Goal: Information Seeking & Learning: Check status

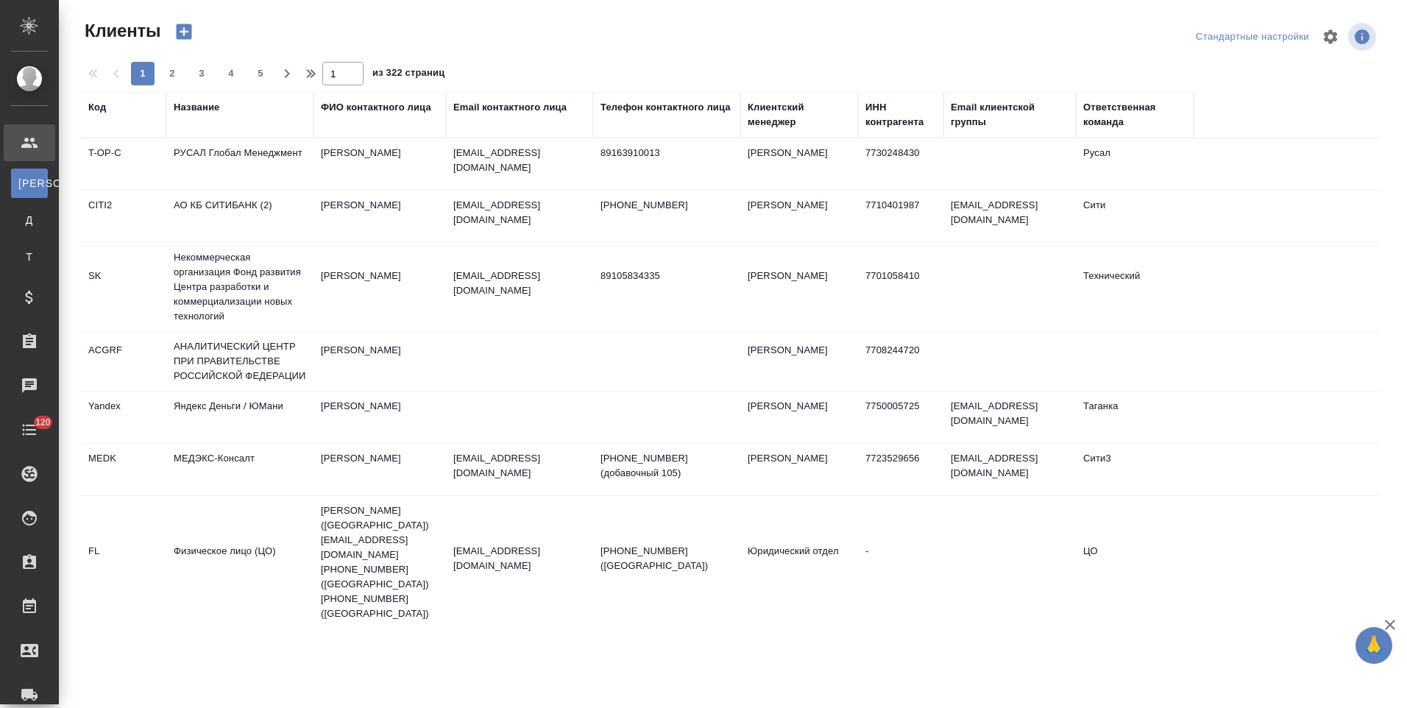
select select "RU"
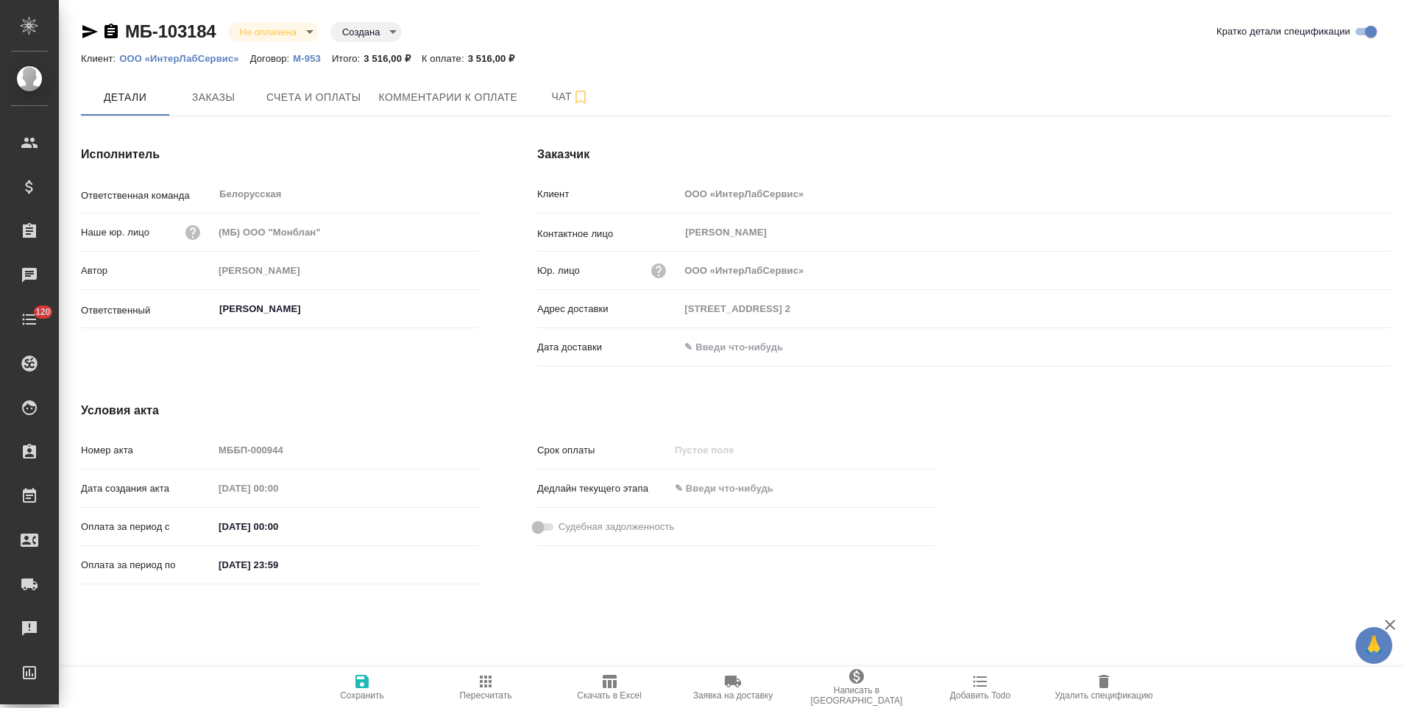
drag, startPoint x: 112, startPoint y: 32, endPoint x: 144, endPoint y: 27, distance: 32.0
click at [112, 32] on icon "button" at bounding box center [111, 32] width 18 height 18
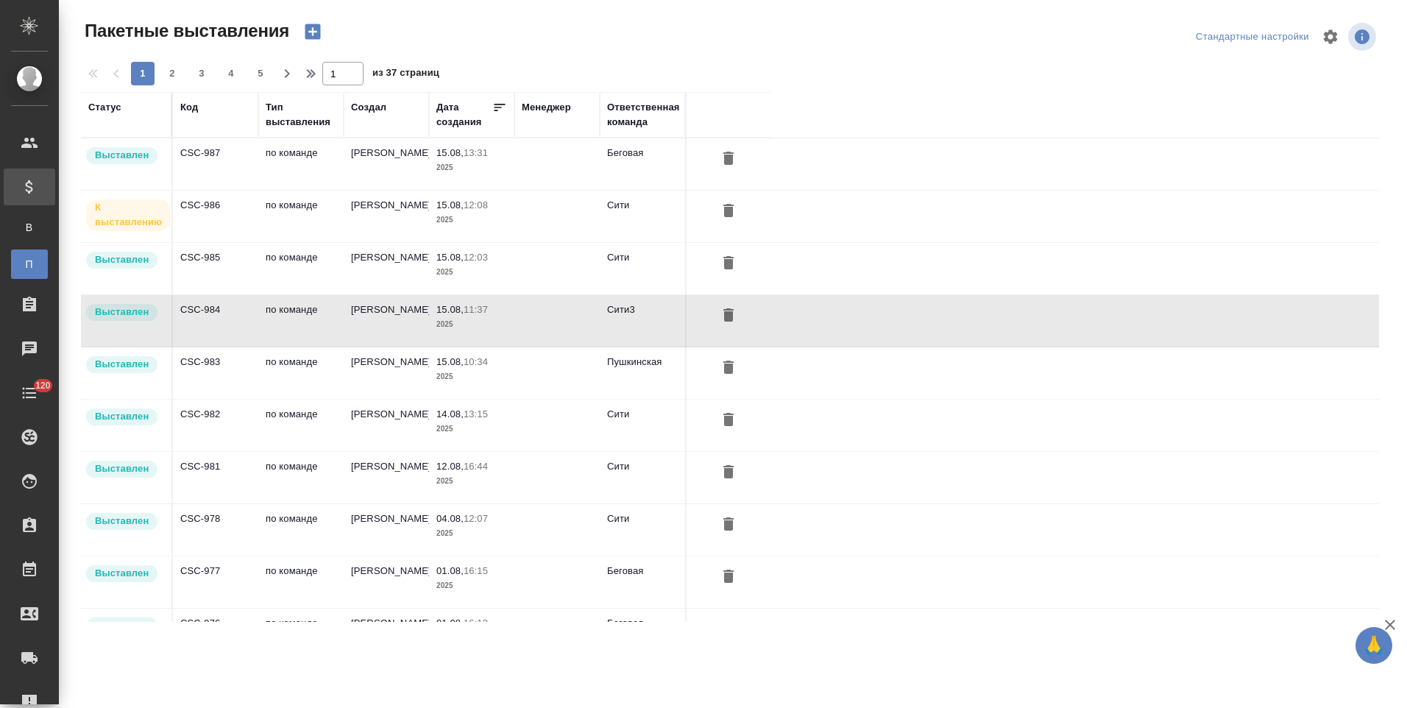
click at [237, 190] on td "CSC-983" at bounding box center [215, 164] width 85 height 52
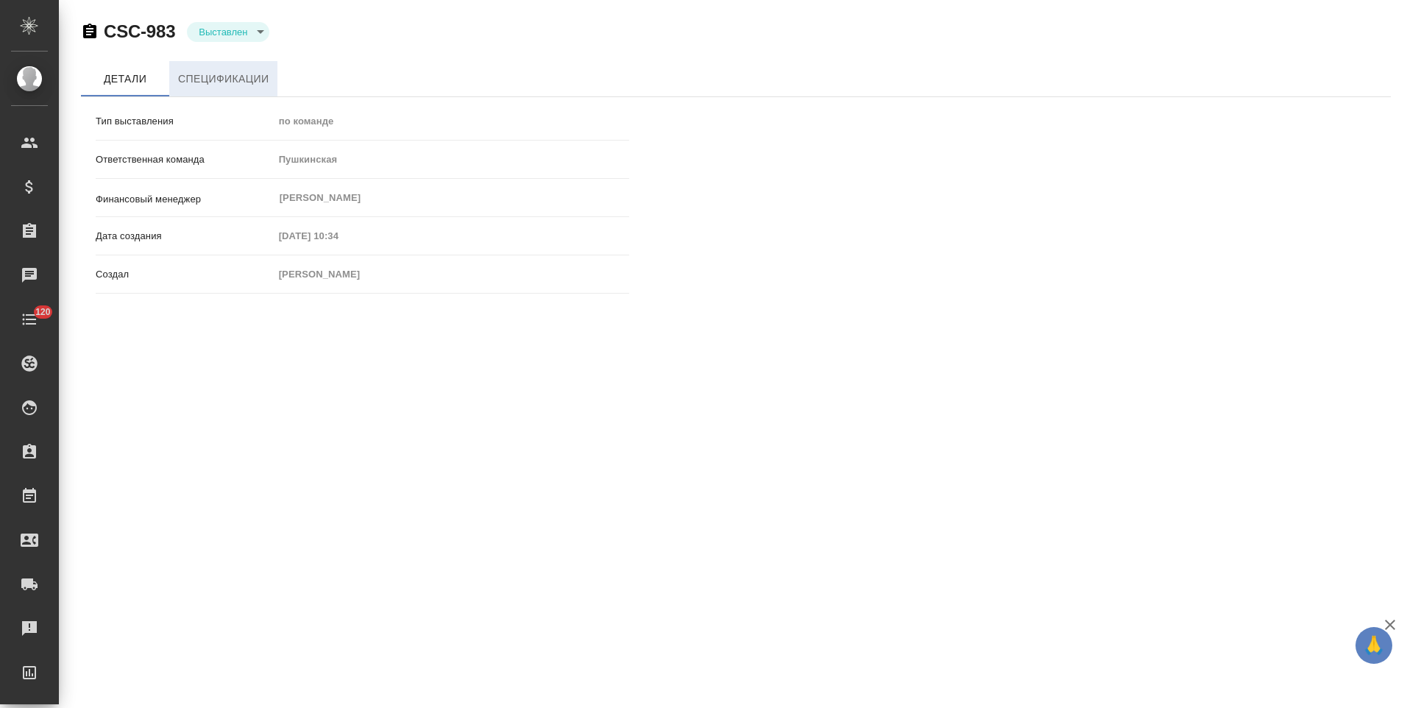
click at [249, 82] on span "Спецификации" at bounding box center [223, 79] width 91 height 18
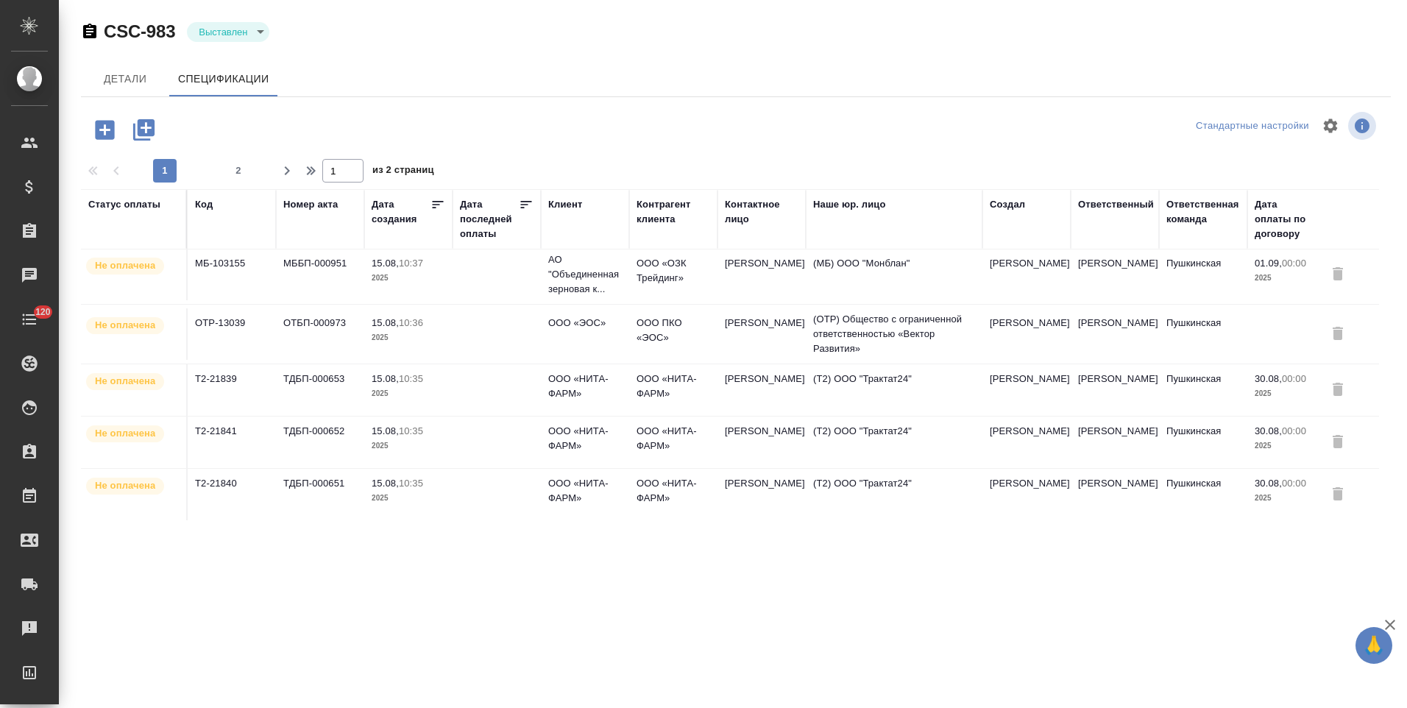
scroll to position [966, 0]
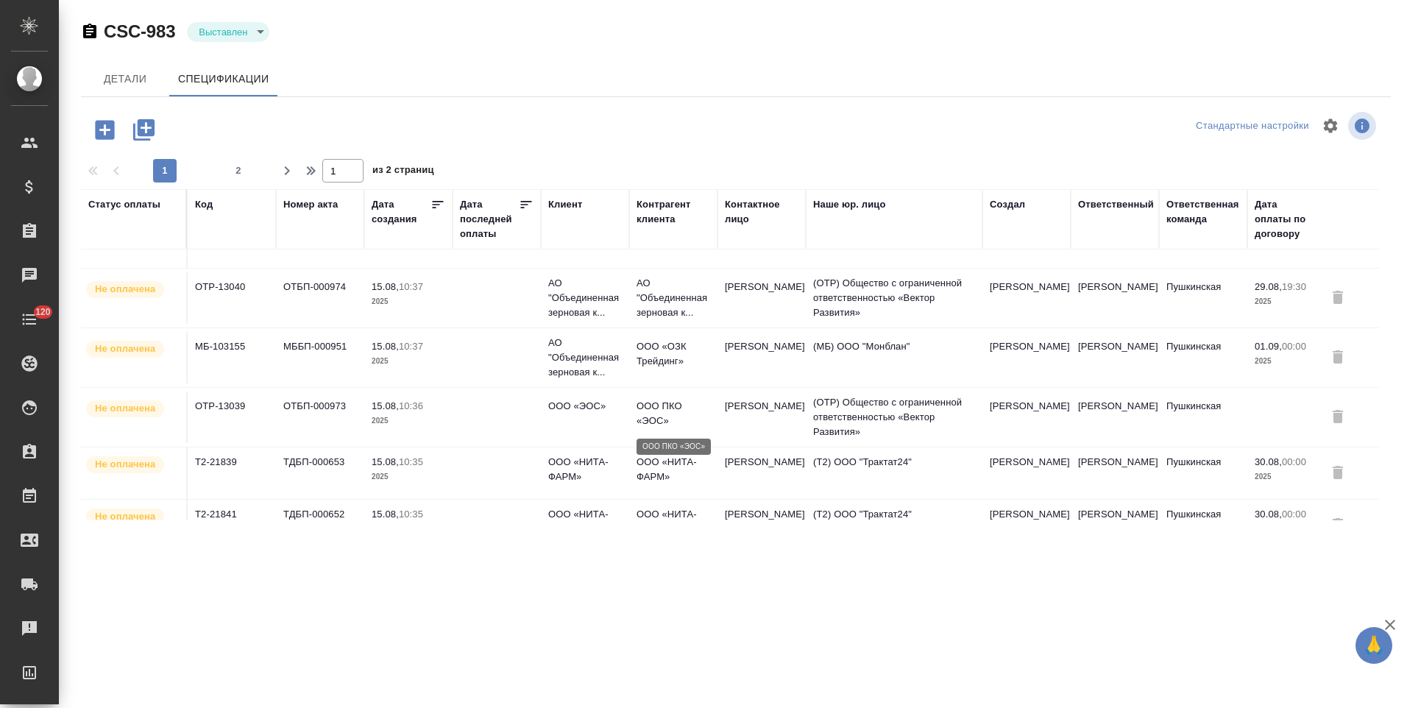
click at [693, 409] on p "ООО ПКО «ЭОС»" at bounding box center [674, 413] width 74 height 29
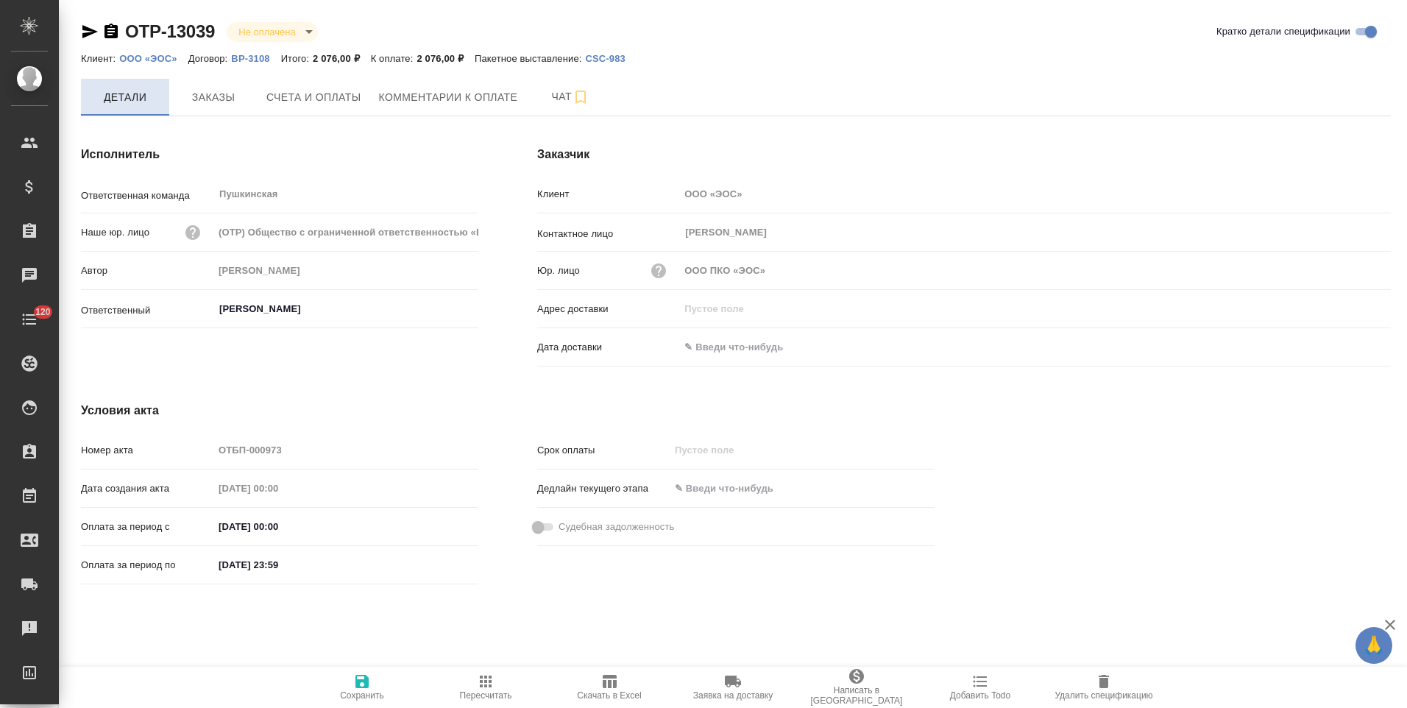
drag, startPoint x: 108, startPoint y: 35, endPoint x: 128, endPoint y: 85, distance: 54.5
click at [108, 35] on icon "button" at bounding box center [111, 32] width 18 height 18
click at [112, 31] on icon "button" at bounding box center [111, 31] width 13 height 15
click at [333, 98] on span "Счета и оплаты" at bounding box center [313, 97] width 95 height 18
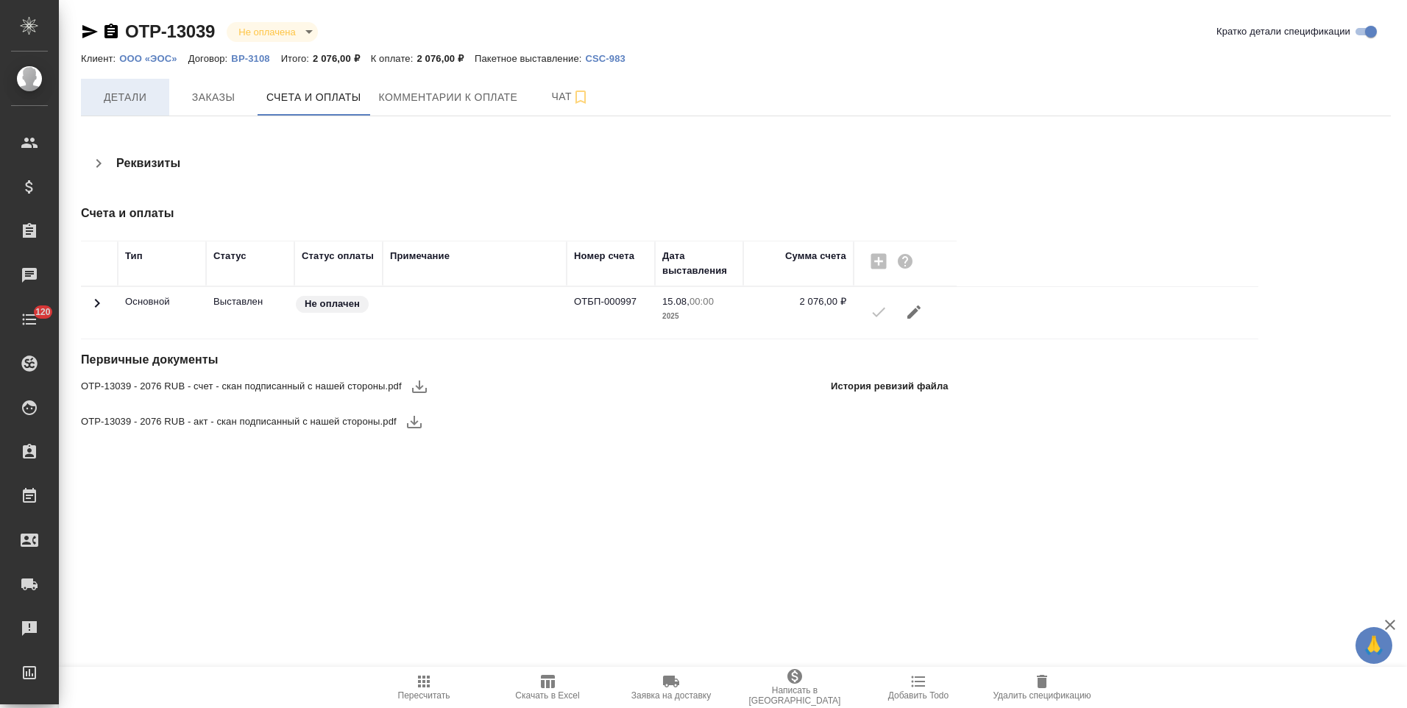
click at [154, 106] on span "Детали" at bounding box center [125, 97] width 71 height 18
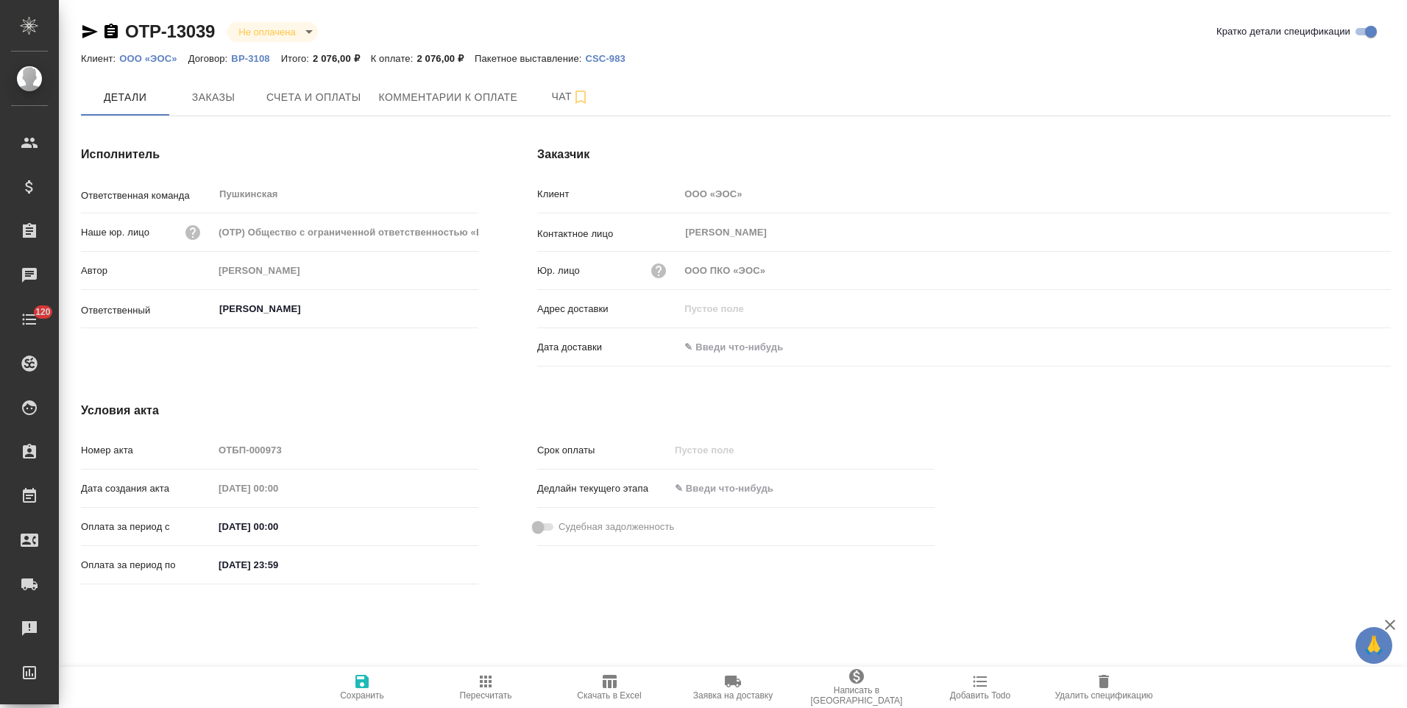
click at [766, 343] on input "text" at bounding box center [743, 346] width 129 height 21
click at [1343, 339] on icon "button" at bounding box center [1349, 346] width 18 height 18
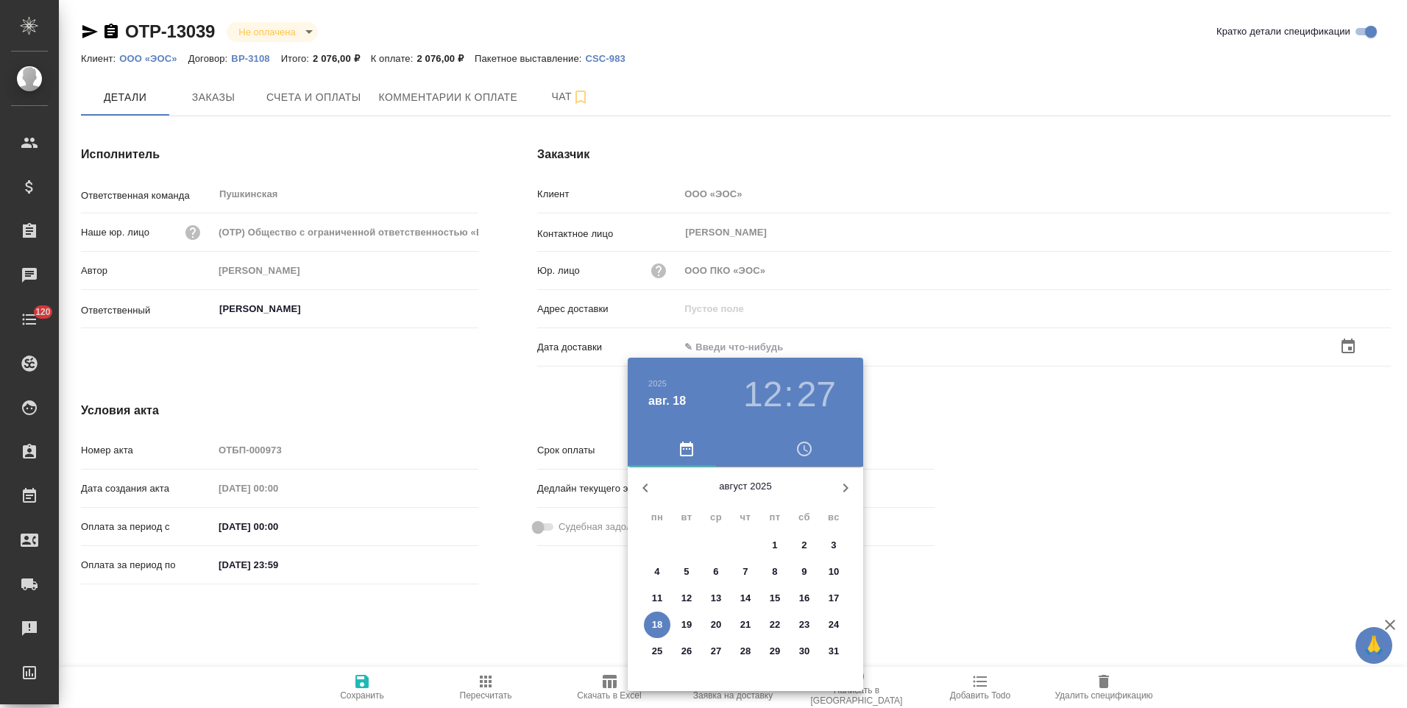
click at [663, 623] on span "18" at bounding box center [657, 625] width 26 height 15
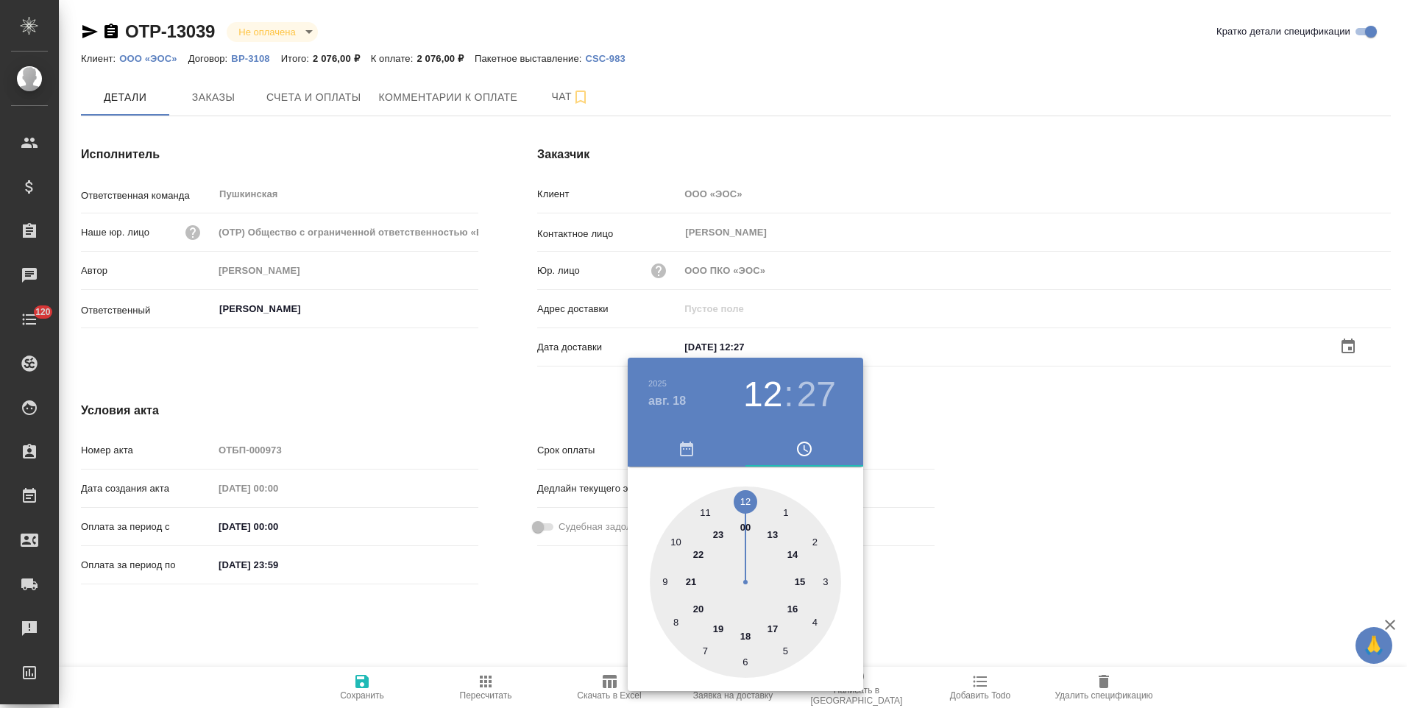
type input "18.08.2025 12:27"
click at [567, 627] on div at bounding box center [703, 354] width 1407 height 708
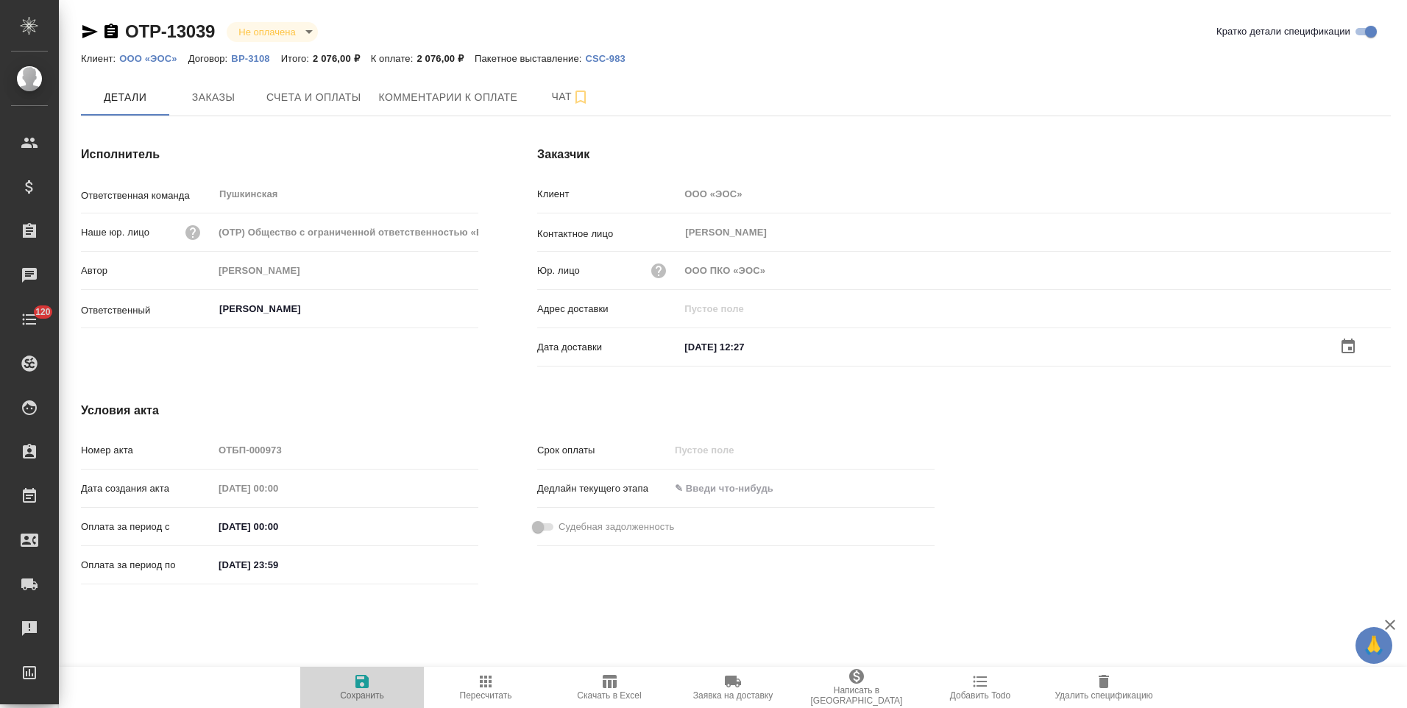
click at [356, 684] on icon "button" at bounding box center [362, 681] width 13 height 13
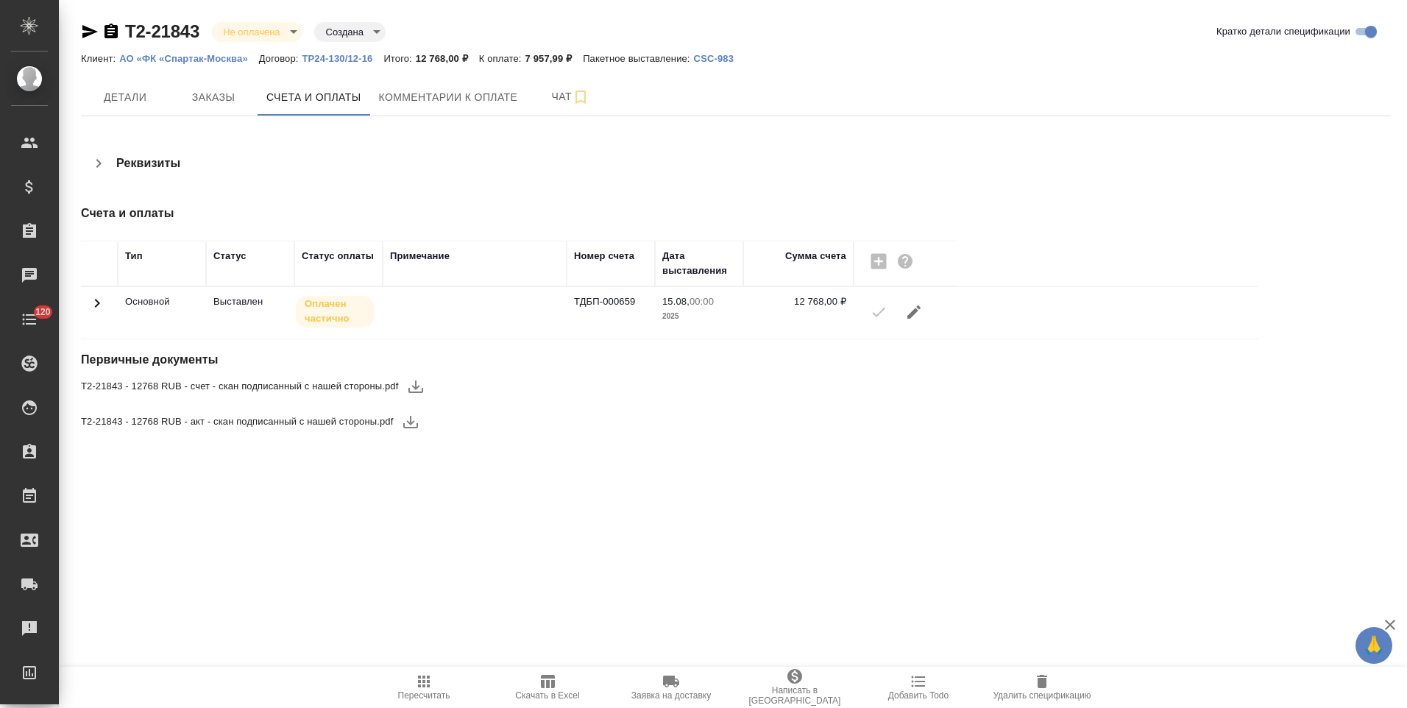
click at [96, 297] on icon at bounding box center [97, 303] width 18 height 18
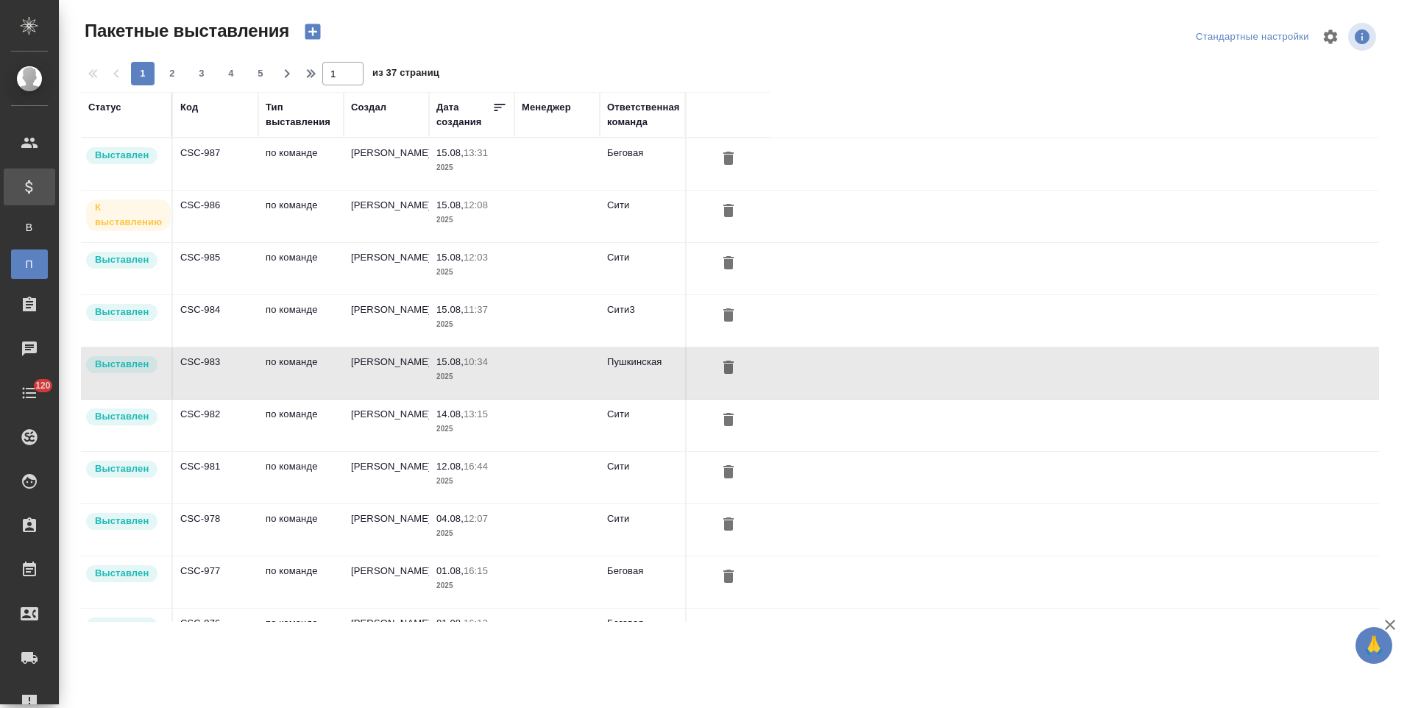
click at [398, 190] on td "[PERSON_NAME]" at bounding box center [386, 164] width 85 height 52
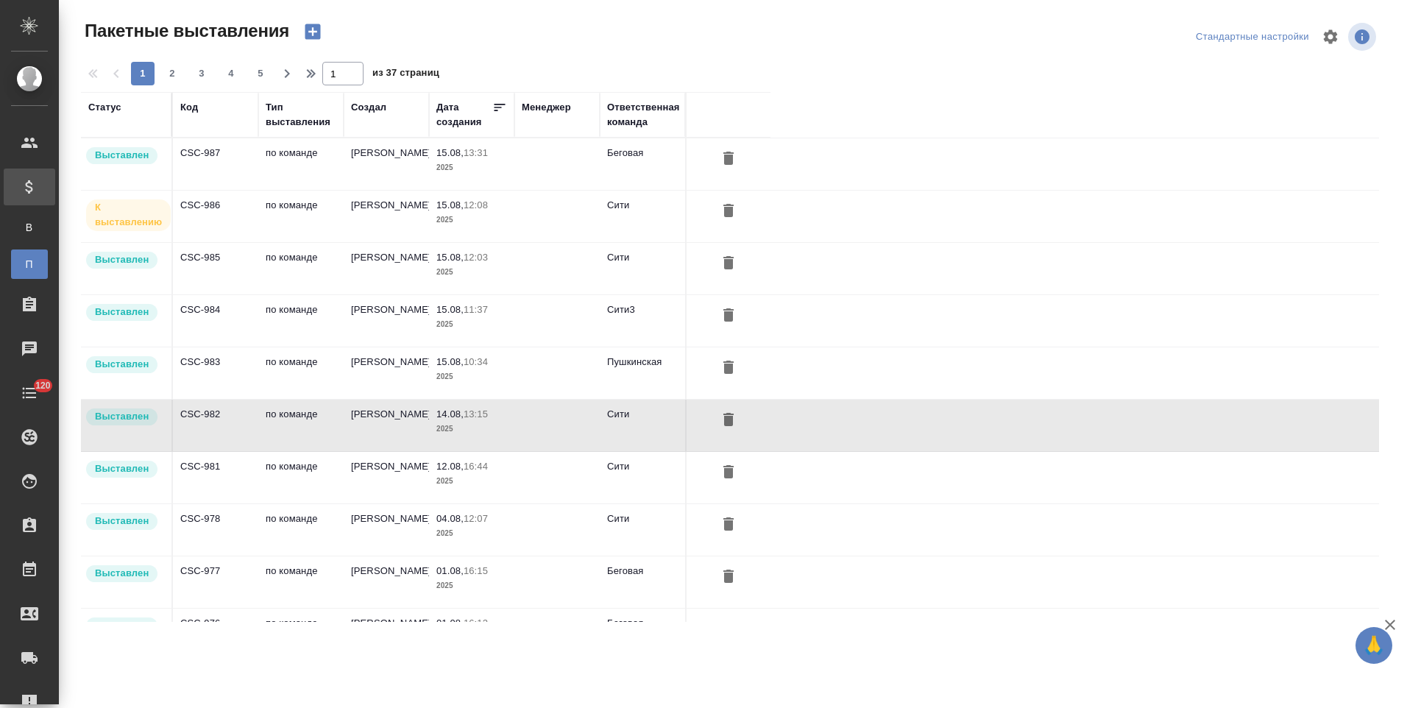
click at [308, 190] on td "по команде" at bounding box center [300, 164] width 85 height 52
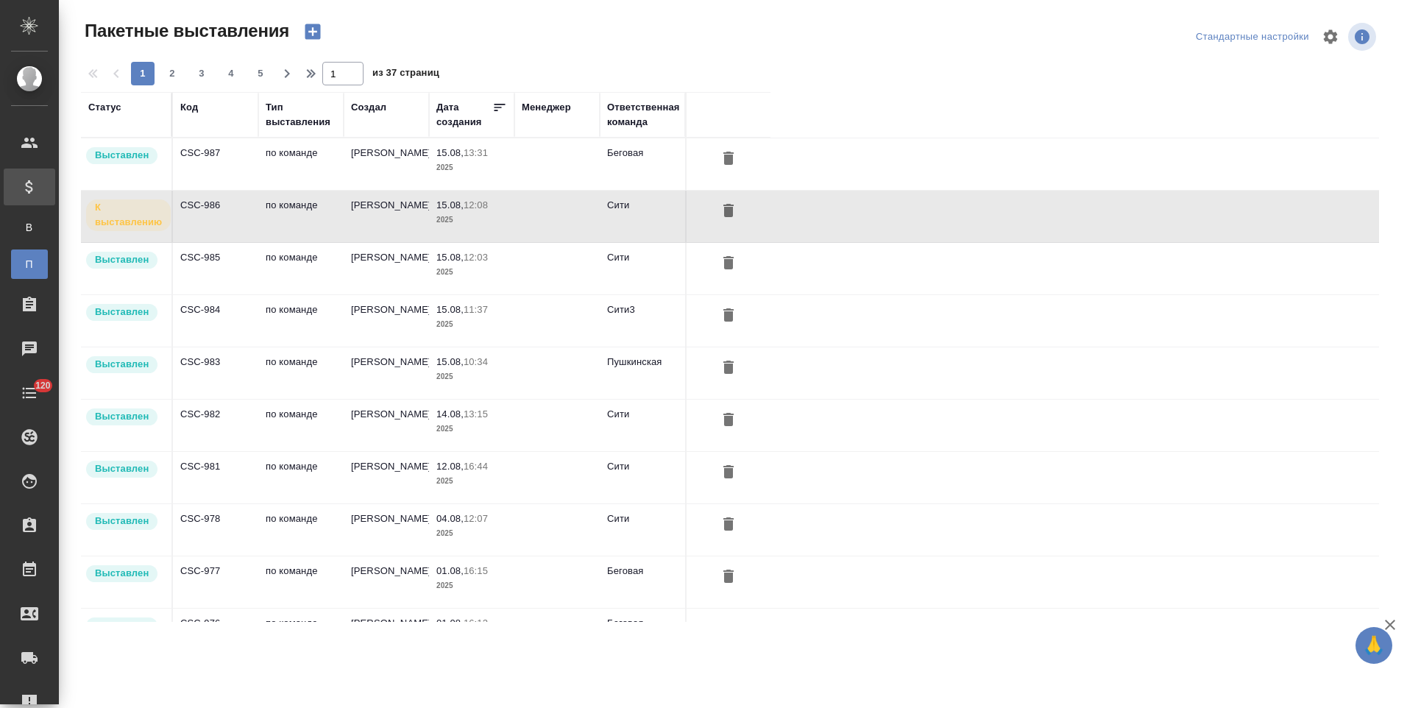
click at [291, 190] on td "по команде" at bounding box center [300, 164] width 85 height 52
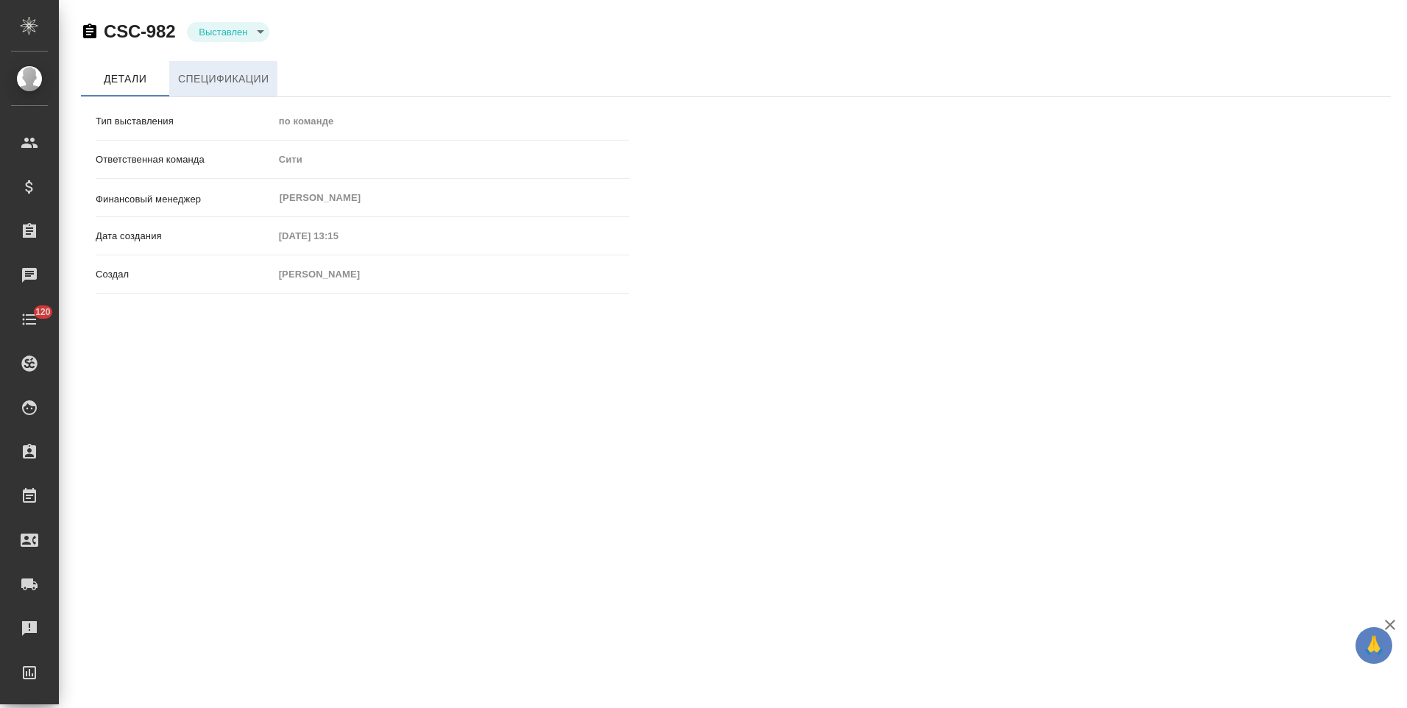
click at [252, 86] on span "Спецификации" at bounding box center [223, 79] width 91 height 18
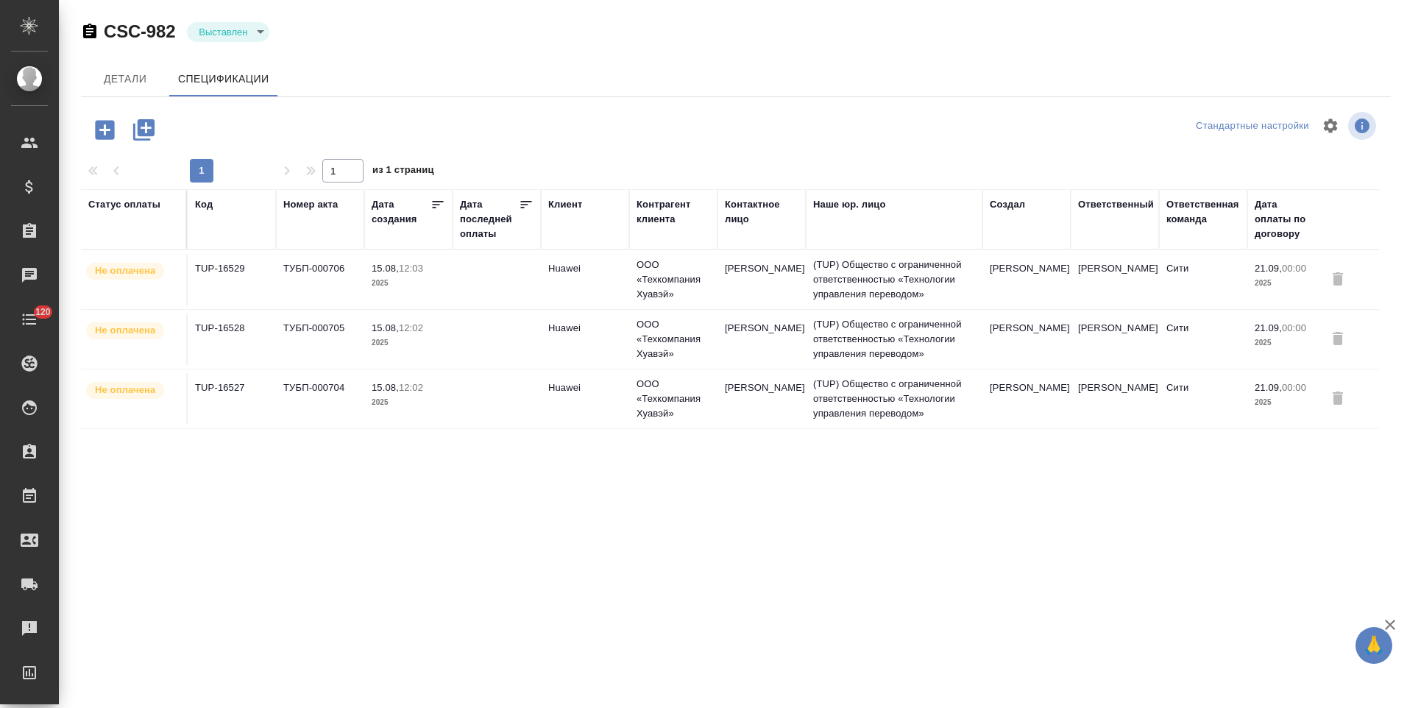
drag, startPoint x: 90, startPoint y: 33, endPoint x: 107, endPoint y: 36, distance: 17.9
click at [90, 33] on icon "button" at bounding box center [89, 31] width 13 height 15
click at [450, 286] on td "15.08, 12:03 2025" at bounding box center [408, 280] width 88 height 52
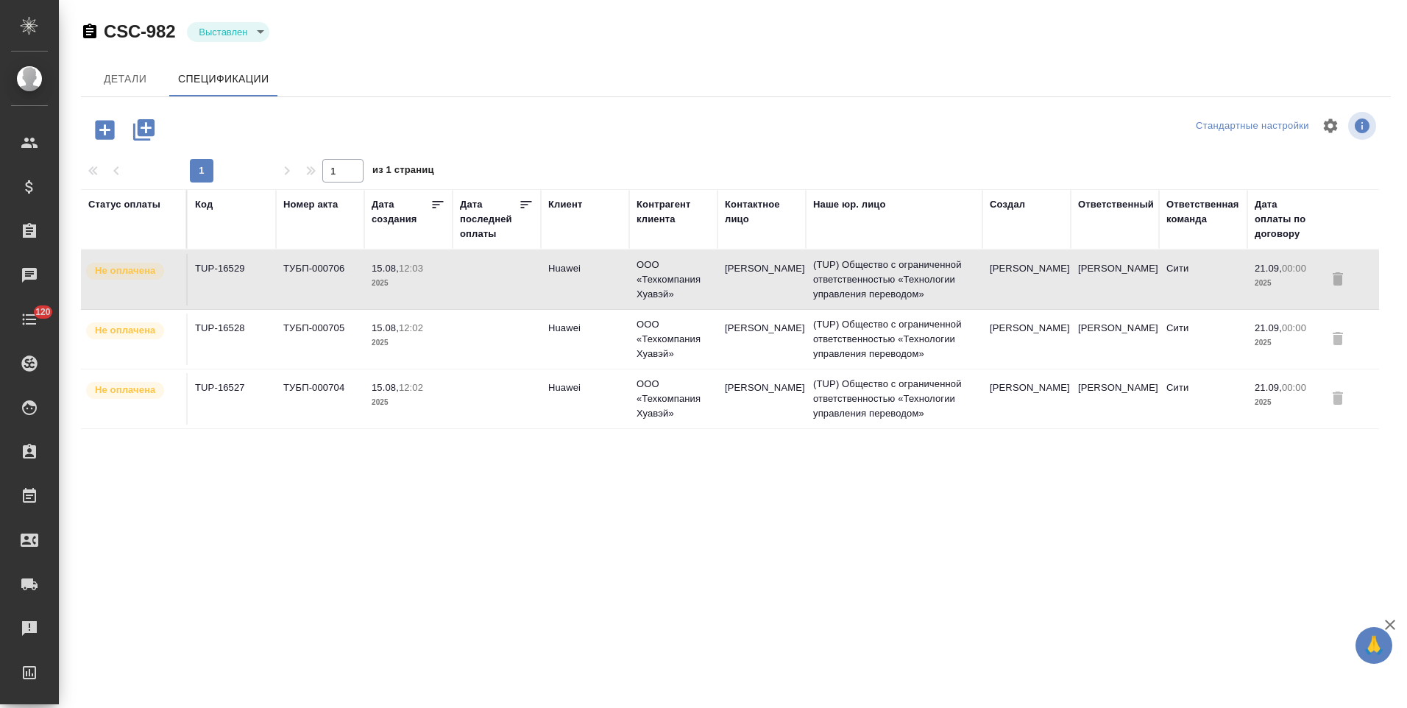
click at [450, 286] on td "15.08, 12:03 2025" at bounding box center [408, 280] width 88 height 52
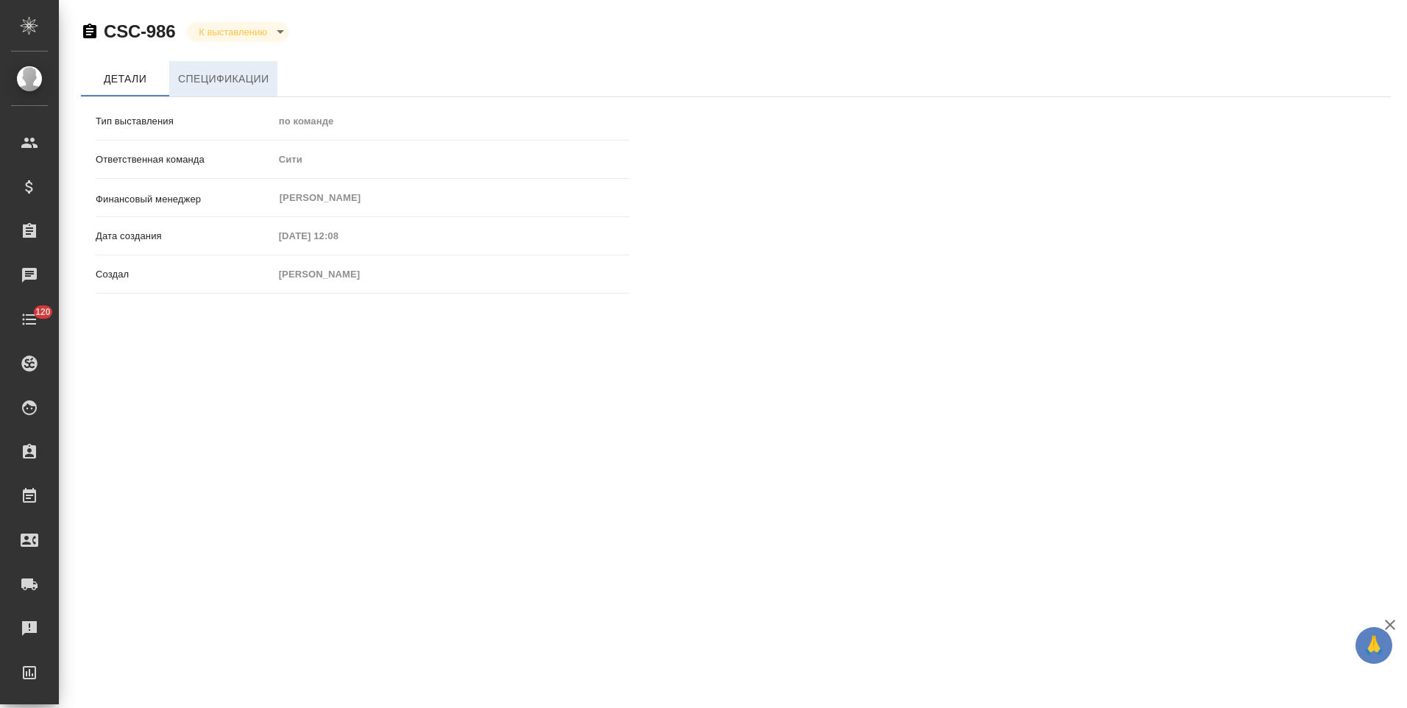
click at [238, 82] on span "Спецификации" at bounding box center [223, 79] width 91 height 18
click at [253, 82] on span "Спецификации" at bounding box center [223, 79] width 91 height 18
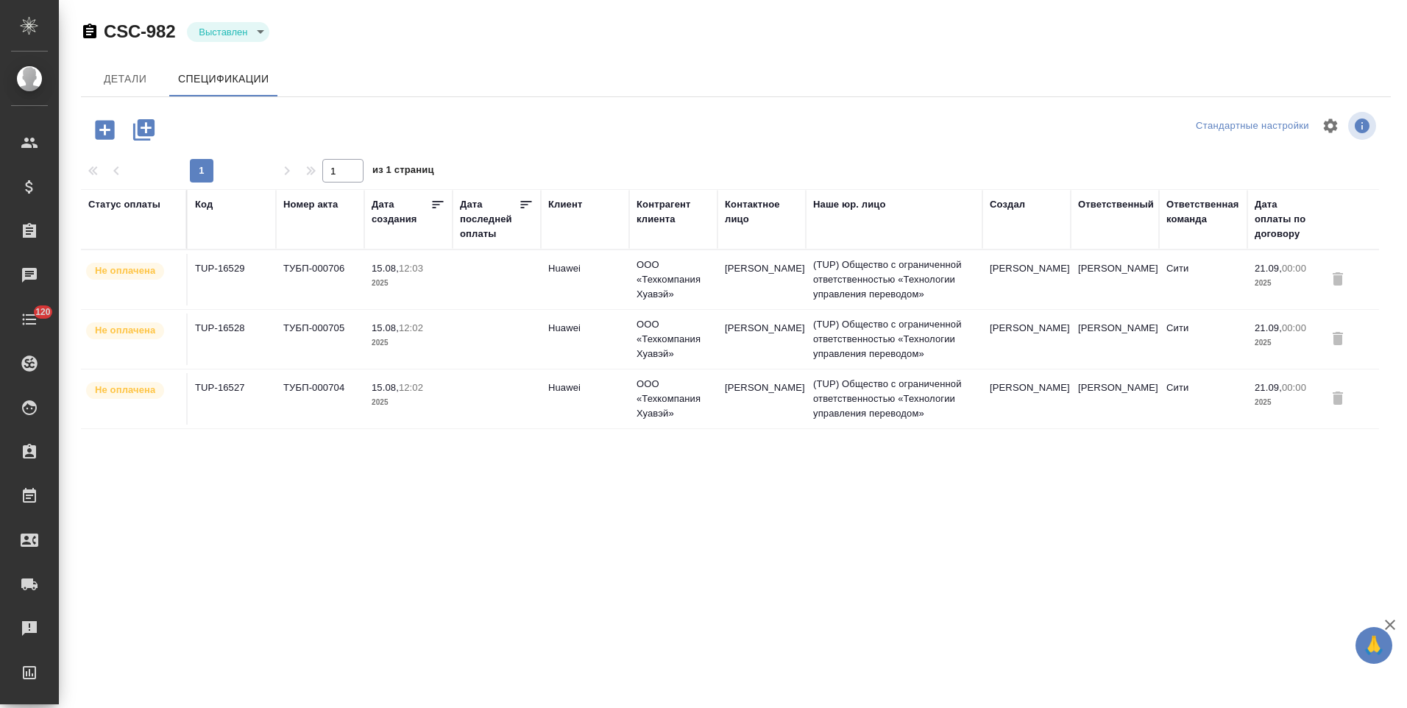
click at [435, 281] on p "2025" at bounding box center [409, 283] width 74 height 15
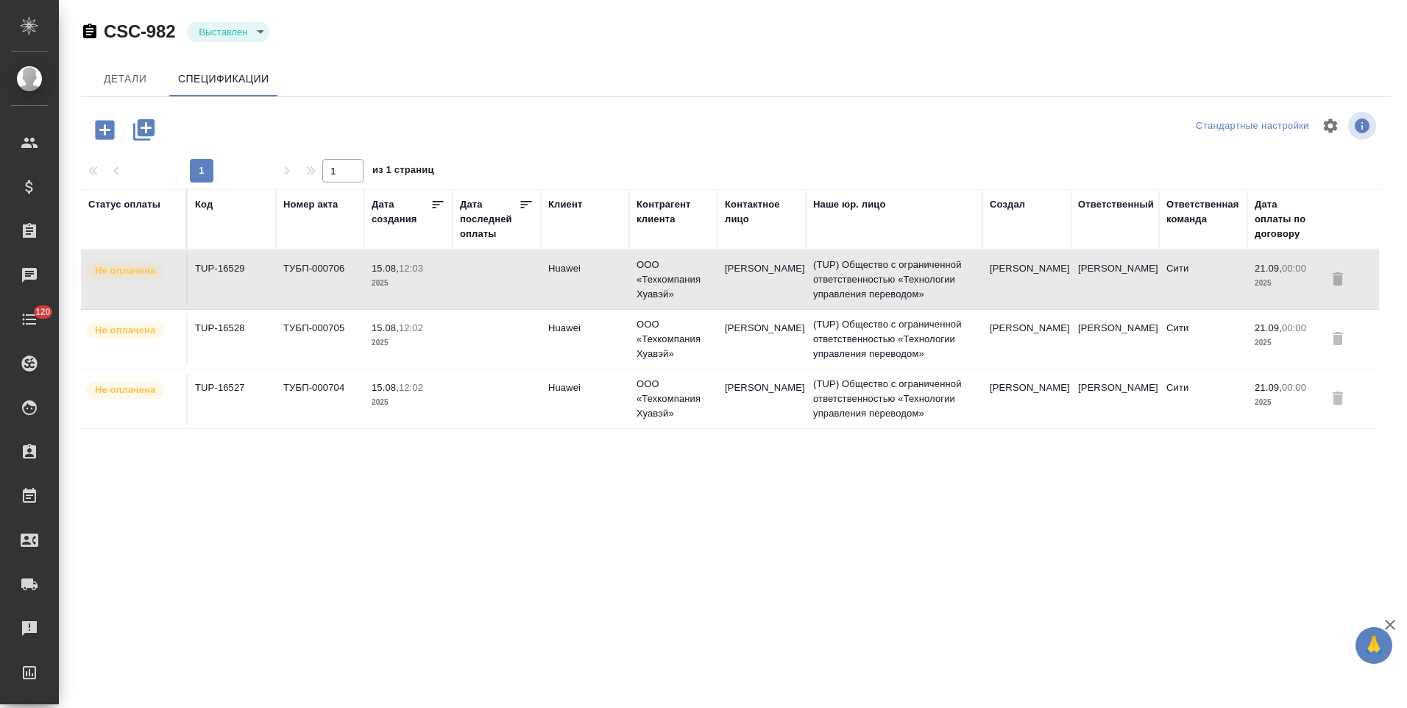
click at [435, 281] on p "2025" at bounding box center [409, 283] width 74 height 15
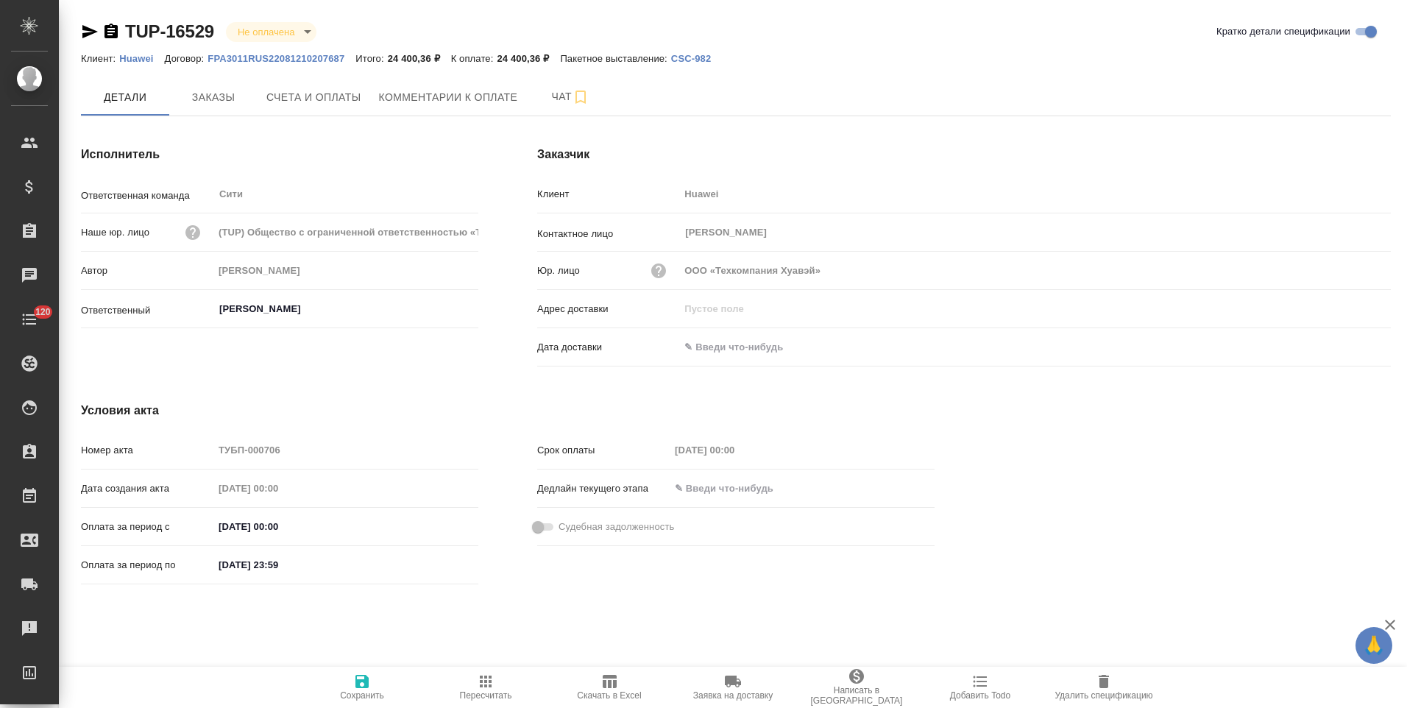
click at [311, 60] on p "FPA3011RUS22081210207687" at bounding box center [282, 58] width 148 height 11
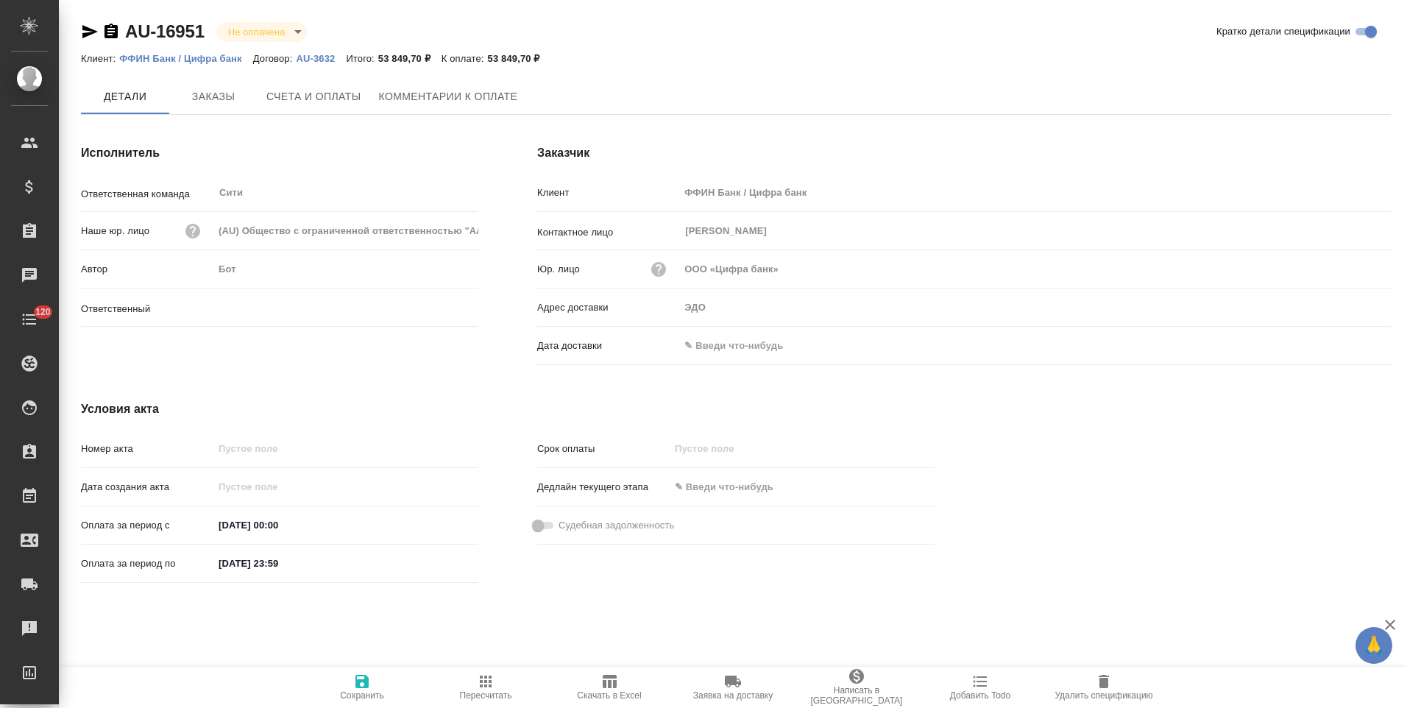
type input "[PERSON_NAME]"
click at [241, 104] on span "Заказы" at bounding box center [213, 97] width 71 height 18
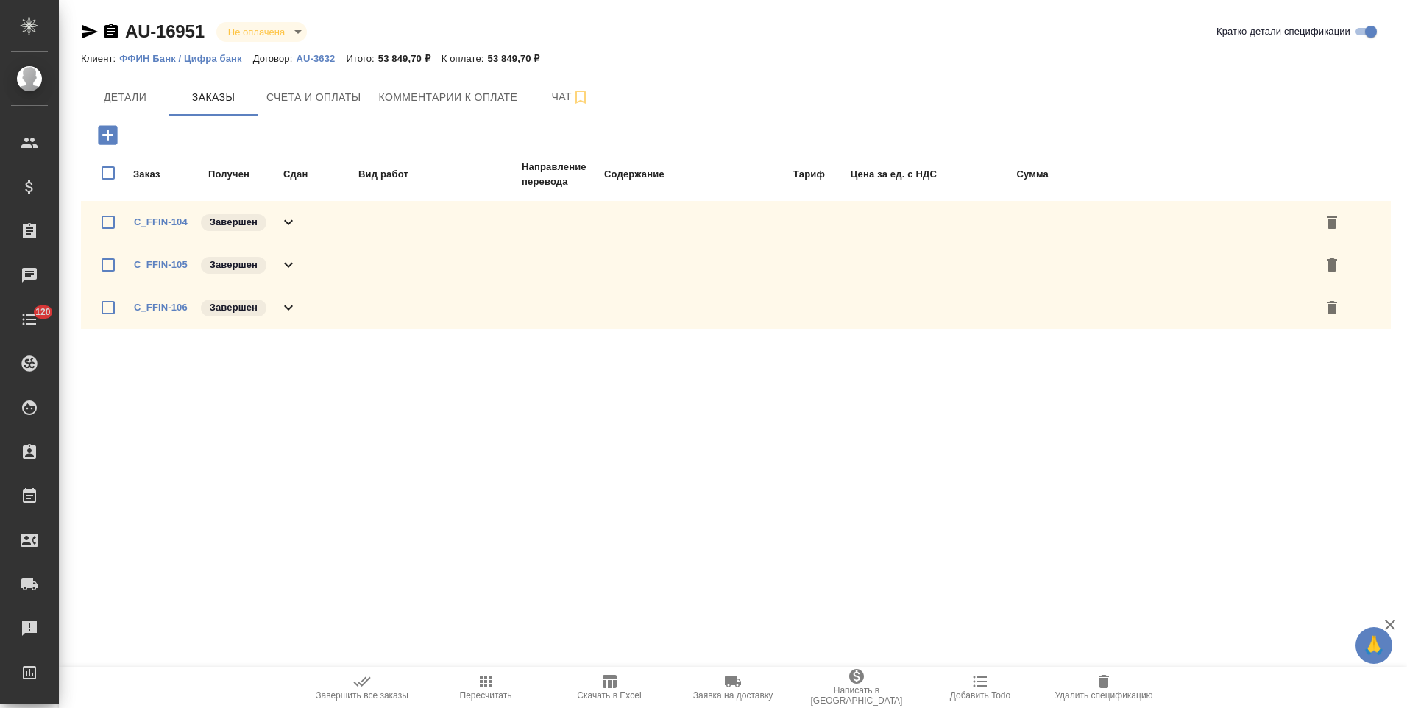
click at [285, 224] on icon at bounding box center [289, 222] width 18 height 18
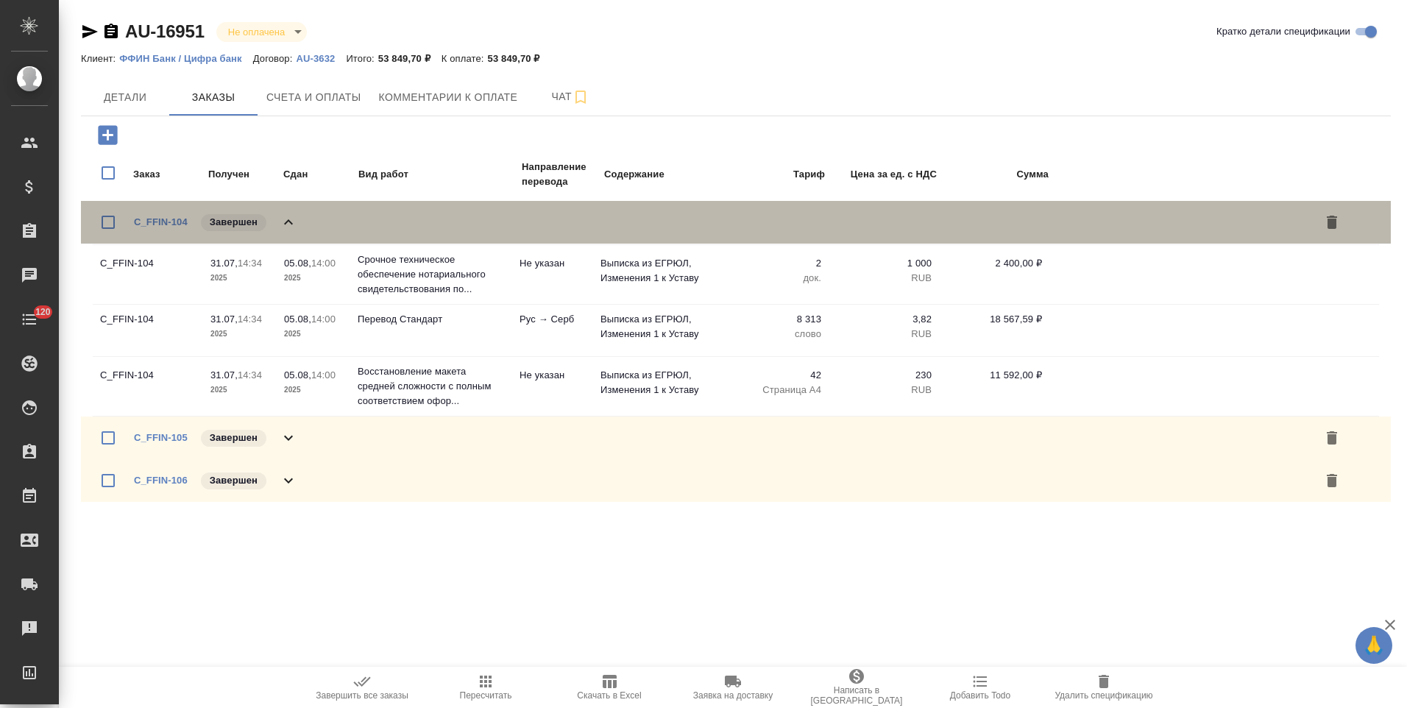
click at [297, 226] on icon at bounding box center [289, 222] width 18 height 18
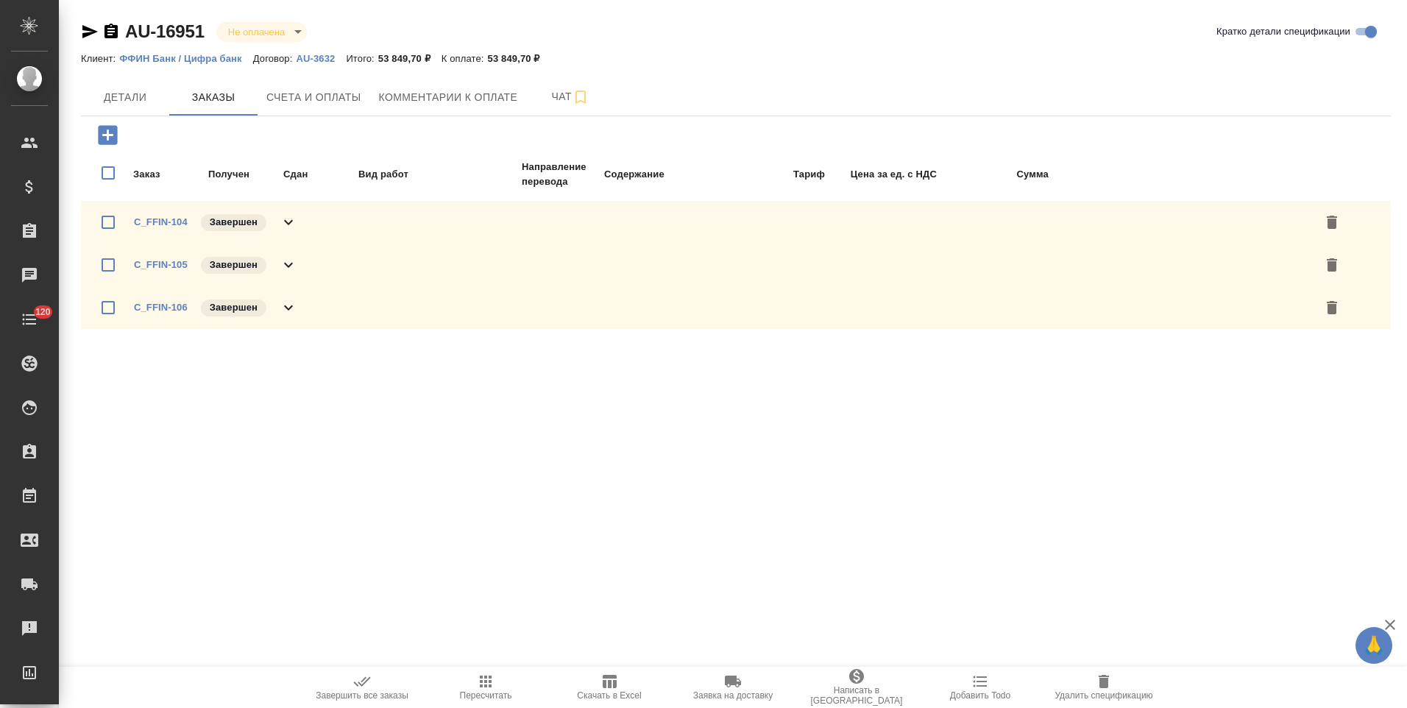
click at [297, 269] on icon at bounding box center [289, 265] width 18 height 18
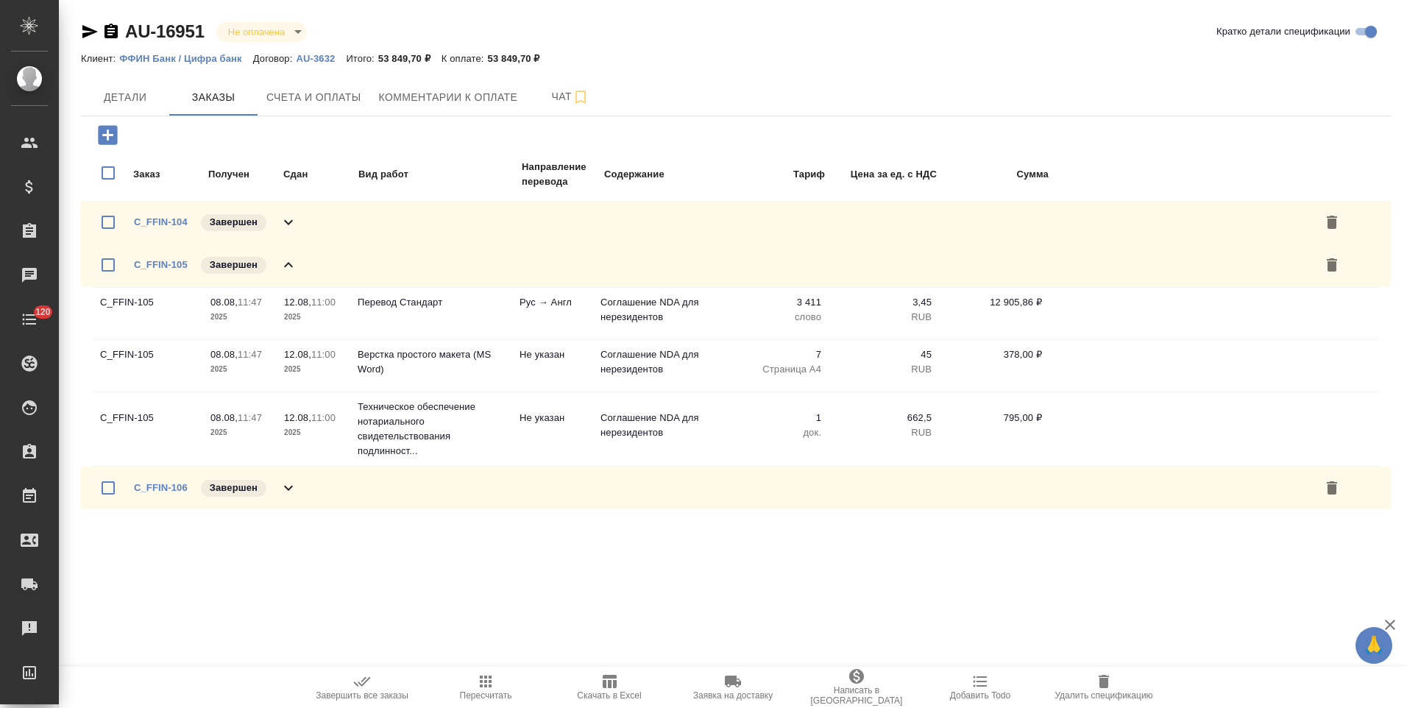
click at [297, 269] on icon at bounding box center [289, 265] width 18 height 18
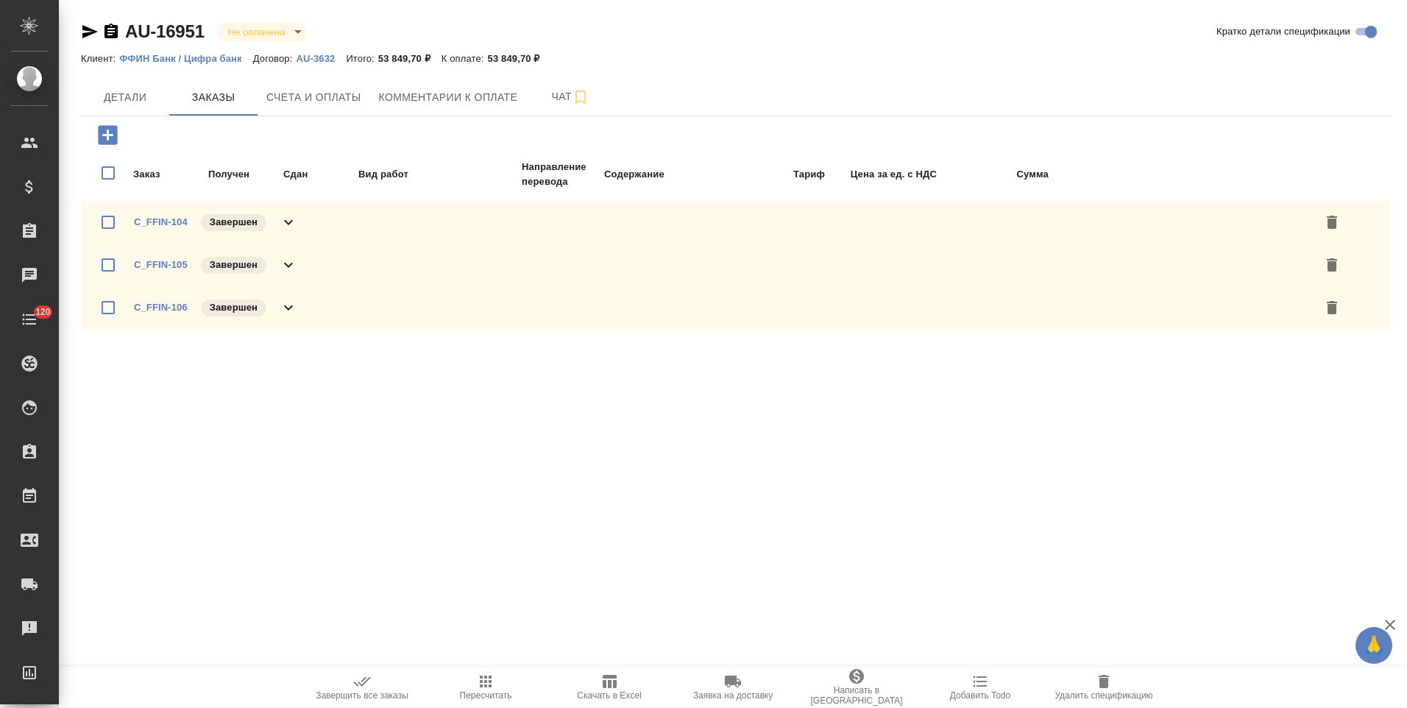
click at [325, 315] on div "C_FFIN-106 Завершен" at bounding box center [736, 307] width 1310 height 43
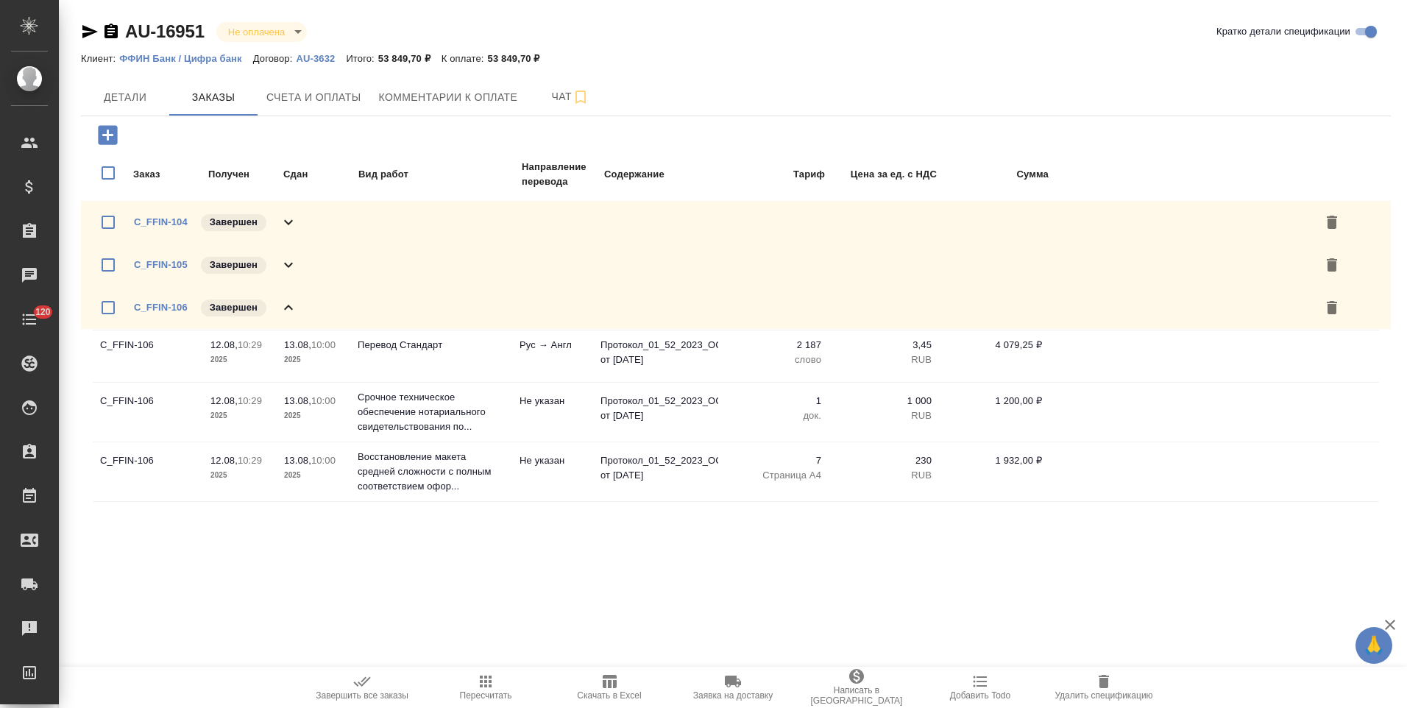
click at [325, 315] on div "C_FFIN-106 Завершен" at bounding box center [736, 307] width 1310 height 43
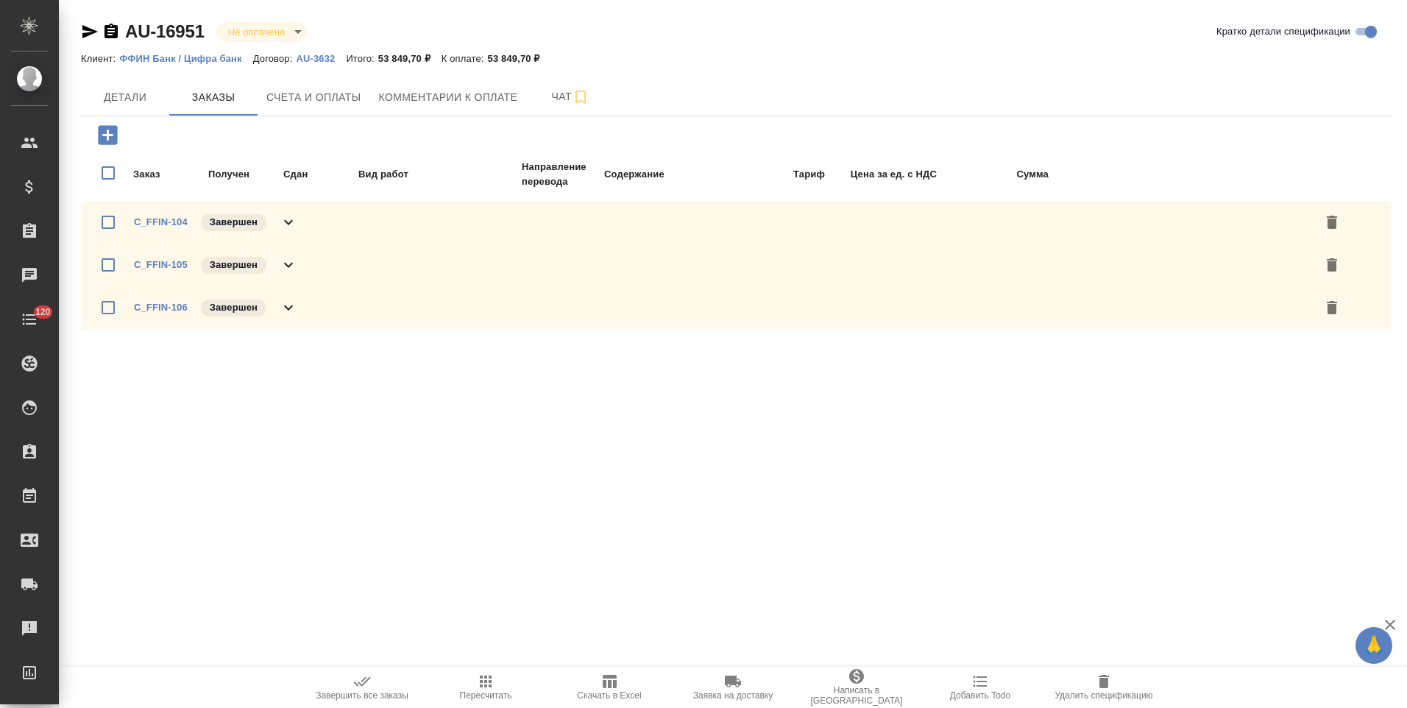
click at [319, 55] on p "AU-3632" at bounding box center [321, 58] width 50 height 11
click at [308, 58] on p "AU-3632" at bounding box center [321, 58] width 50 height 11
click at [138, 102] on span "Детали" at bounding box center [125, 97] width 71 height 18
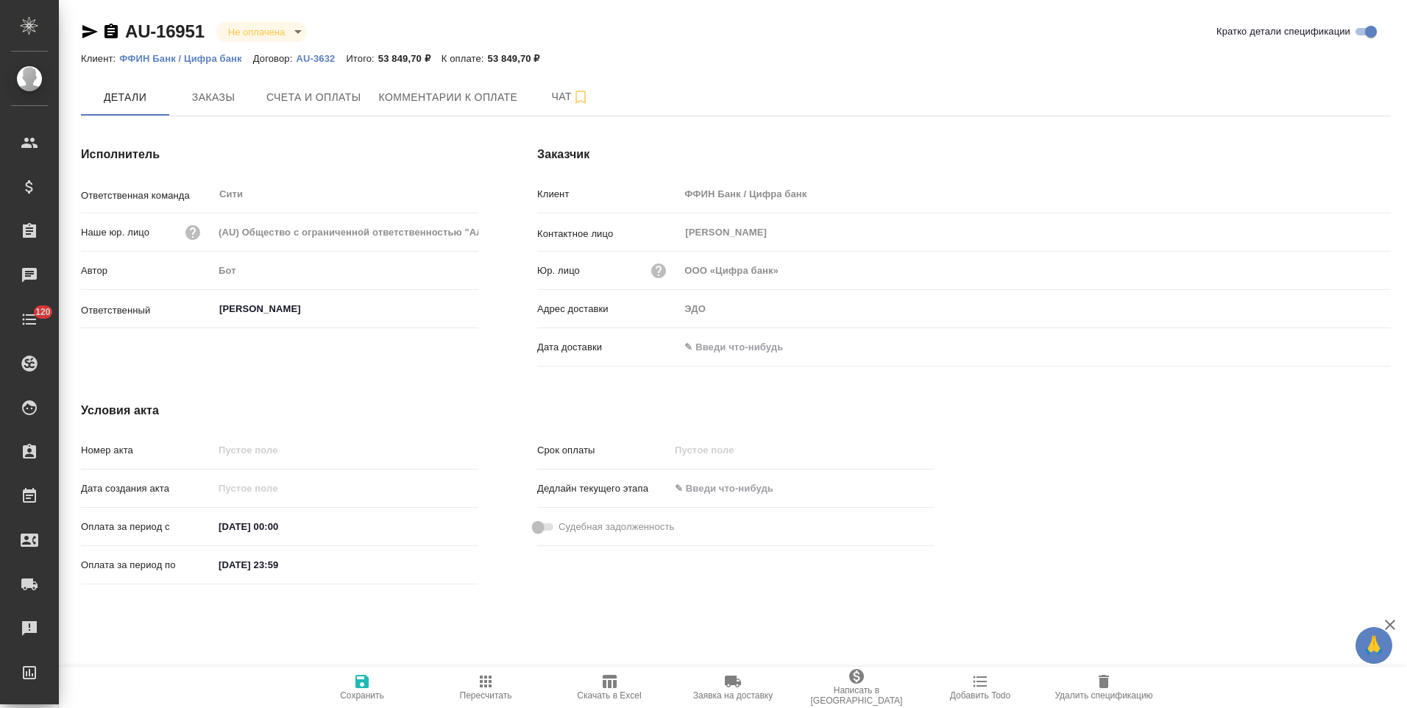
click at [232, 61] on p "ФФИН Банк / Цифра банк" at bounding box center [185, 58] width 133 height 11
click at [230, 62] on p "ФФИН Банк / Цифра банк" at bounding box center [185, 58] width 133 height 11
click at [113, 29] on icon "button" at bounding box center [111, 31] width 13 height 15
click at [594, 686] on span "Скачать в Excel" at bounding box center [609, 687] width 106 height 28
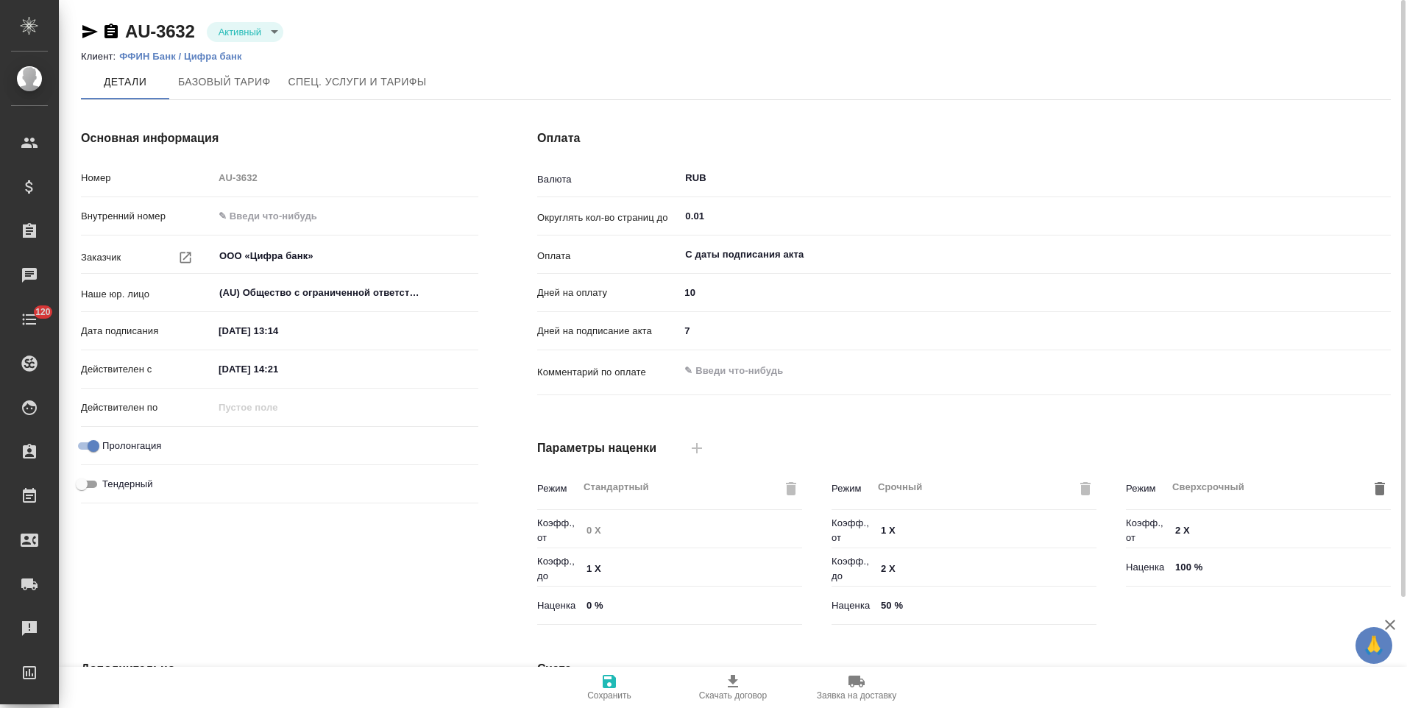
type input "Базовый ТП 2025"
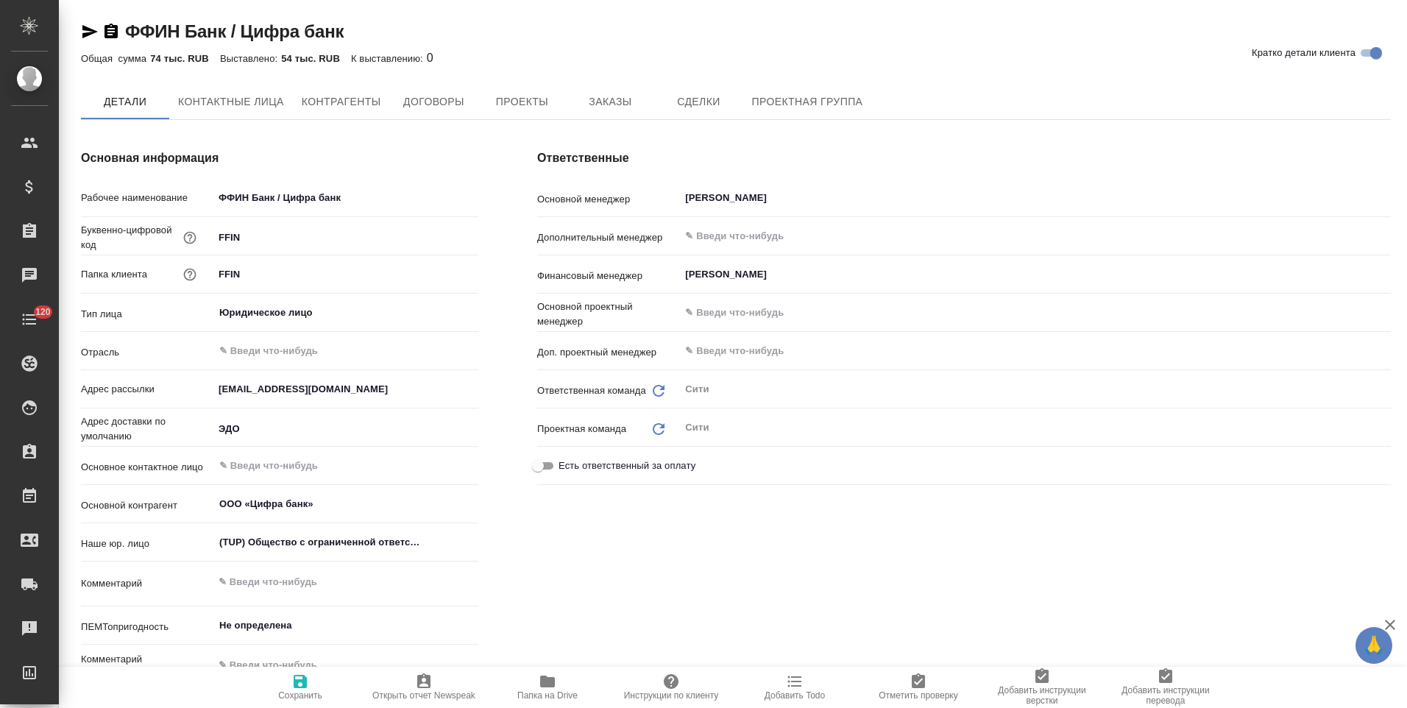
type textarea "x"
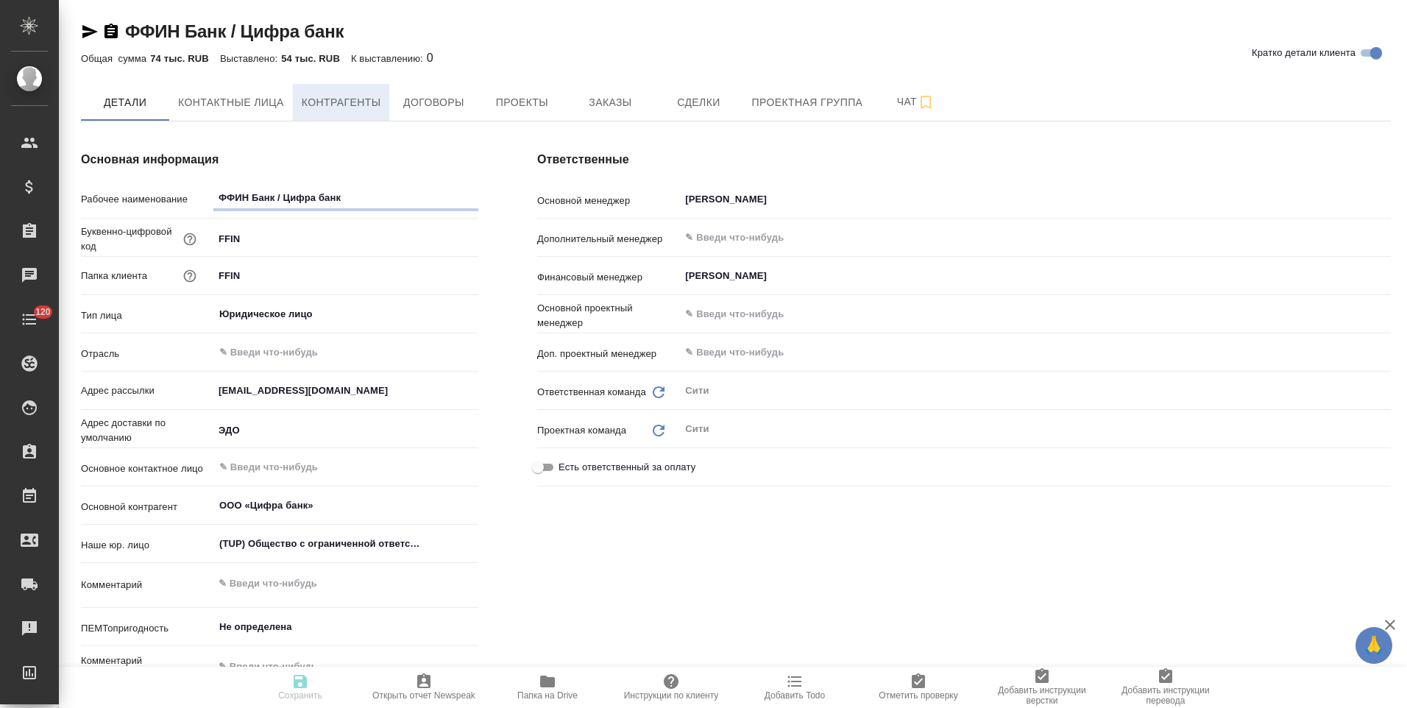
type textarea "x"
click at [371, 105] on span "Контрагенты" at bounding box center [341, 102] width 79 height 18
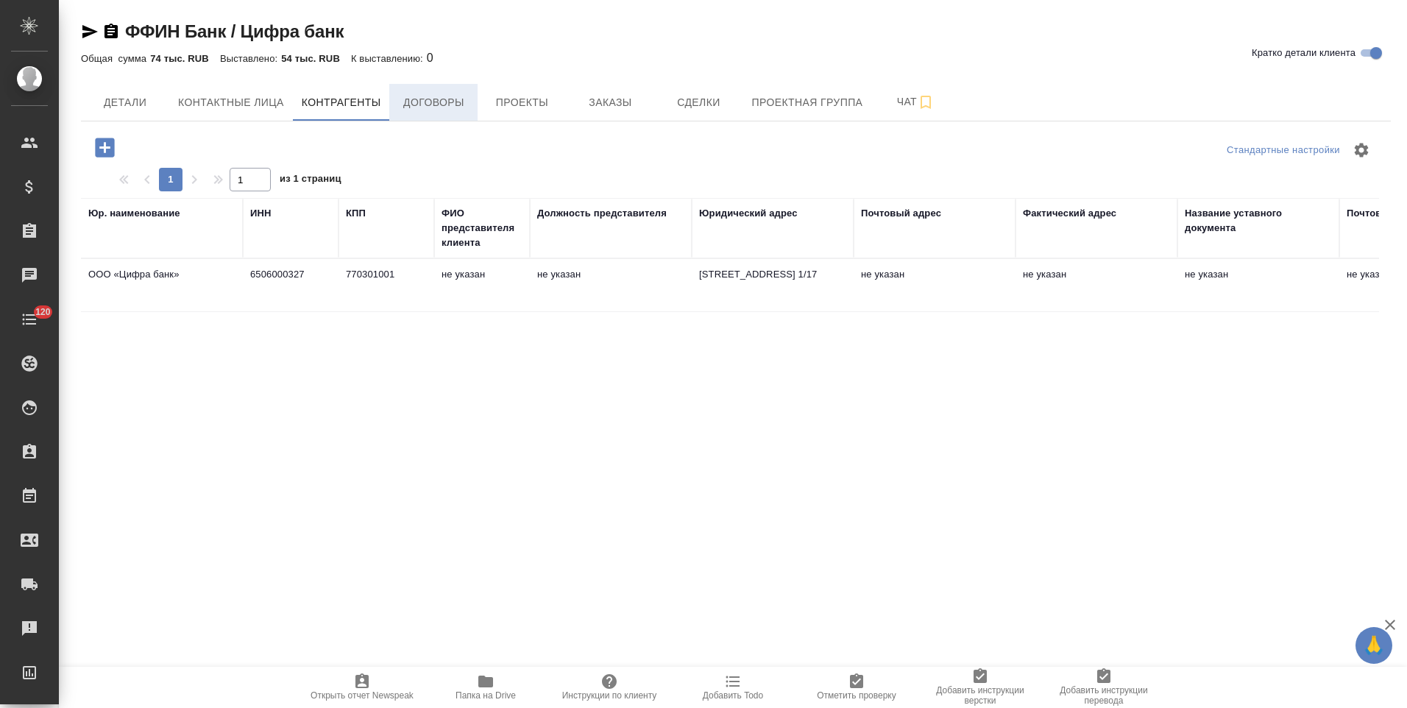
click at [436, 113] on button "Договоры" at bounding box center [433, 102] width 88 height 37
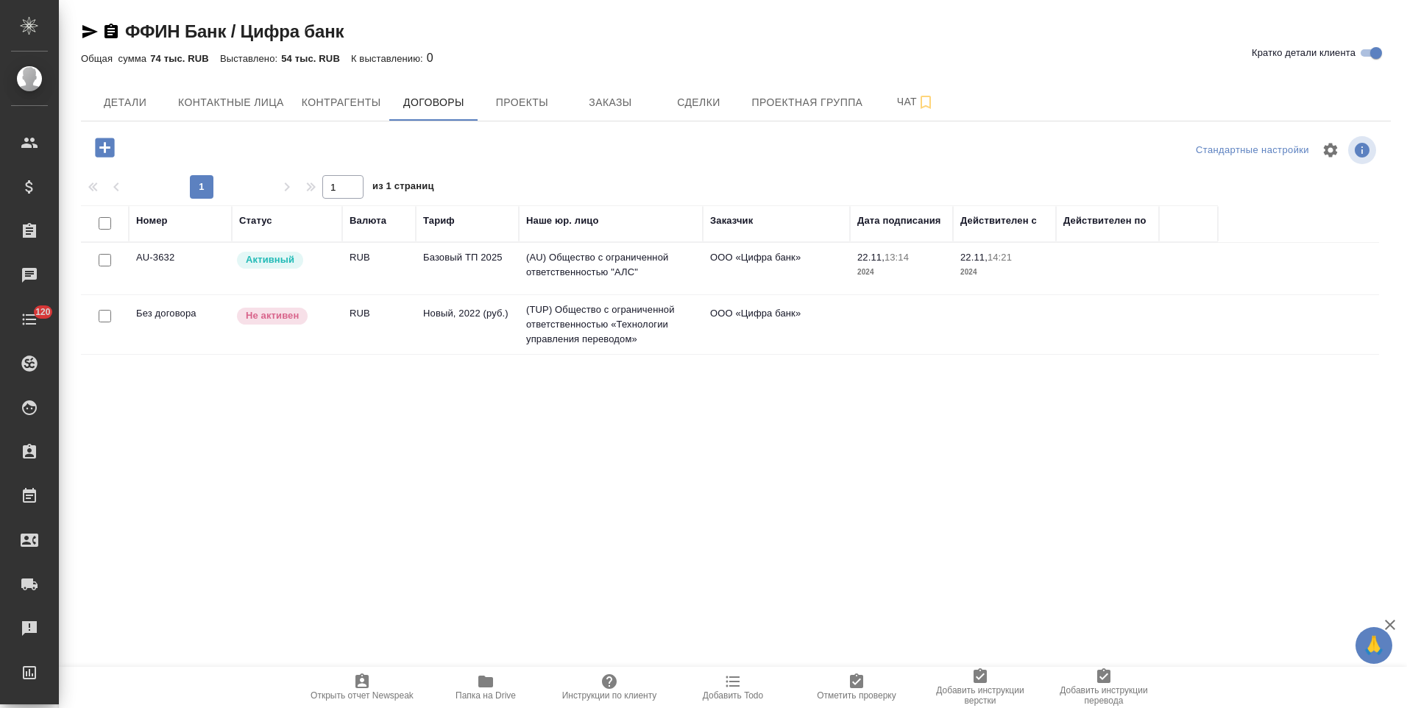
click at [705, 277] on td "ООО «Цифра банк»" at bounding box center [776, 269] width 147 height 52
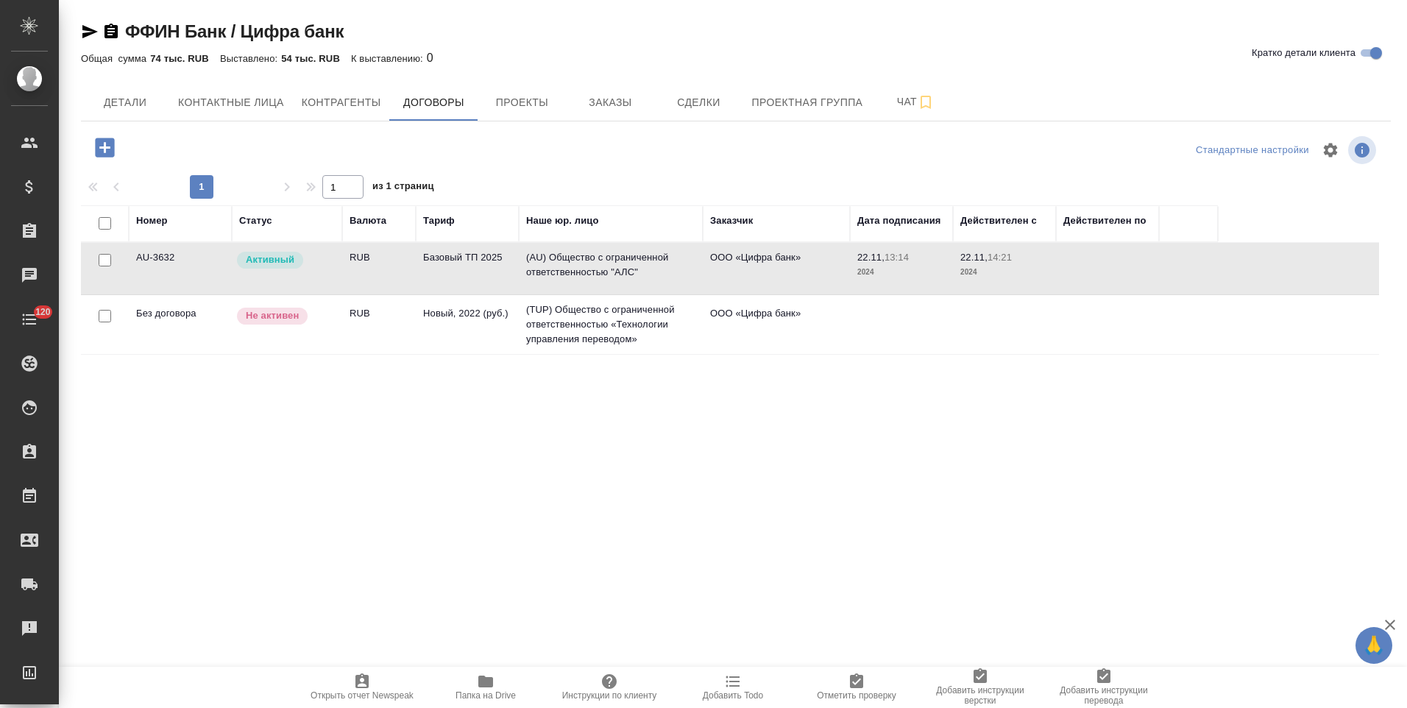
click at [718, 294] on td "ООО «Цифра банк»" at bounding box center [776, 269] width 147 height 52
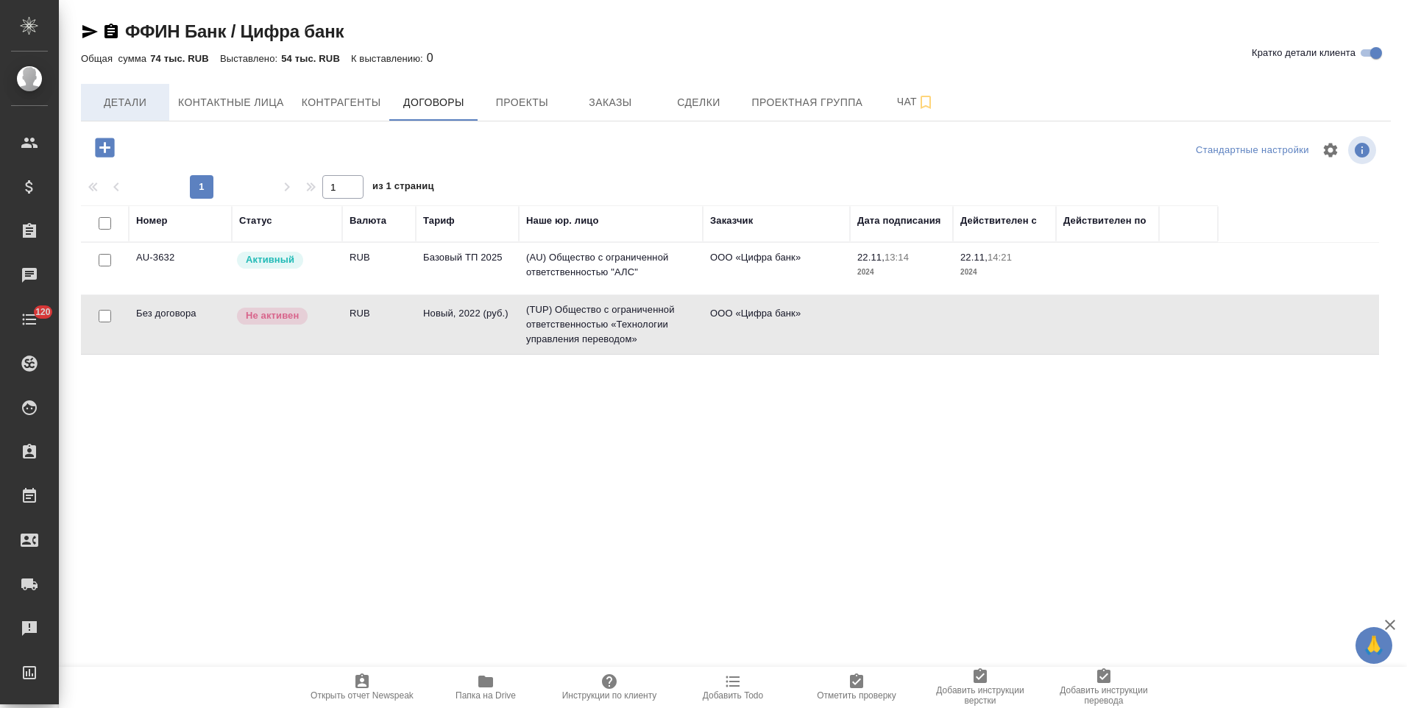
click at [146, 102] on span "Детали" at bounding box center [125, 102] width 71 height 18
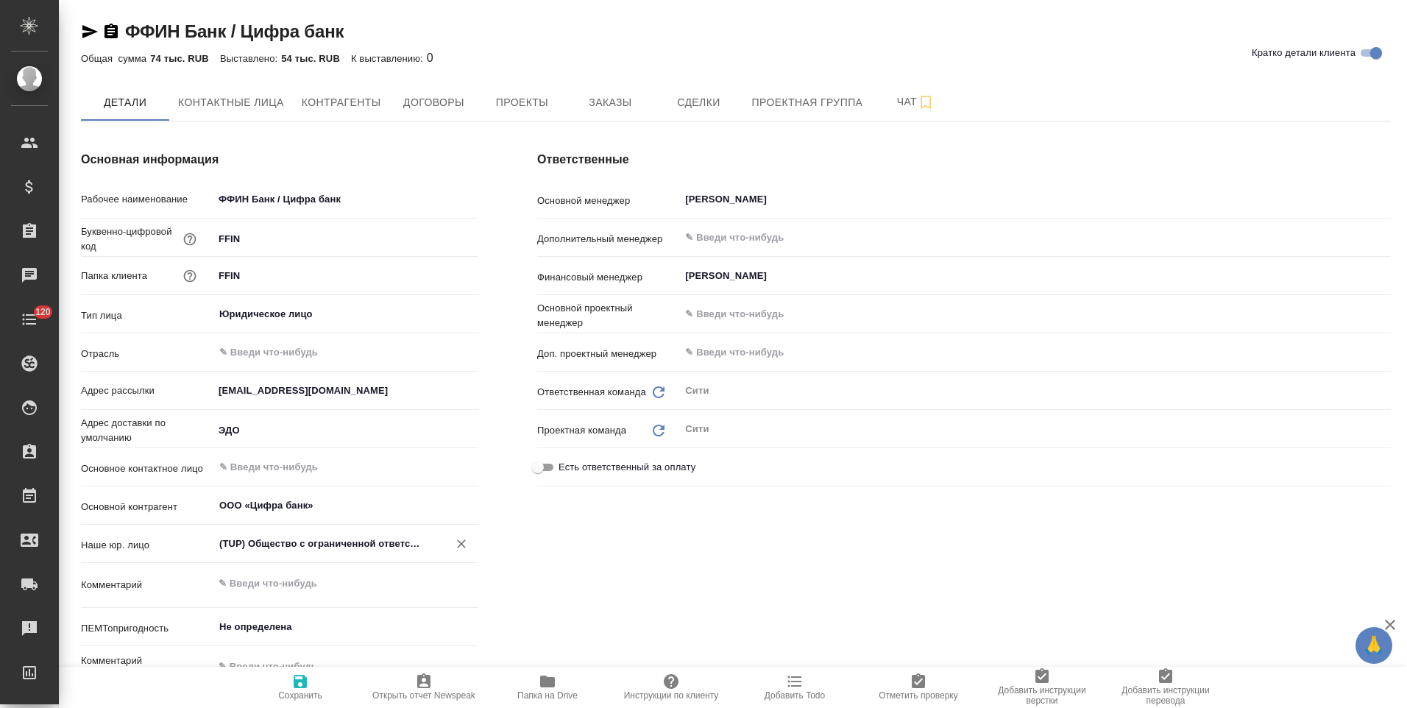
click at [342, 547] on input "(TUP) Общество с ограниченной ответственностью «Технологии управления переводом»" at bounding box center [321, 544] width 207 height 18
type textarea "x"
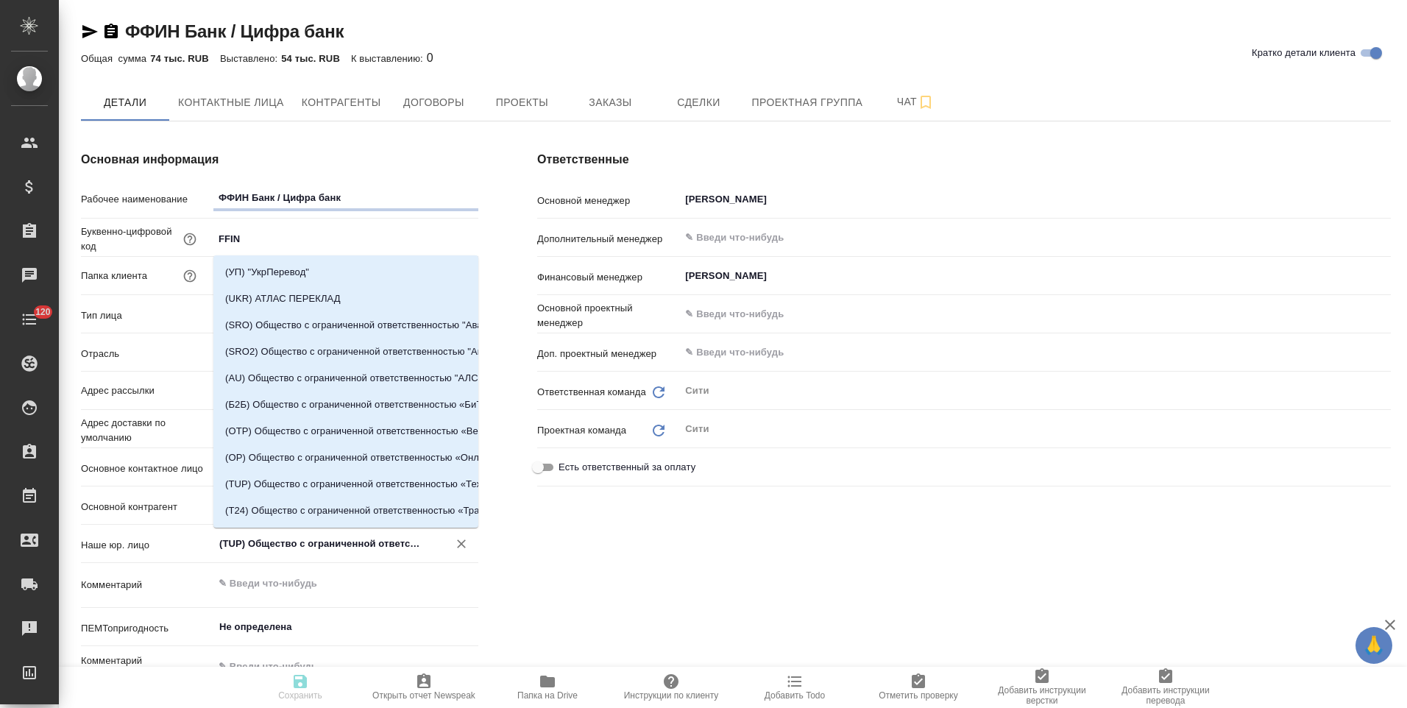
type textarea "x"
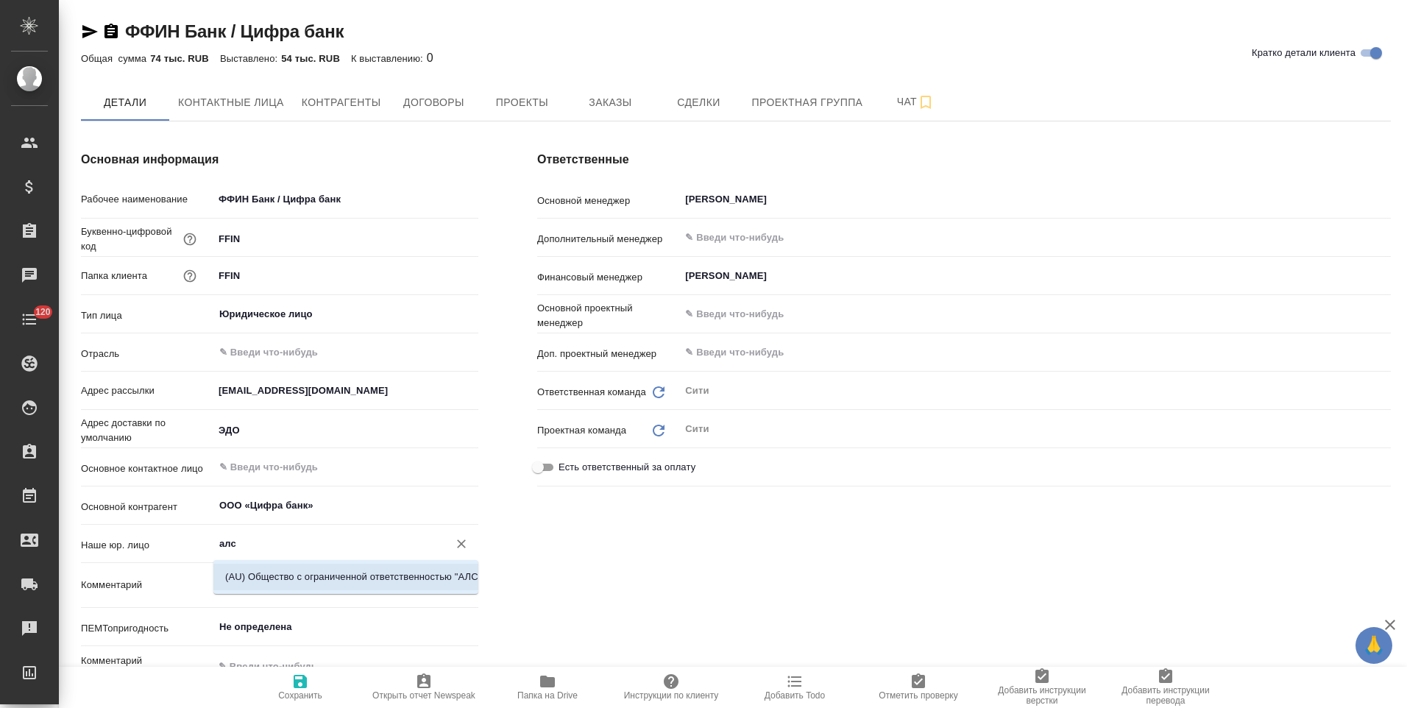
click at [414, 576] on li "(AU) Общество с ограниченной ответственностью "АЛС"" at bounding box center [345, 577] width 265 height 26
type input "(AU) Общество с ограниченной ответственностью "АЛС""
type textarea "x"
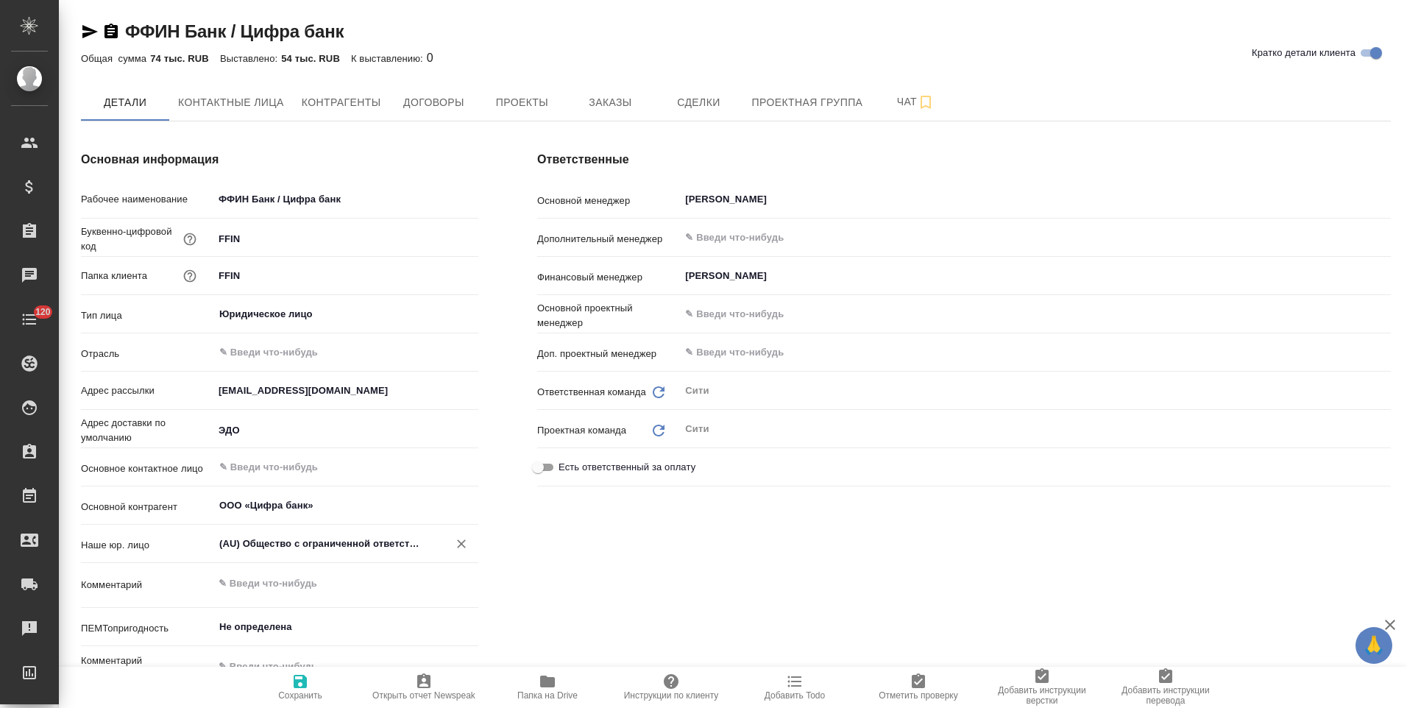
type input "(AU) Общество с ограниченной ответственностью "АЛС""
click at [300, 685] on icon "button" at bounding box center [300, 682] width 18 height 18
type textarea "x"
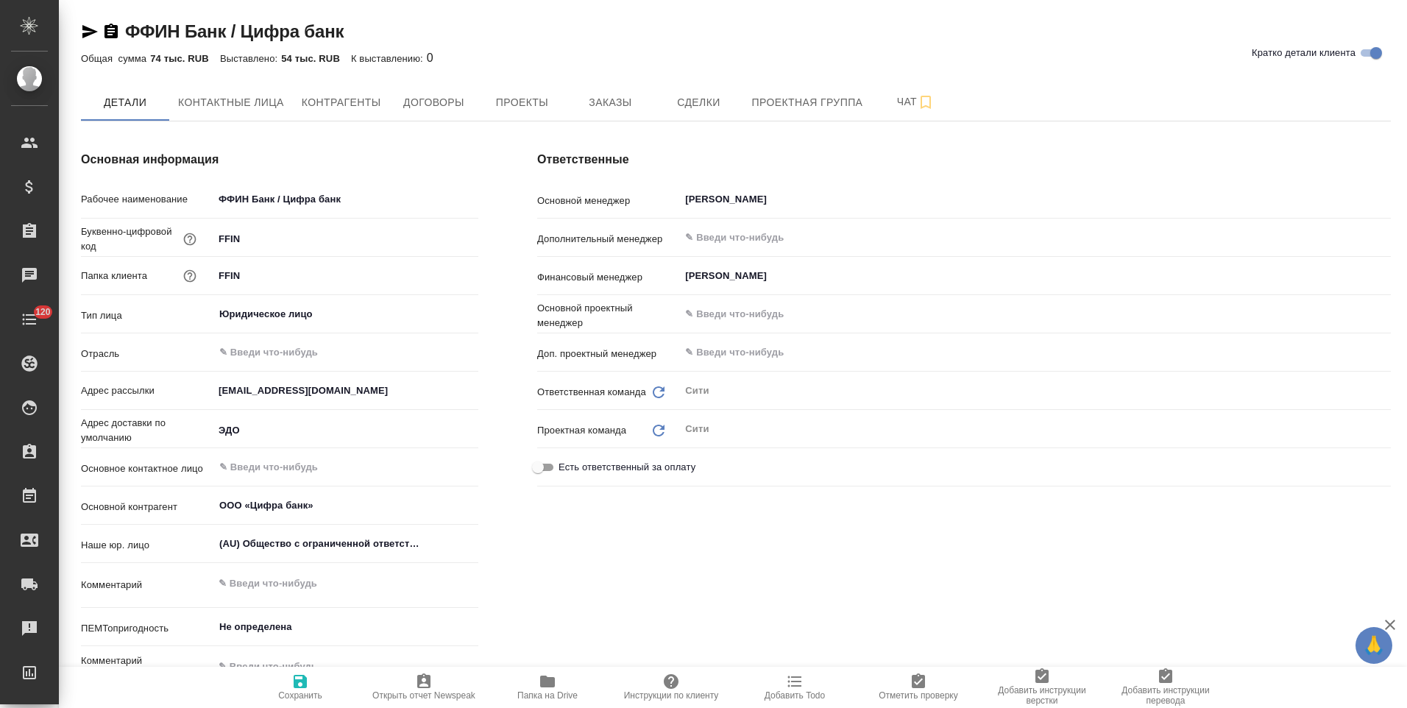
type textarea "x"
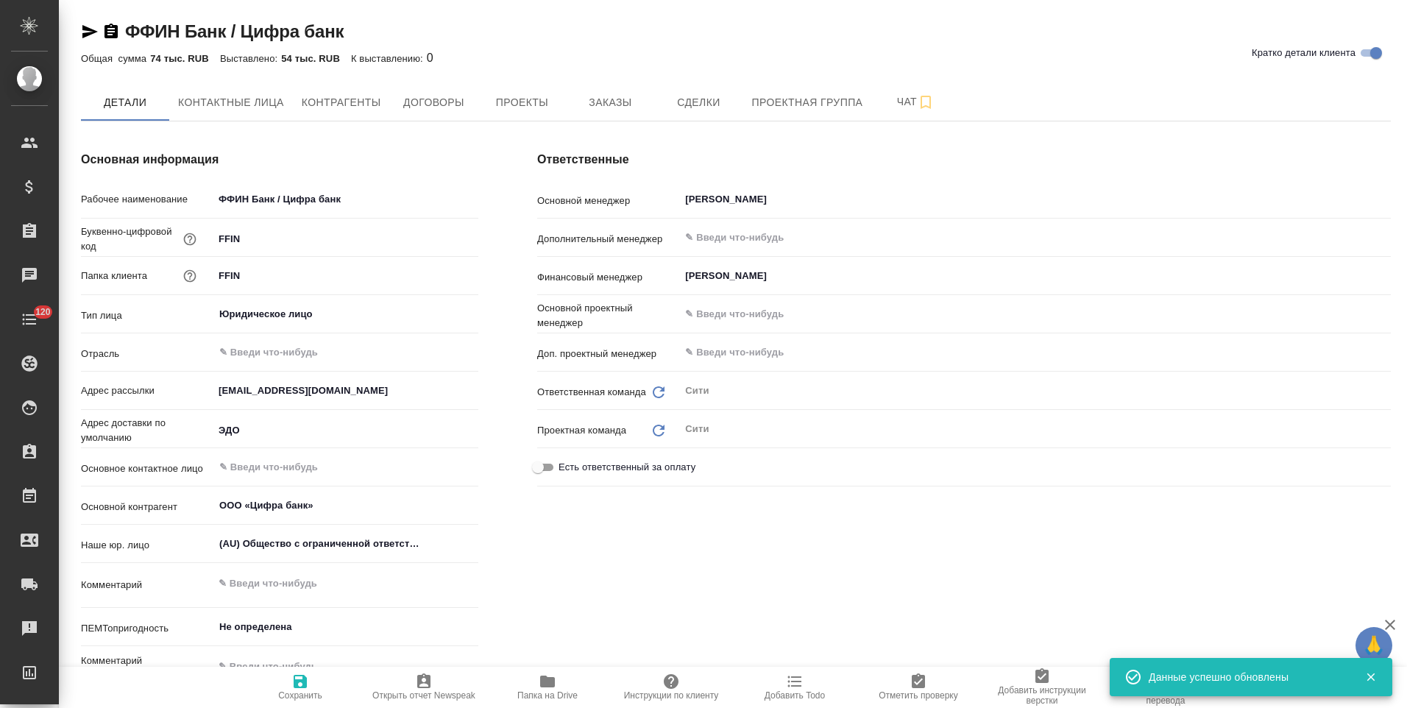
type textarea "x"
click at [893, 109] on span "Чат" at bounding box center [915, 102] width 71 height 18
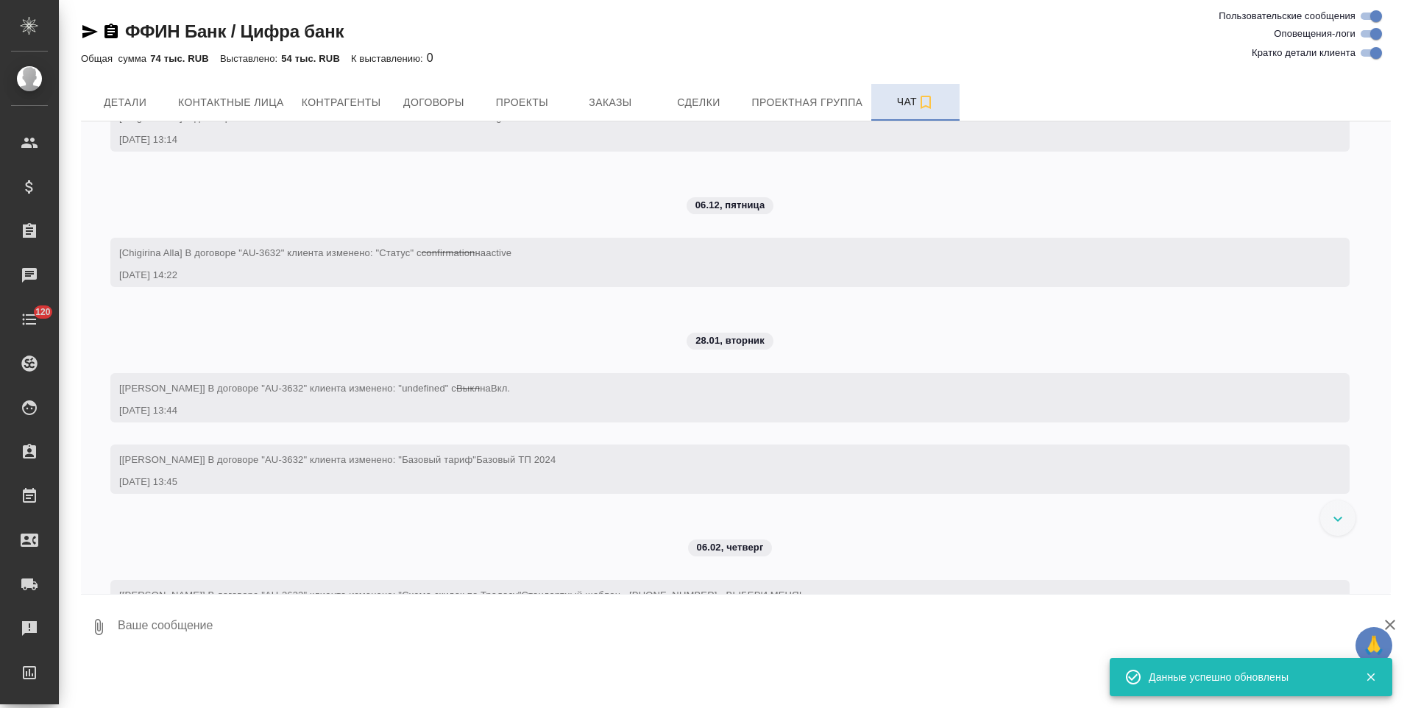
scroll to position [1726, 0]
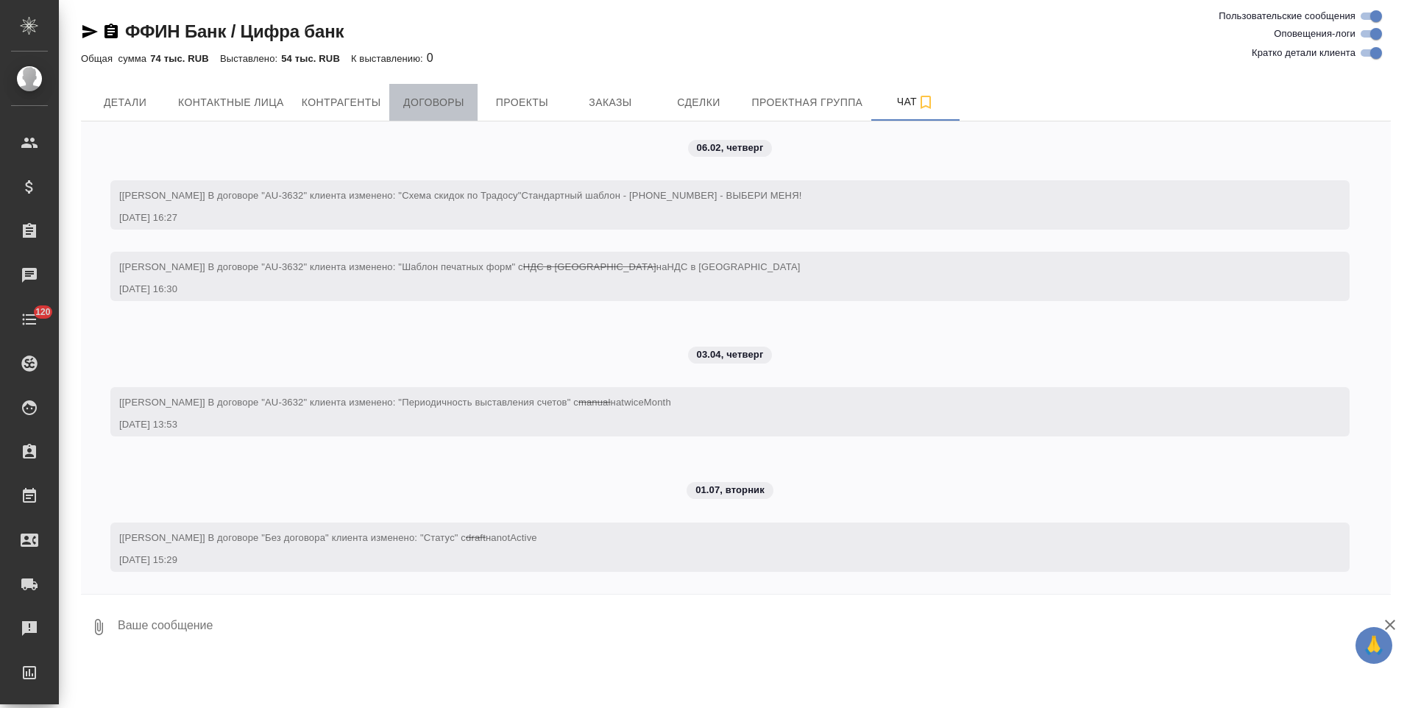
click at [431, 98] on span "Договоры" at bounding box center [433, 102] width 71 height 18
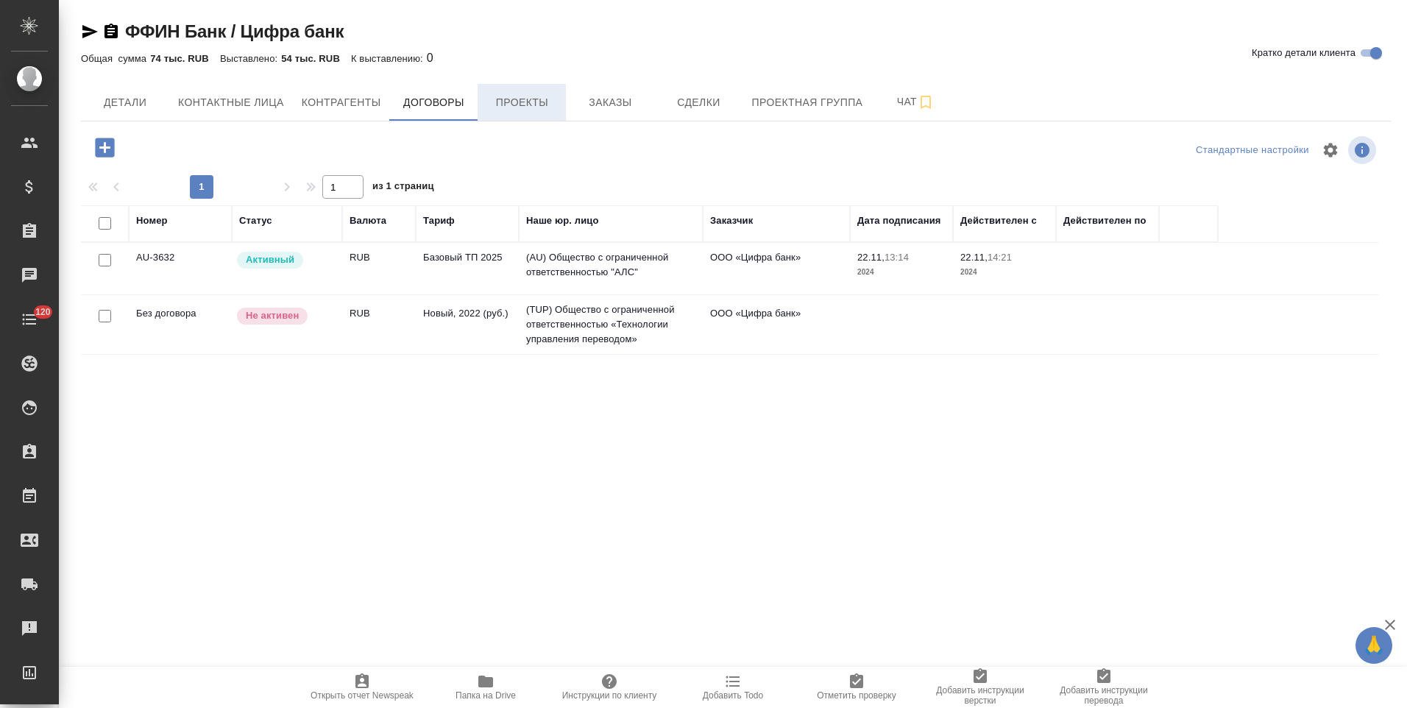
click at [527, 102] on span "Проекты" at bounding box center [522, 102] width 71 height 18
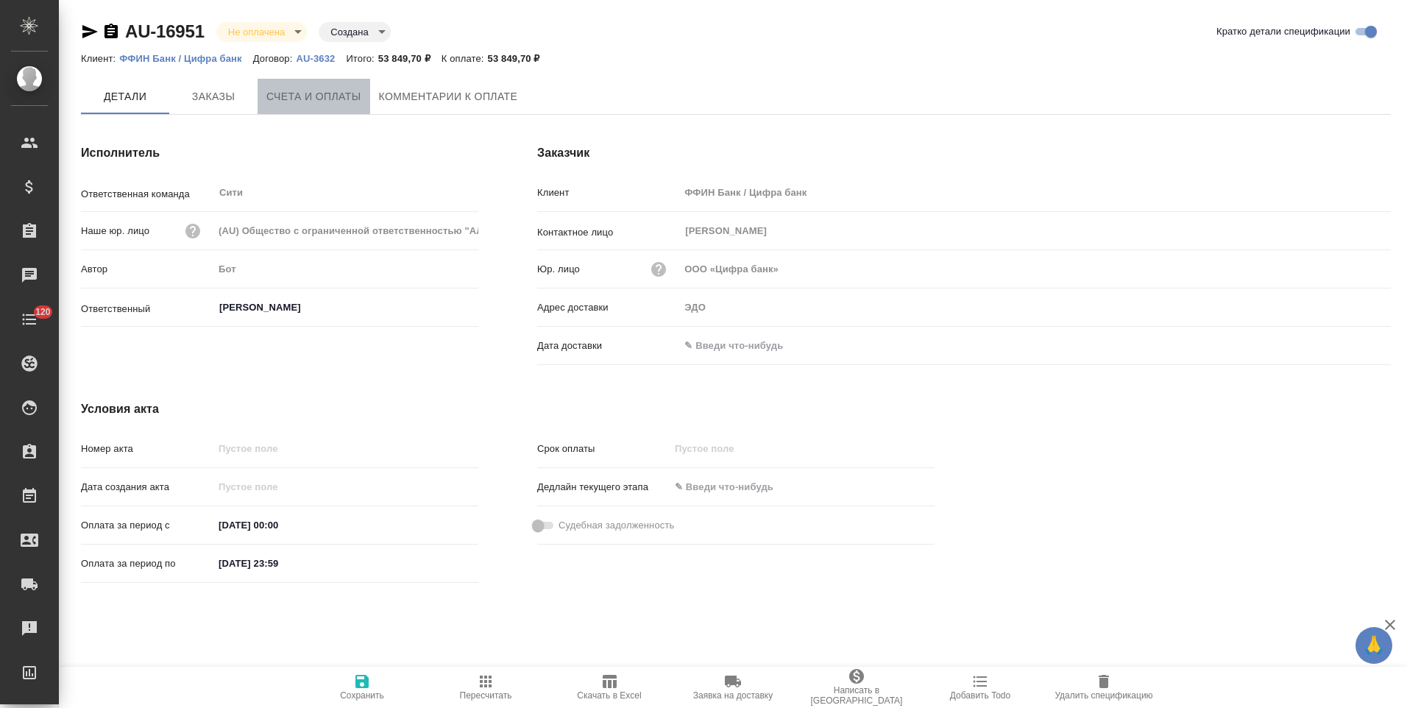
click at [352, 105] on span "Счета и оплаты" at bounding box center [313, 97] width 95 height 18
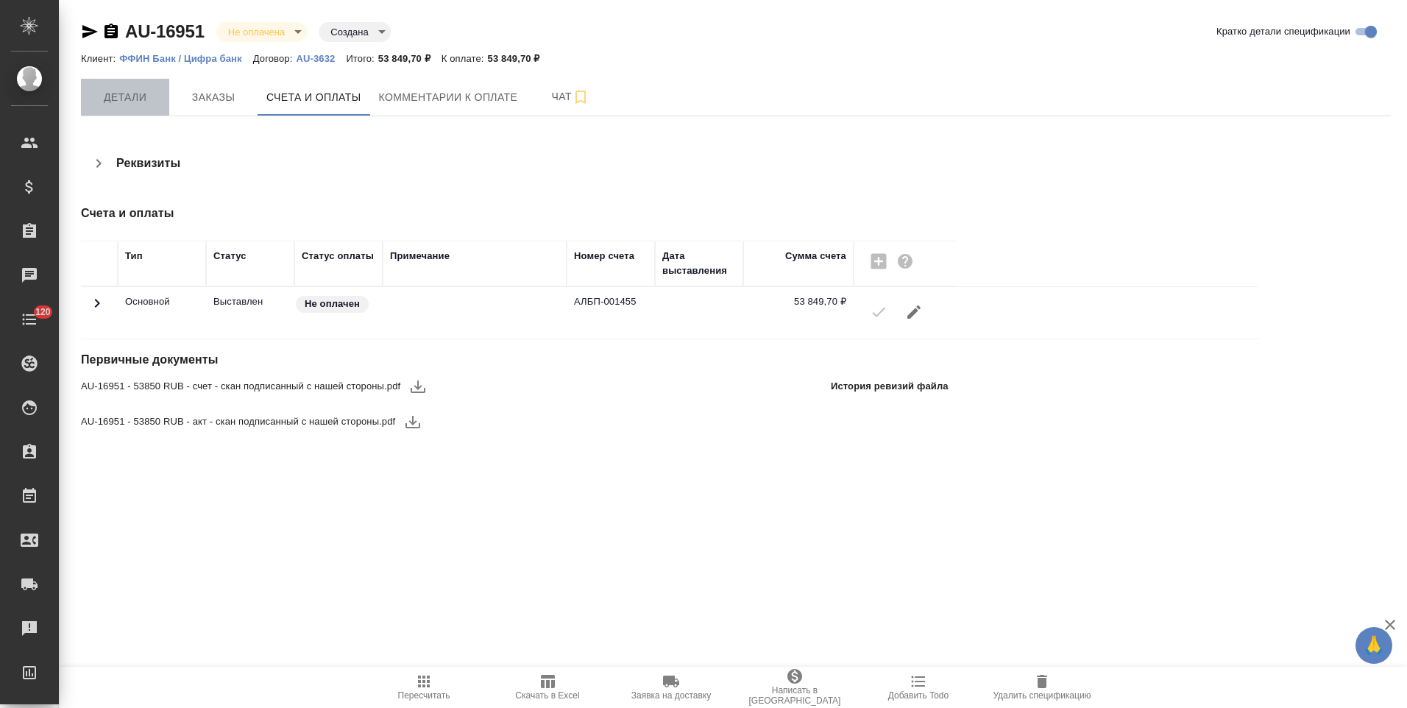
click at [155, 103] on span "Детали" at bounding box center [125, 97] width 71 height 18
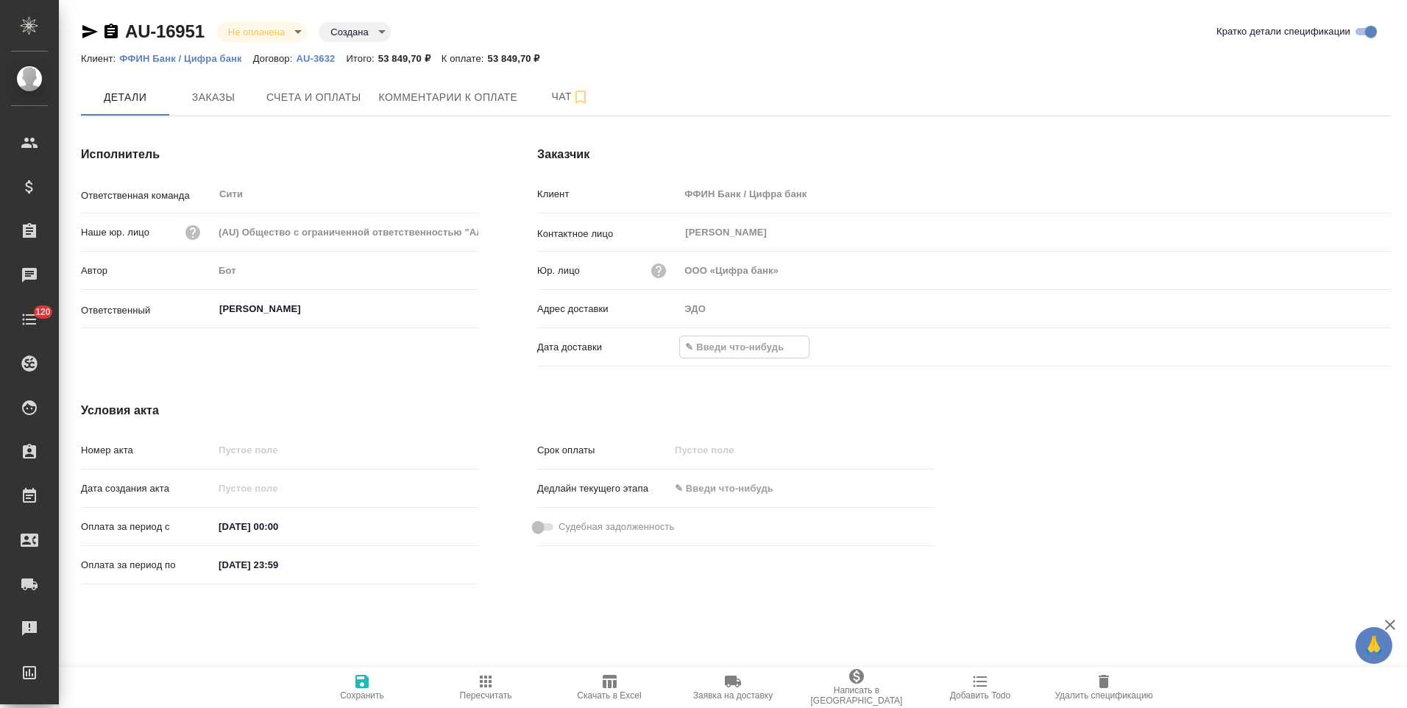
click at [703, 347] on input "text" at bounding box center [744, 346] width 129 height 21
click at [1345, 344] on icon "button" at bounding box center [1349, 346] width 18 height 18
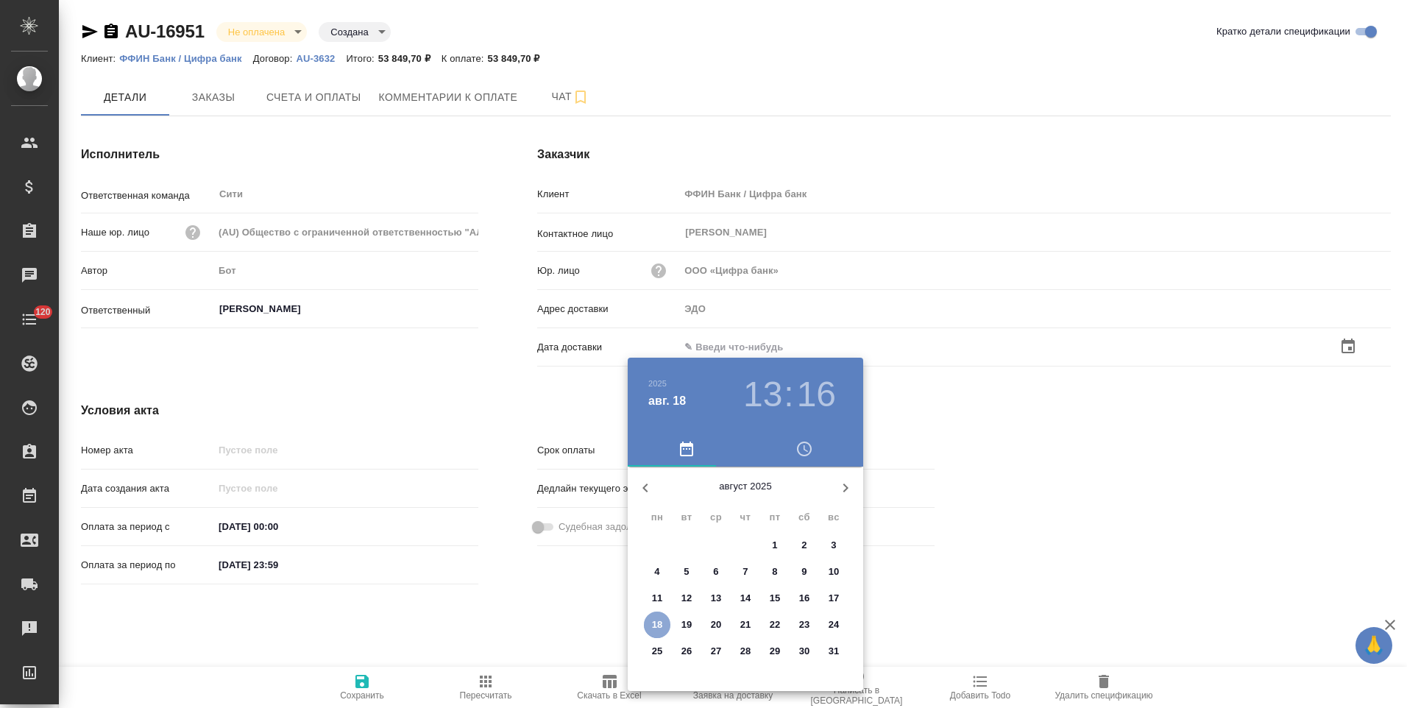
click at [649, 626] on span "18" at bounding box center [657, 625] width 26 height 15
type input "[DATE] 13:16"
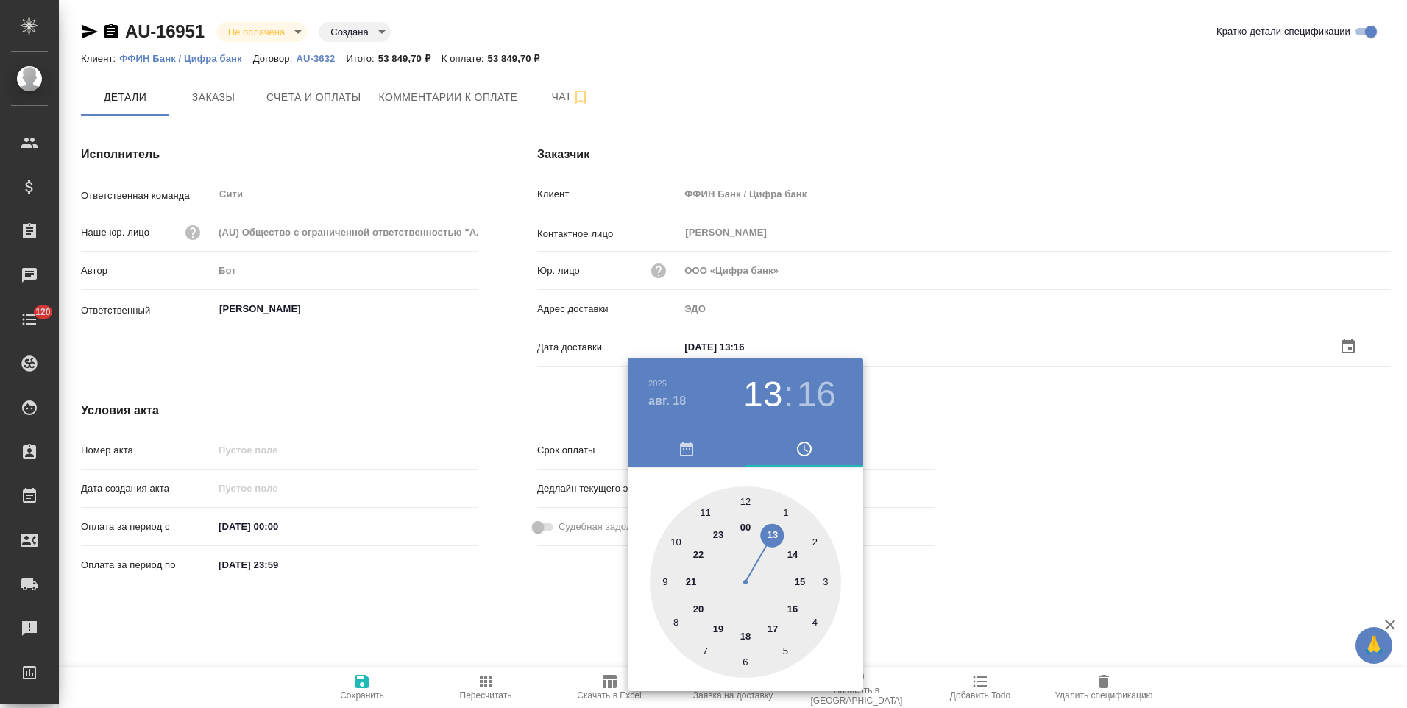
click at [526, 625] on div at bounding box center [703, 354] width 1407 height 708
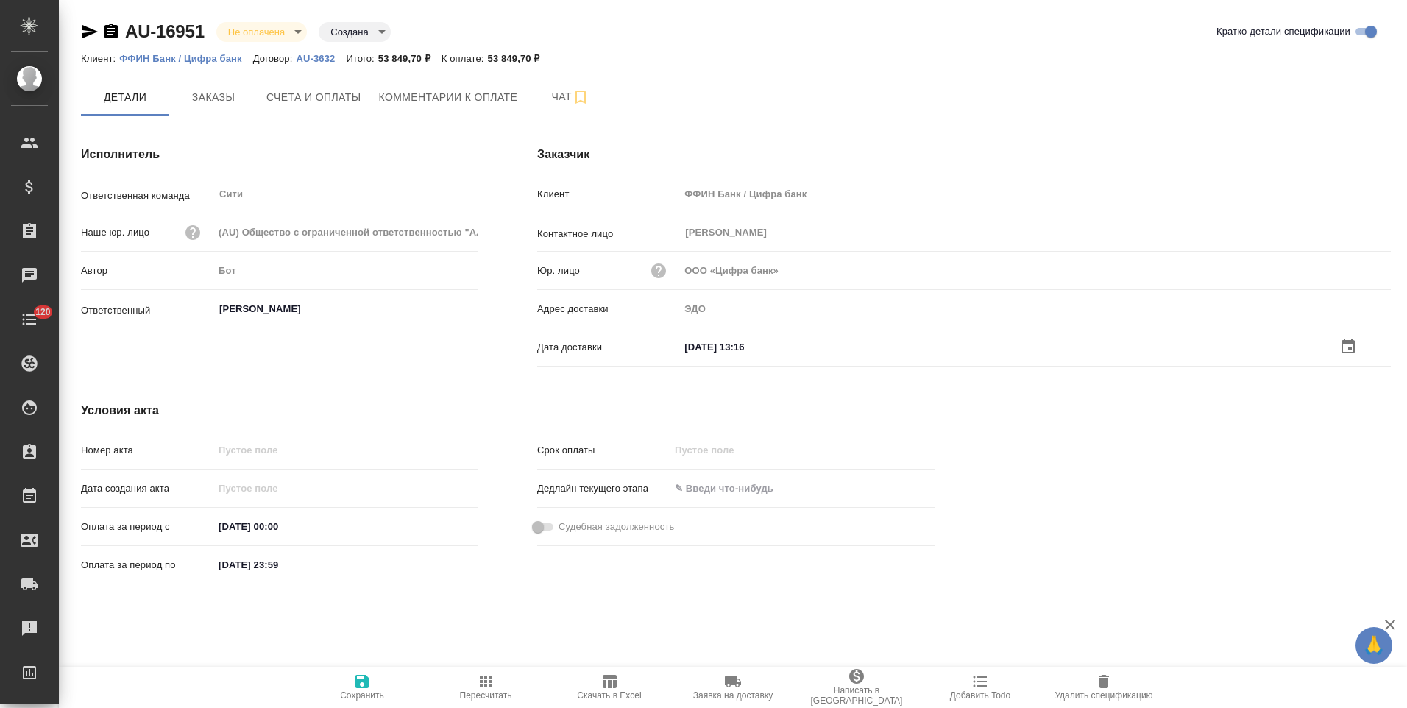
click at [347, 685] on span "Сохранить" at bounding box center [362, 687] width 106 height 28
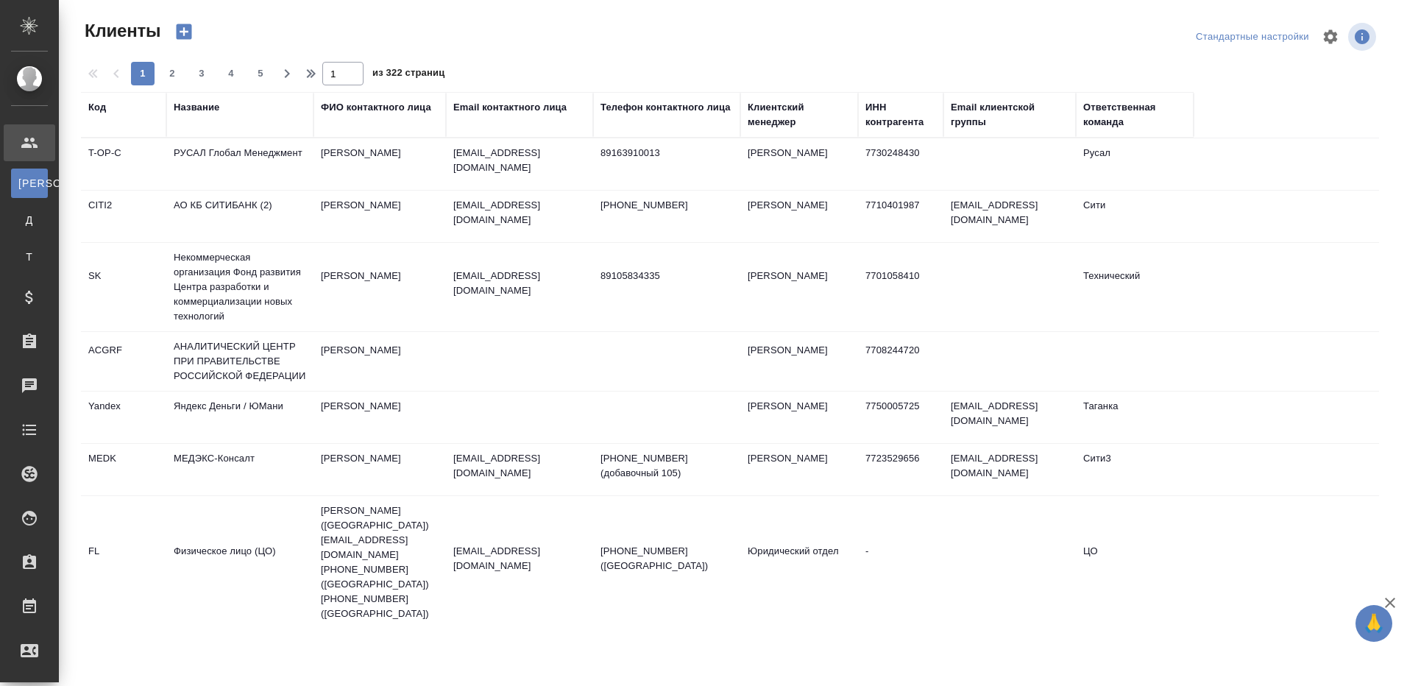
select select "RU"
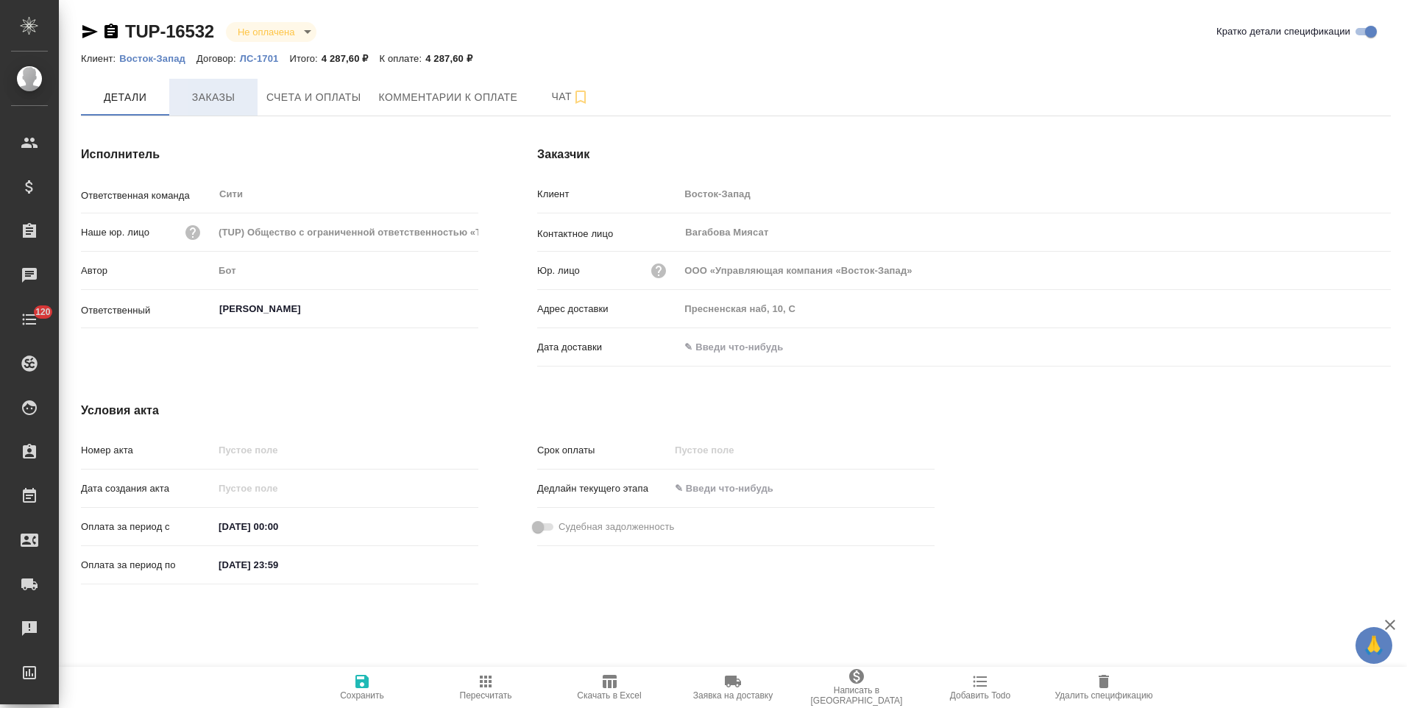
click at [213, 90] on span "Заказы" at bounding box center [213, 97] width 71 height 18
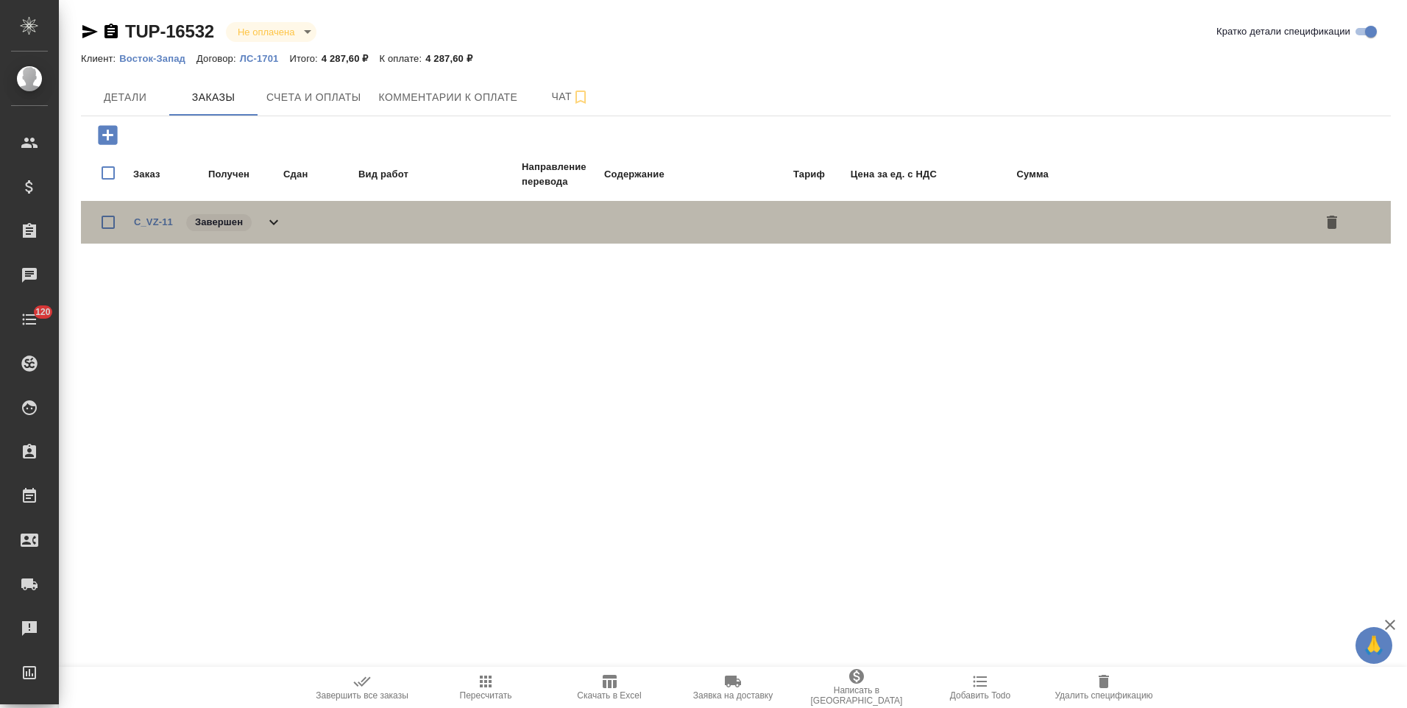
click at [270, 227] on icon at bounding box center [274, 222] width 18 height 18
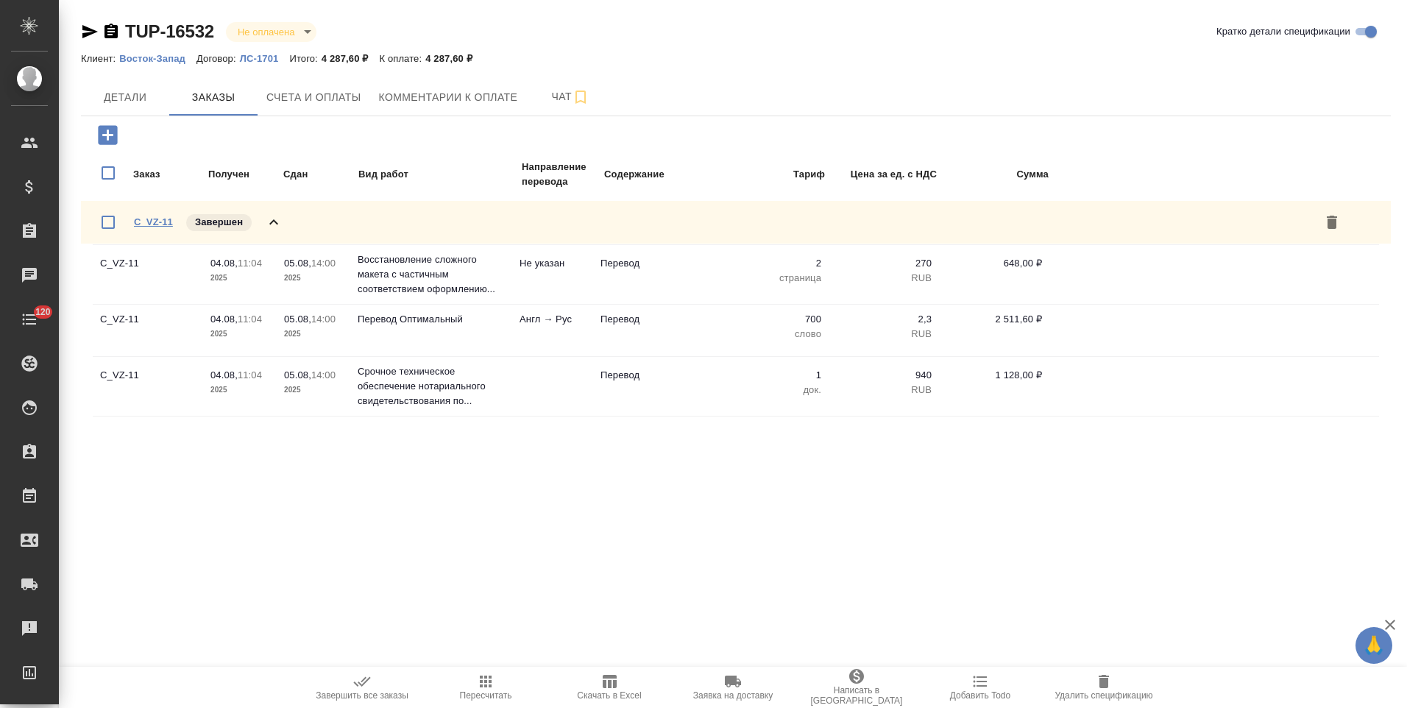
click at [158, 223] on link "C_VZ-11" at bounding box center [153, 221] width 39 height 11
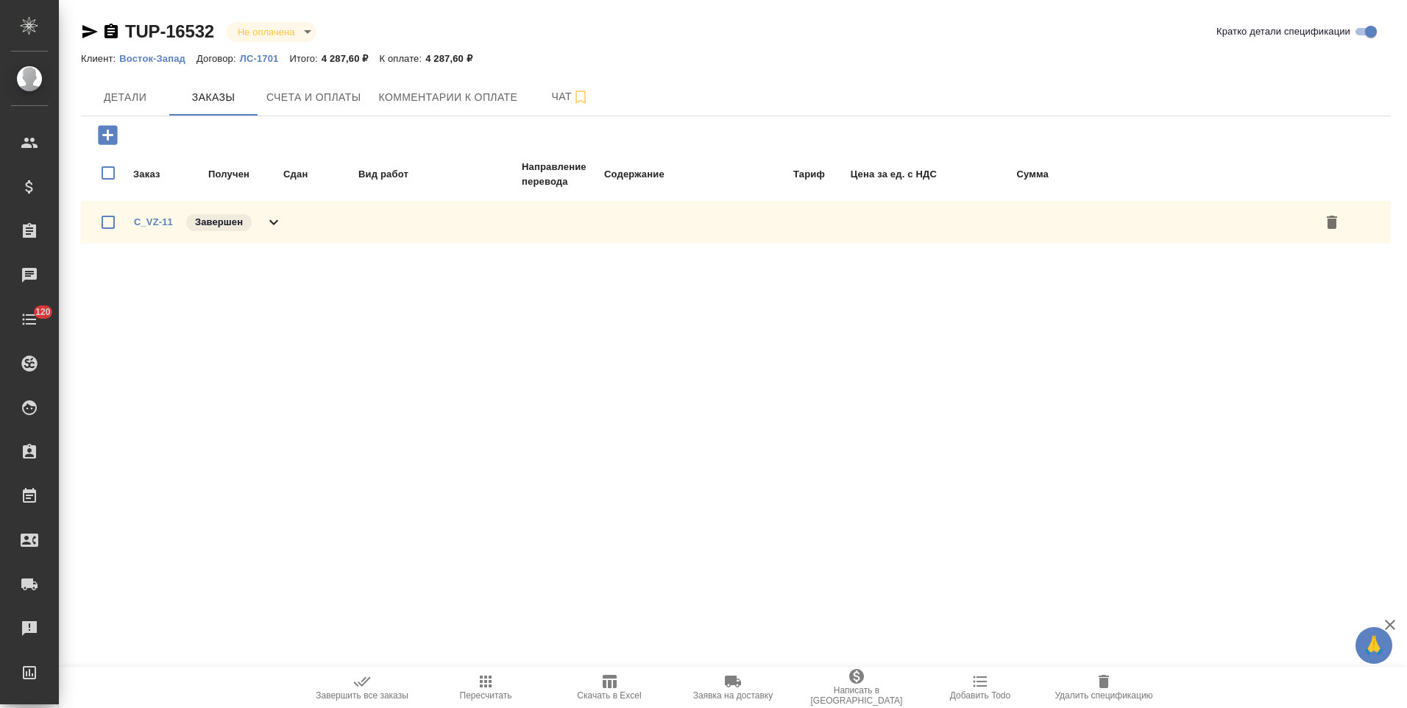
click at [158, 60] on p "Восток-Запад" at bounding box center [157, 58] width 77 height 11
click at [125, 107] on button "Детали" at bounding box center [125, 97] width 88 height 37
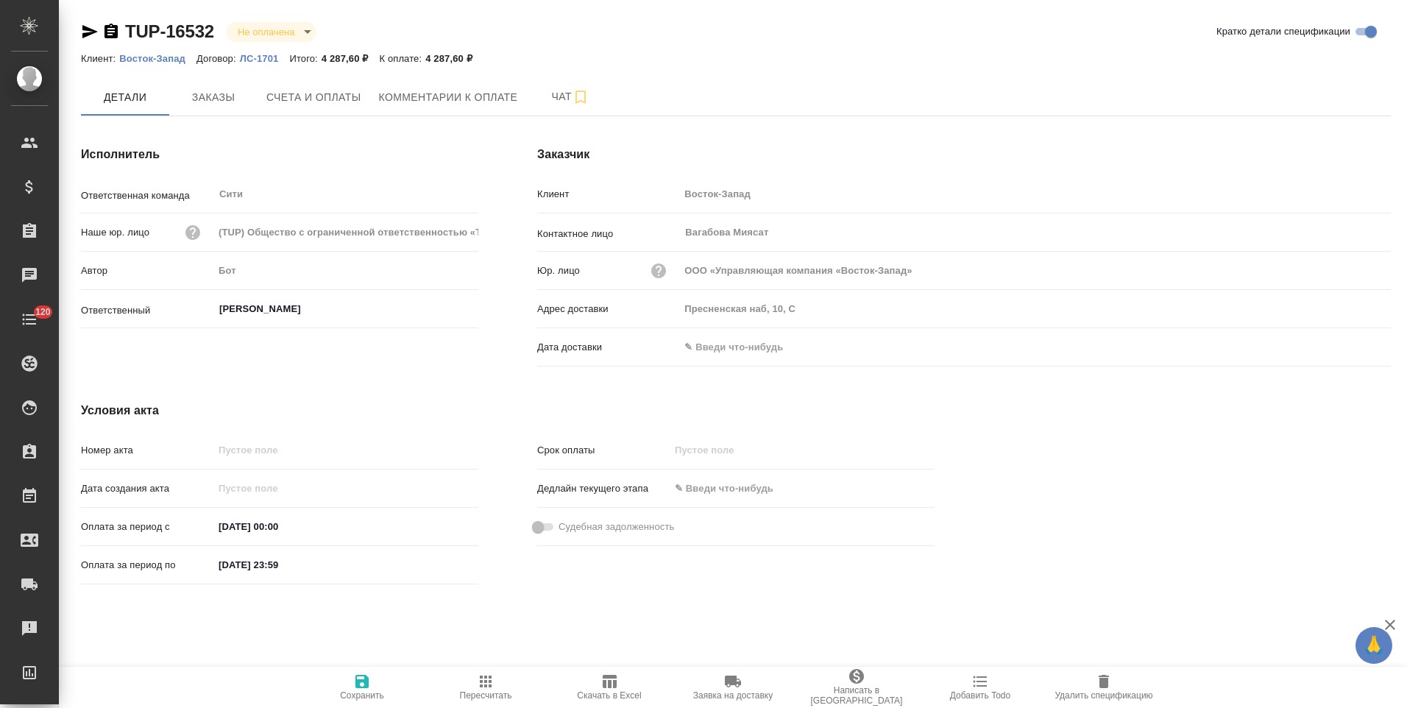
click at [259, 58] on p "ЛС-1701" at bounding box center [265, 58] width 50 height 11
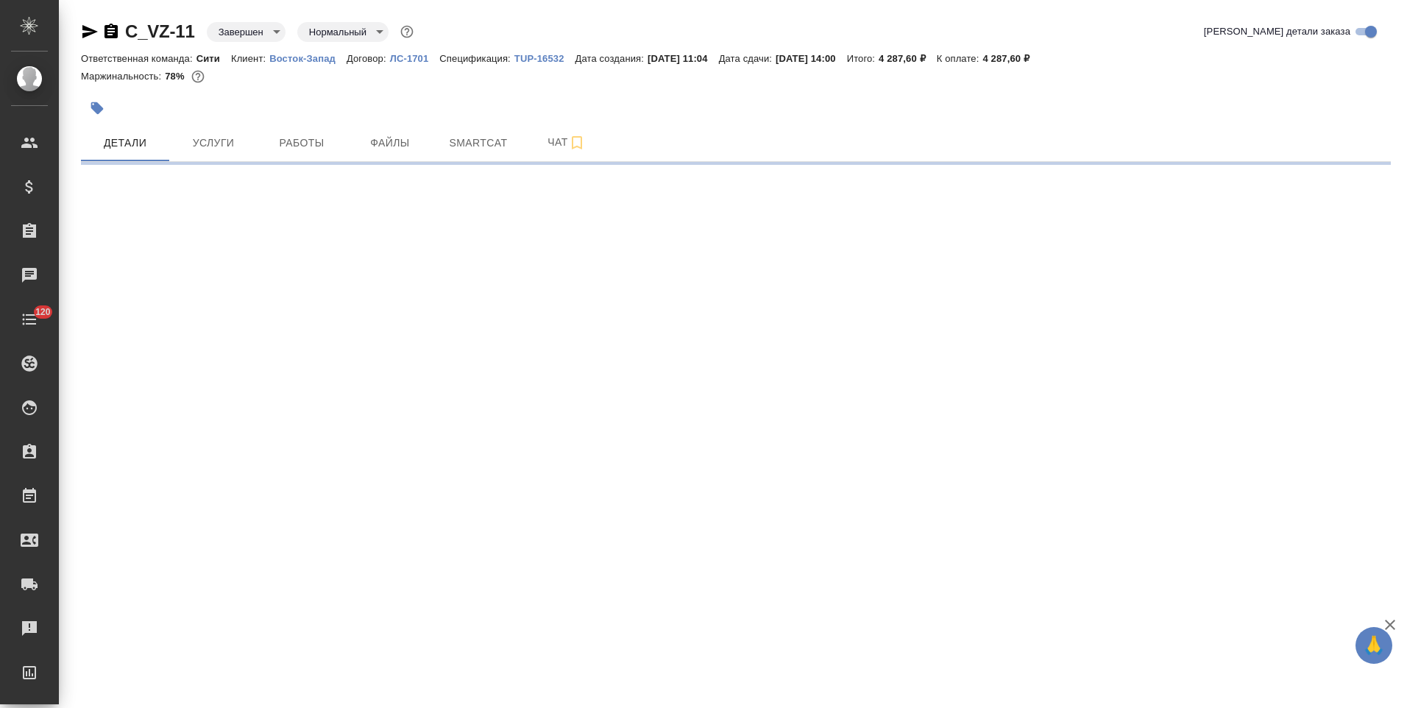
select select "RU"
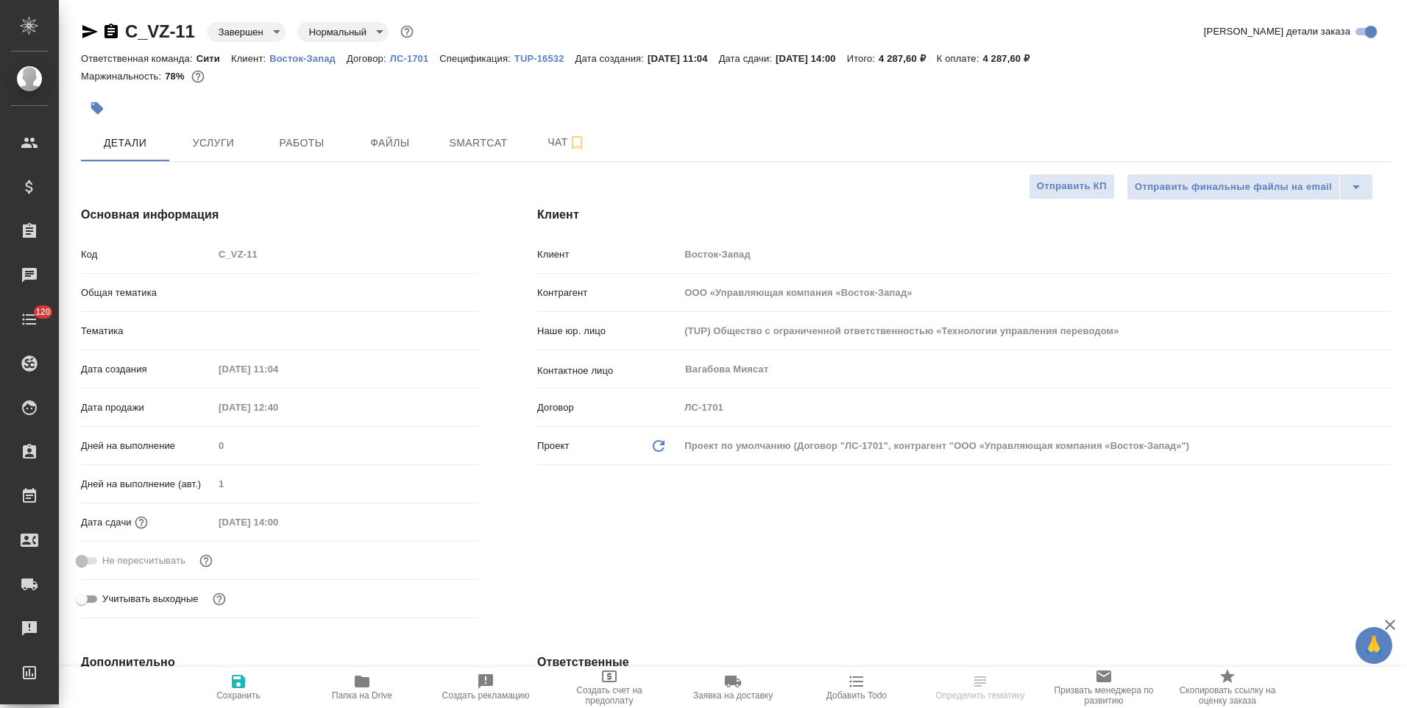
scroll to position [368, 0]
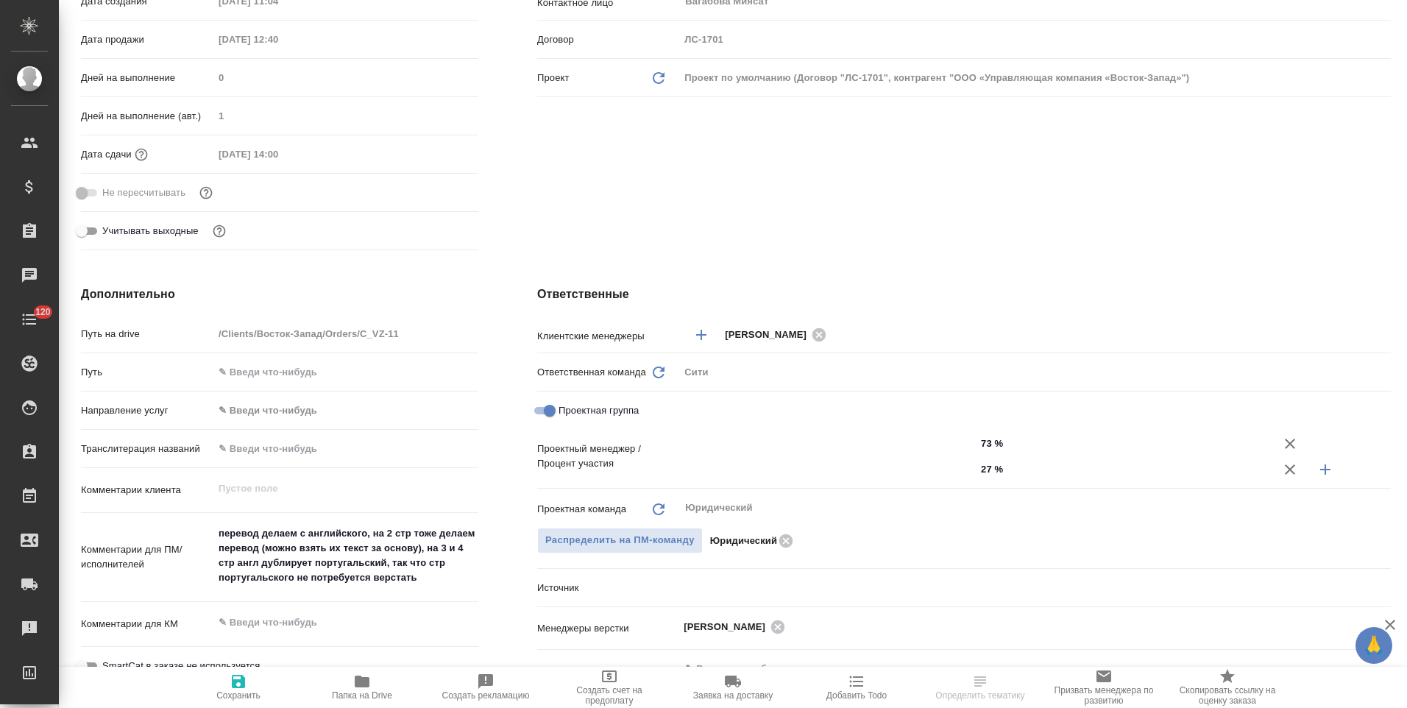
type textarea "x"
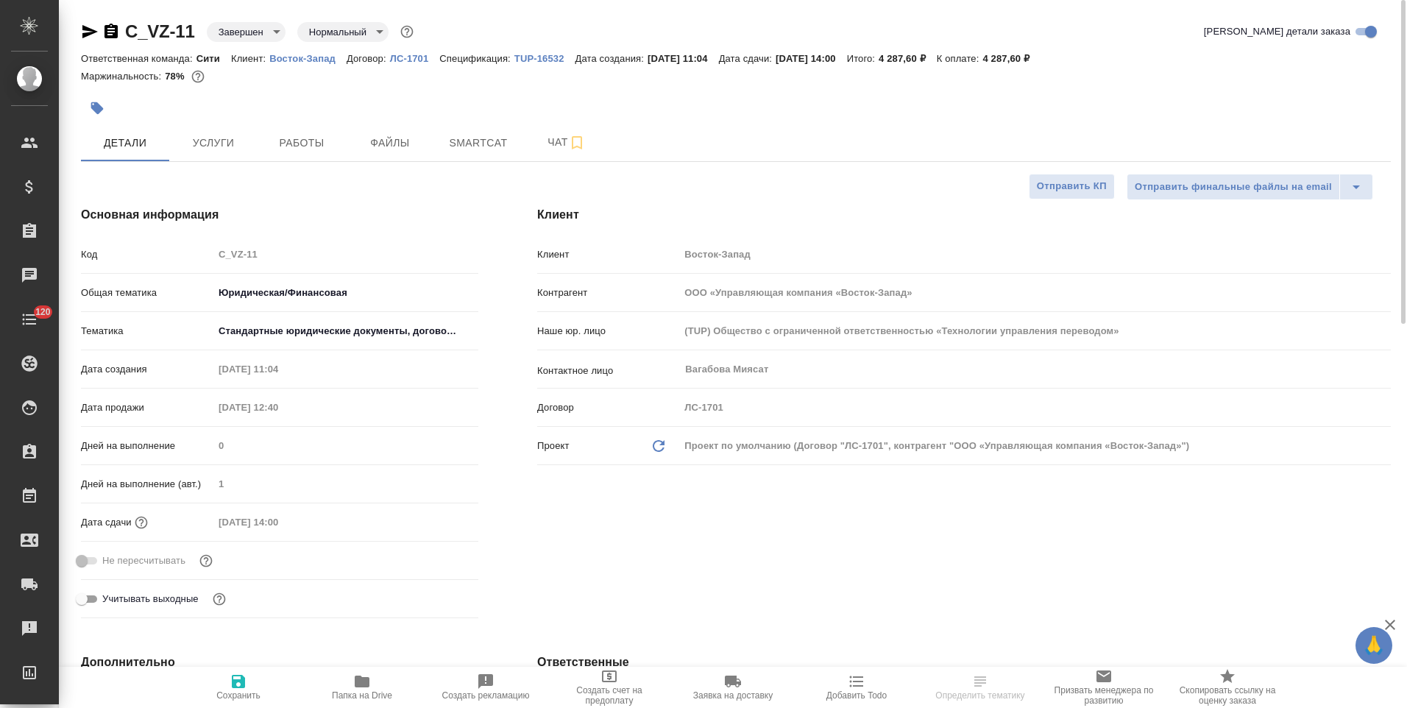
type input "Валеев Динар"
type input "[PERSON_NAME]"
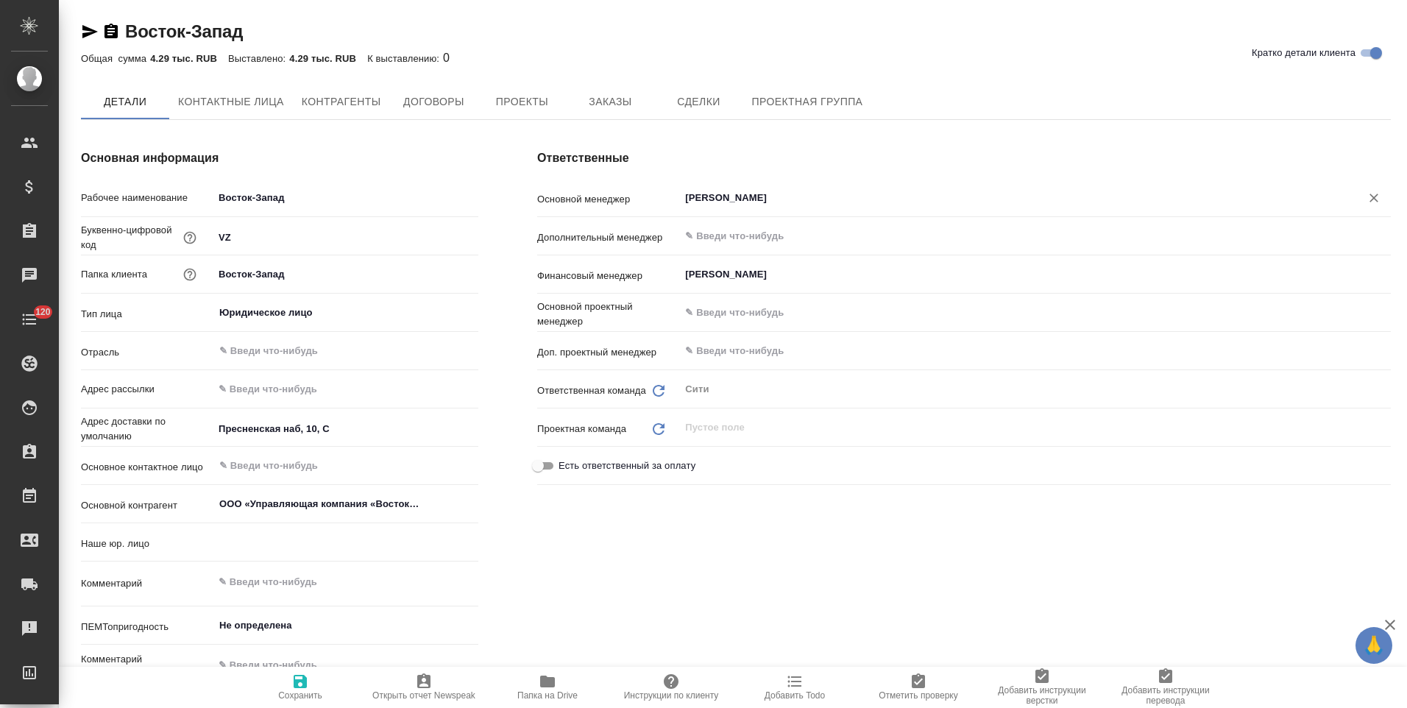
click at [781, 202] on input "[PERSON_NAME]" at bounding box center [1011, 198] width 654 height 18
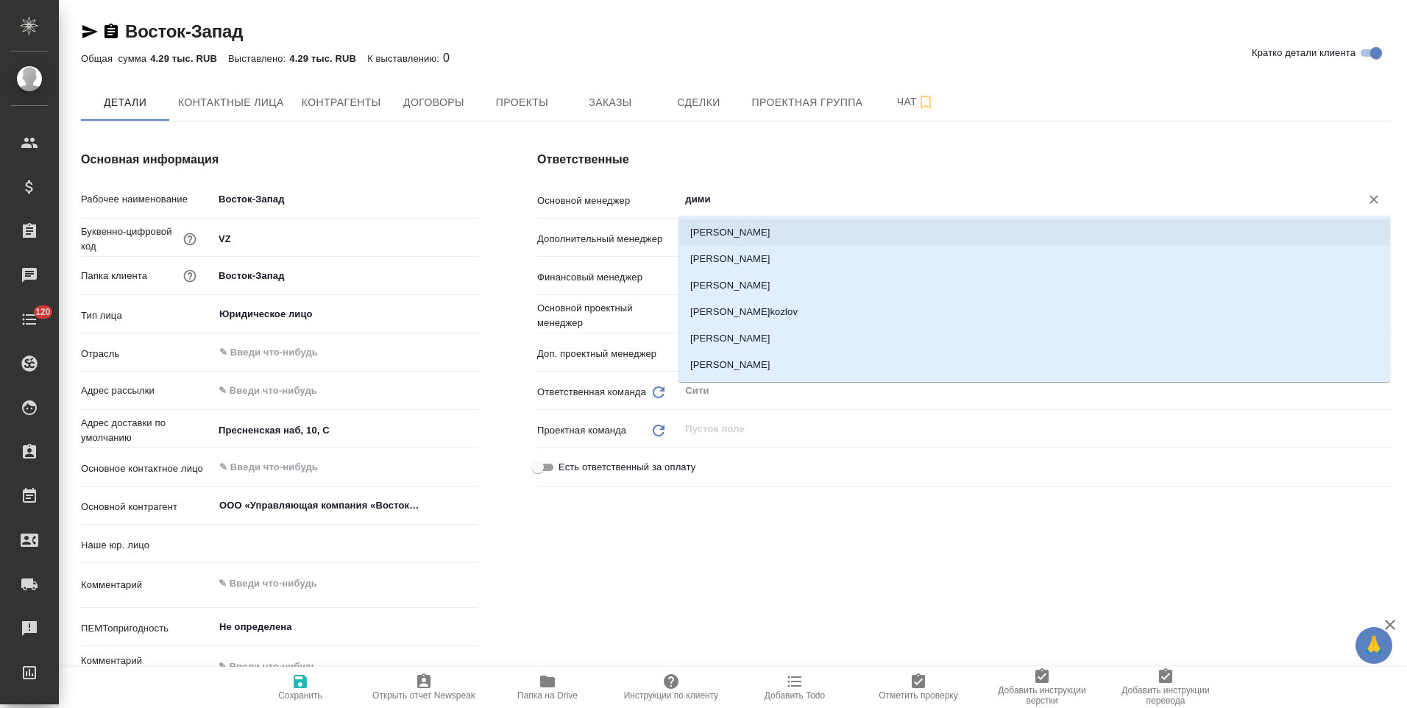
click at [767, 235] on li "[PERSON_NAME]" at bounding box center [1035, 232] width 712 height 26
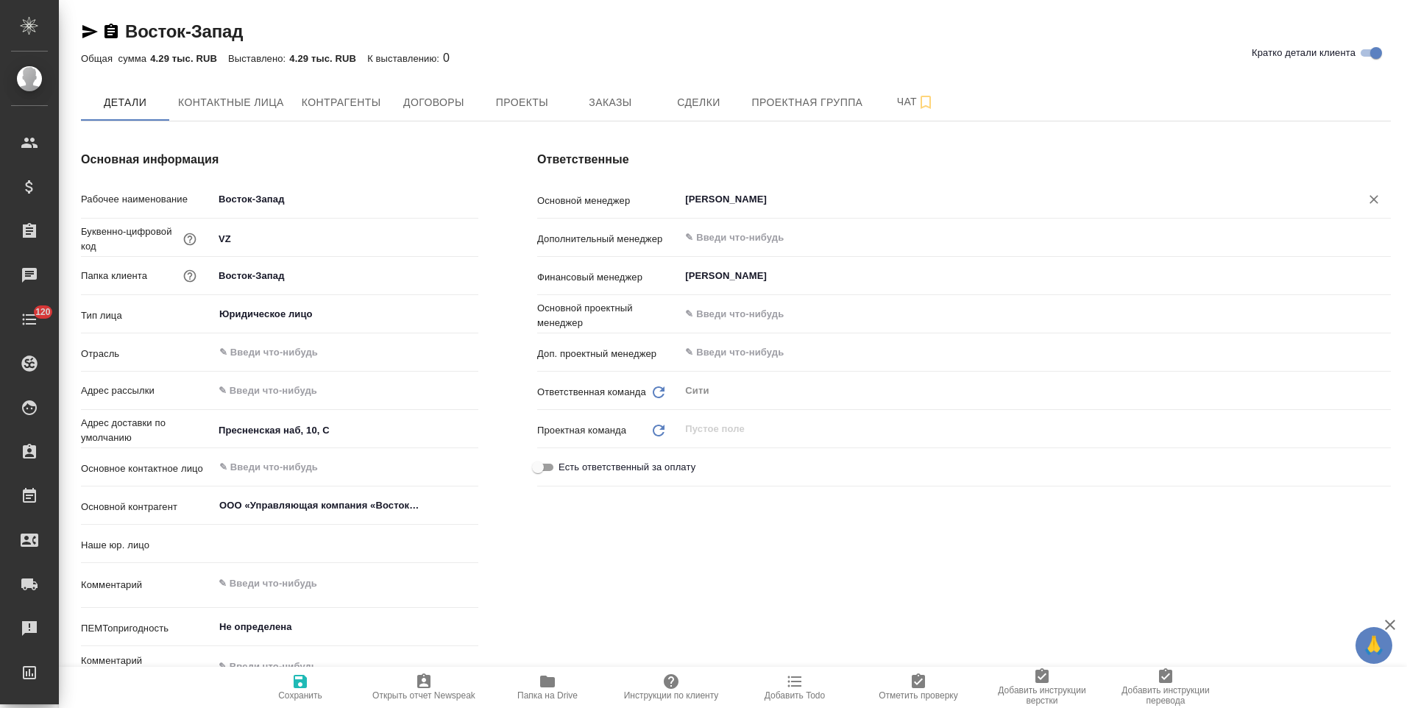
type input "Димитриева Юлия"
click at [305, 688] on icon "button" at bounding box center [300, 681] width 13 height 13
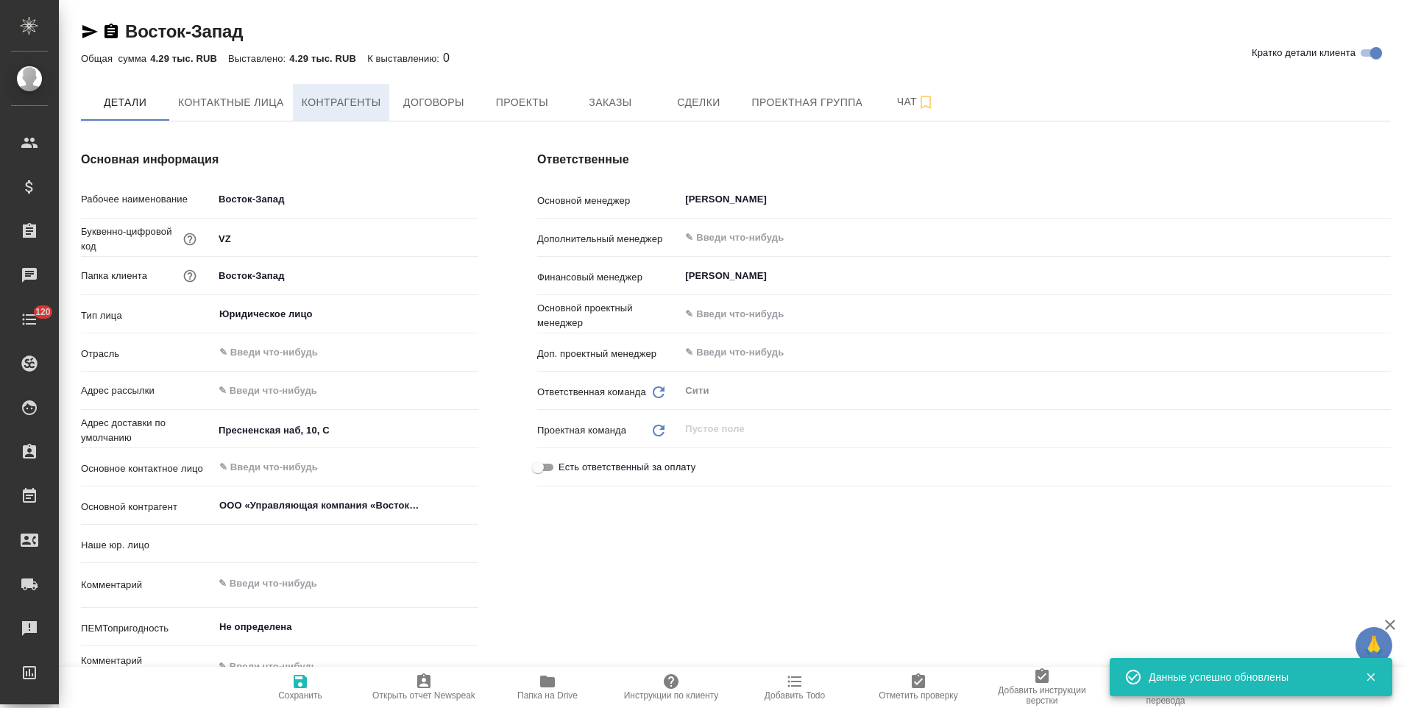
click at [370, 106] on span "Контрагенты" at bounding box center [341, 102] width 79 height 18
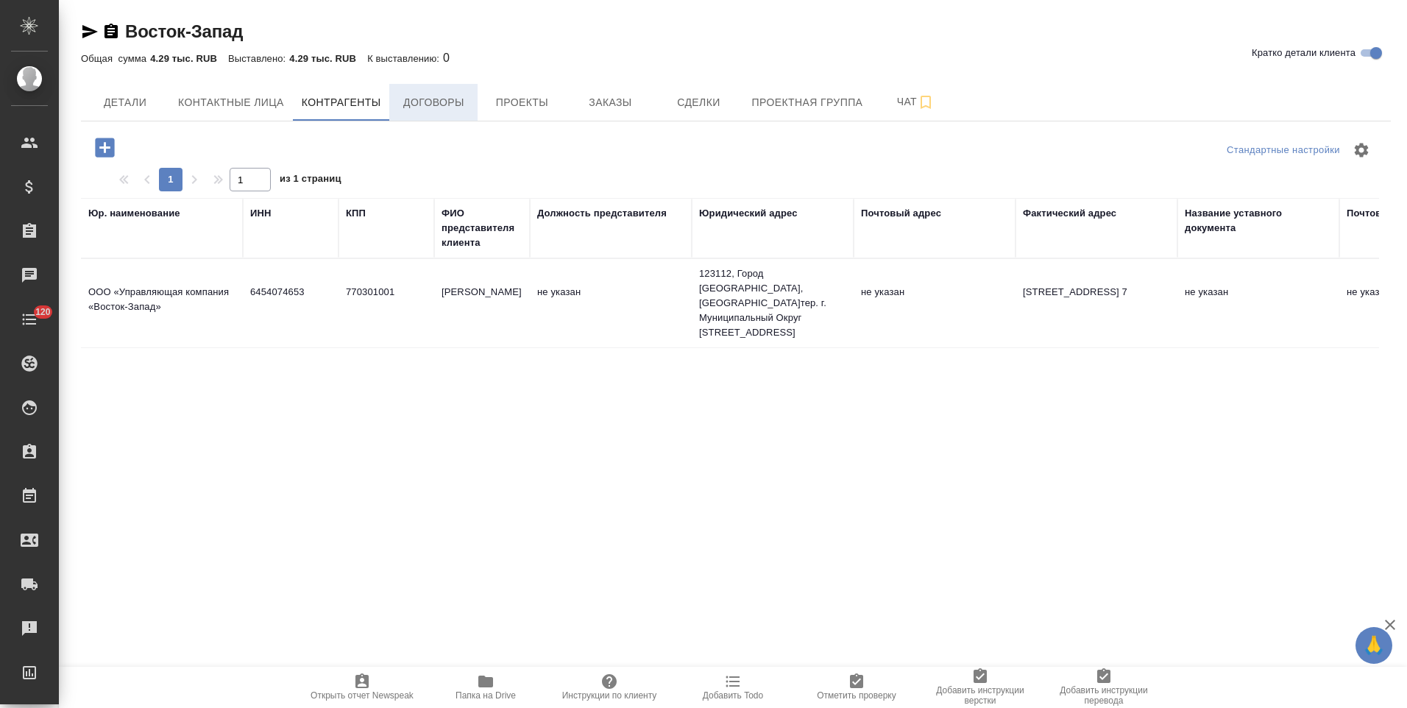
click at [450, 100] on span "Договоры" at bounding box center [433, 102] width 71 height 18
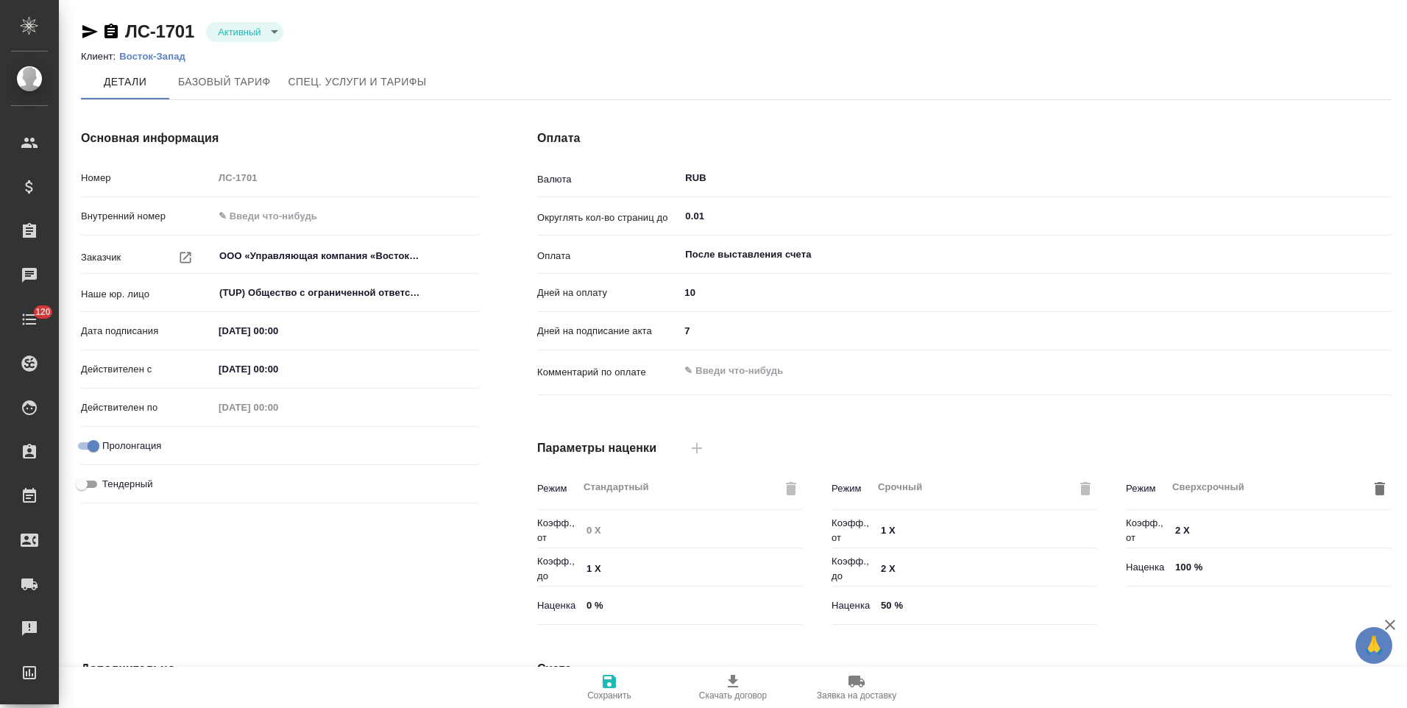
type input "ТП оптимальный Филиалы"
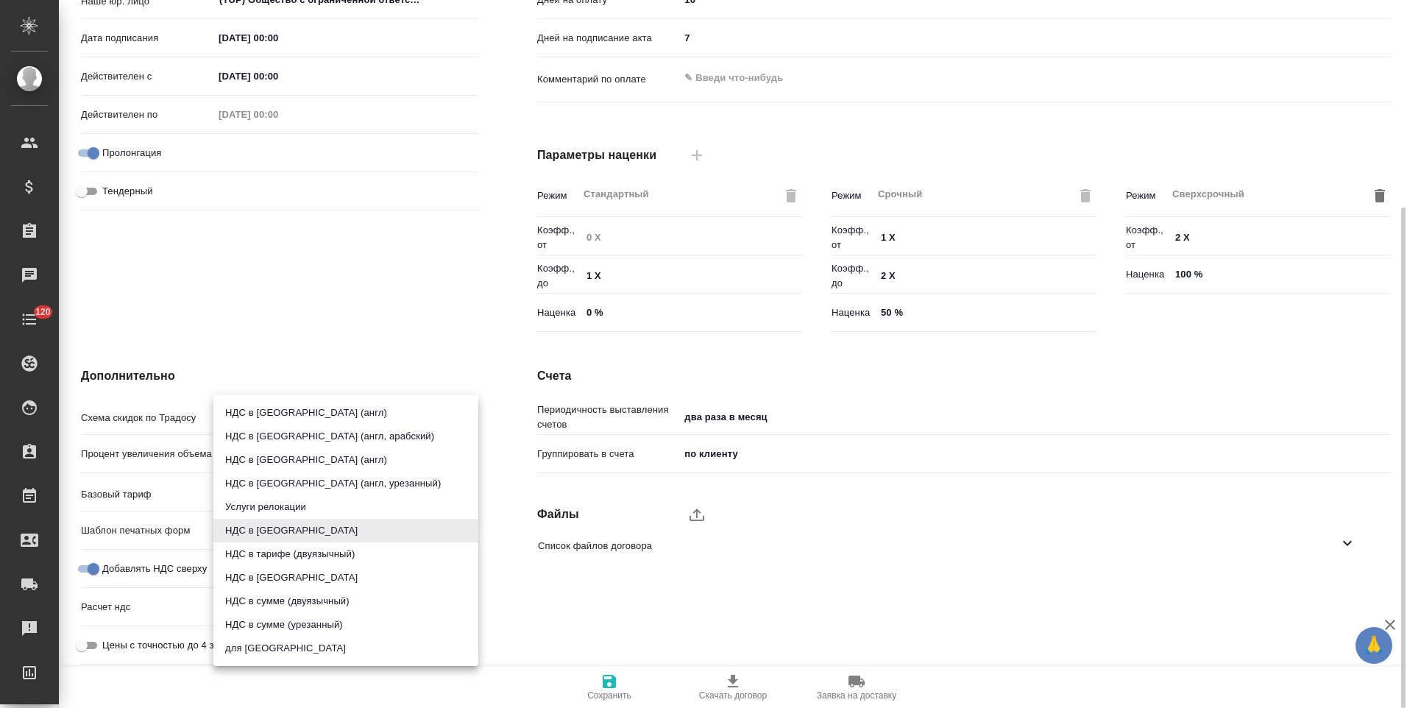
click at [310, 527] on body "🙏 .cls-1 fill:#fff; AWATERA [PERSON_NAME] Спецификации Заказы 0 Чаты 120 Todo П…" at bounding box center [703, 354] width 1407 height 708
click at [1318, 510] on div at bounding box center [703, 354] width 1407 height 708
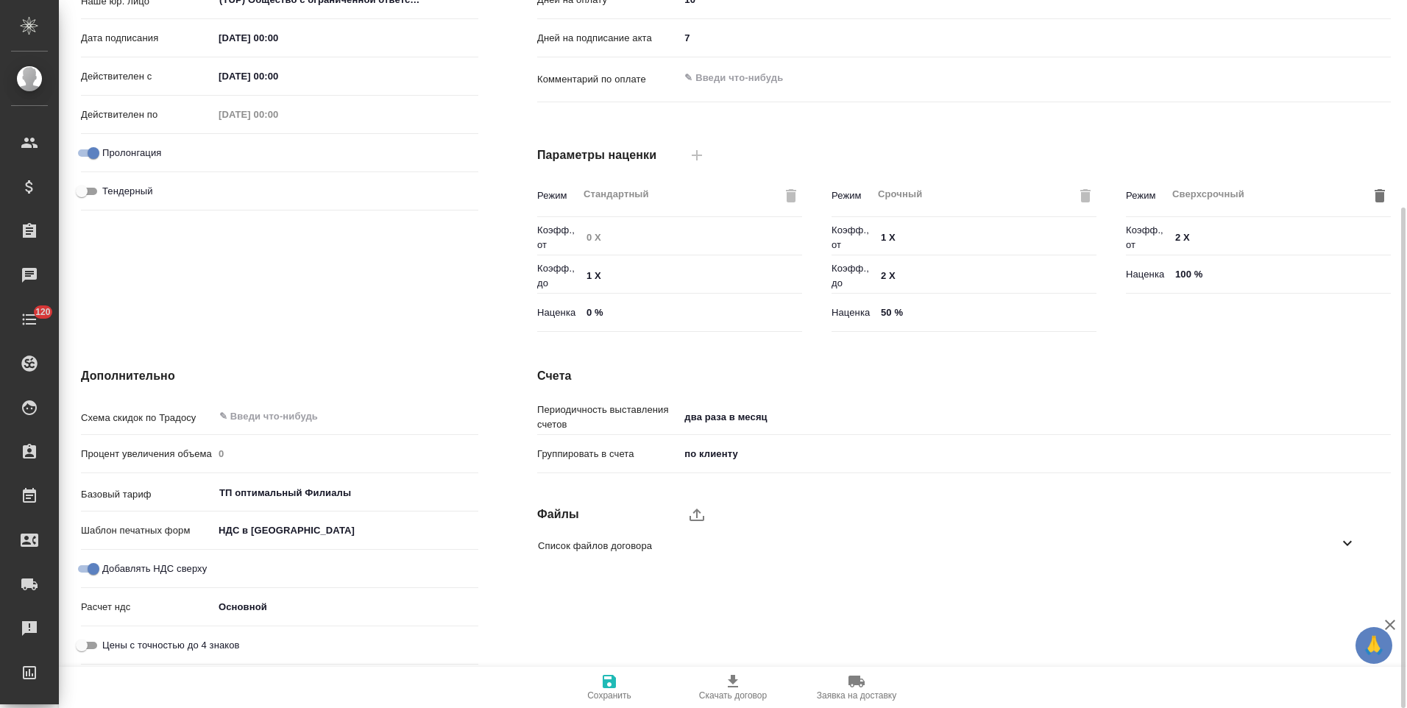
click at [1356, 539] on icon at bounding box center [1348, 543] width 18 height 18
click at [1328, 590] on icon "button" at bounding box center [1329, 585] width 18 height 18
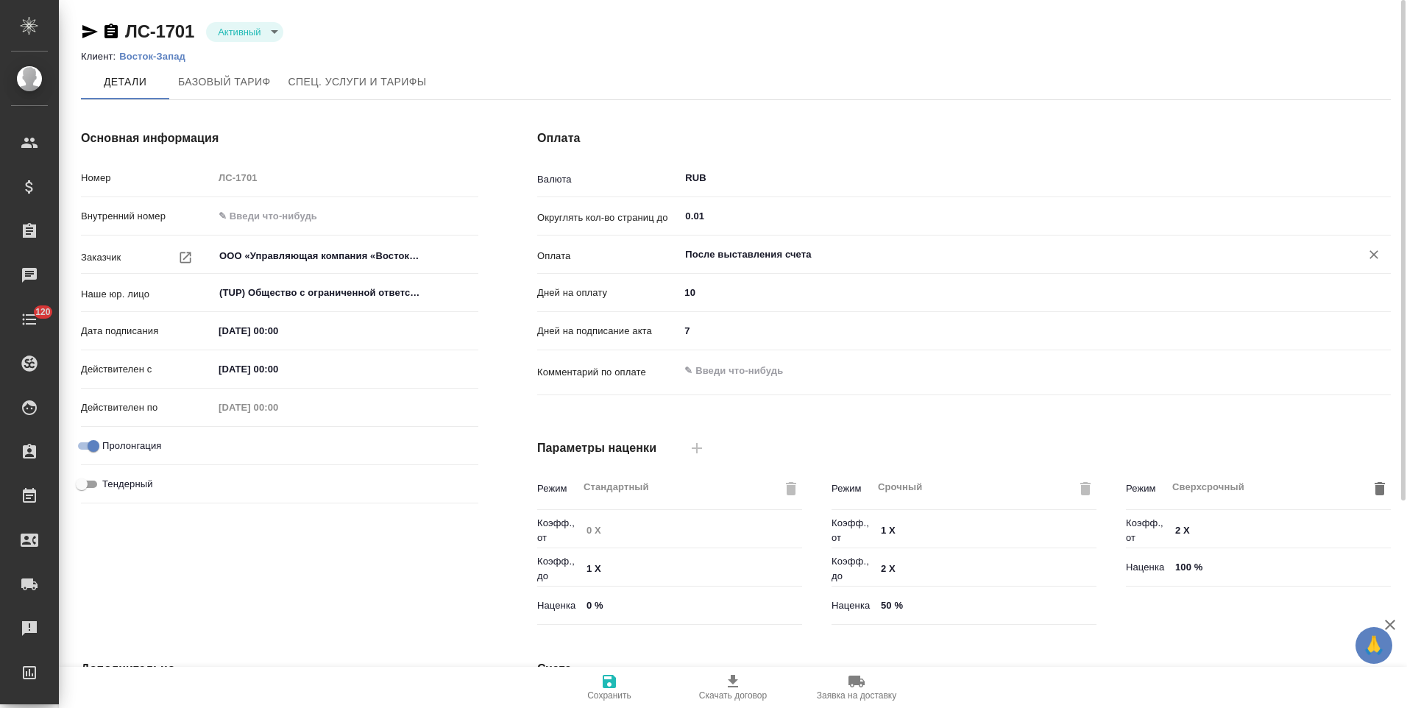
click at [784, 246] on input "После выставления счета" at bounding box center [1011, 255] width 654 height 18
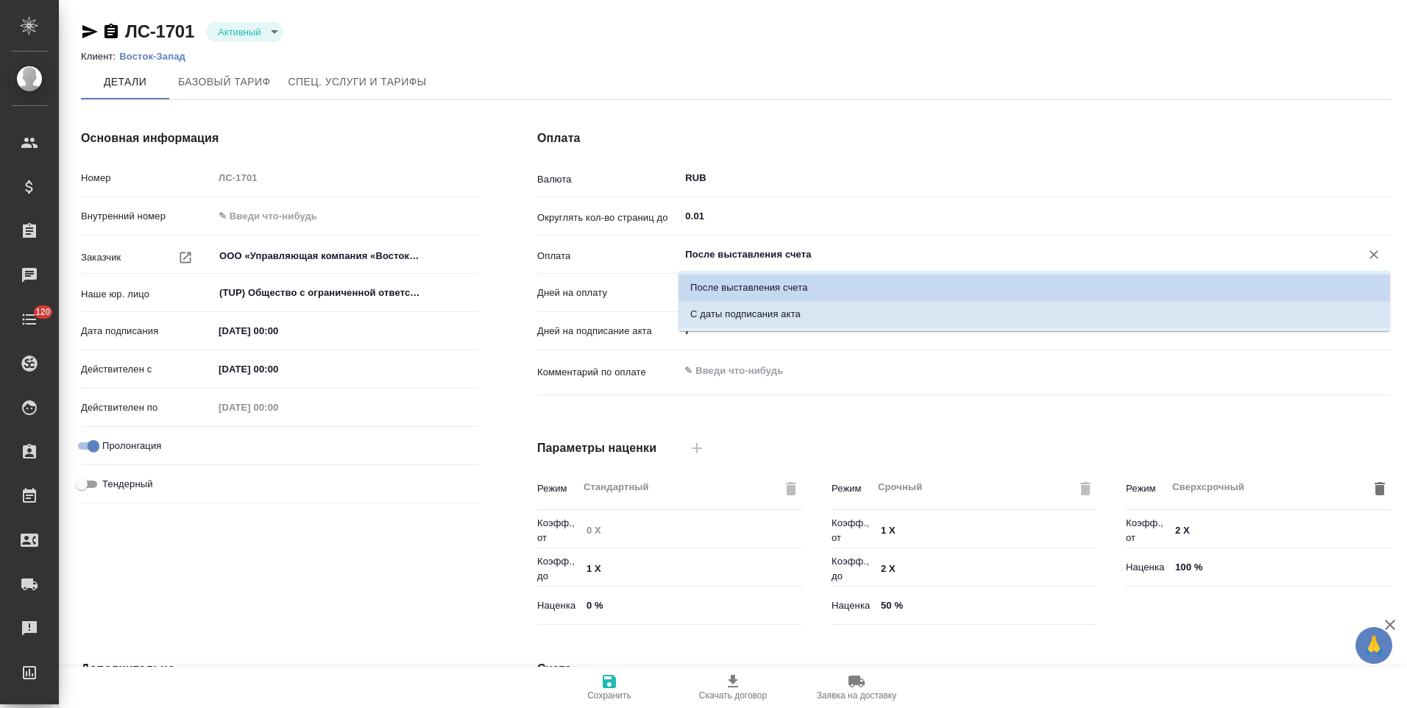
click at [780, 314] on p "С даты подписания акта" at bounding box center [745, 314] width 110 height 15
type input "С даты подписания акта"
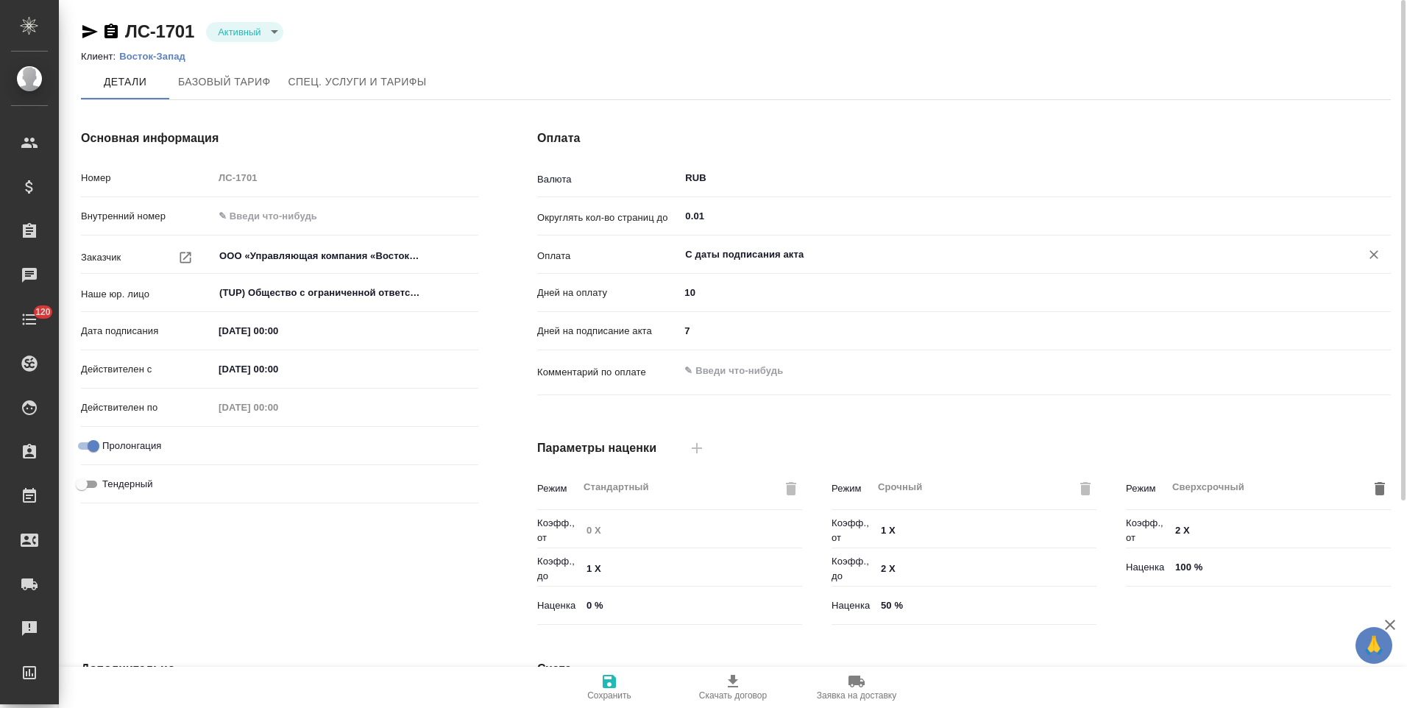
click at [615, 679] on icon "button" at bounding box center [609, 681] width 13 height 13
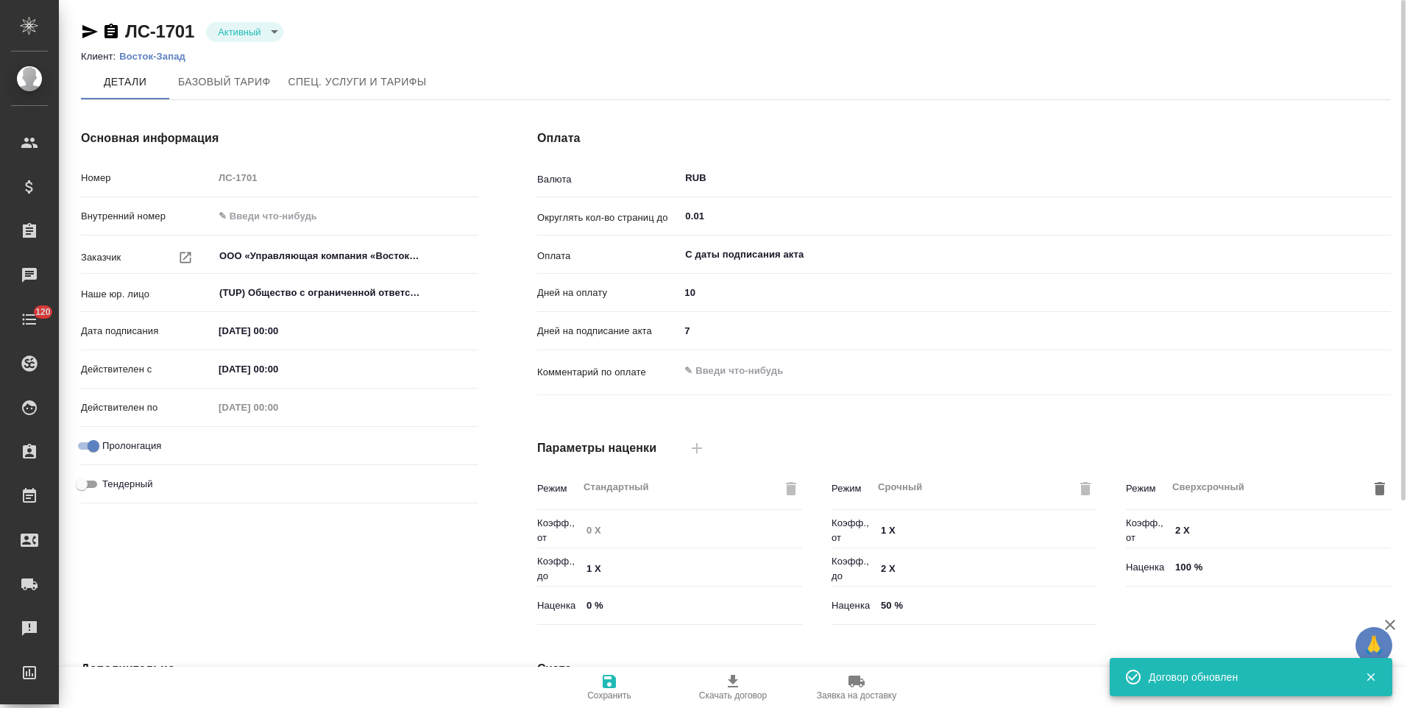
type input "ТП оптимальный Филиалы"
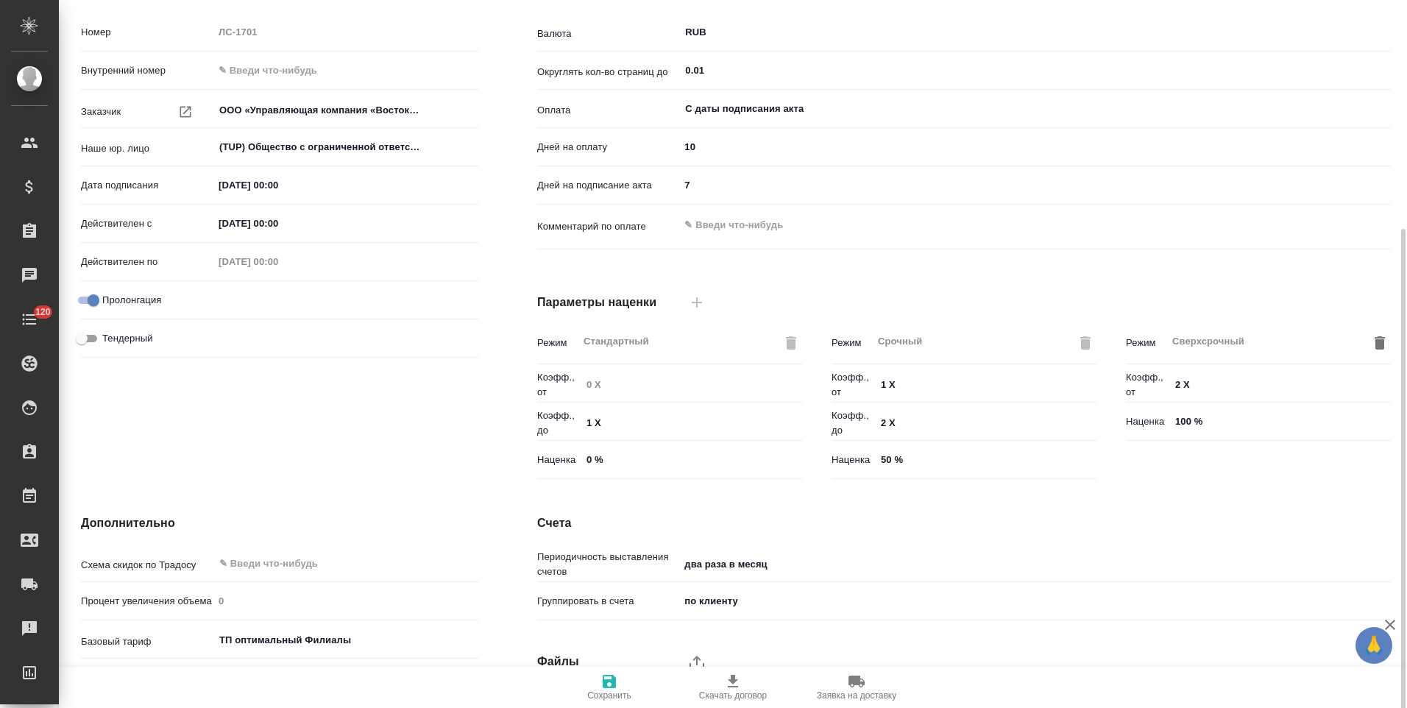
scroll to position [293, 0]
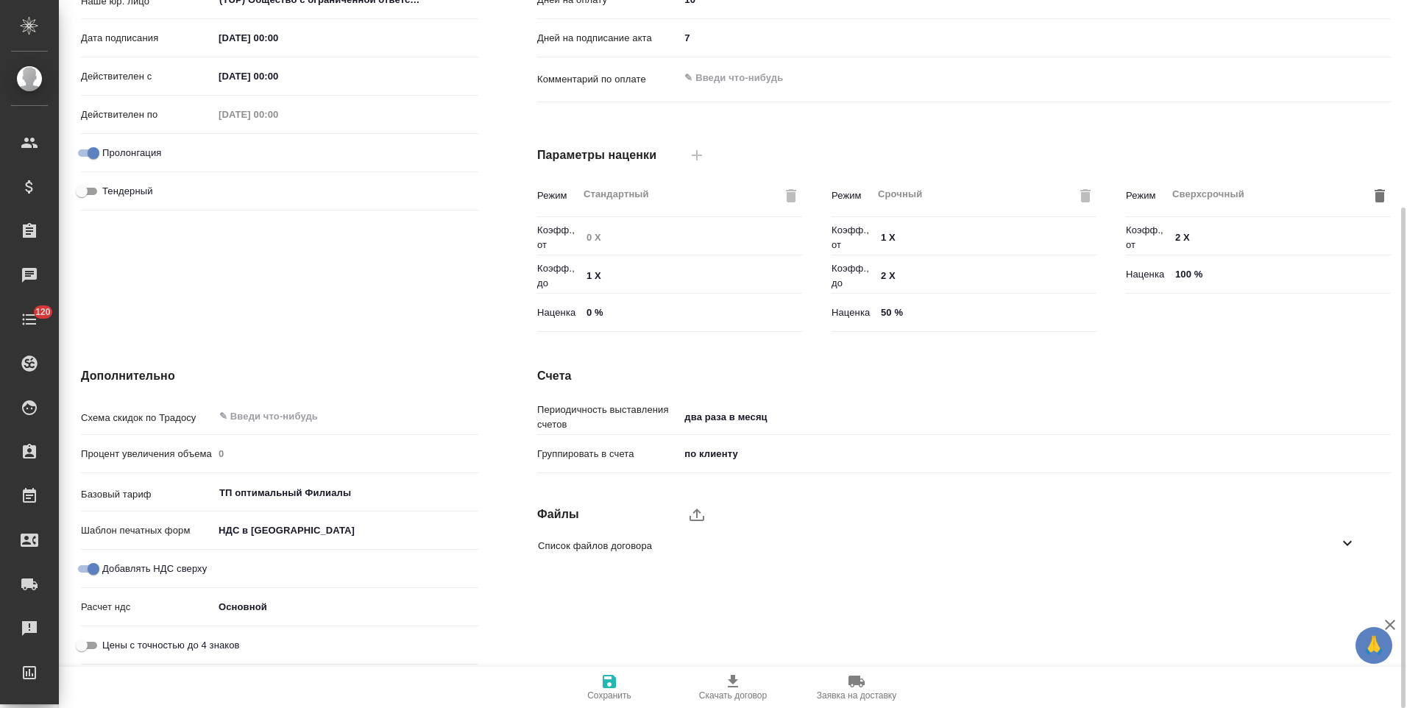
click at [286, 526] on body "🙏 .cls-1 fill:#fff; AWATERA Левченко Юлия Клиенты Спецификации Заказы 0 Чаты 12…" at bounding box center [703, 354] width 1407 height 708
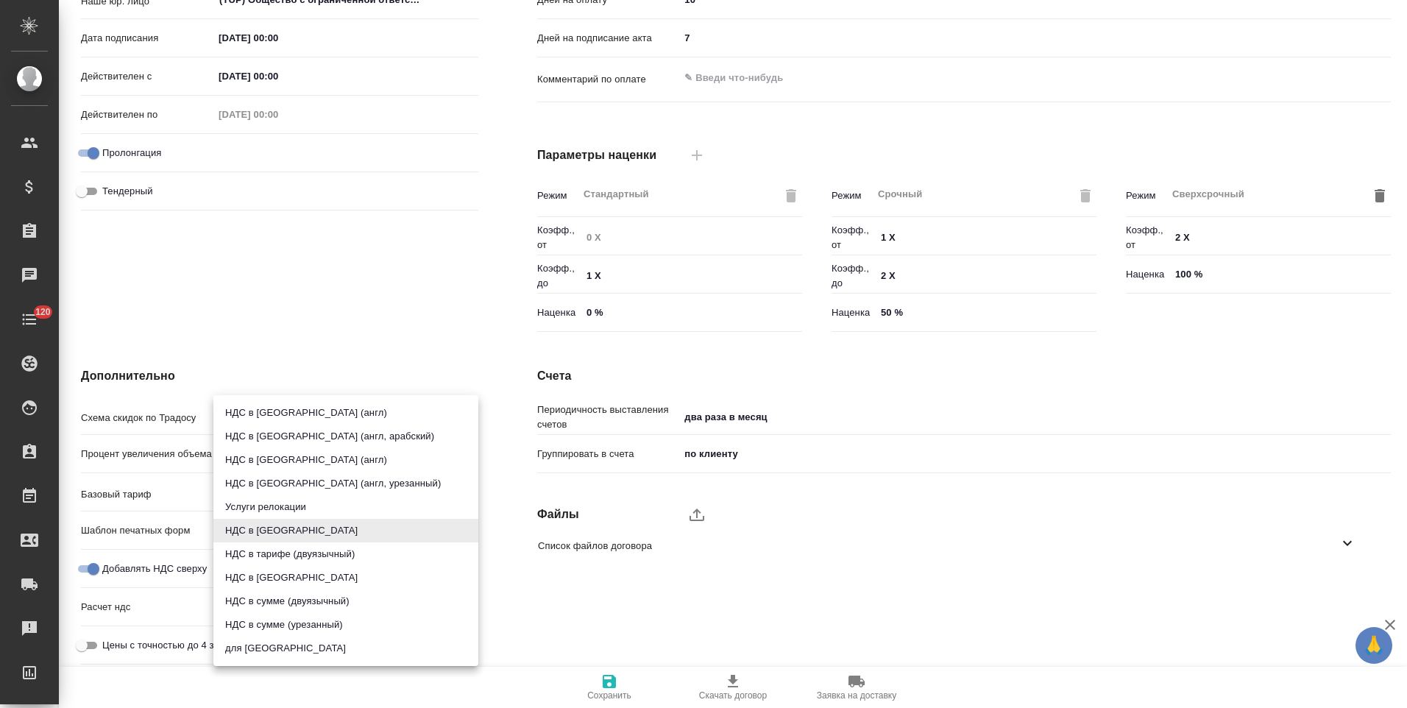
click at [286, 581] on li "НДС в сумме" at bounding box center [345, 578] width 265 height 24
type textarea "x"
type input "russian2"
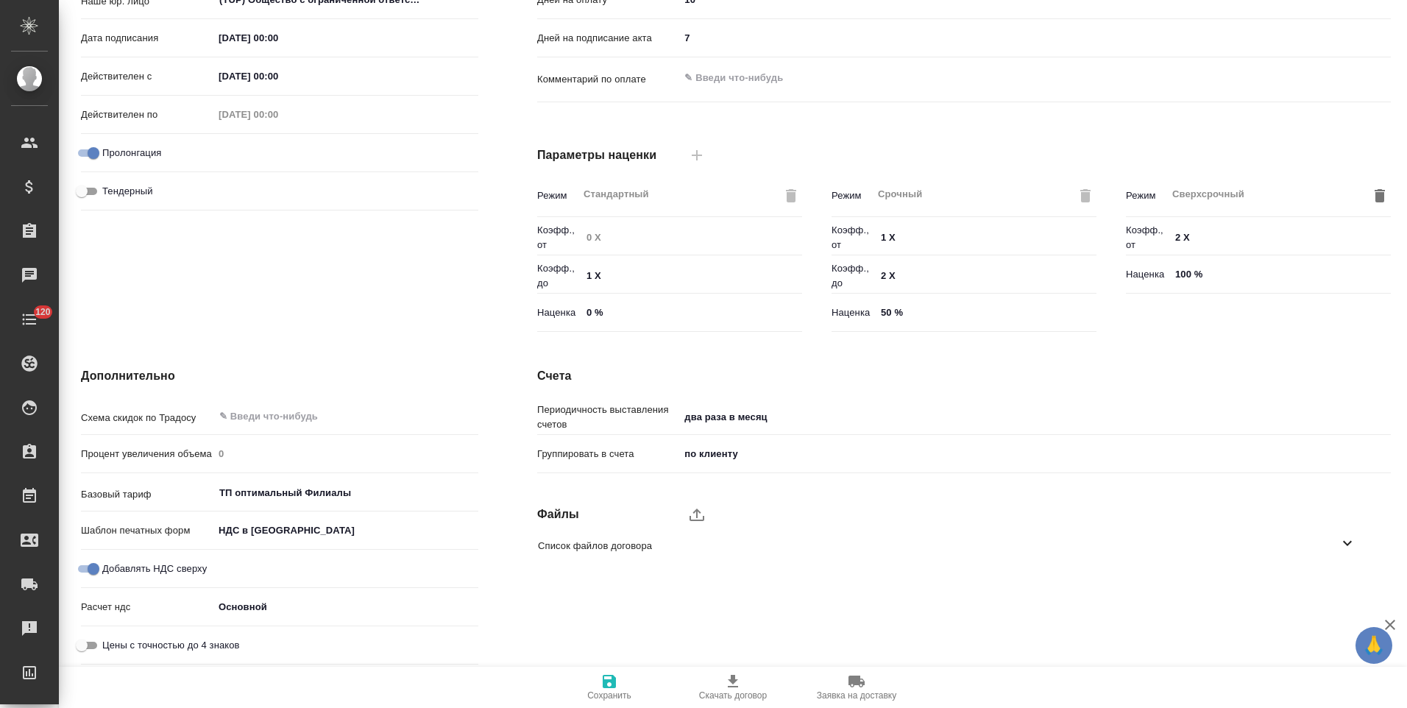
drag, startPoint x: 617, startPoint y: 690, endPoint x: 623, endPoint y: 701, distance: 12.9
click at [618, 690] on span "Сохранить" at bounding box center [609, 695] width 44 height 10
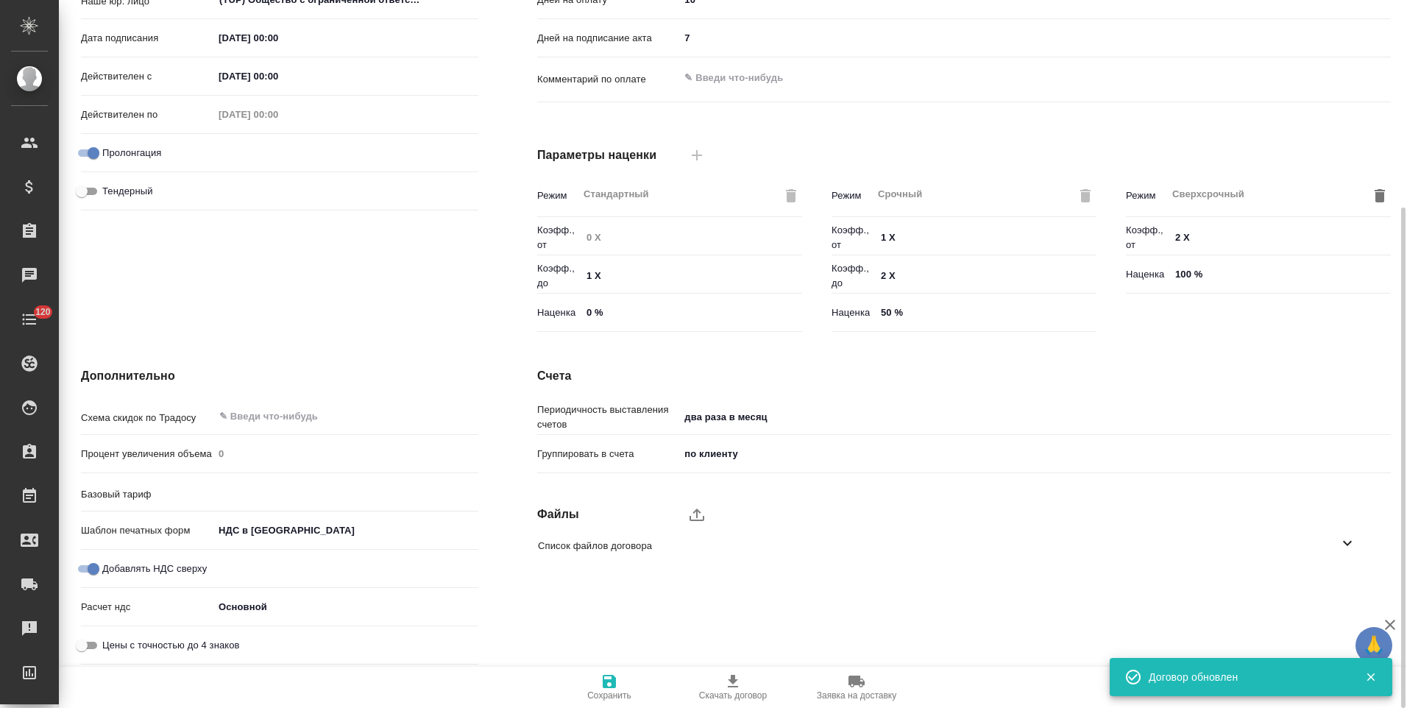
type input "ТП оптимальный Филиалы"
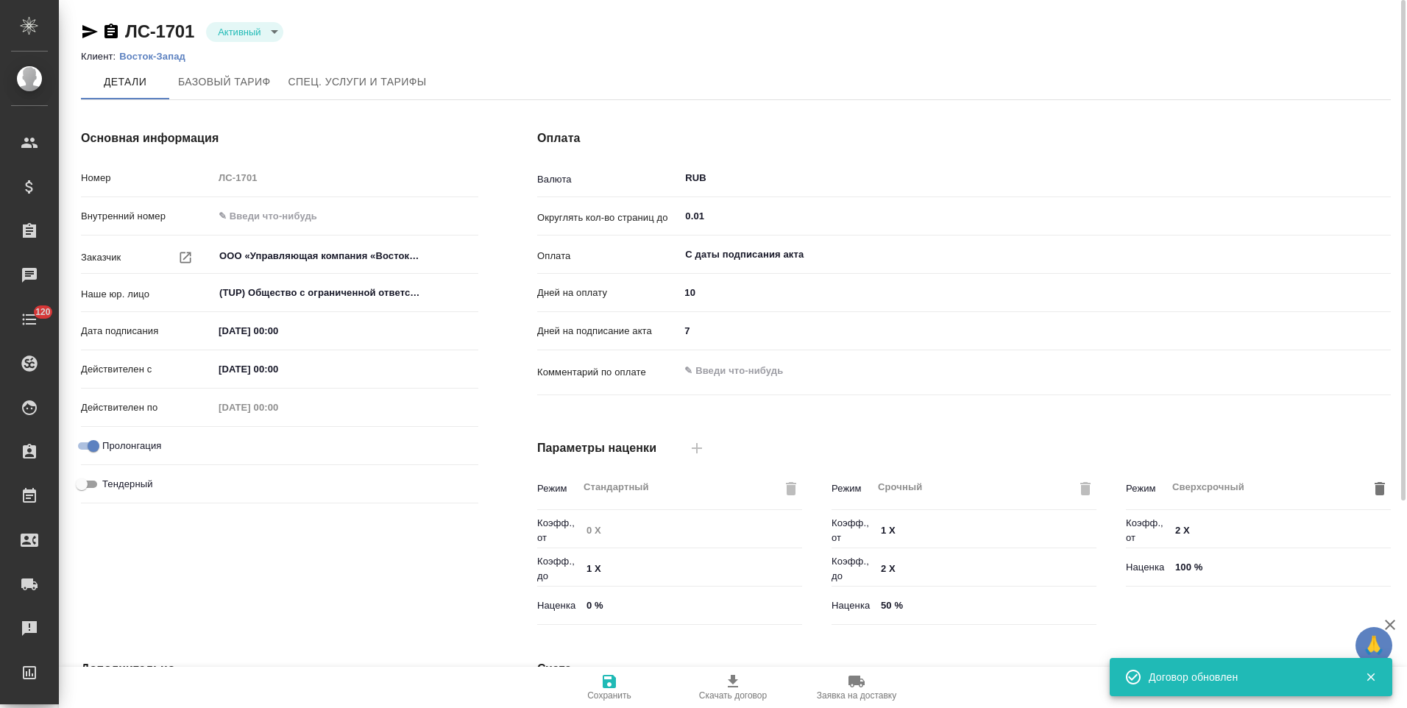
click at [160, 54] on p "Восток-Запад" at bounding box center [157, 56] width 77 height 11
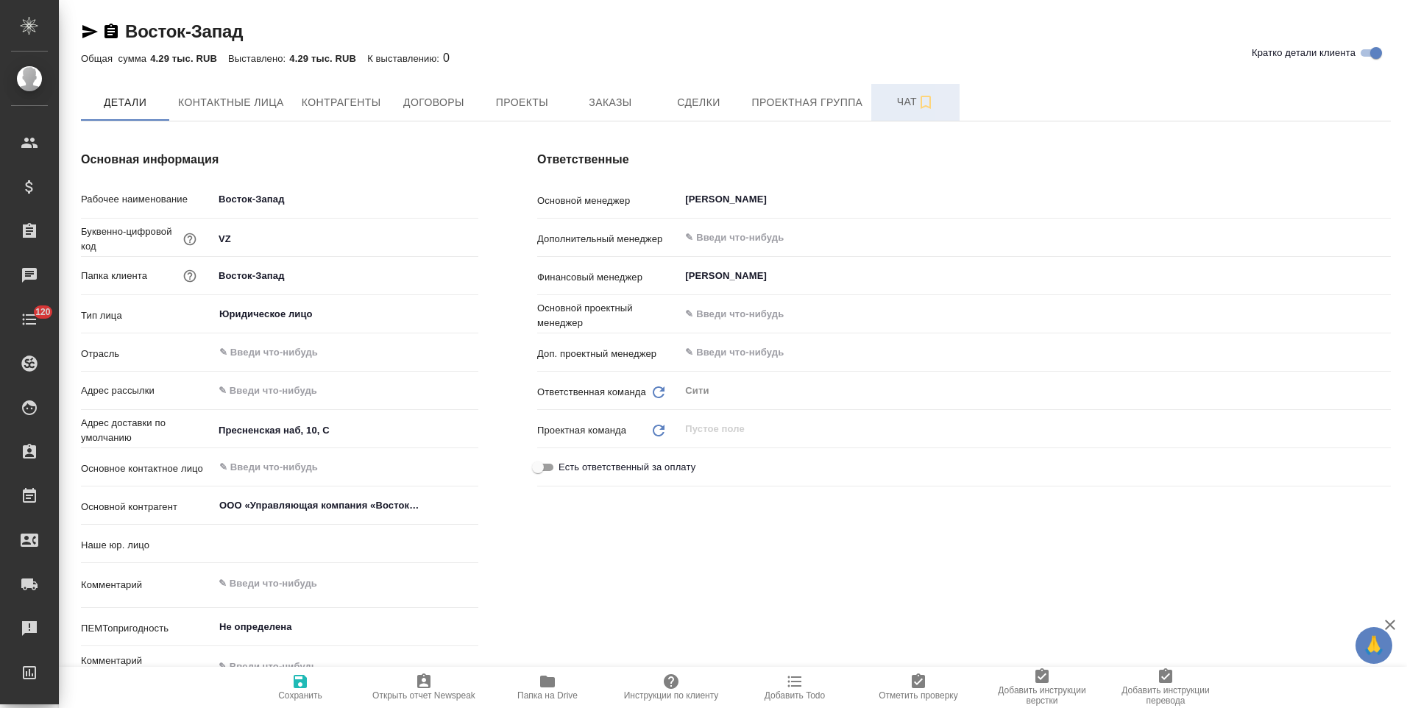
click at [884, 107] on span "Чат" at bounding box center [915, 102] width 71 height 18
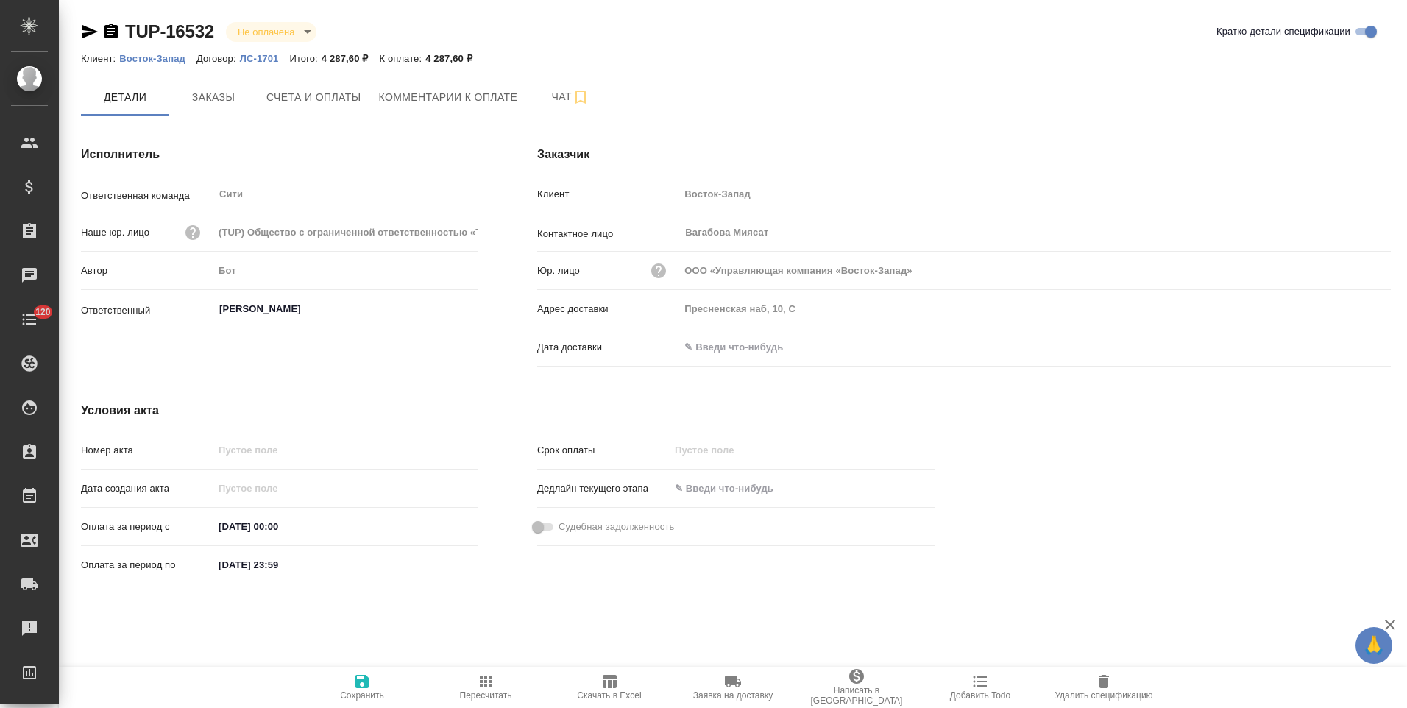
click at [618, 688] on icon "button" at bounding box center [610, 682] width 18 height 18
click at [109, 32] on icon "button" at bounding box center [111, 31] width 13 height 15
click at [157, 59] on p "Восток-Запад" at bounding box center [157, 58] width 77 height 11
click at [233, 99] on span "Заказы" at bounding box center [213, 97] width 71 height 18
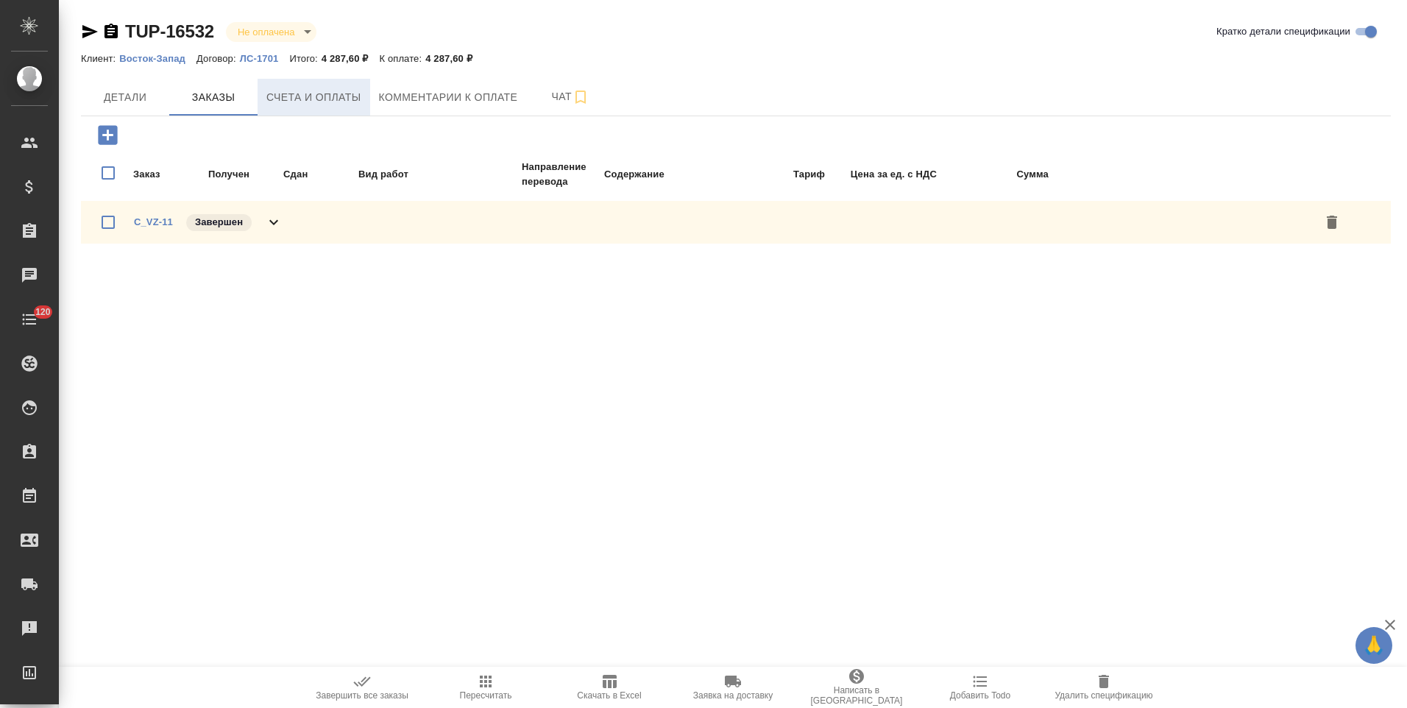
click at [317, 100] on span "Счета и оплаты" at bounding box center [313, 97] width 95 height 18
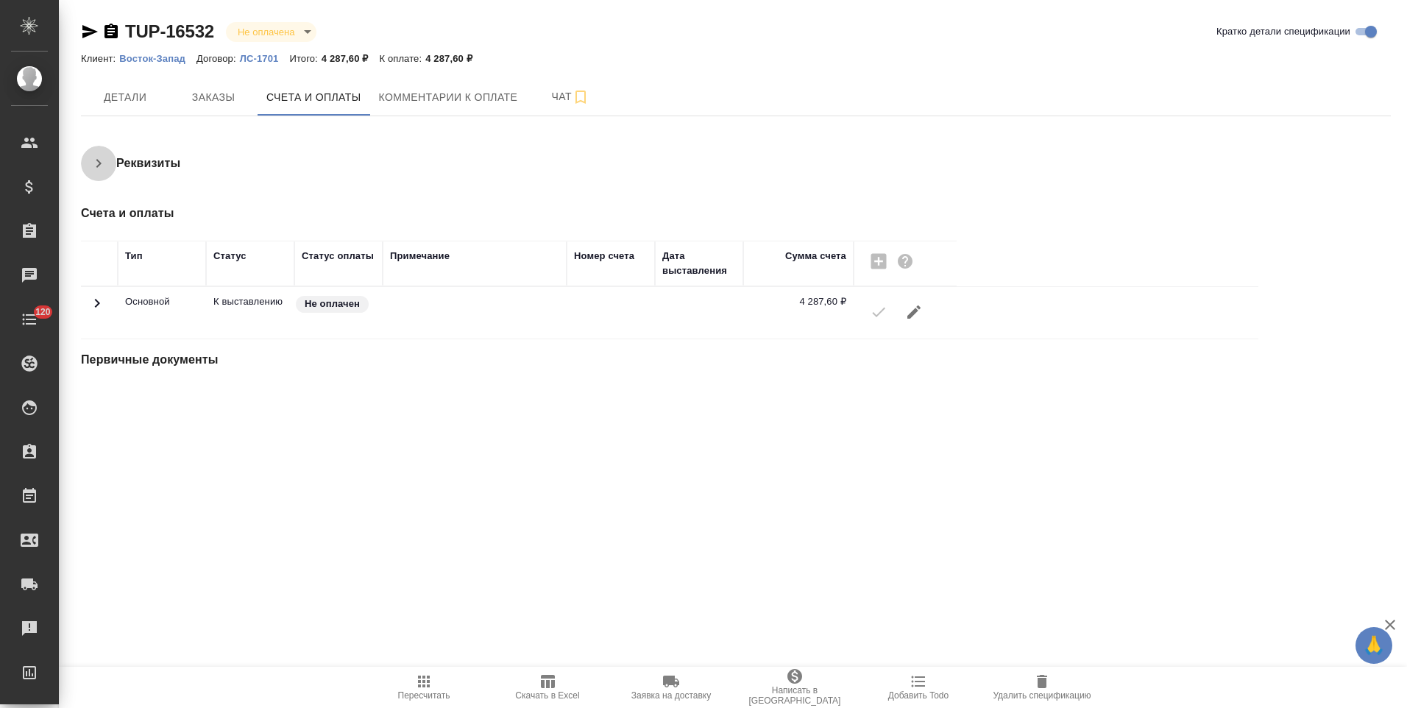
click at [101, 165] on icon "button" at bounding box center [99, 164] width 18 height 18
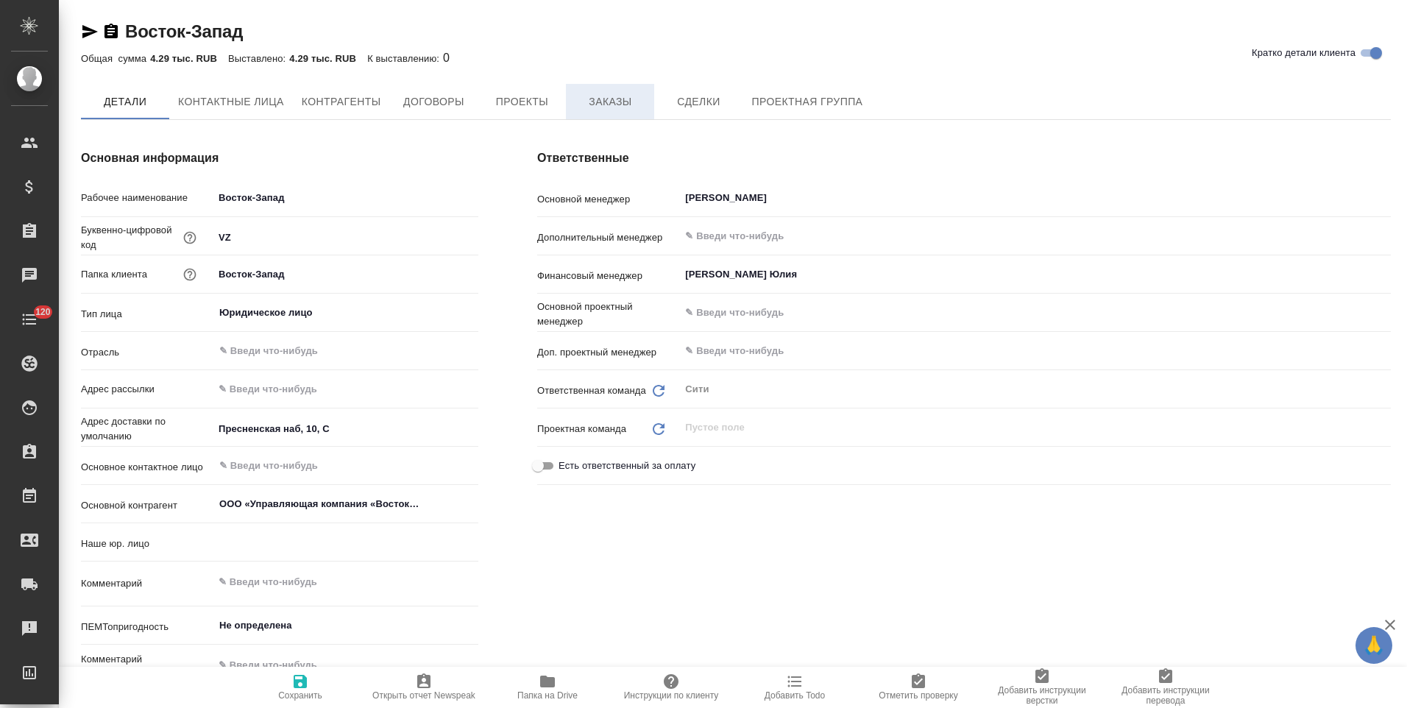
click at [605, 106] on span "Заказы" at bounding box center [610, 102] width 71 height 18
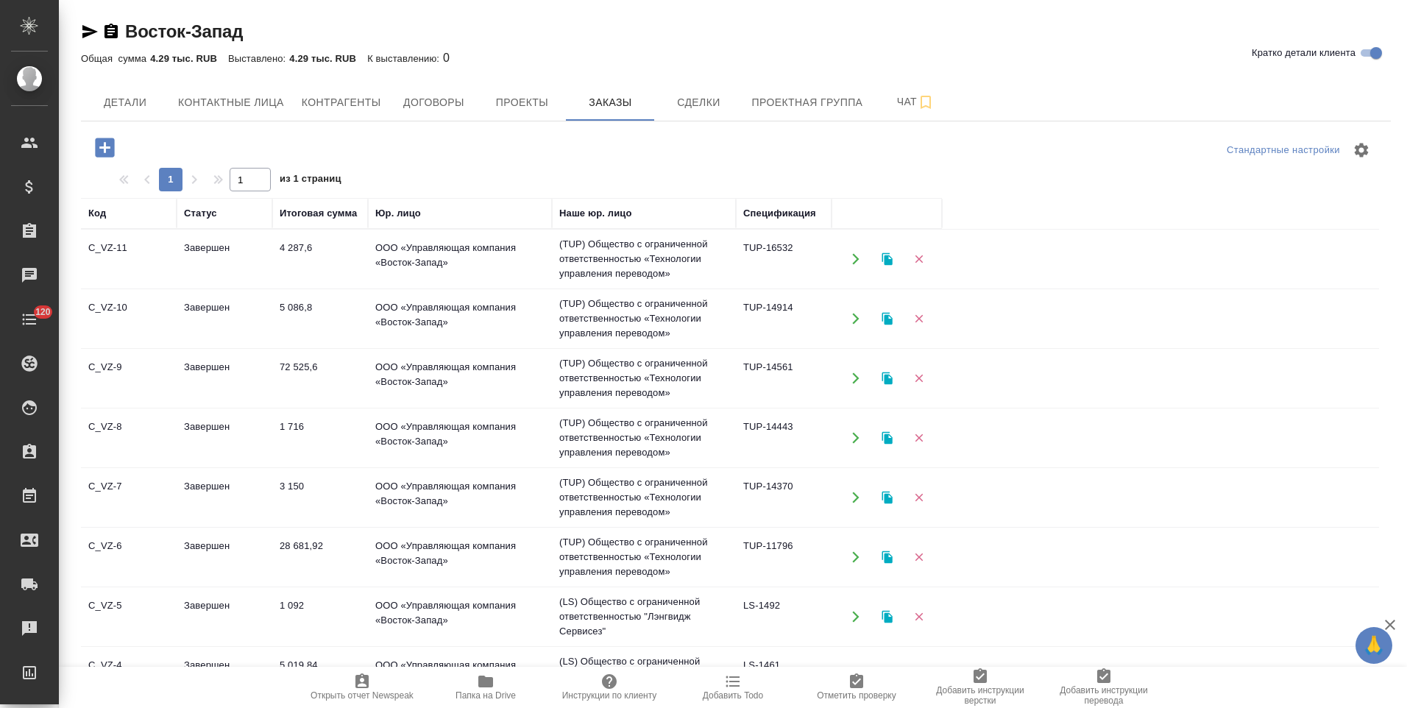
click at [366, 285] on td "5 086,8" at bounding box center [320, 259] width 96 height 52
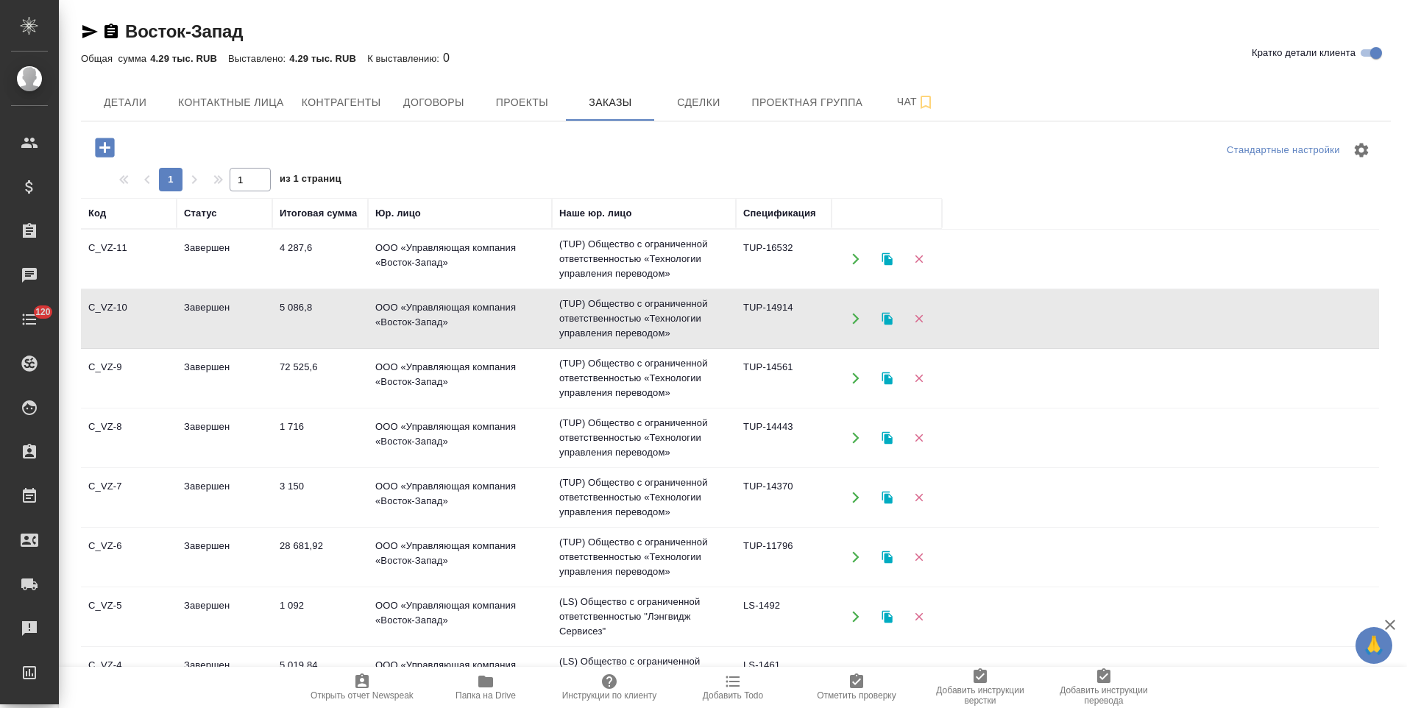
click at [499, 285] on td "ООО «Управляющая компания «Восток-Запад»" at bounding box center [460, 259] width 184 height 52
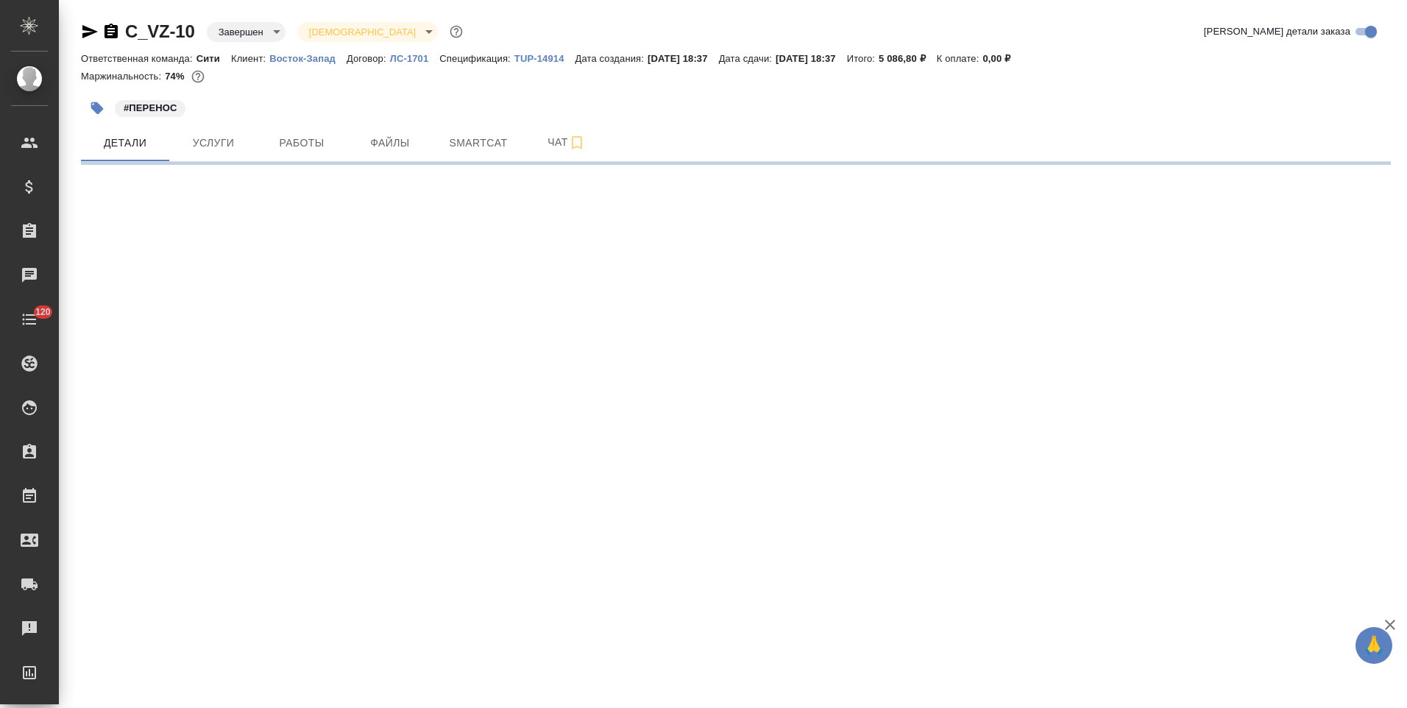
select select "RU"
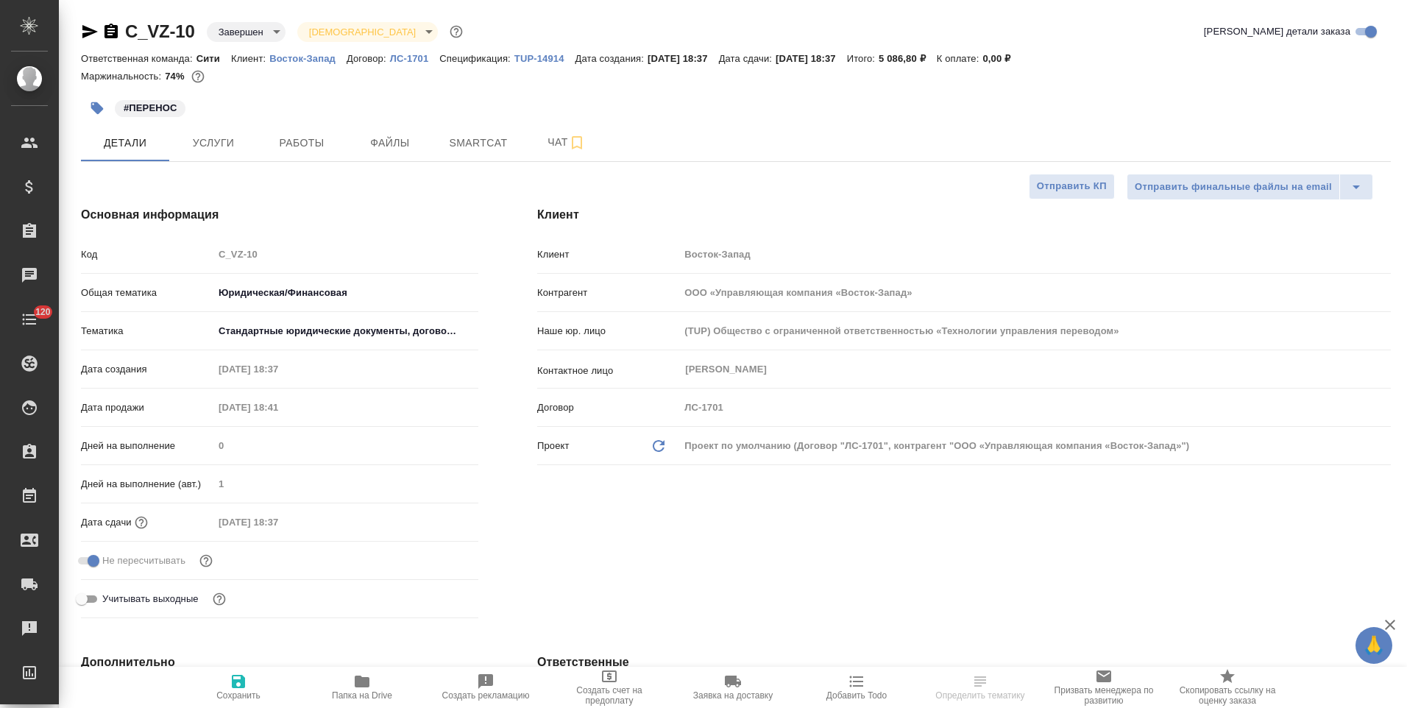
type textarea "x"
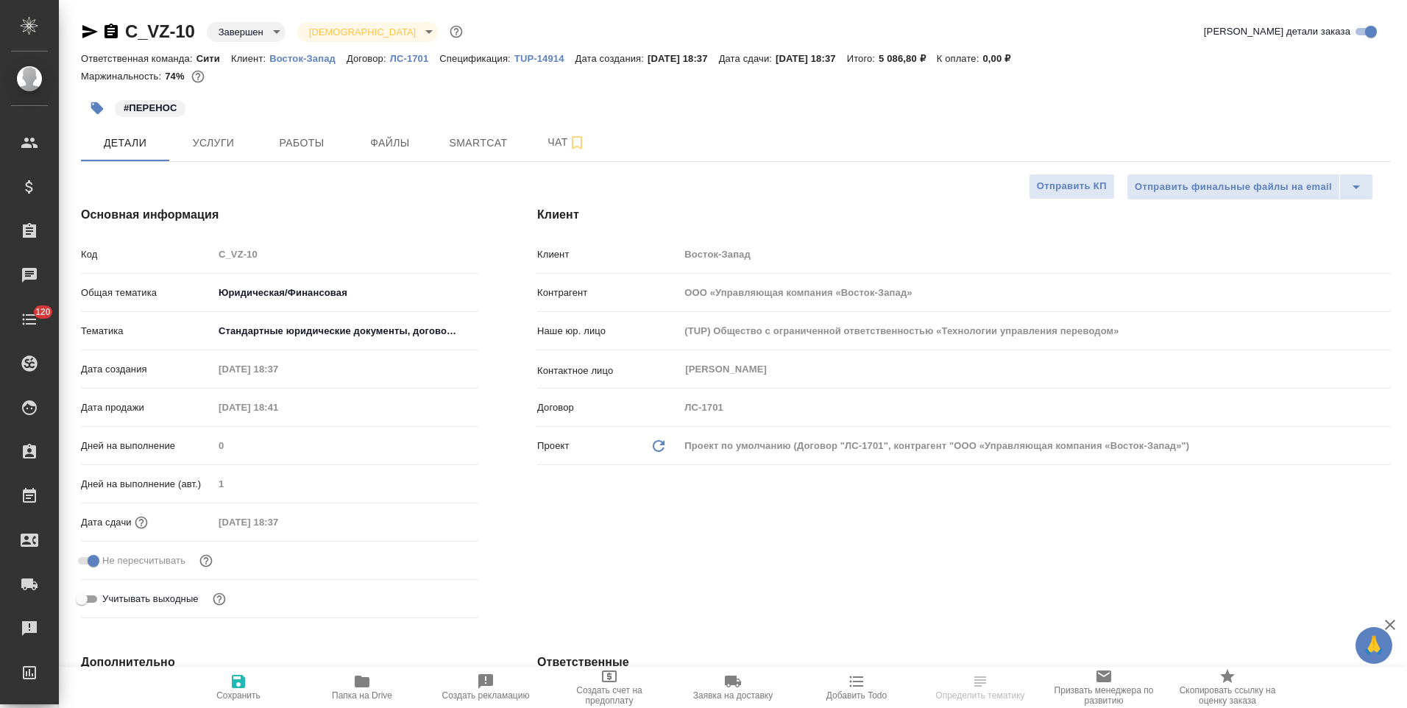
type textarea "x"
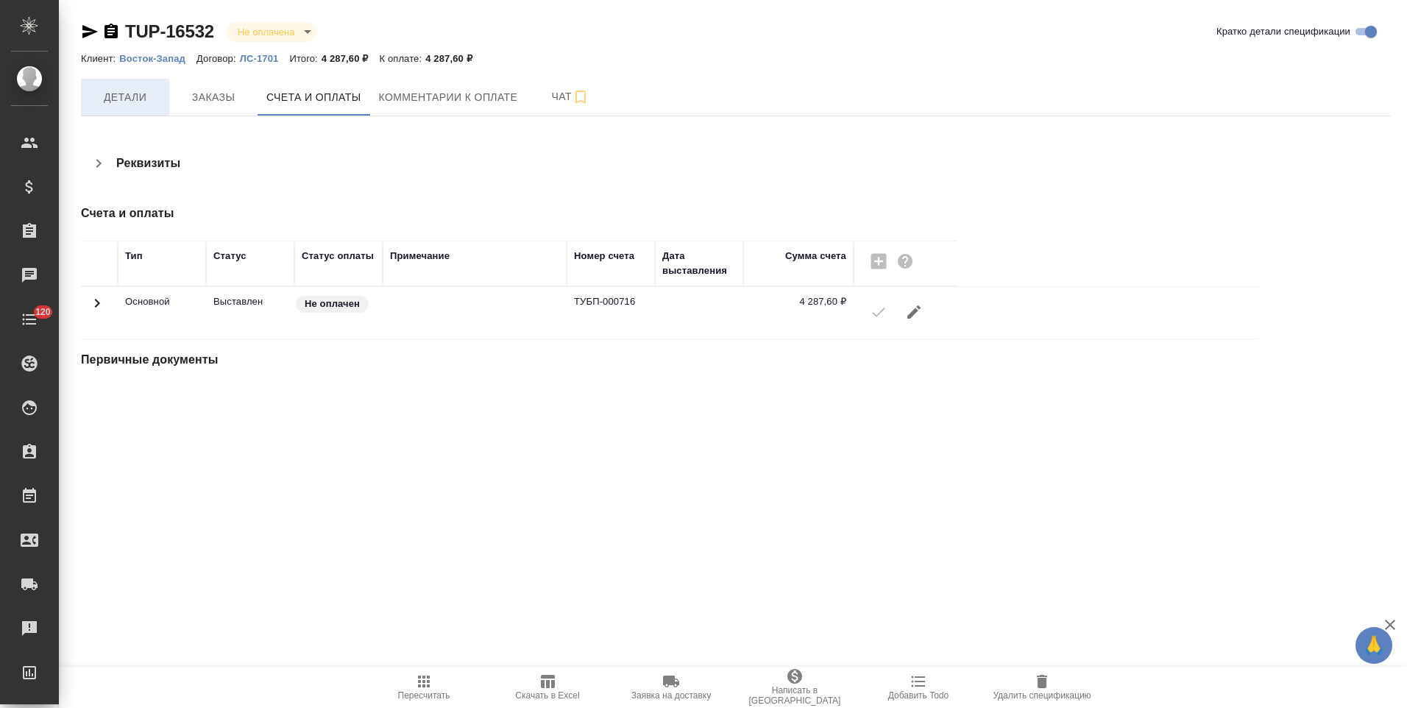
click at [110, 98] on span "Детали" at bounding box center [125, 97] width 71 height 18
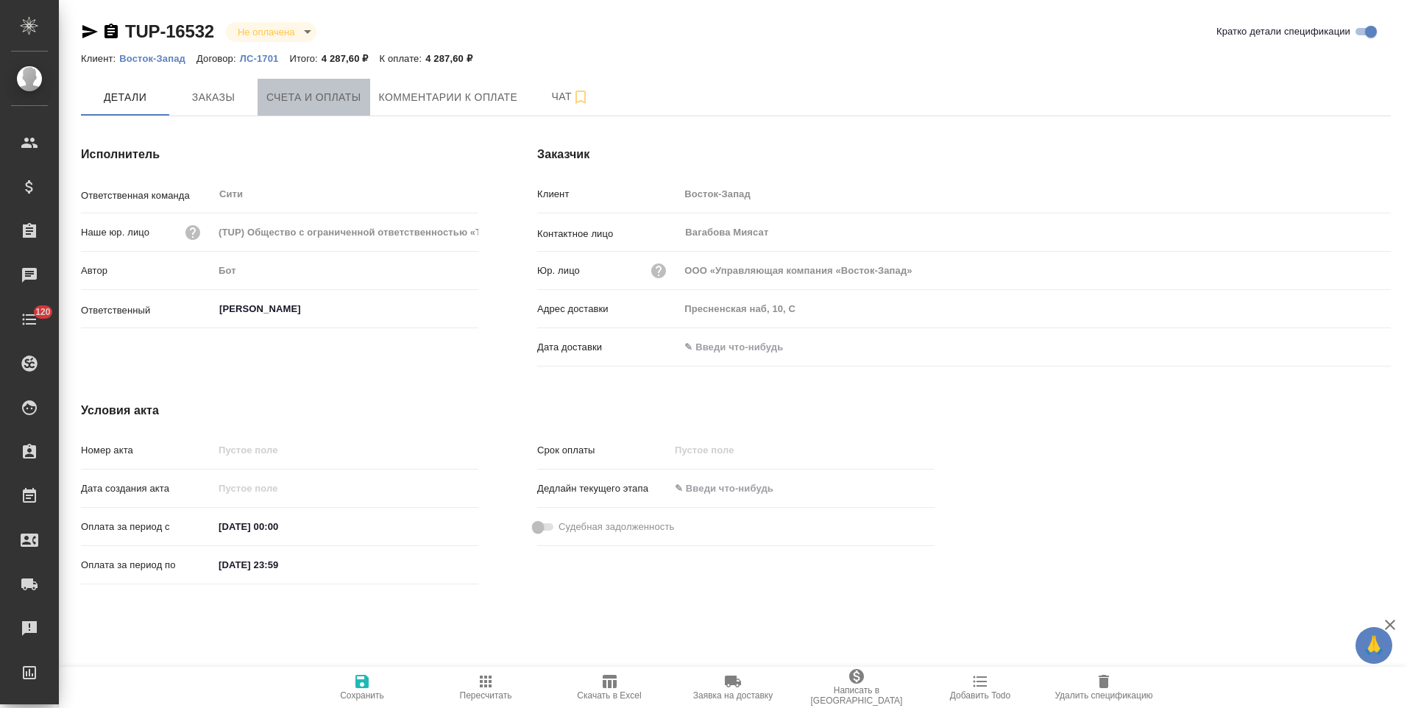
click at [348, 102] on span "Счета и оплаты" at bounding box center [313, 97] width 95 height 18
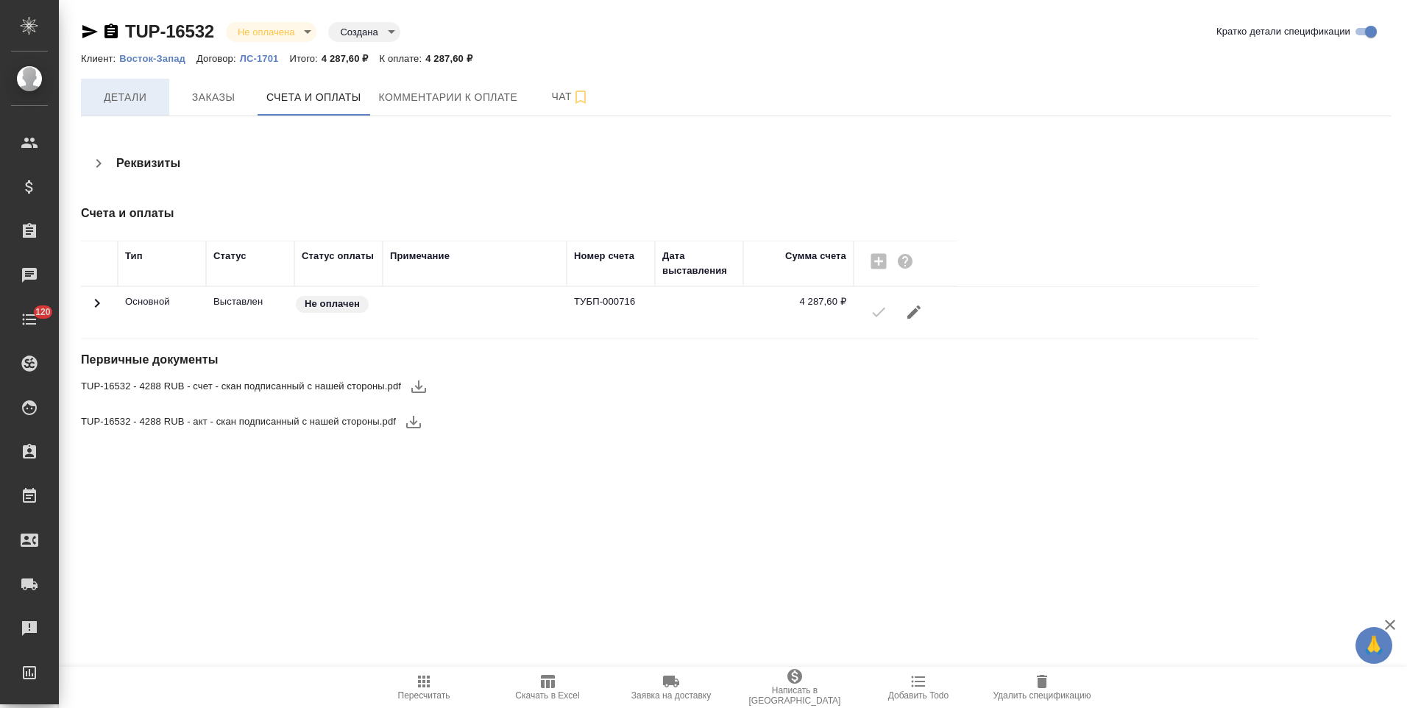
click at [122, 99] on span "Детали" at bounding box center [125, 97] width 71 height 18
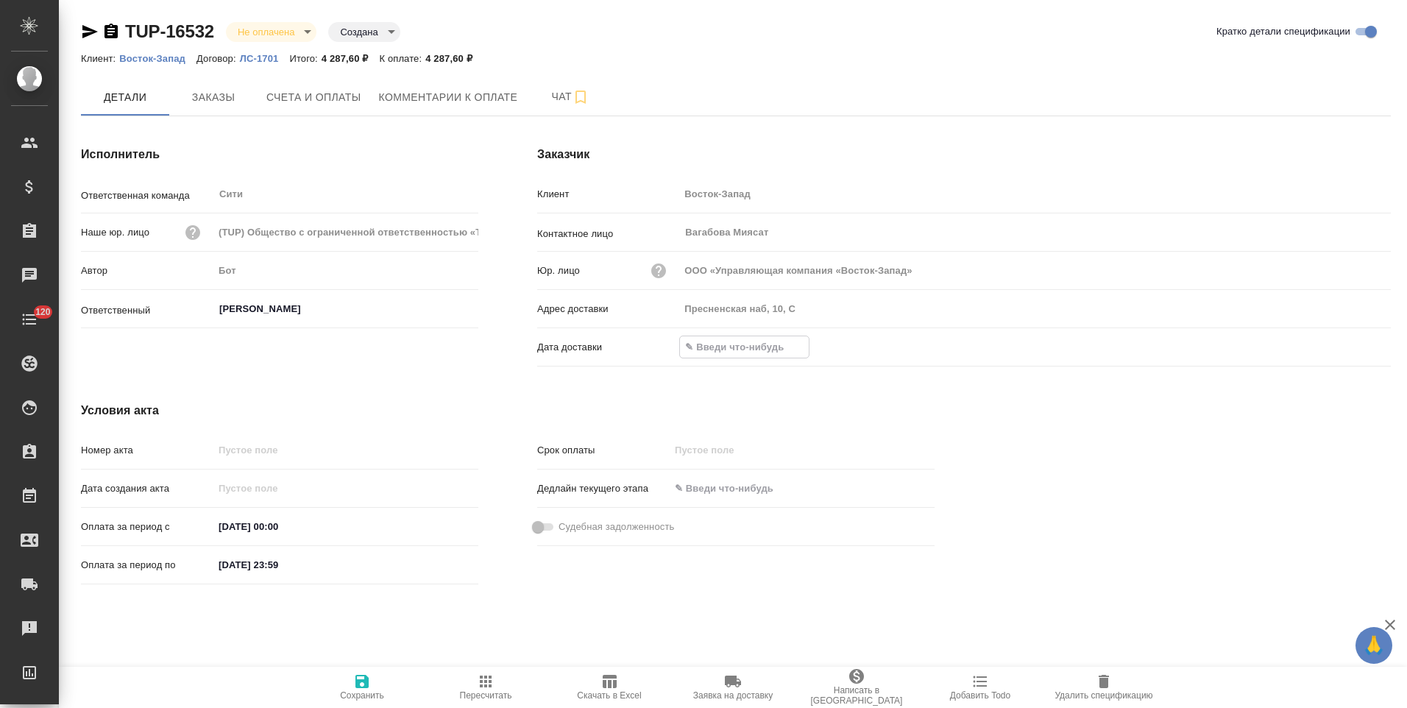
click at [749, 352] on input "text" at bounding box center [744, 346] width 129 height 21
click at [1345, 344] on icon "button" at bounding box center [1349, 346] width 18 height 18
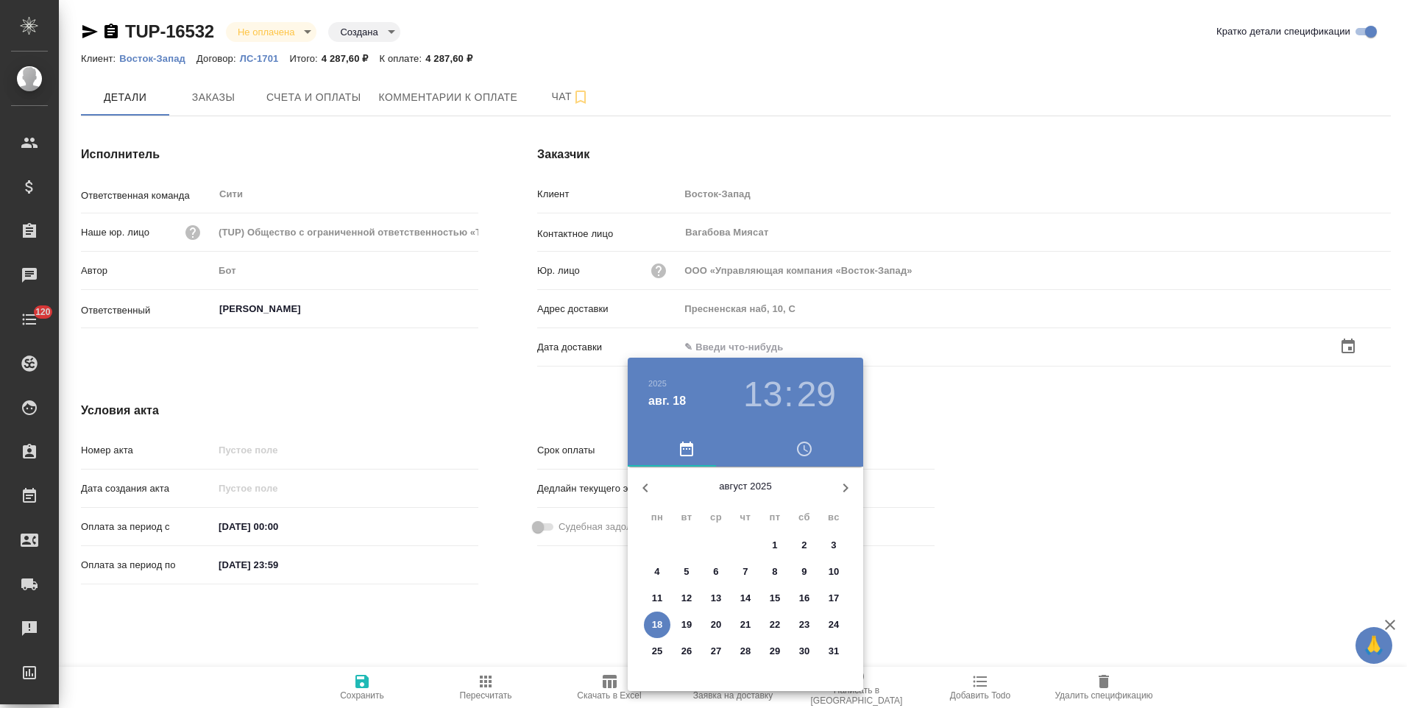
click at [657, 621] on p "18" at bounding box center [657, 625] width 11 height 15
type input "18.08.2025 13:29"
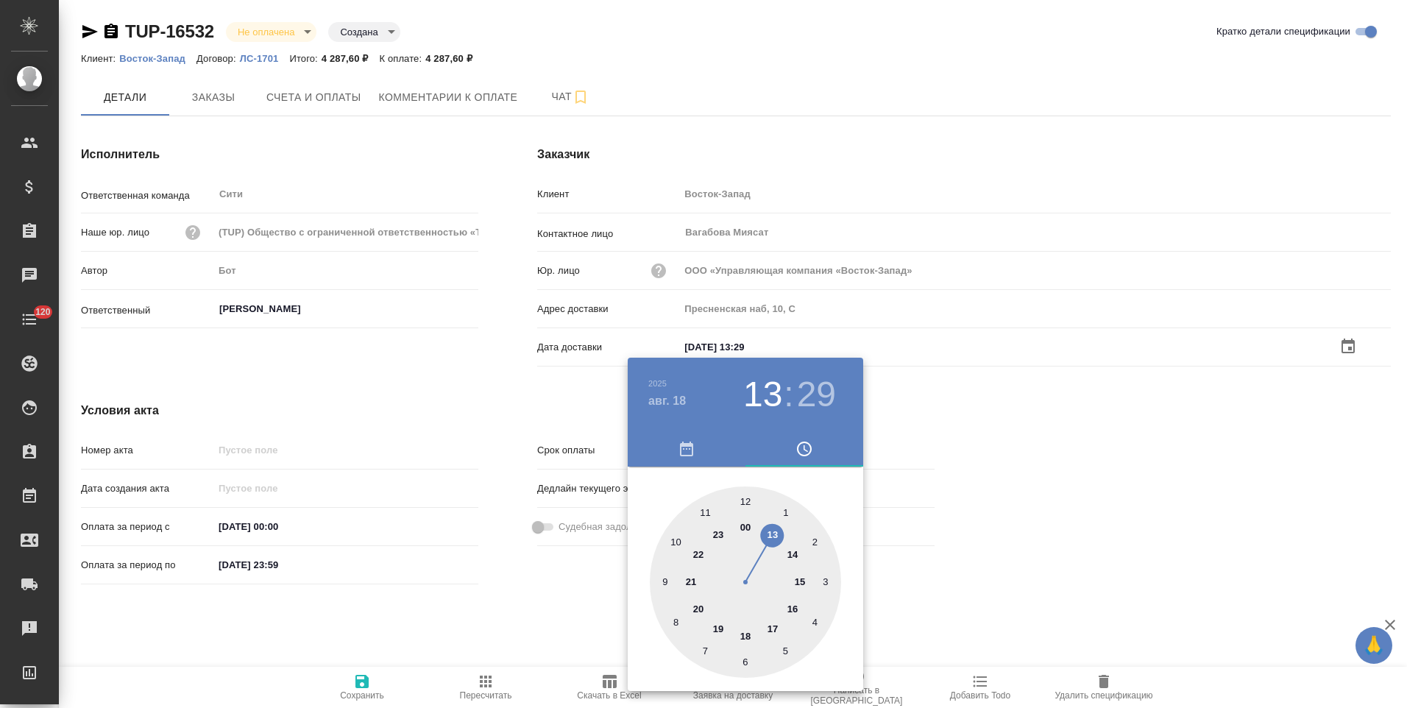
click at [525, 609] on div at bounding box center [703, 354] width 1407 height 708
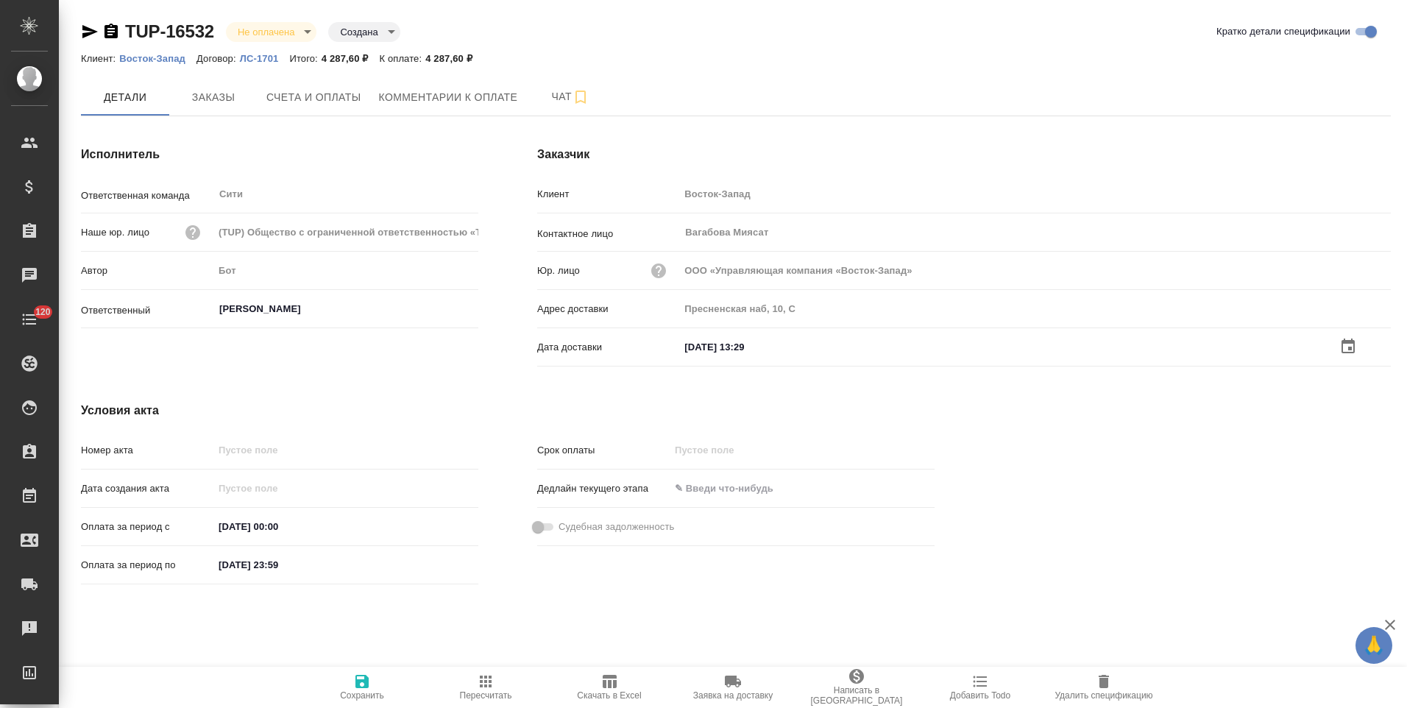
click at [372, 682] on span "Сохранить" at bounding box center [362, 687] width 106 height 28
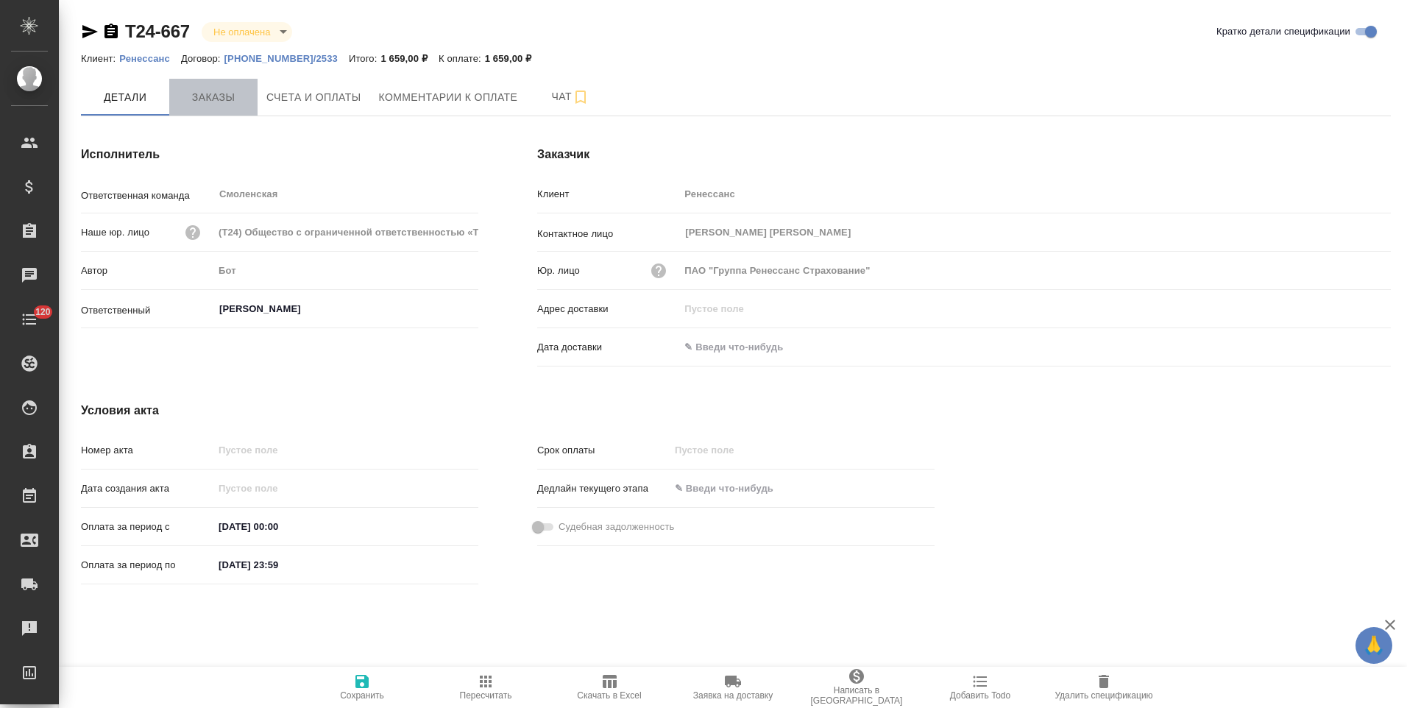
click at [218, 99] on span "Заказы" at bounding box center [213, 97] width 71 height 18
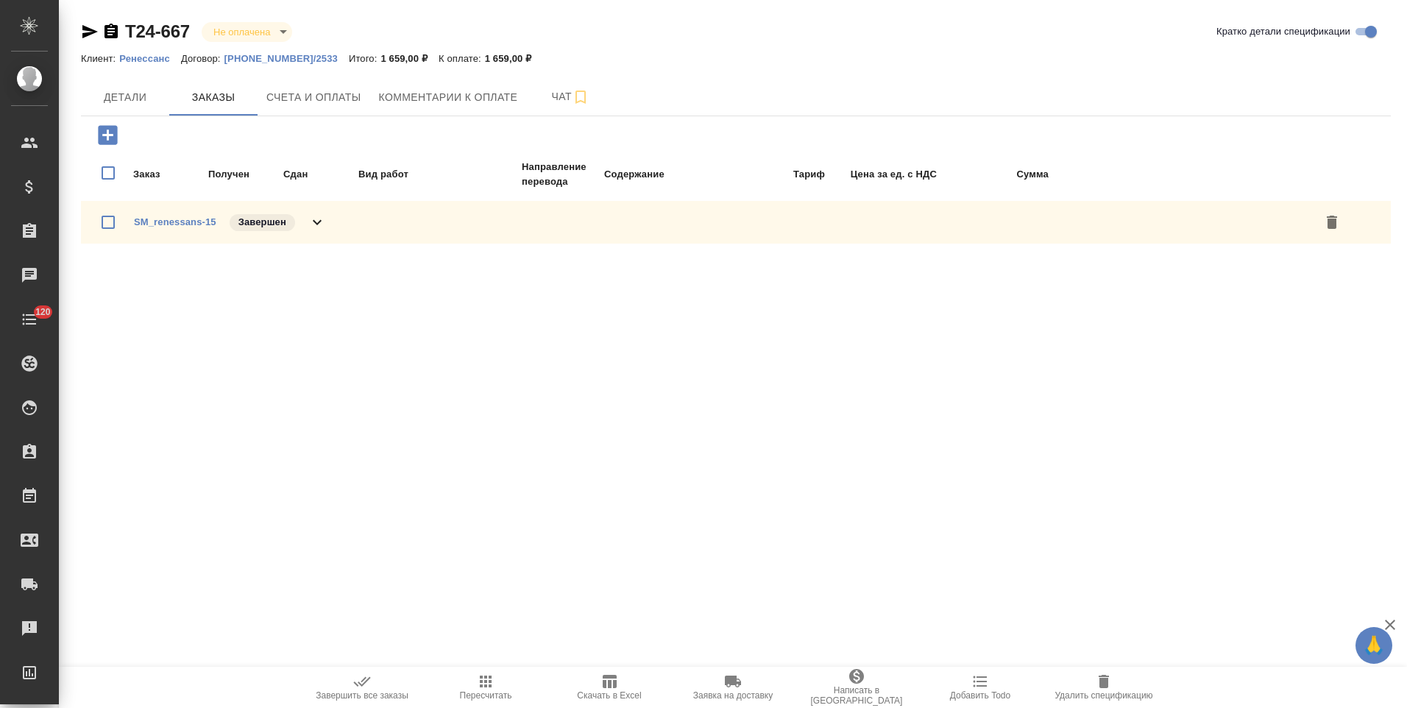
click at [327, 219] on div "SM_renessans-15 Завершен" at bounding box center [736, 222] width 1310 height 43
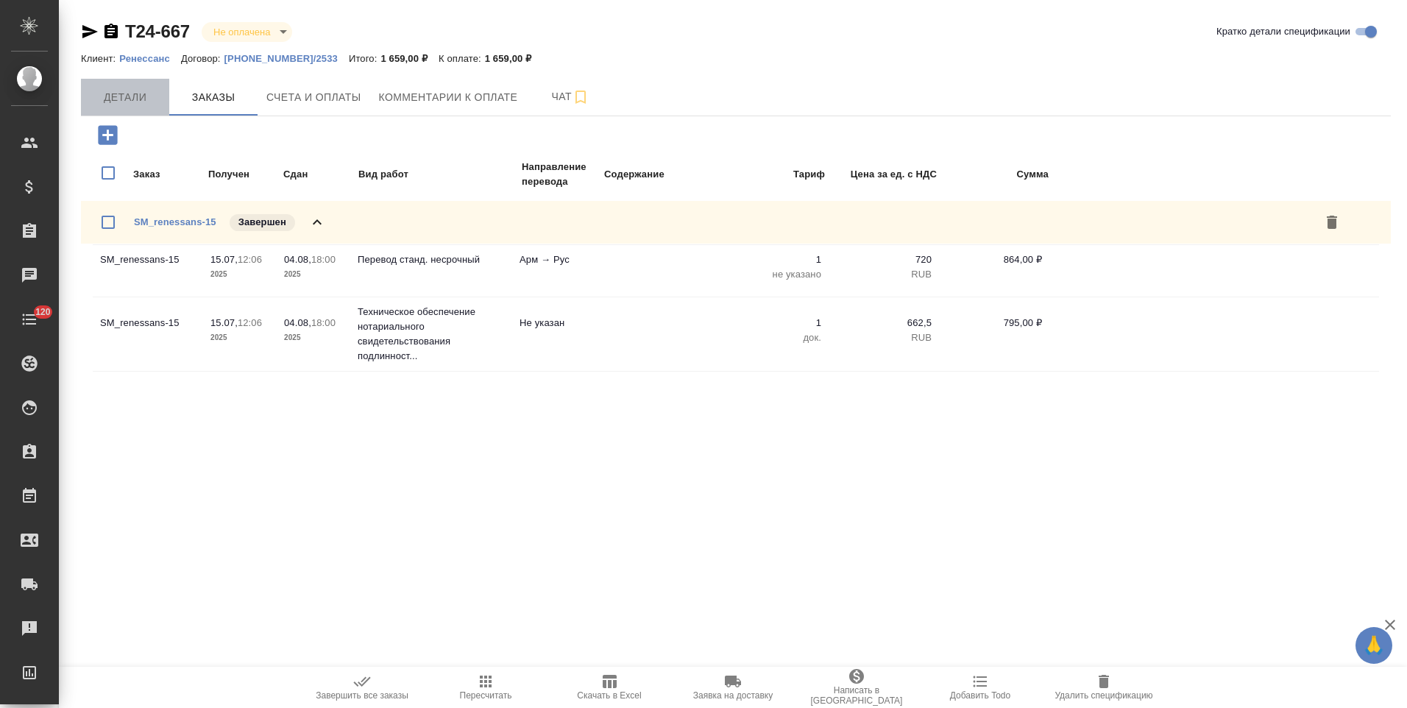
click at [138, 105] on span "Детали" at bounding box center [125, 97] width 71 height 18
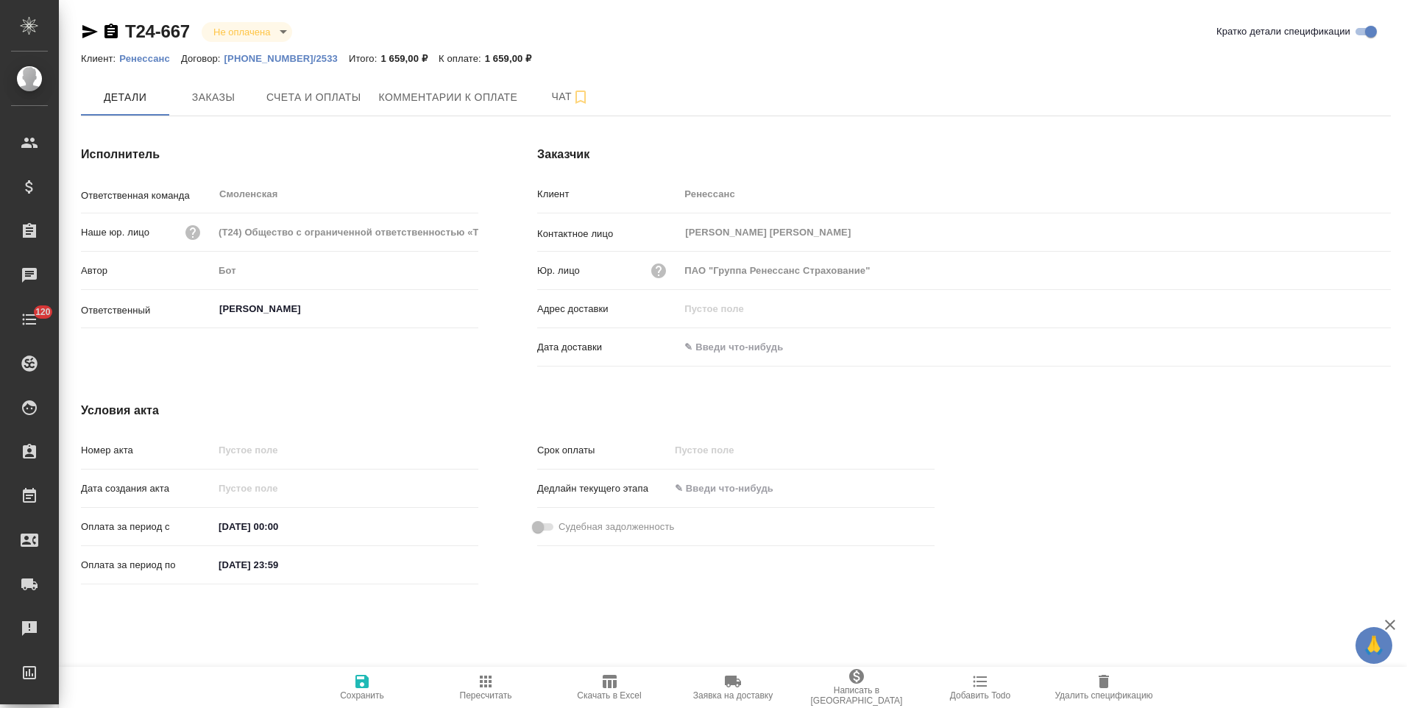
click at [160, 56] on p "Ренессанс" at bounding box center [150, 58] width 62 height 11
click at [219, 99] on span "Заказы" at bounding box center [213, 97] width 71 height 18
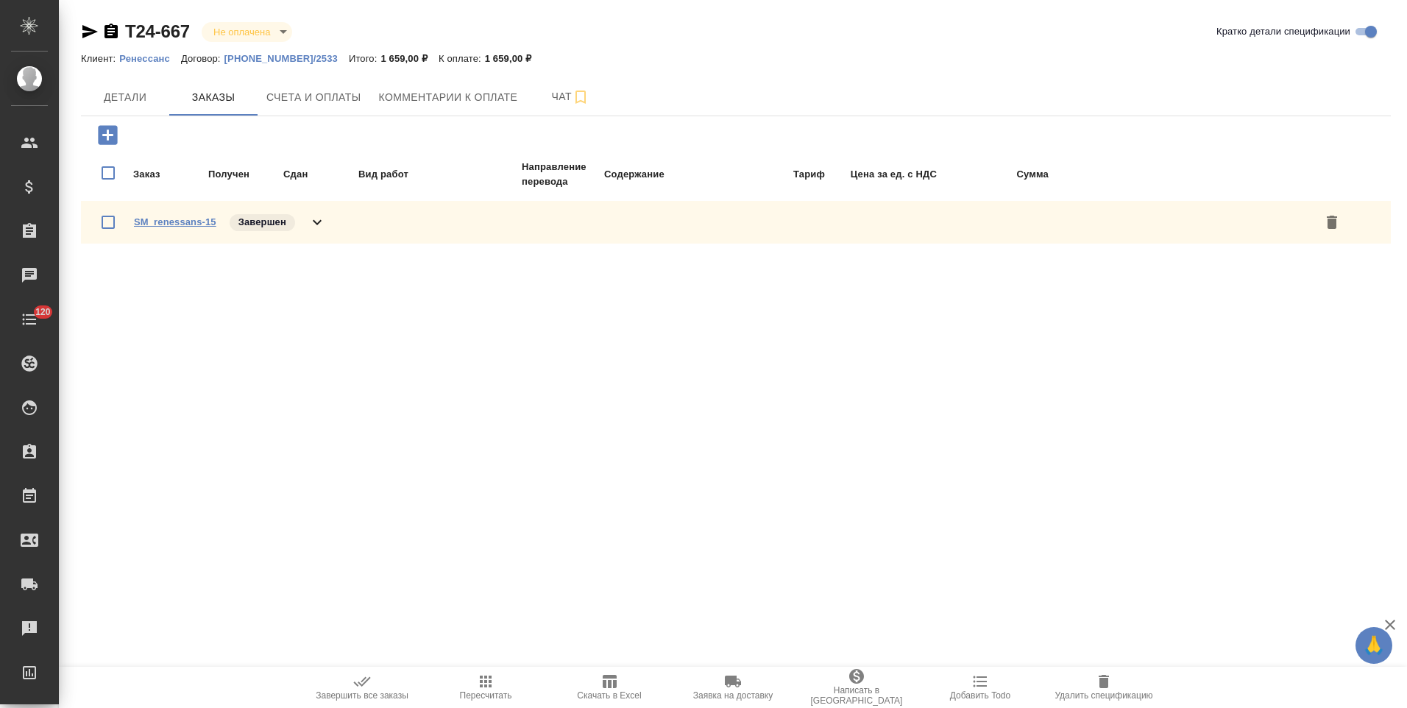
click at [202, 220] on link "SM_renessans-15" at bounding box center [175, 221] width 82 height 11
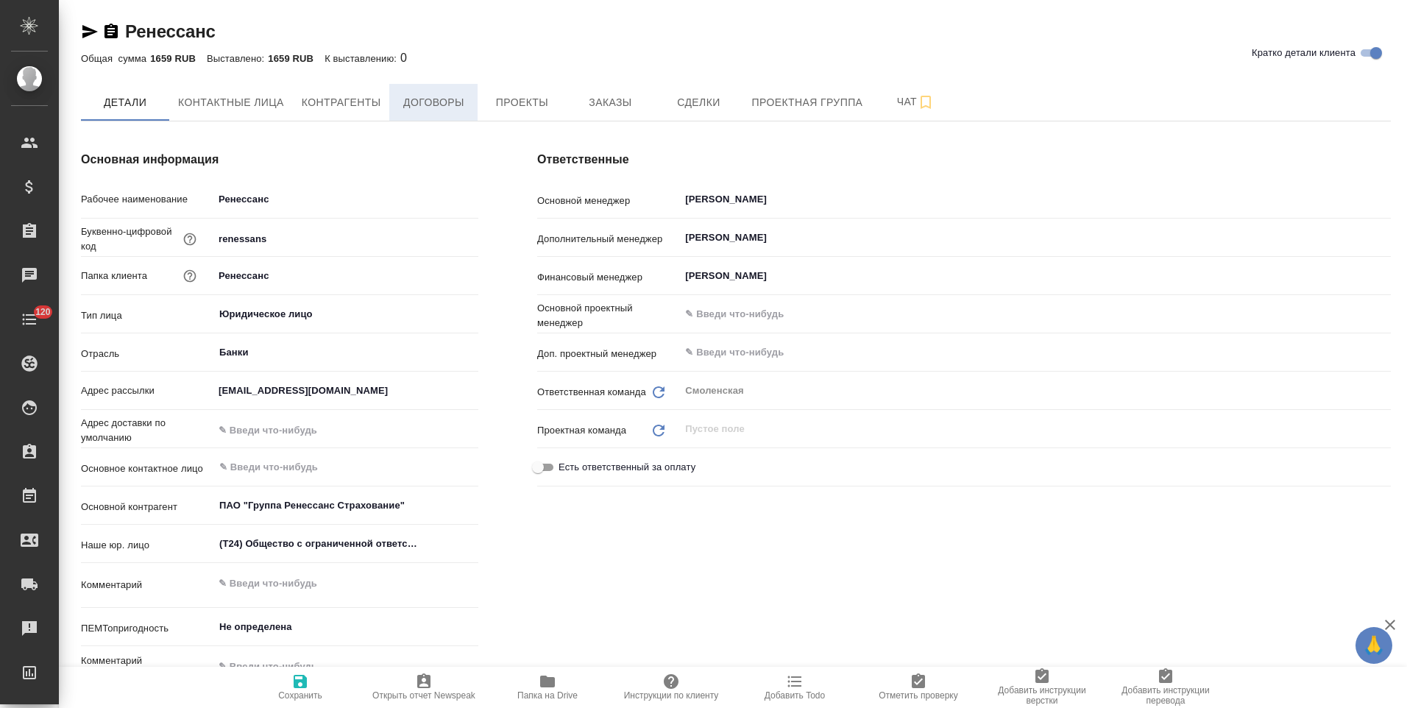
click at [455, 111] on span "Договоры" at bounding box center [433, 102] width 71 height 18
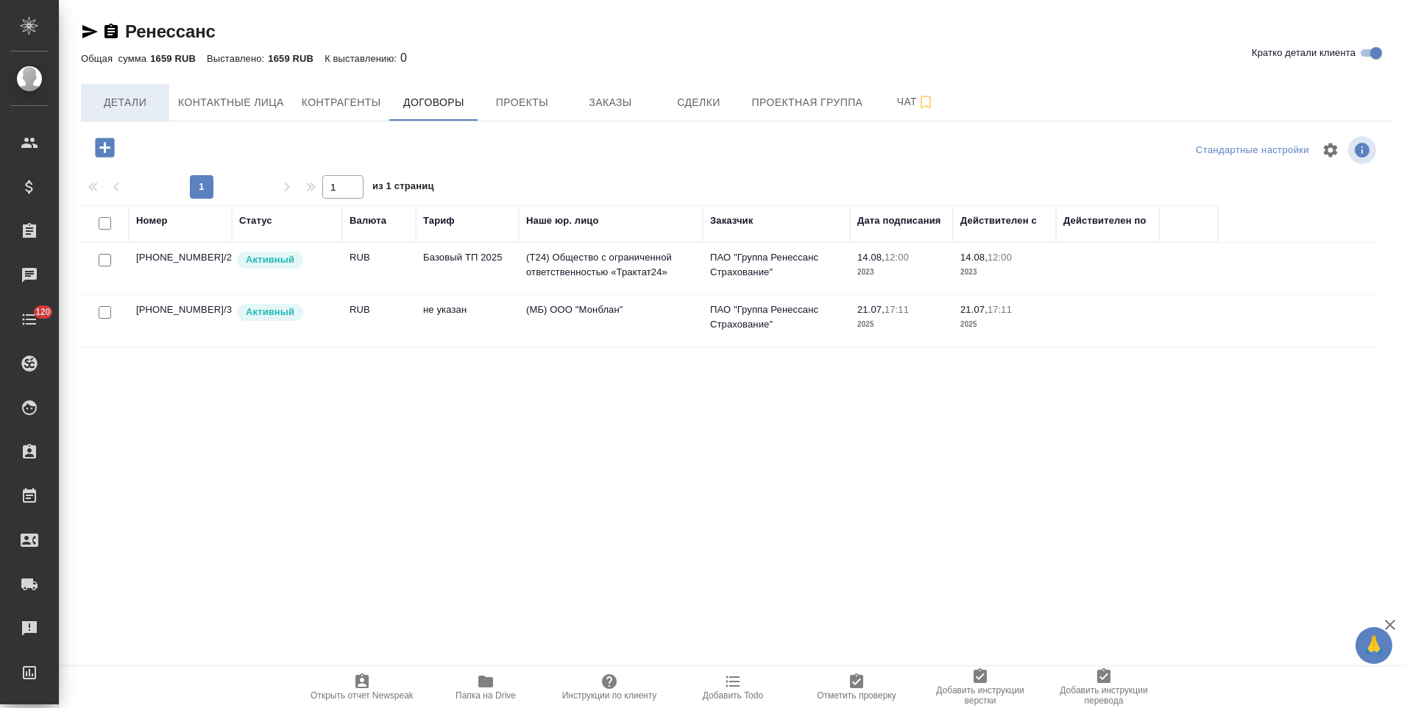
click at [142, 102] on span "Детали" at bounding box center [125, 102] width 71 height 18
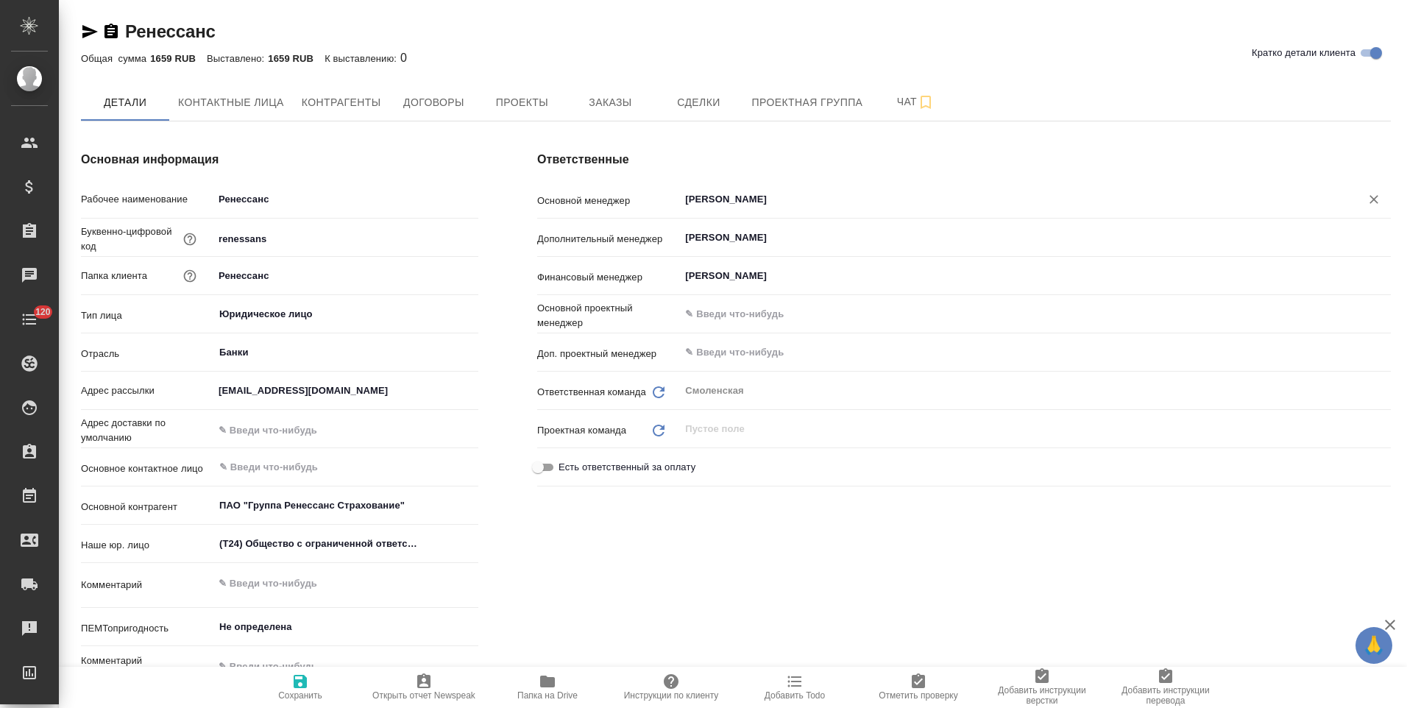
click at [772, 199] on input "[PERSON_NAME]" at bounding box center [1011, 200] width 654 height 18
type textarea "x"
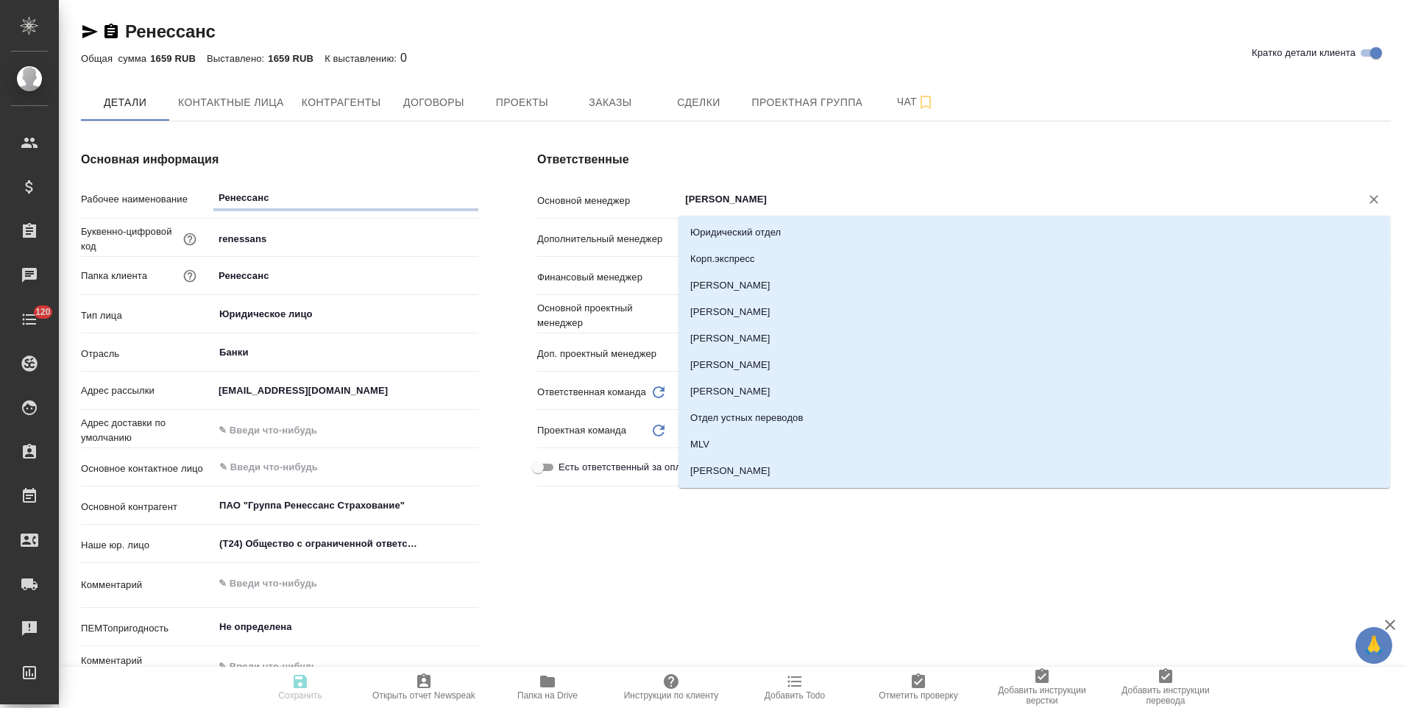
type textarea "x"
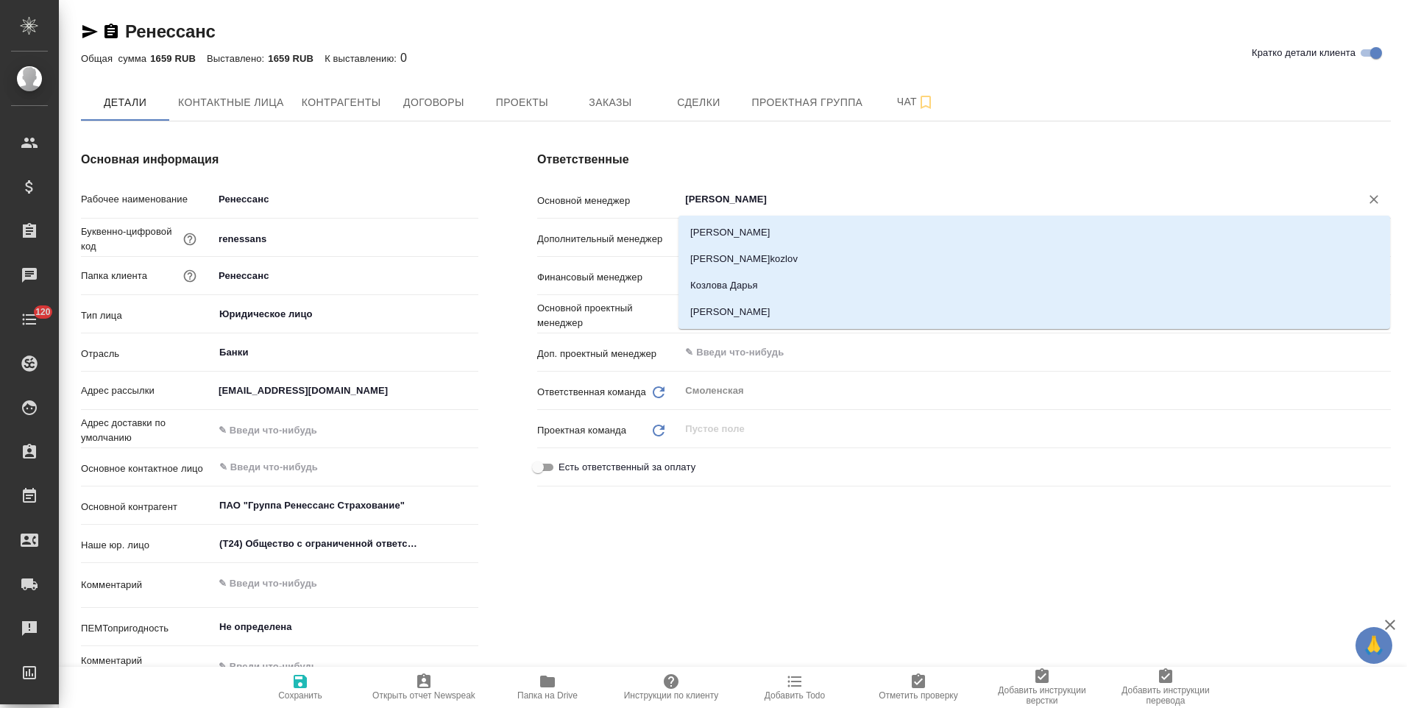
type input "козлова"
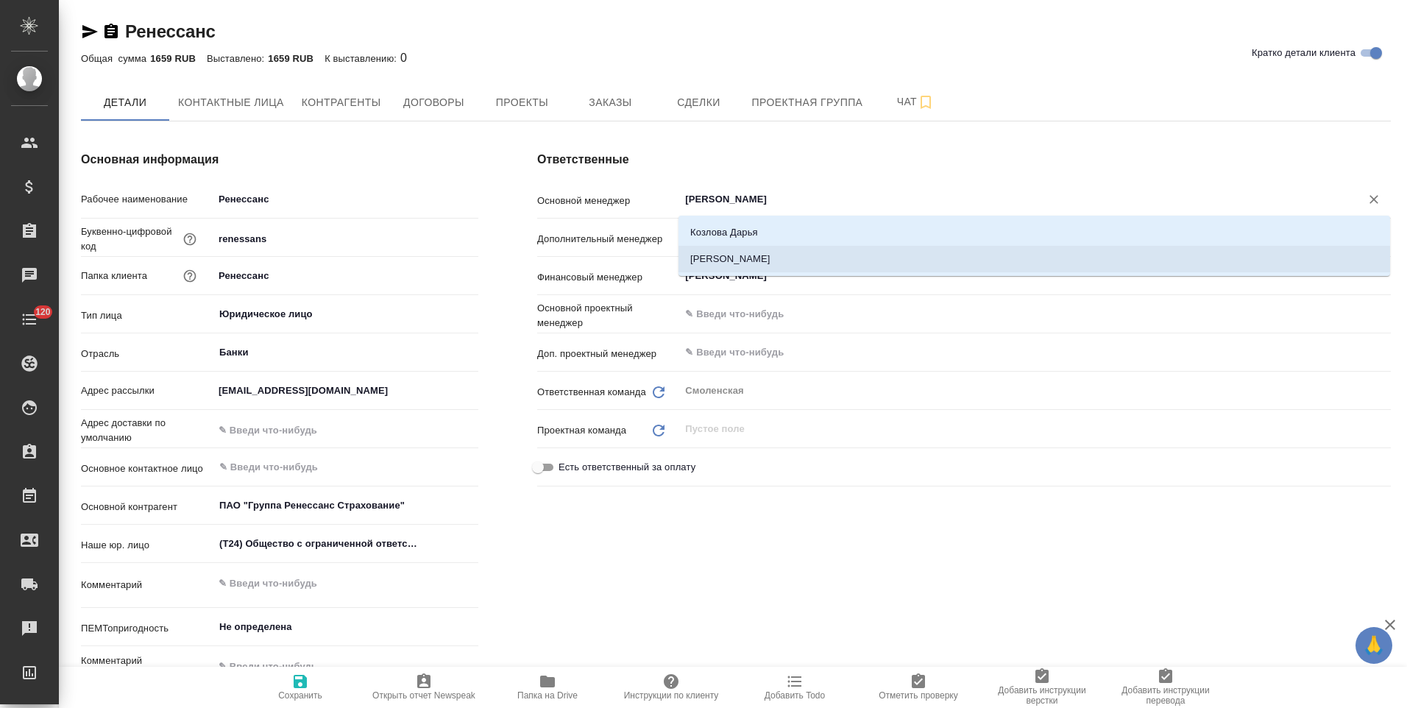
click at [765, 264] on li "[PERSON_NAME]" at bounding box center [1035, 259] width 712 height 26
type textarea "x"
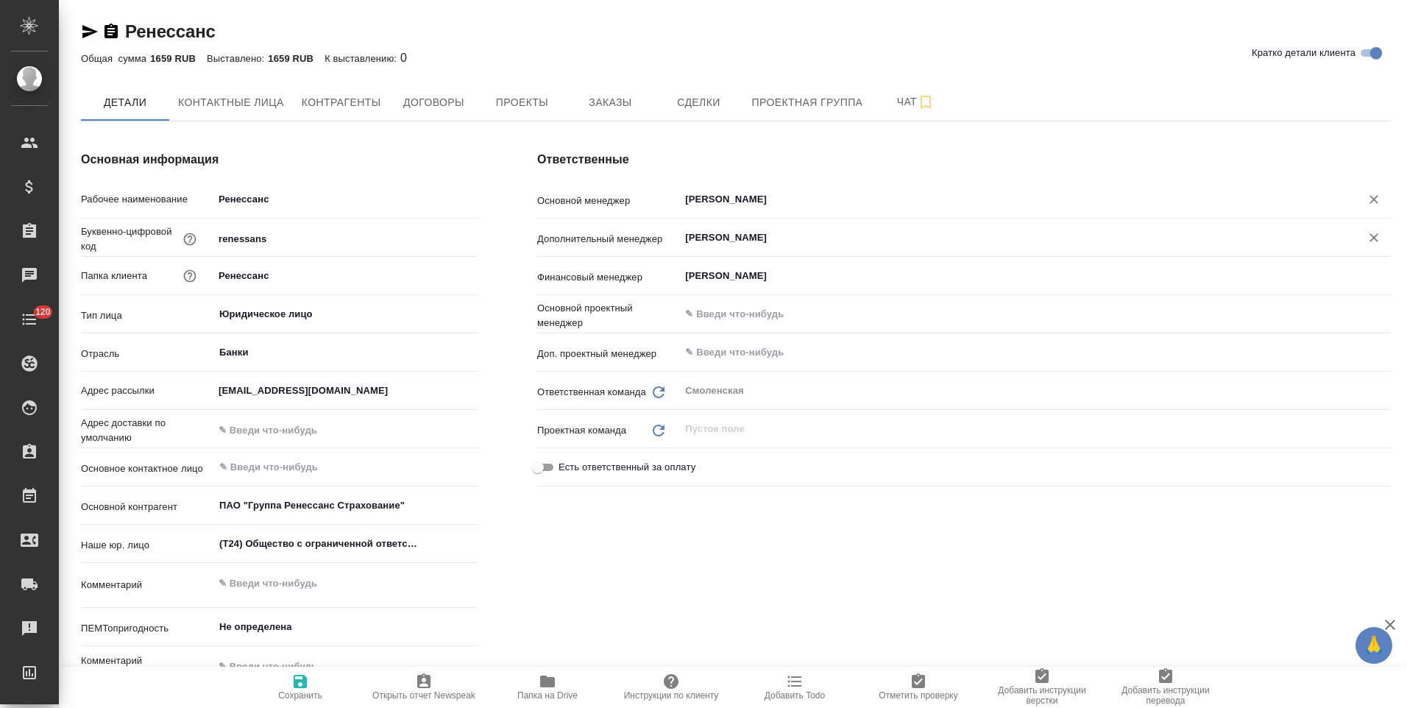
type input "[PERSON_NAME]"
click at [804, 235] on input "Масюкова Анастасия" at bounding box center [1011, 238] width 654 height 18
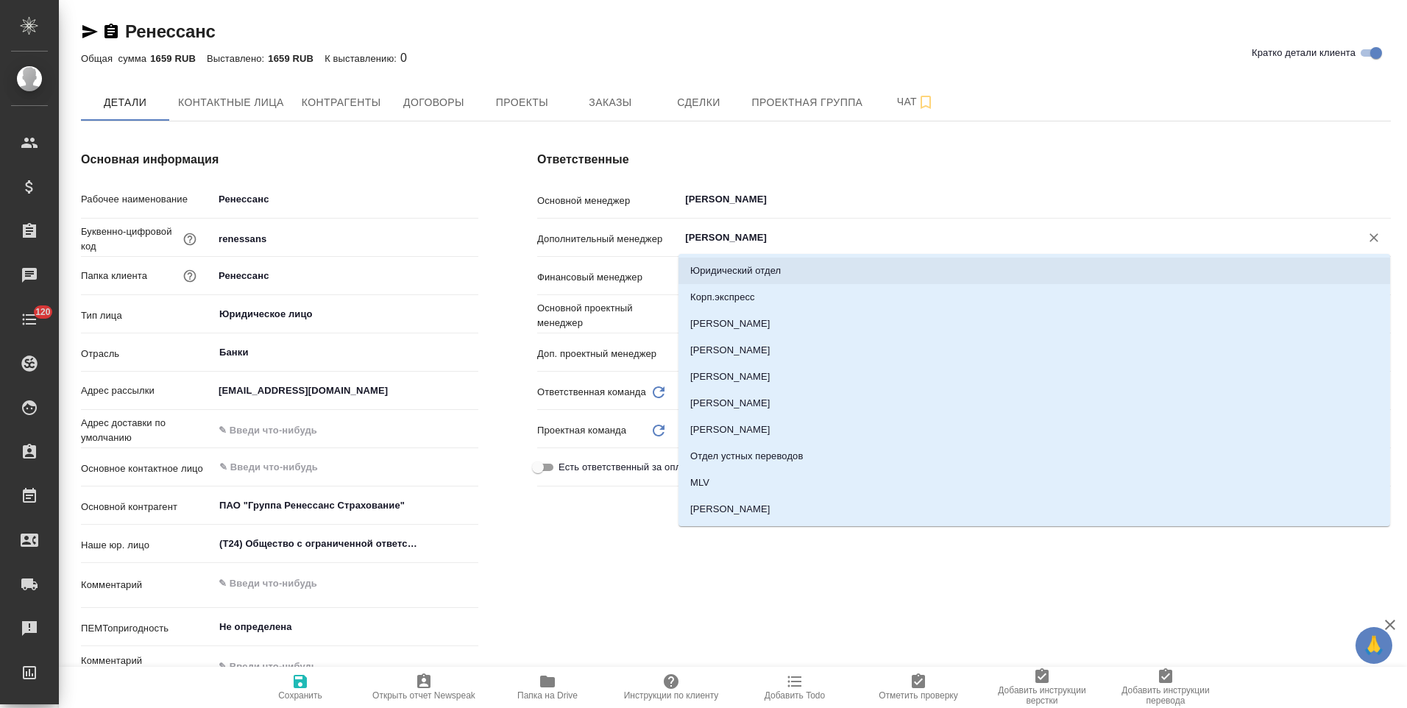
click at [1368, 240] on icon "Очистить" at bounding box center [1374, 237] width 15 height 15
type textarea "x"
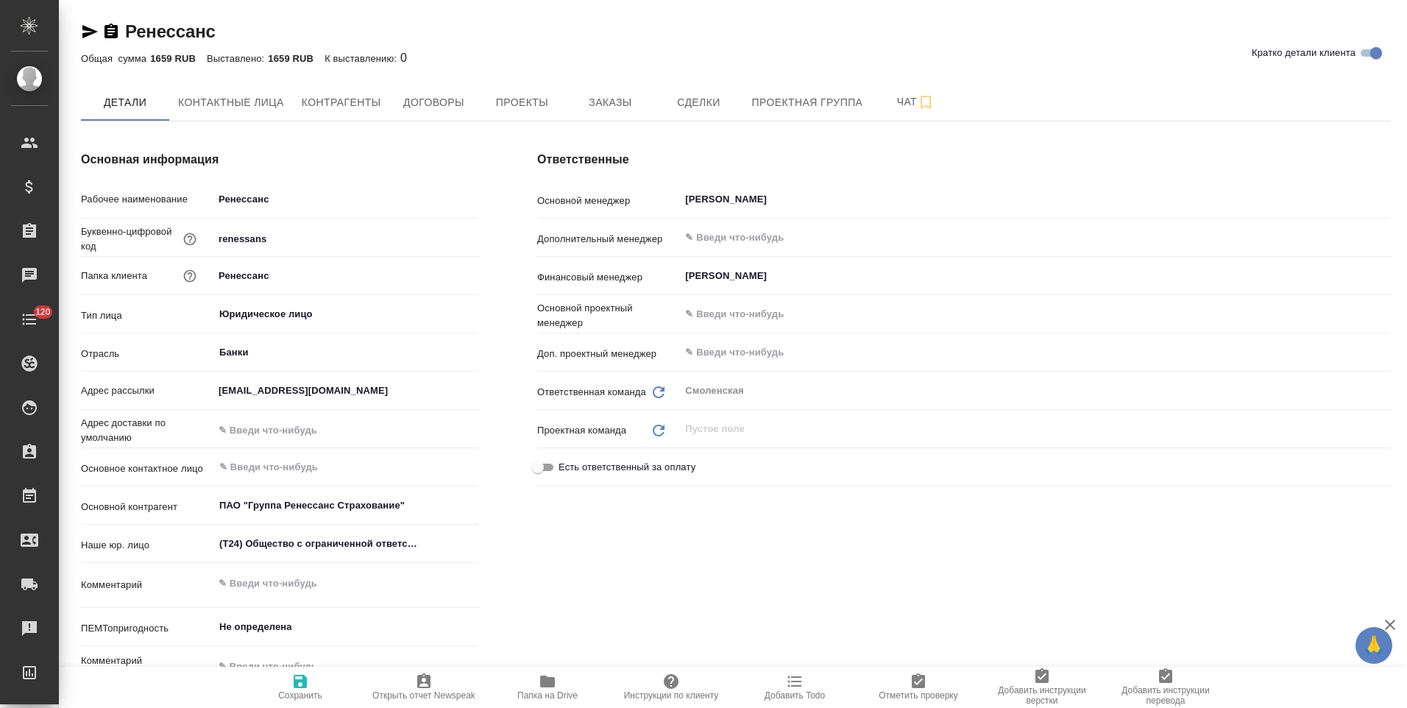
click at [591, 570] on div "Ответственные Основной менеджер Козлова Мария ​ Дополнительный менеджер ​ Финан…" at bounding box center [964, 423] width 913 height 605
click at [311, 681] on span "Сохранить" at bounding box center [300, 687] width 106 height 28
type textarea "x"
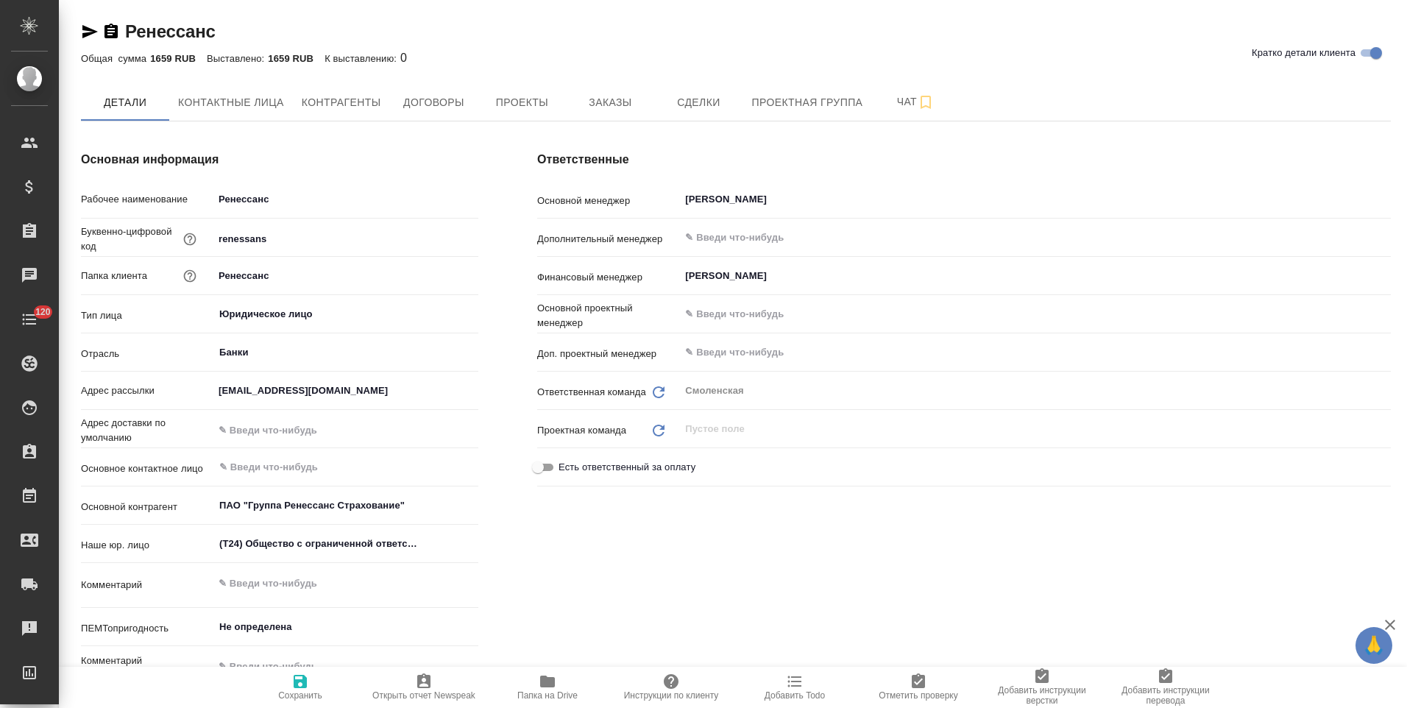
type textarea "x"
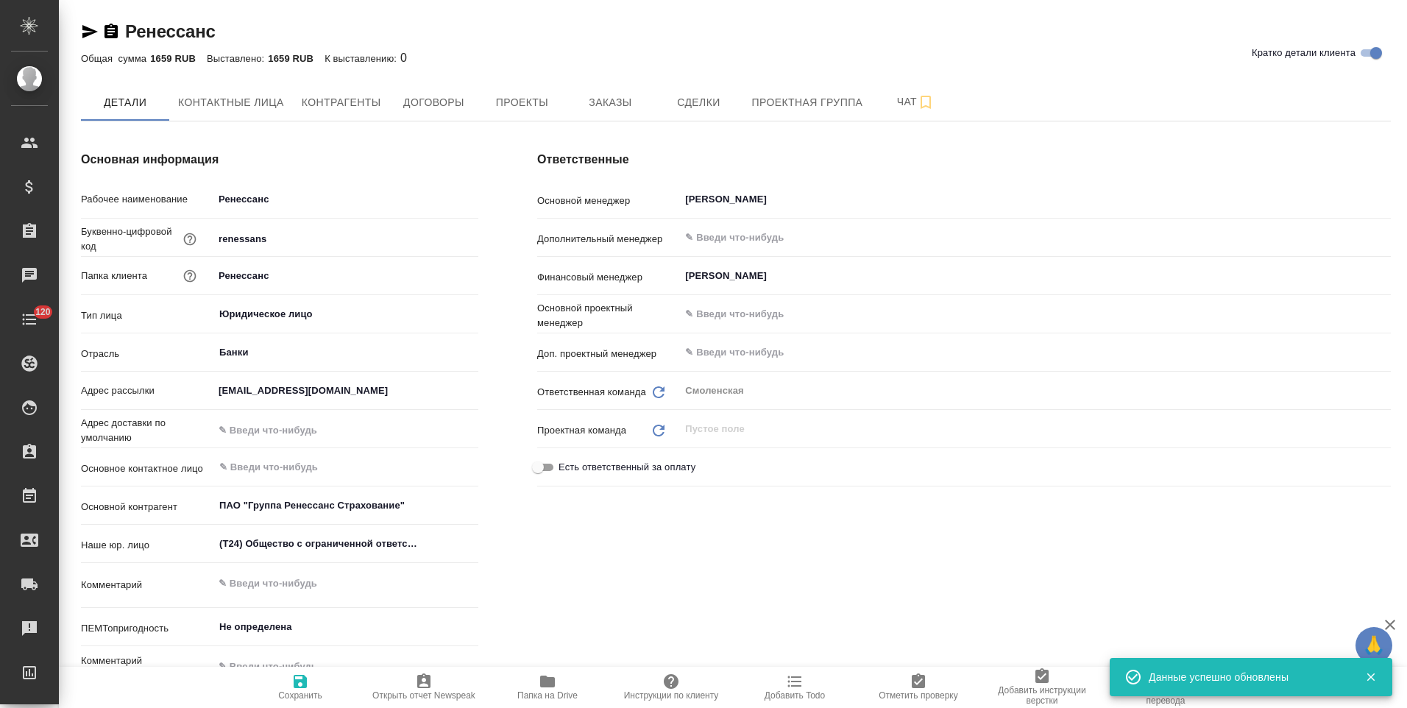
type textarea "x"
click at [749, 237] on input "text" at bounding box center [1011, 238] width 654 height 18
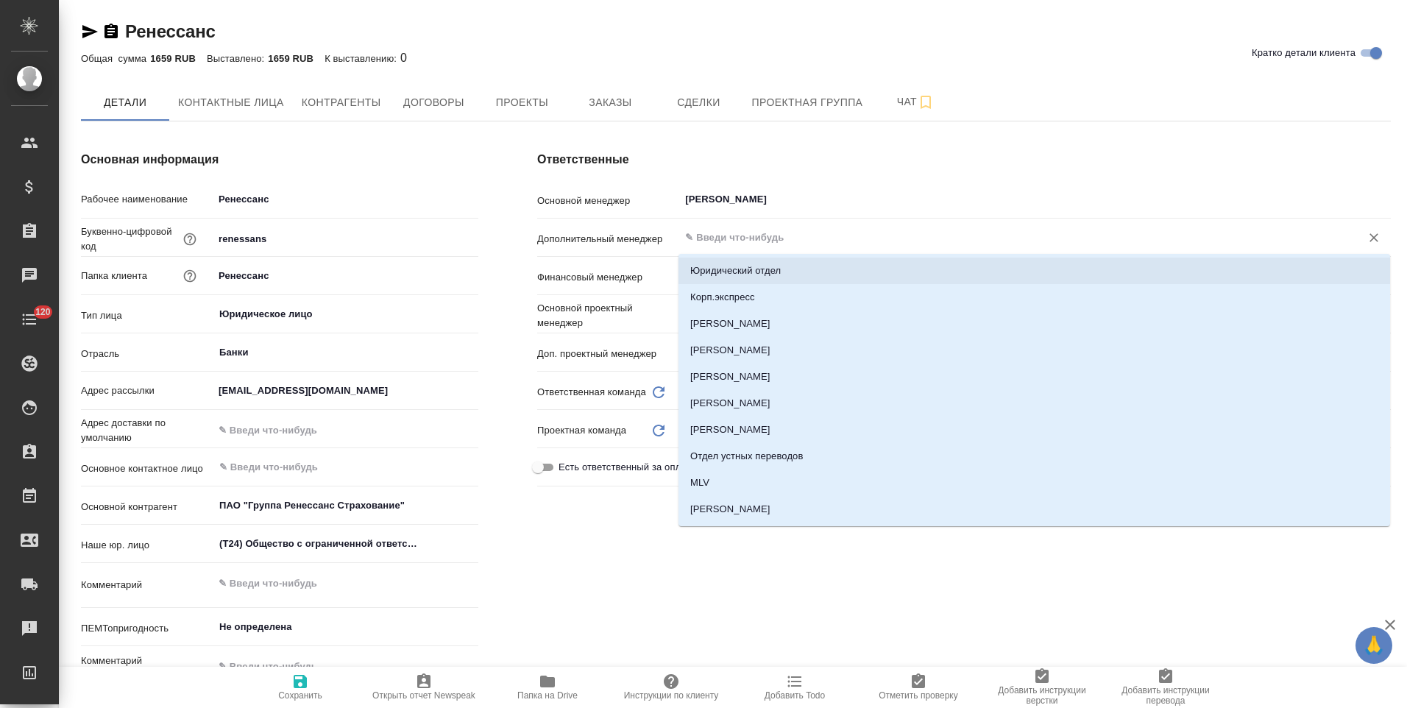
click at [595, 544] on div "Ответственные Основной менеджер Козлова Мария ​ Дополнительный менеджер ​ Финан…" at bounding box center [964, 423] width 913 height 605
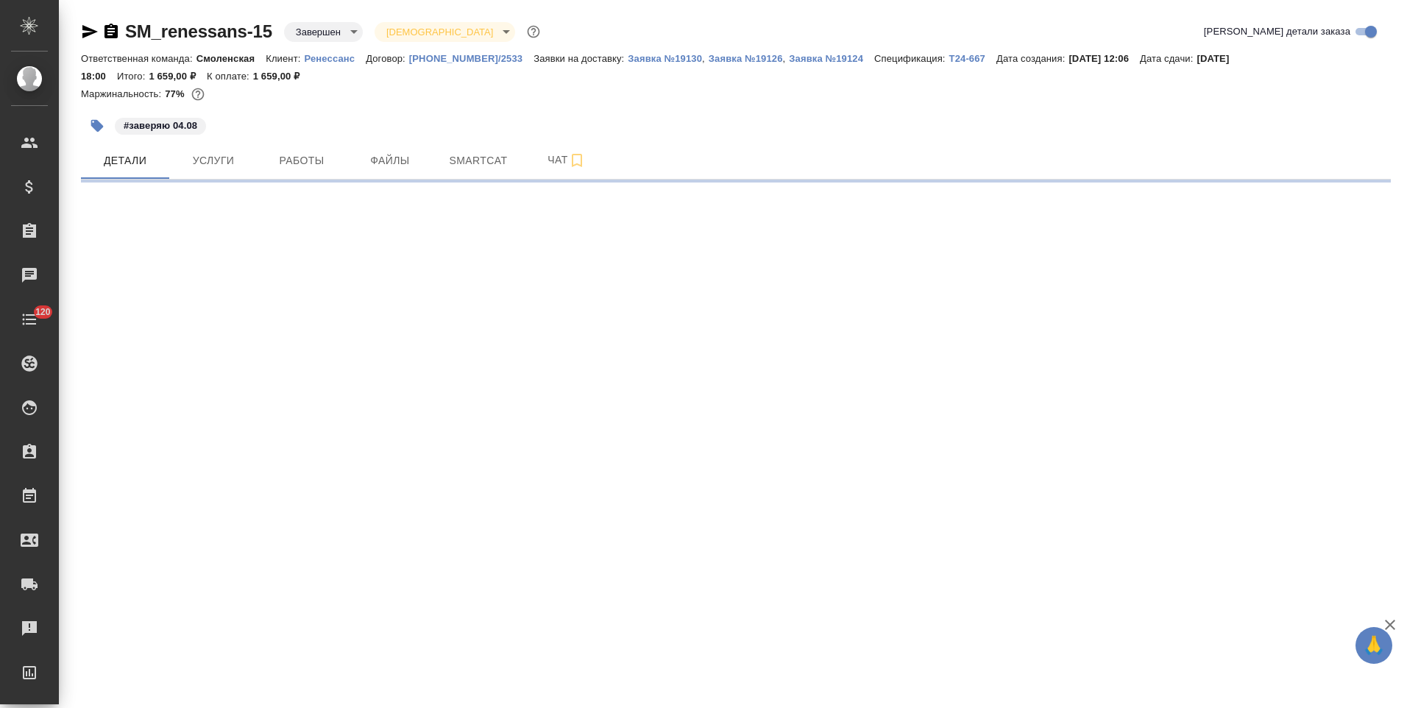
select select "RU"
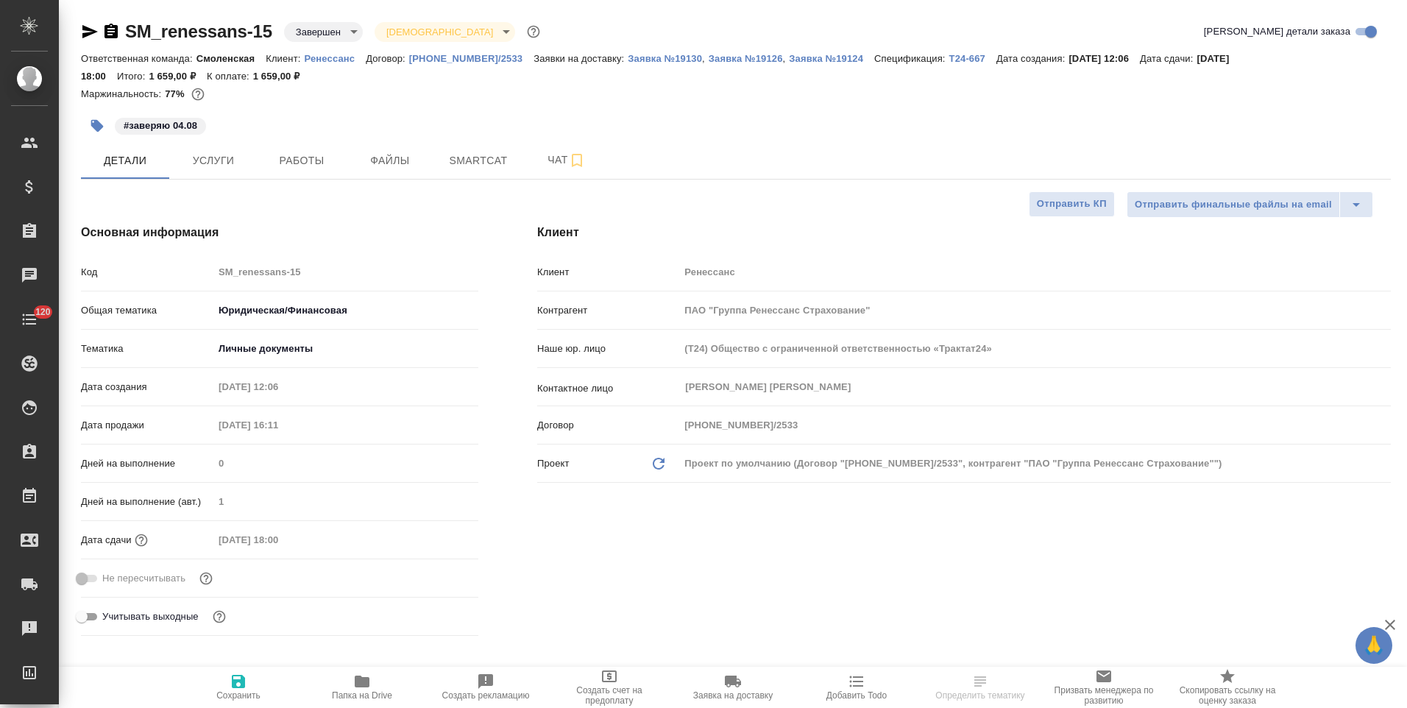
type textarea "x"
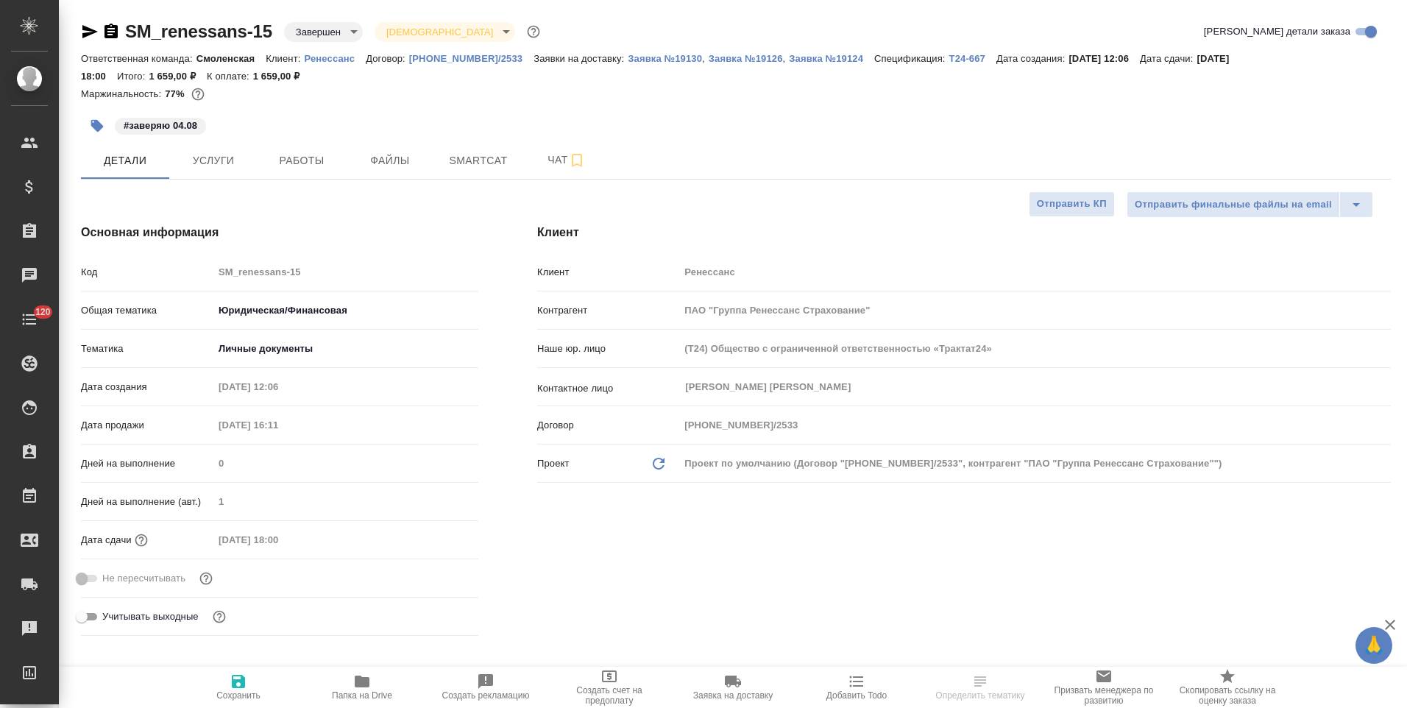
type textarea "x"
click at [498, 300] on div "Основная информация Код SM_renessans-15 Общая тематика Юридическая/Финансовая y…" at bounding box center [280, 432] width 456 height 477
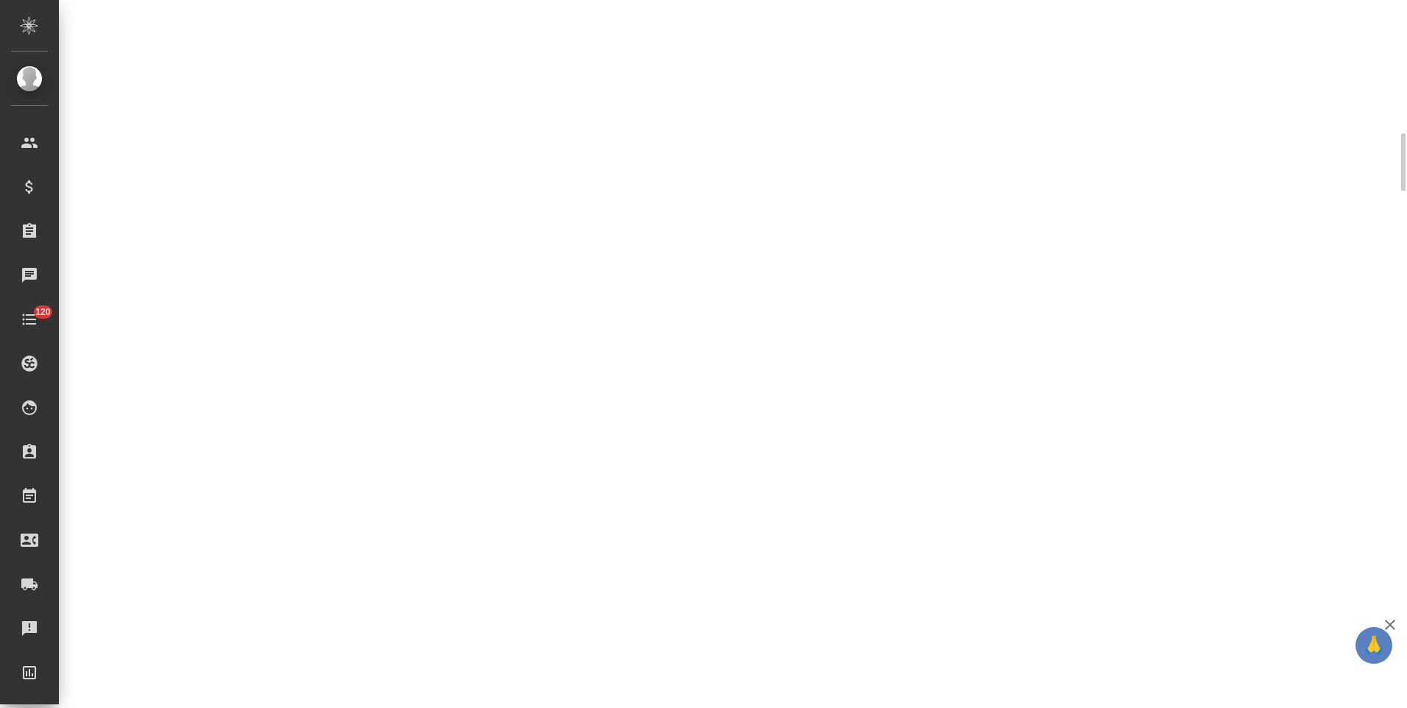
select select "RU"
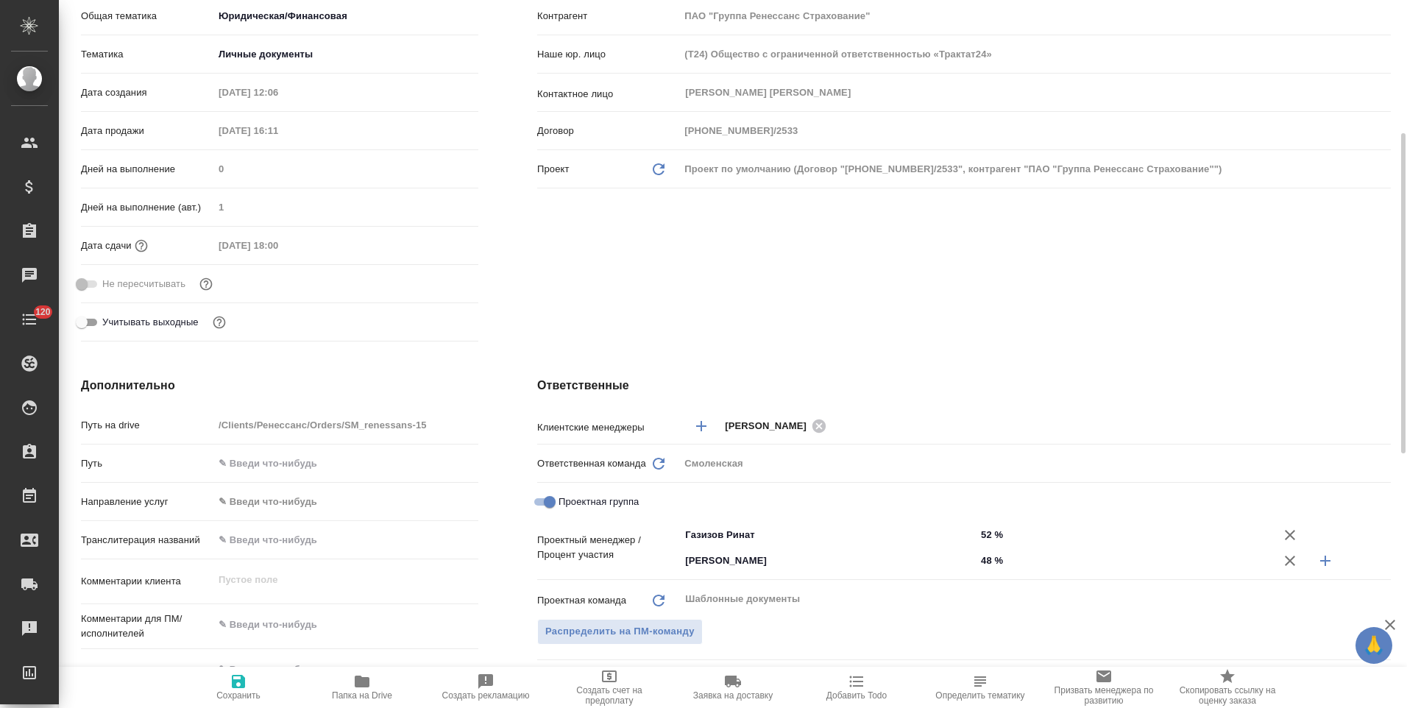
type textarea "x"
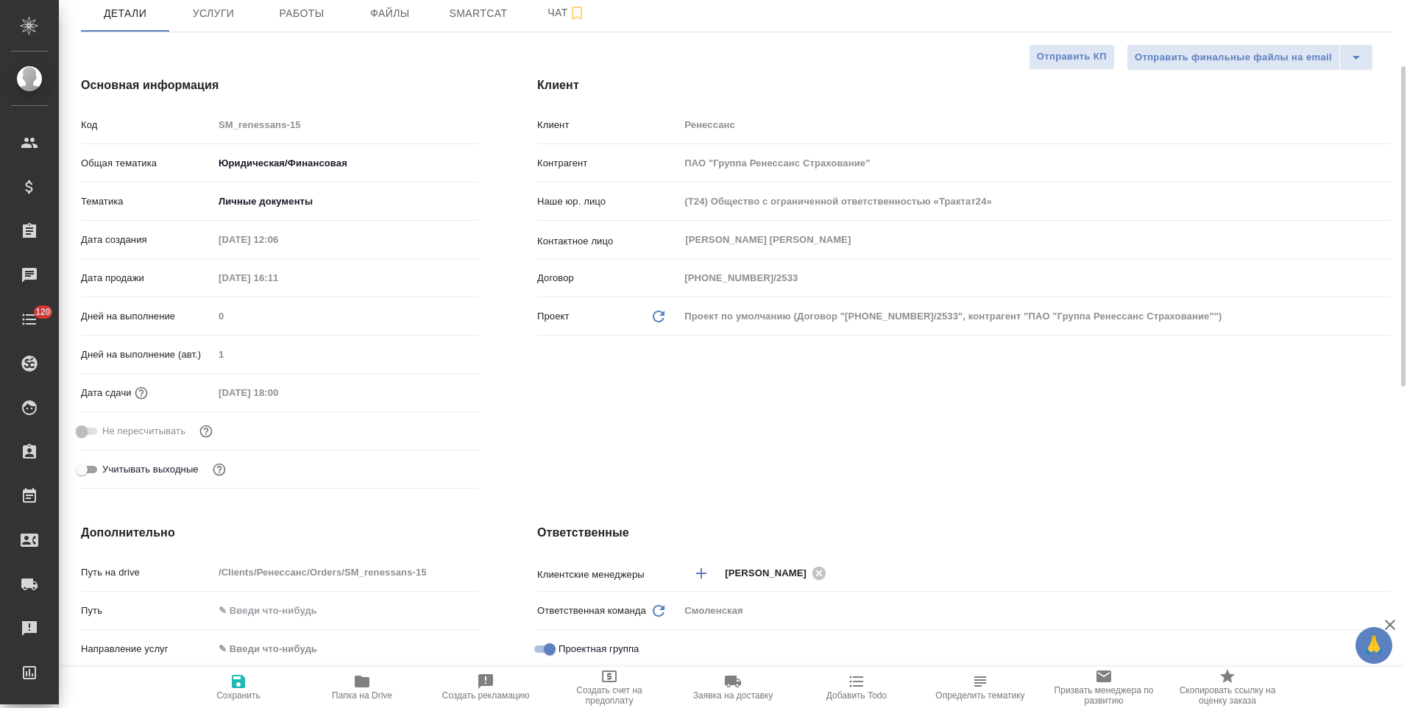
scroll to position [0, 0]
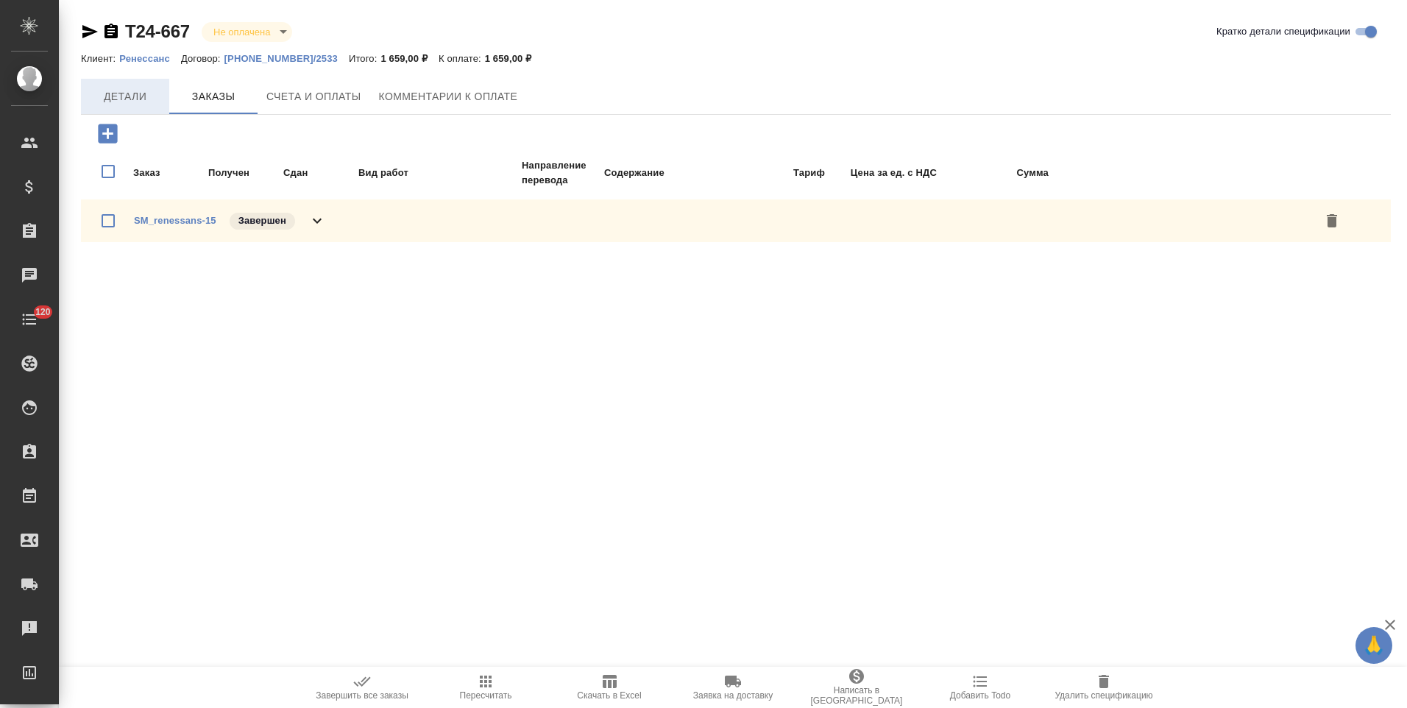
drag, startPoint x: 141, startPoint y: 99, endPoint x: 157, endPoint y: 109, distance: 18.8
click at [141, 99] on span "Детали" at bounding box center [125, 97] width 71 height 18
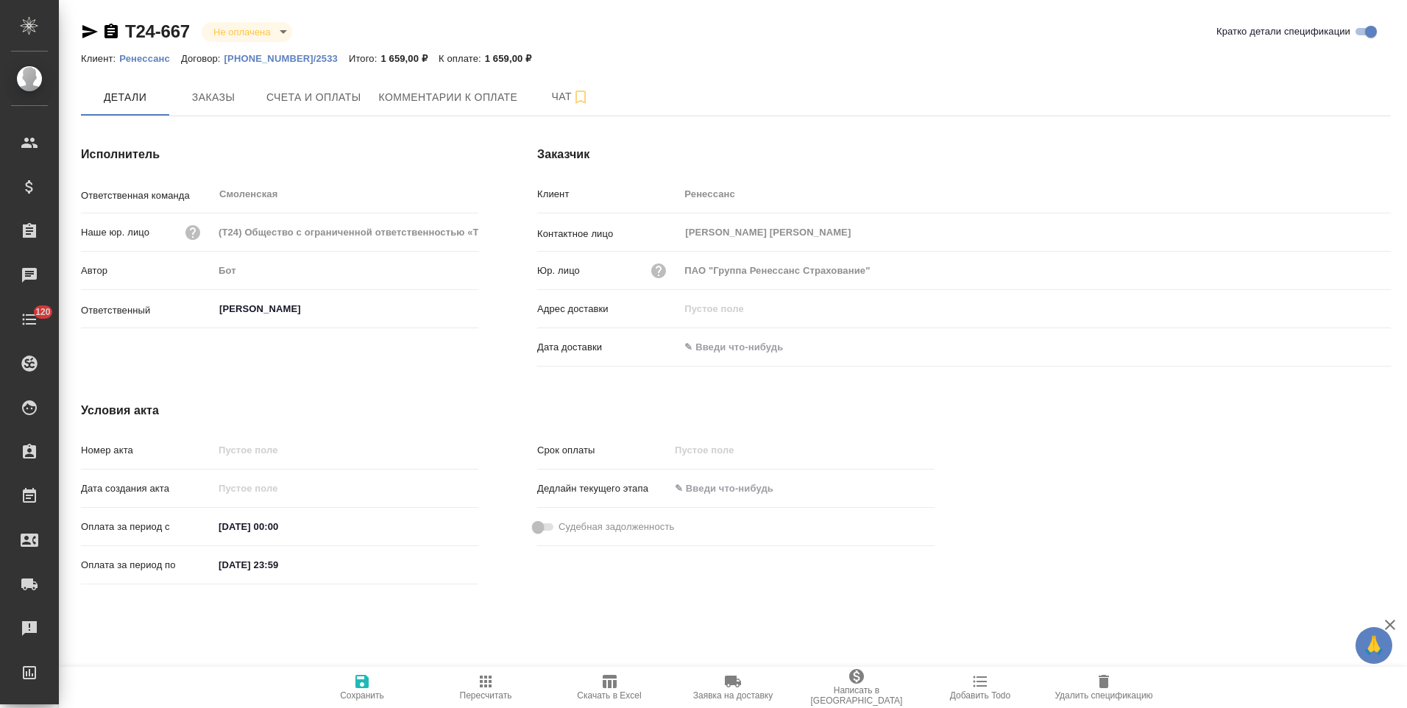
click at [261, 58] on p "[PHONE_NUMBER]/2533" at bounding box center [286, 58] width 124 height 11
click at [150, 54] on p "Ренессанс" at bounding box center [150, 58] width 62 height 11
click at [216, 100] on span "Заказы" at bounding box center [213, 97] width 71 height 18
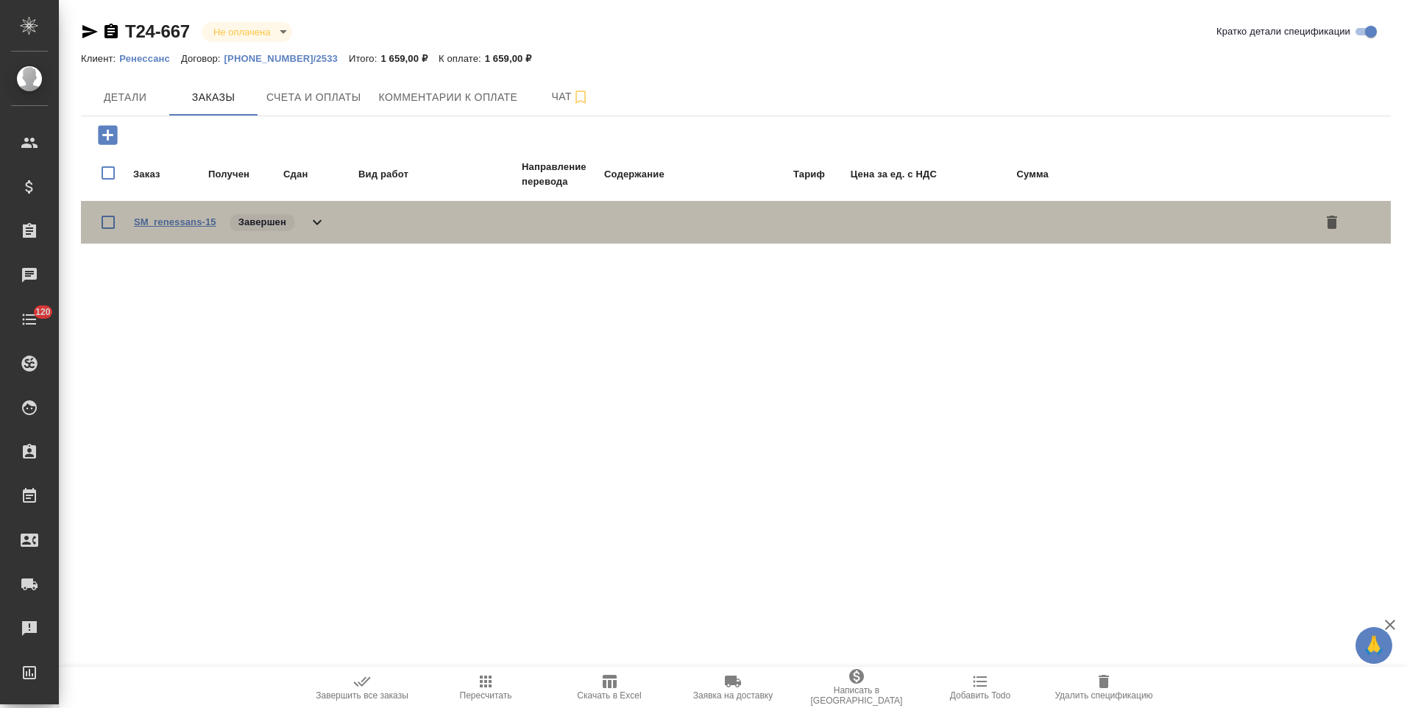
click at [197, 222] on link "SM_renessans-15" at bounding box center [175, 221] width 82 height 11
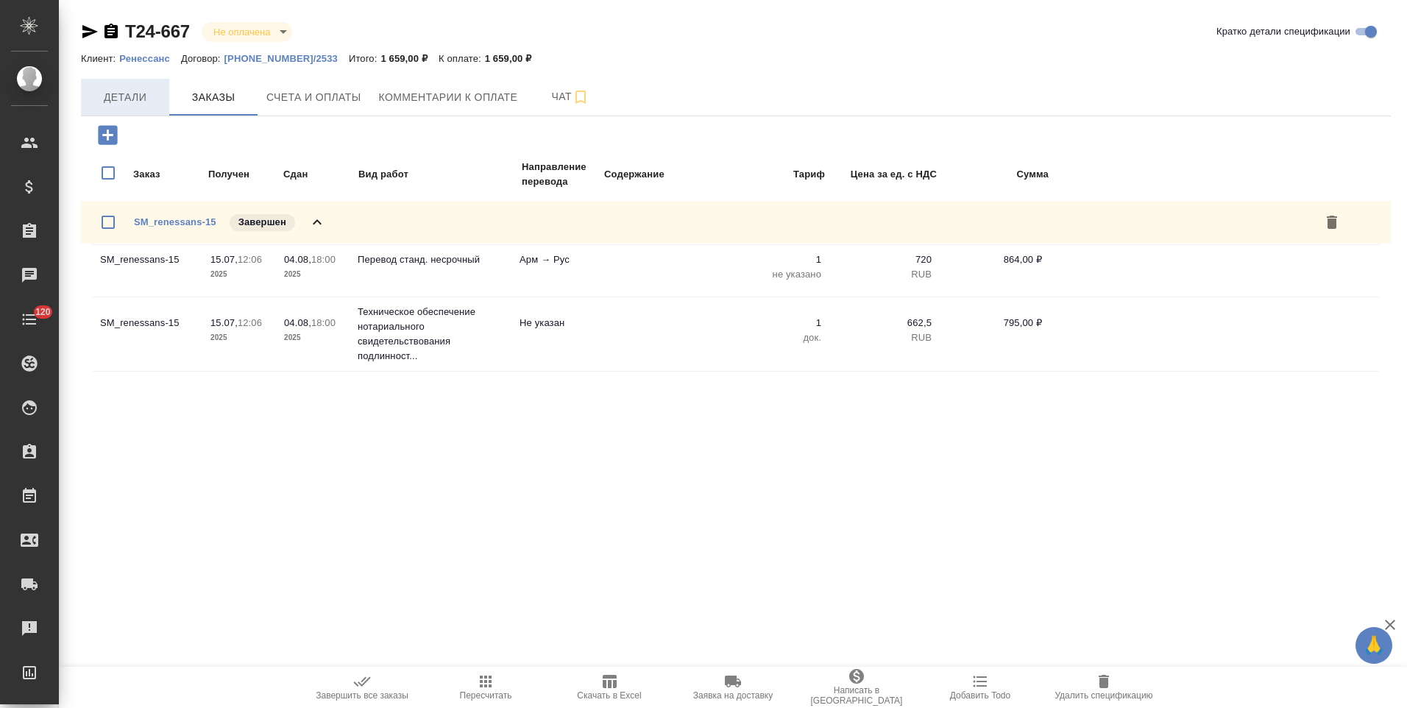
click at [130, 104] on span "Детали" at bounding box center [125, 97] width 71 height 18
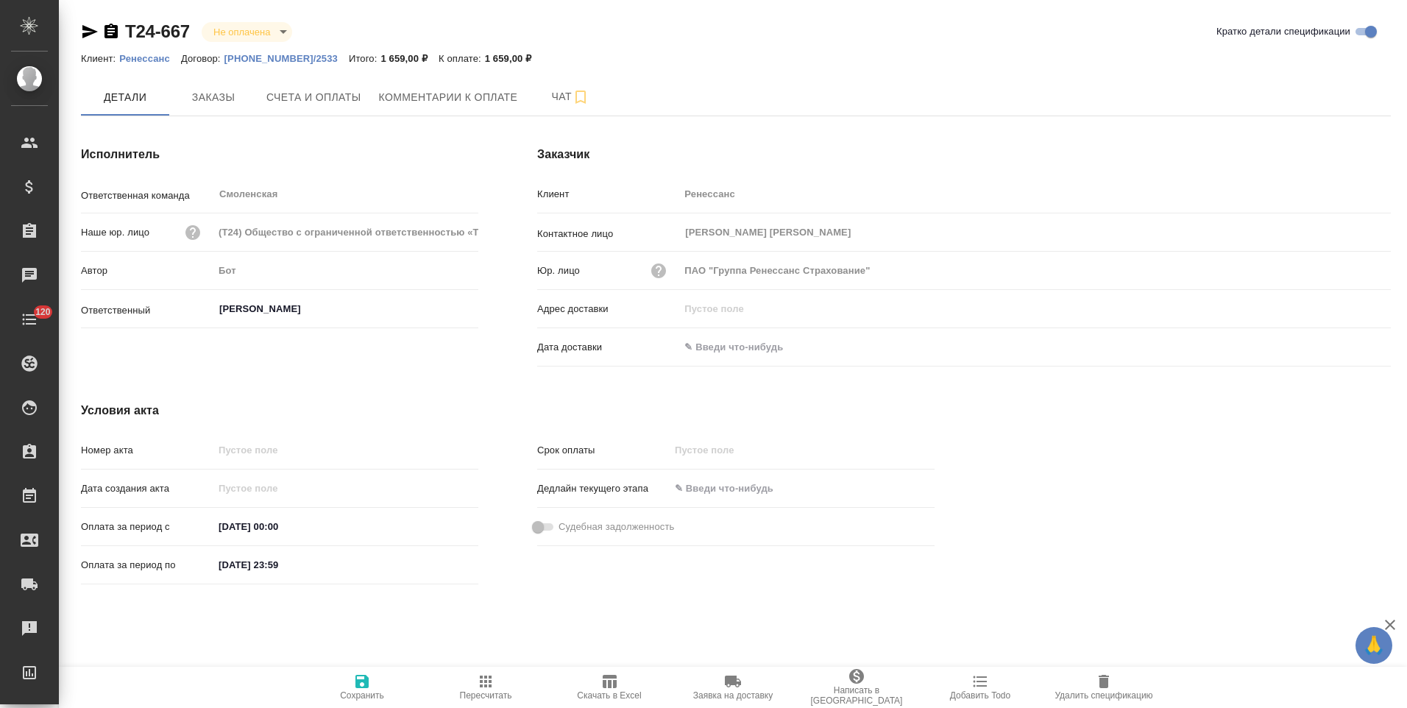
click at [113, 32] on icon "button" at bounding box center [111, 32] width 18 height 18
drag, startPoint x: 330, startPoint y: 105, endPoint x: 541, endPoint y: 169, distance: 220.2
click at [336, 103] on span "Счета и оплаты" at bounding box center [313, 97] width 95 height 18
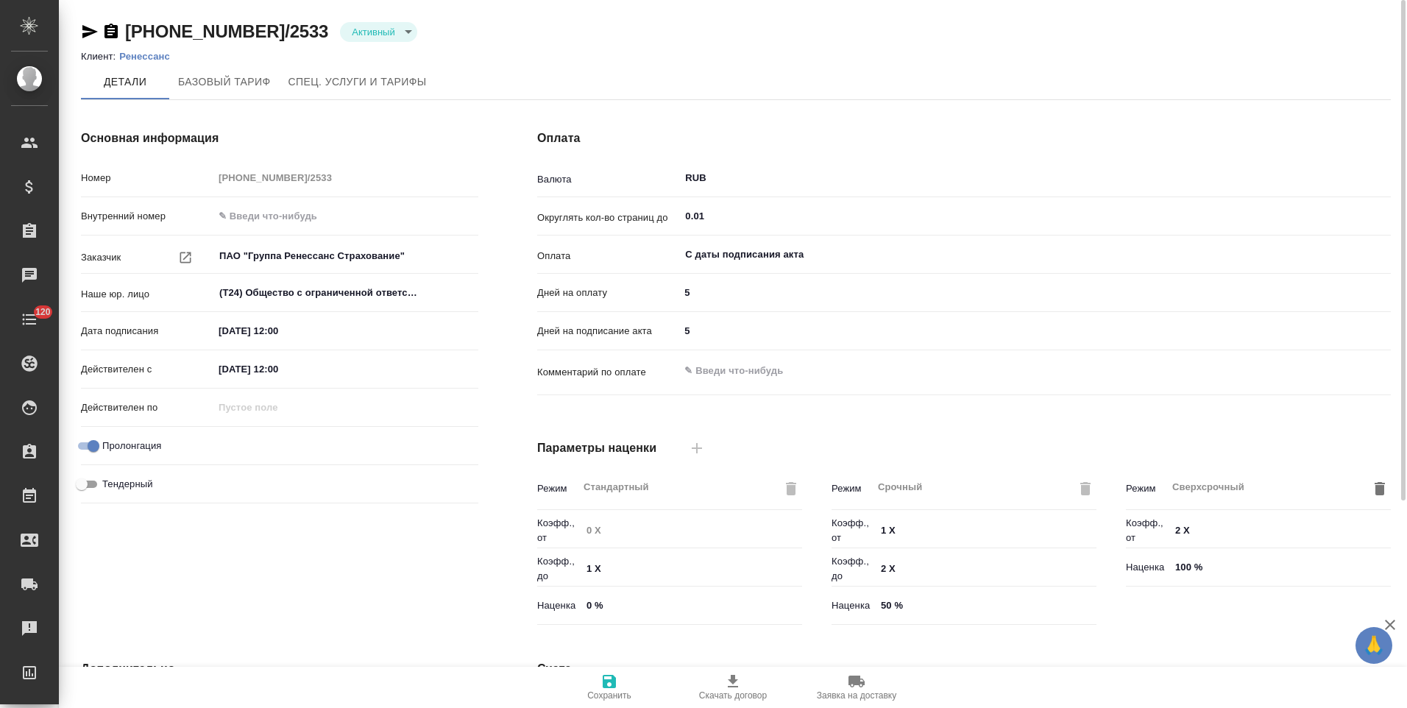
click at [512, 293] on div "Оплата Валюта RUB ​ Округлять кол-во страниц до 0.01 ​ Оплата С даты подписания…" at bounding box center [964, 380] width 913 height 560
click at [153, 57] on p "Ренессанс" at bounding box center [150, 56] width 62 height 11
click at [493, 325] on div "Основная информация Номер 0012-001-2023/2533 Внутренний номер Заказчик ПАО "Гру…" at bounding box center [280, 380] width 456 height 560
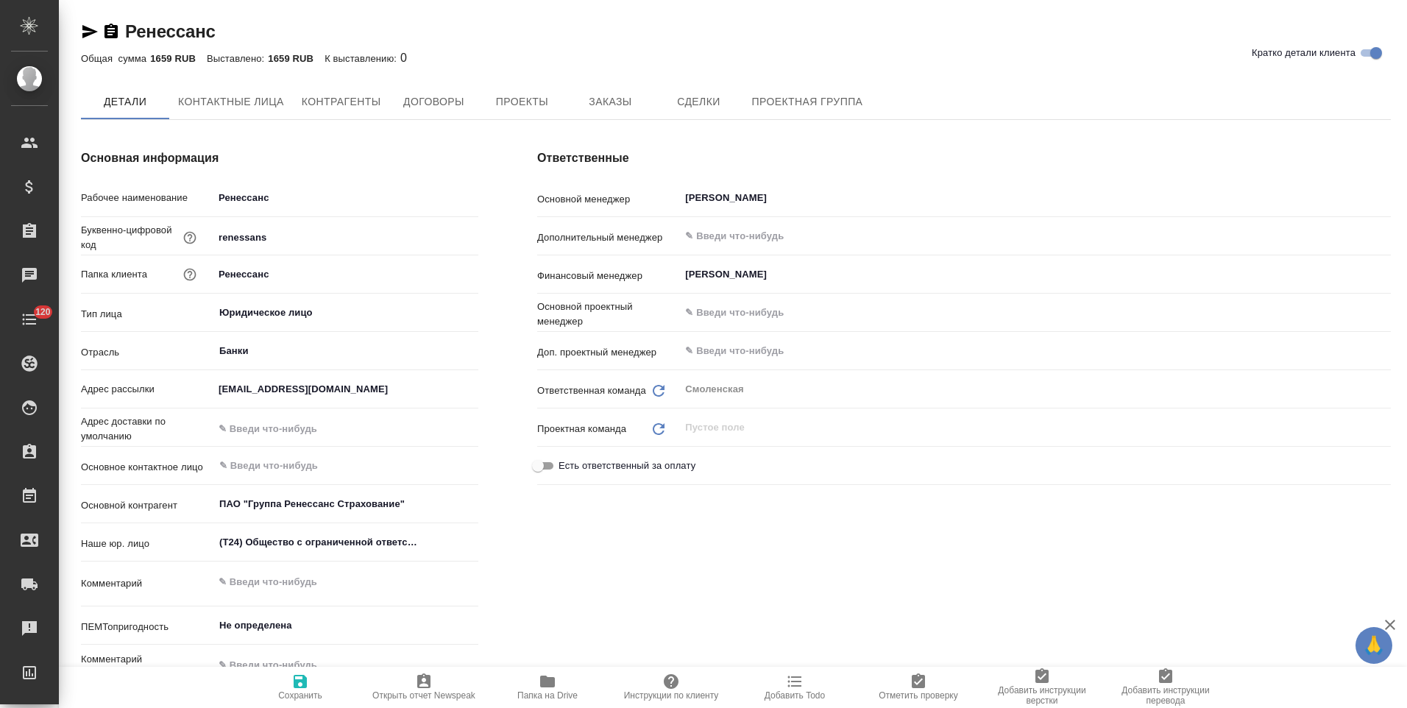
click at [445, 106] on span "Договоры" at bounding box center [433, 102] width 71 height 18
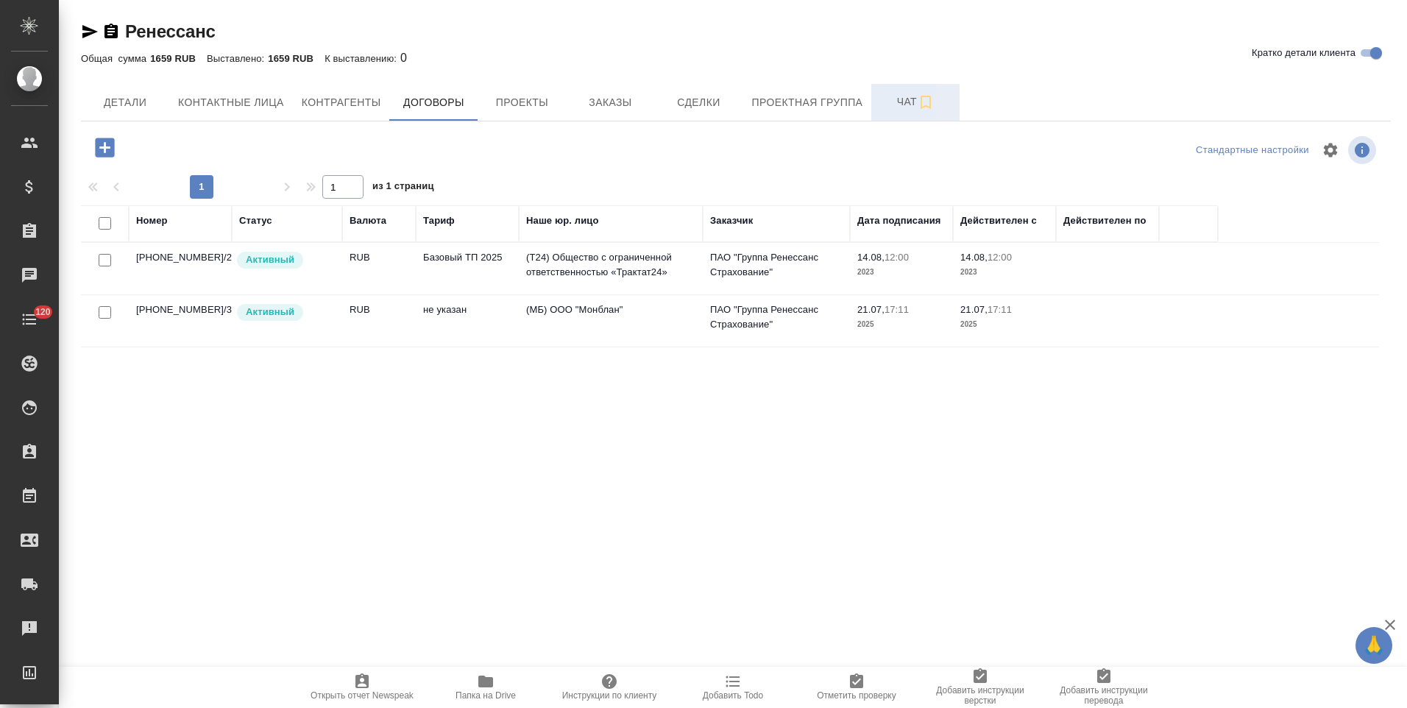
click at [888, 110] on span "Чат" at bounding box center [915, 102] width 71 height 18
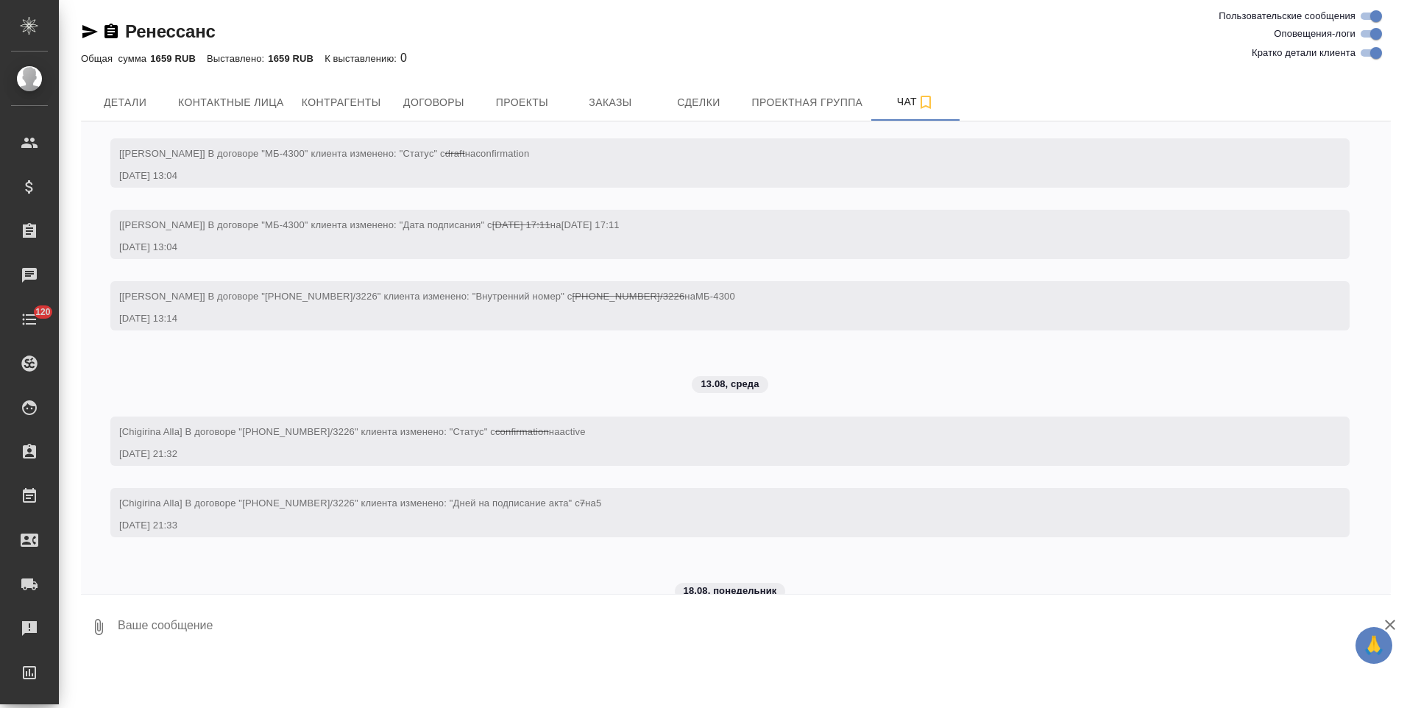
scroll to position [1795, 0]
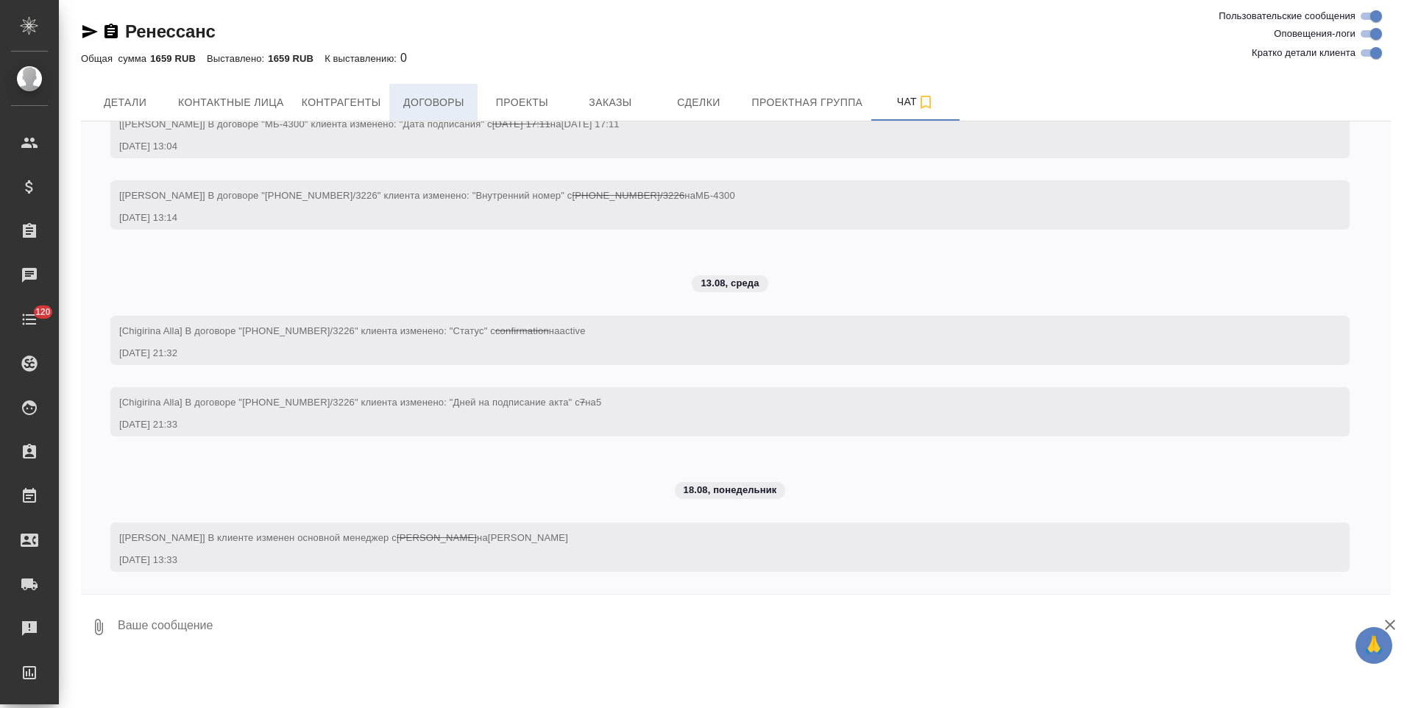
click at [445, 107] on span "Договоры" at bounding box center [433, 102] width 71 height 18
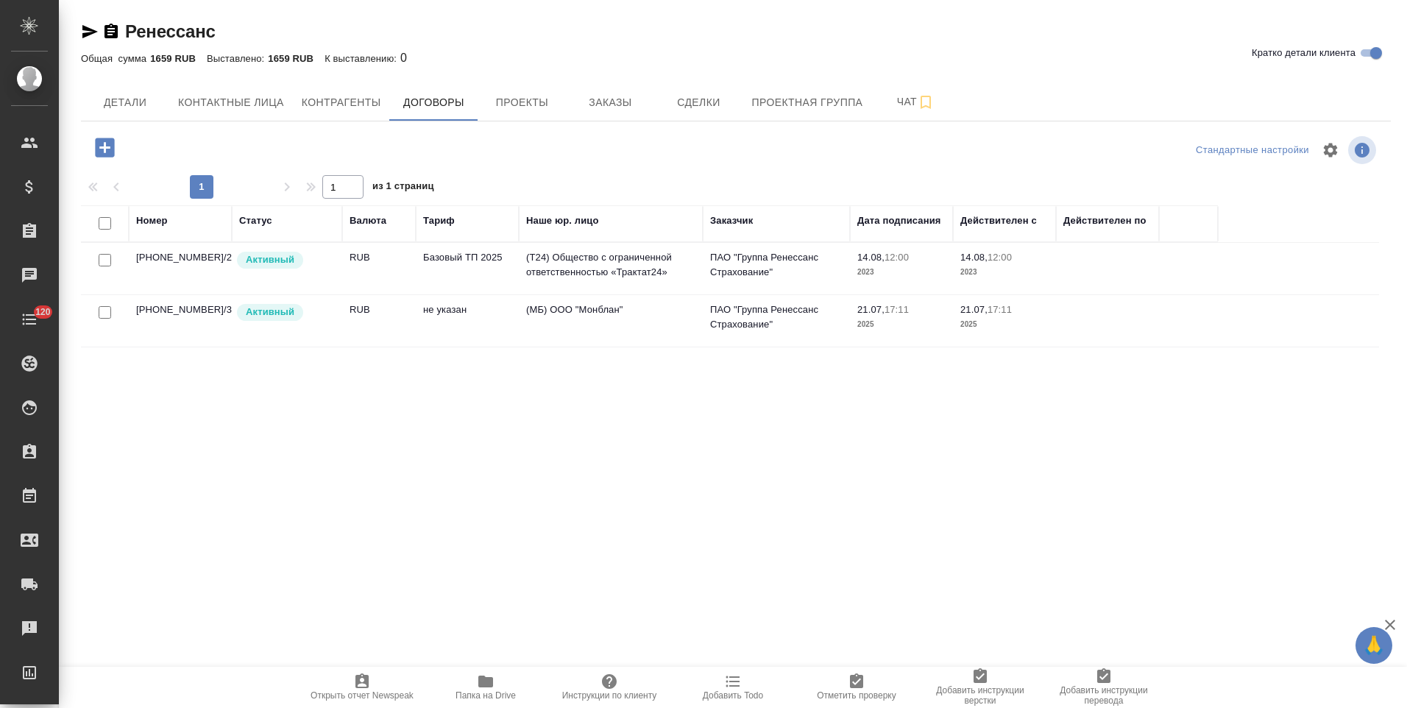
click at [476, 294] on td "не указан" at bounding box center [467, 269] width 103 height 52
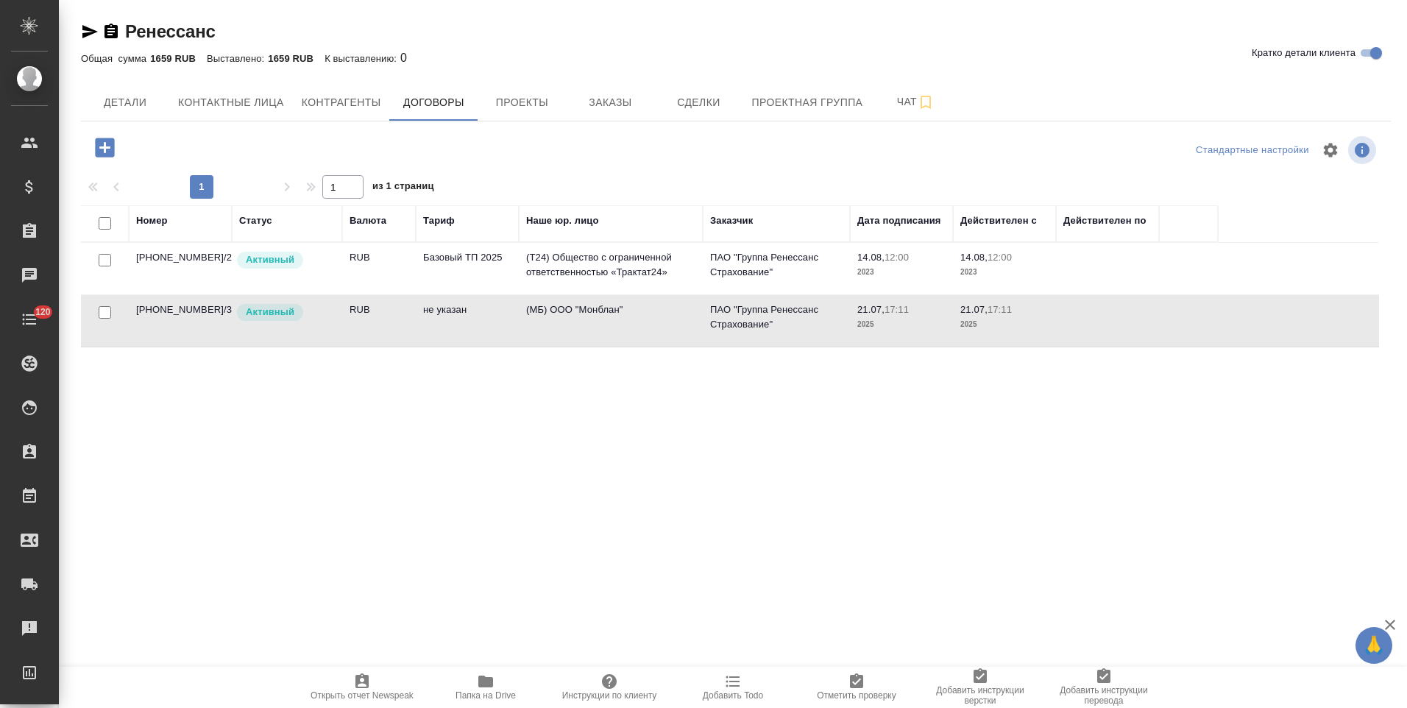
click at [476, 294] on td "не указан" at bounding box center [467, 269] width 103 height 52
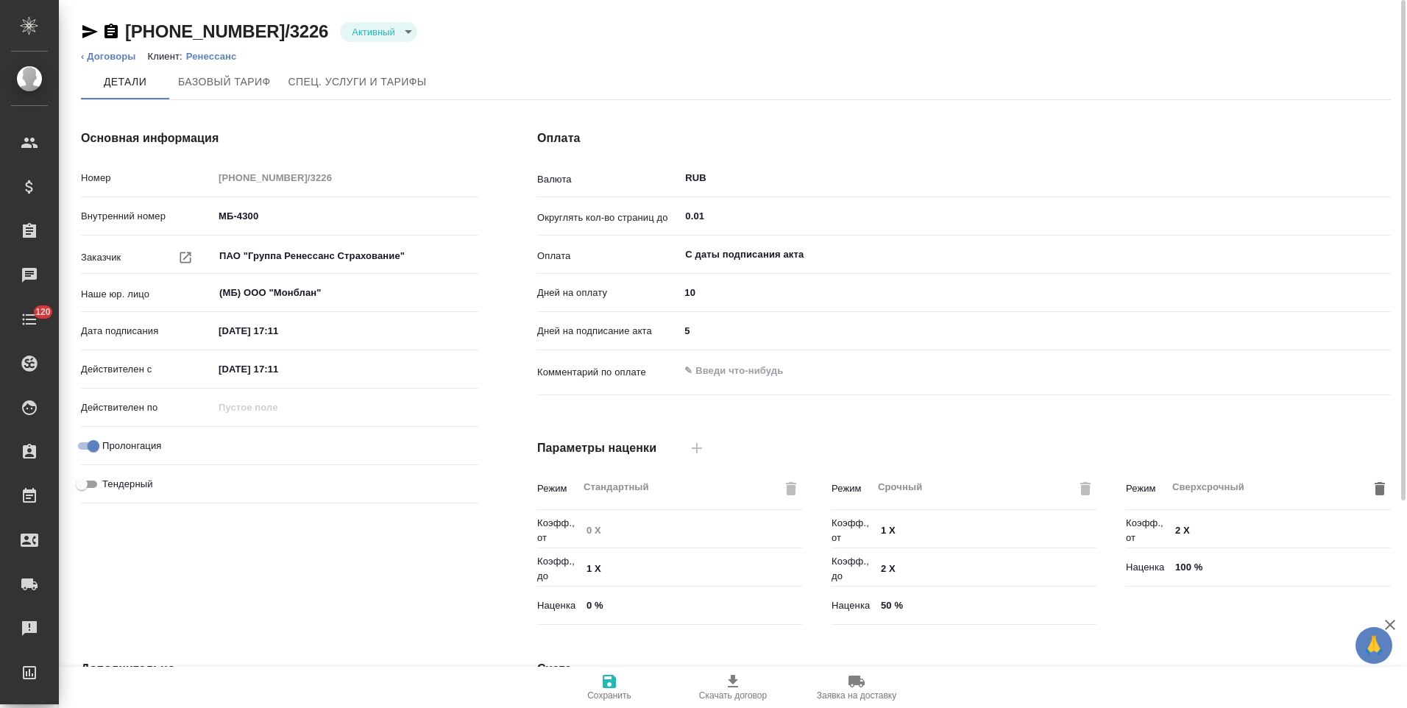
click at [88, 34] on icon "button" at bounding box center [89, 31] width 15 height 13
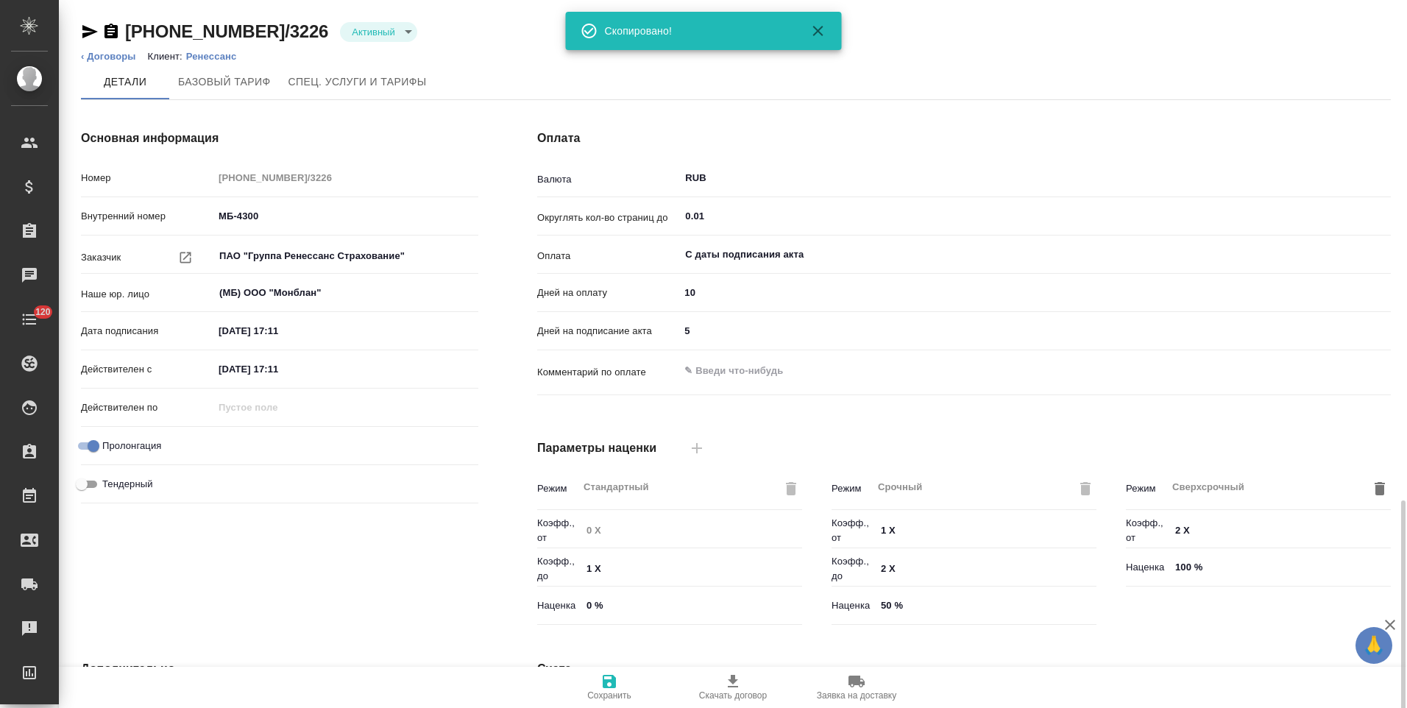
scroll to position [293, 0]
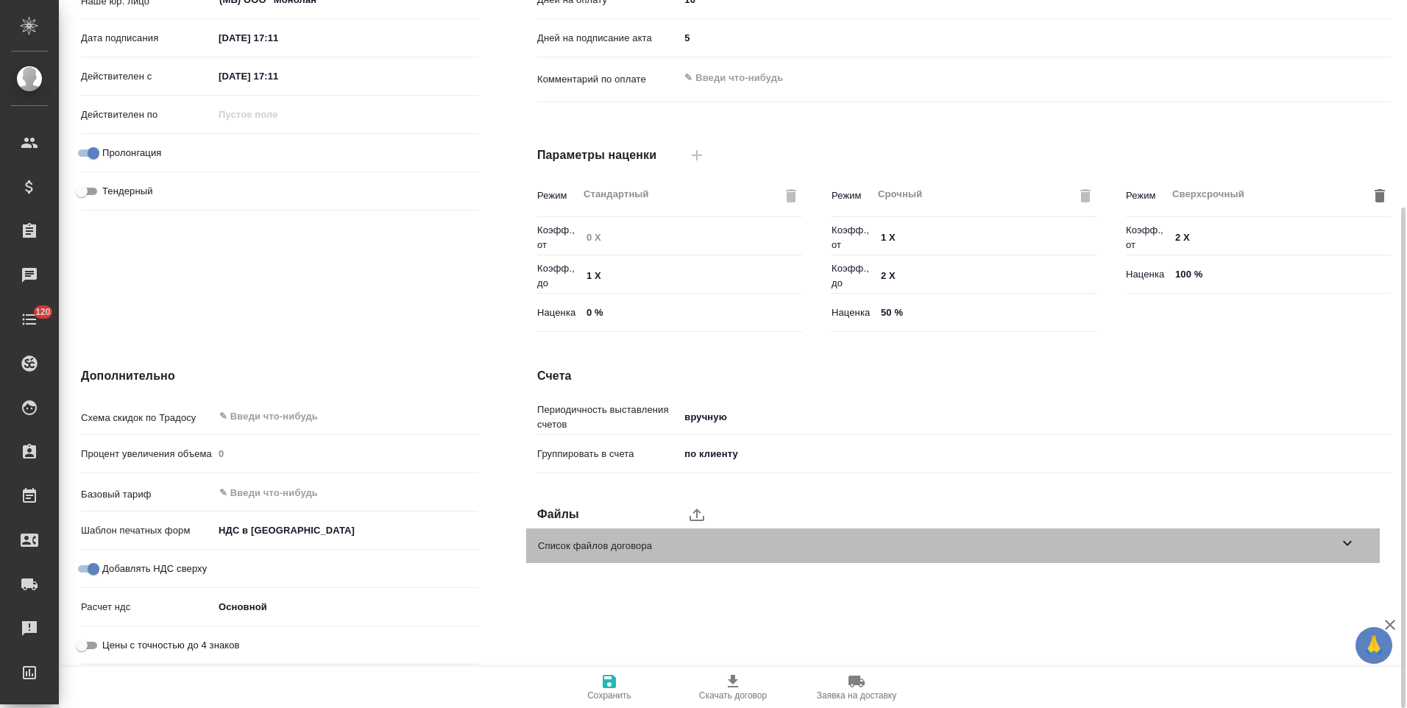
click at [1345, 545] on icon at bounding box center [1348, 543] width 18 height 18
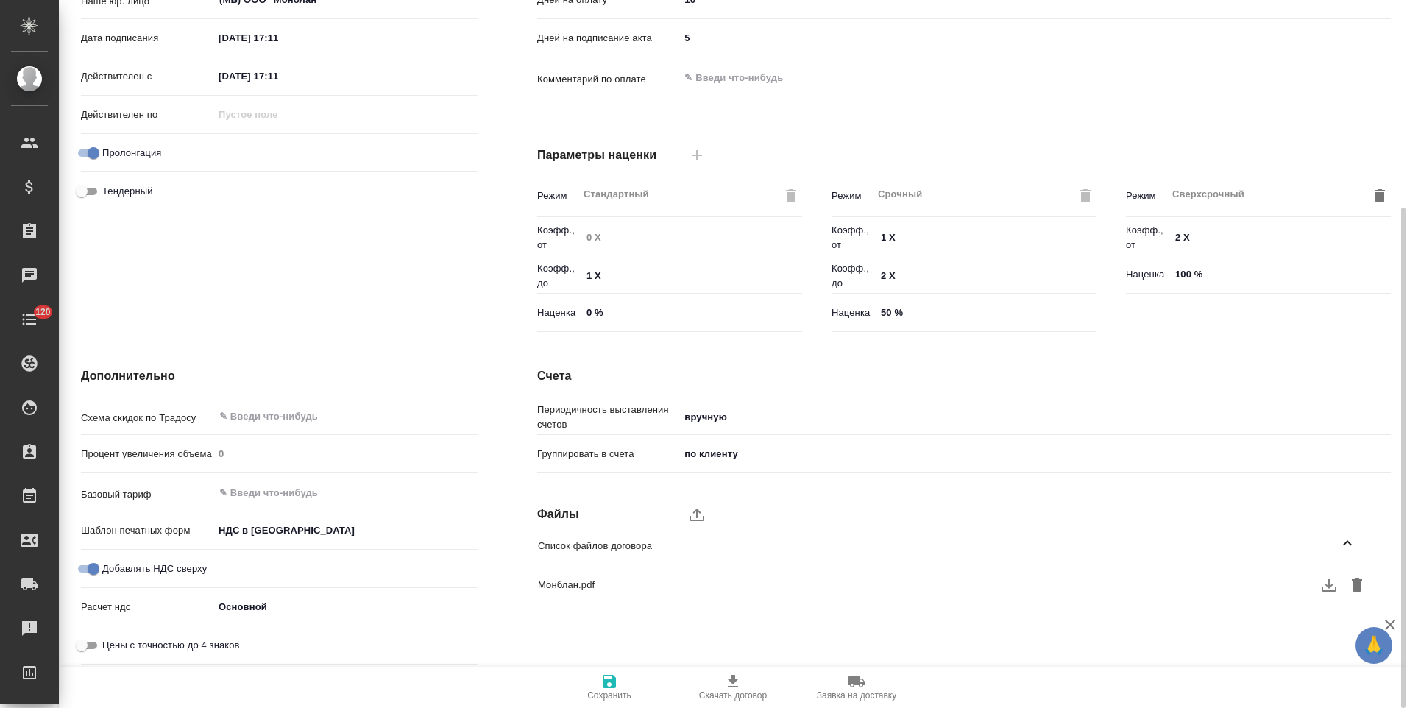
click at [1324, 586] on icon "button" at bounding box center [1329, 585] width 18 height 18
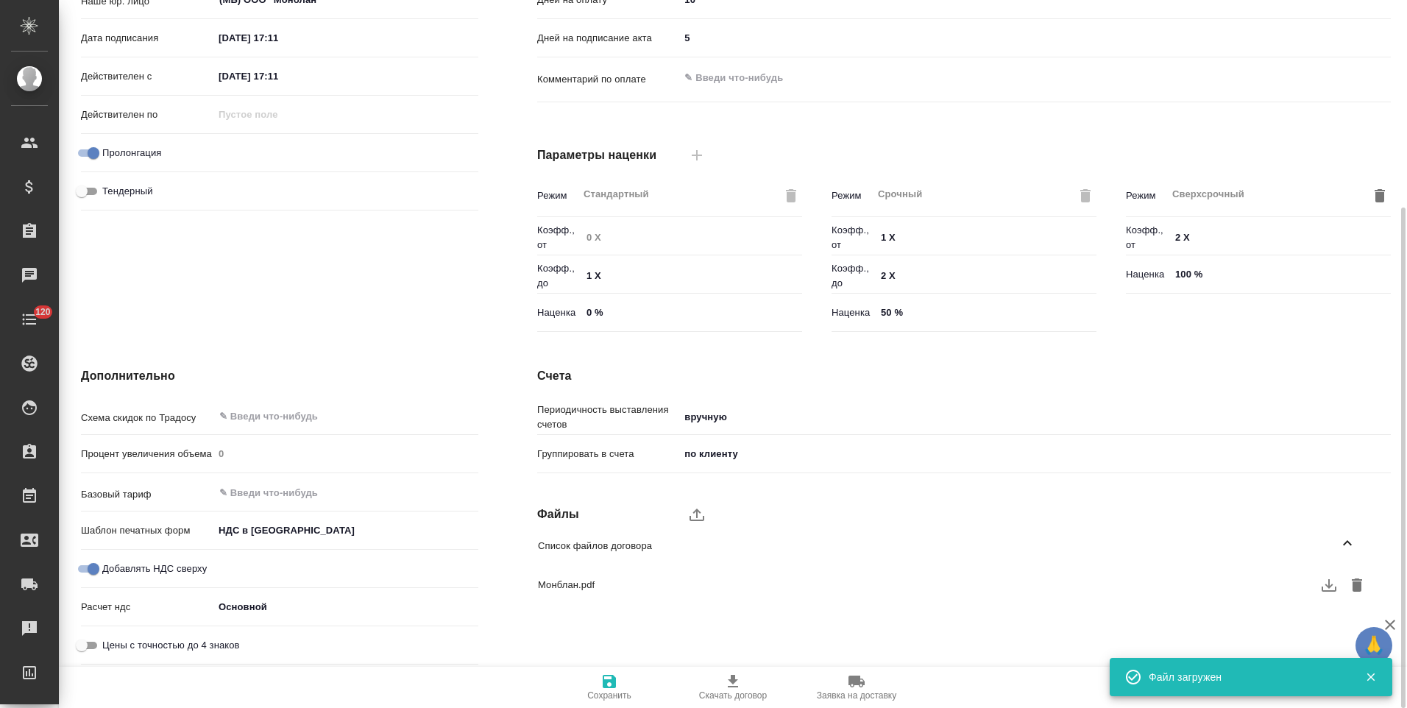
click at [509, 397] on div "Счета Периодичность выставления счетов вручную manual Группировать в счета по к…" at bounding box center [964, 519] width 913 height 362
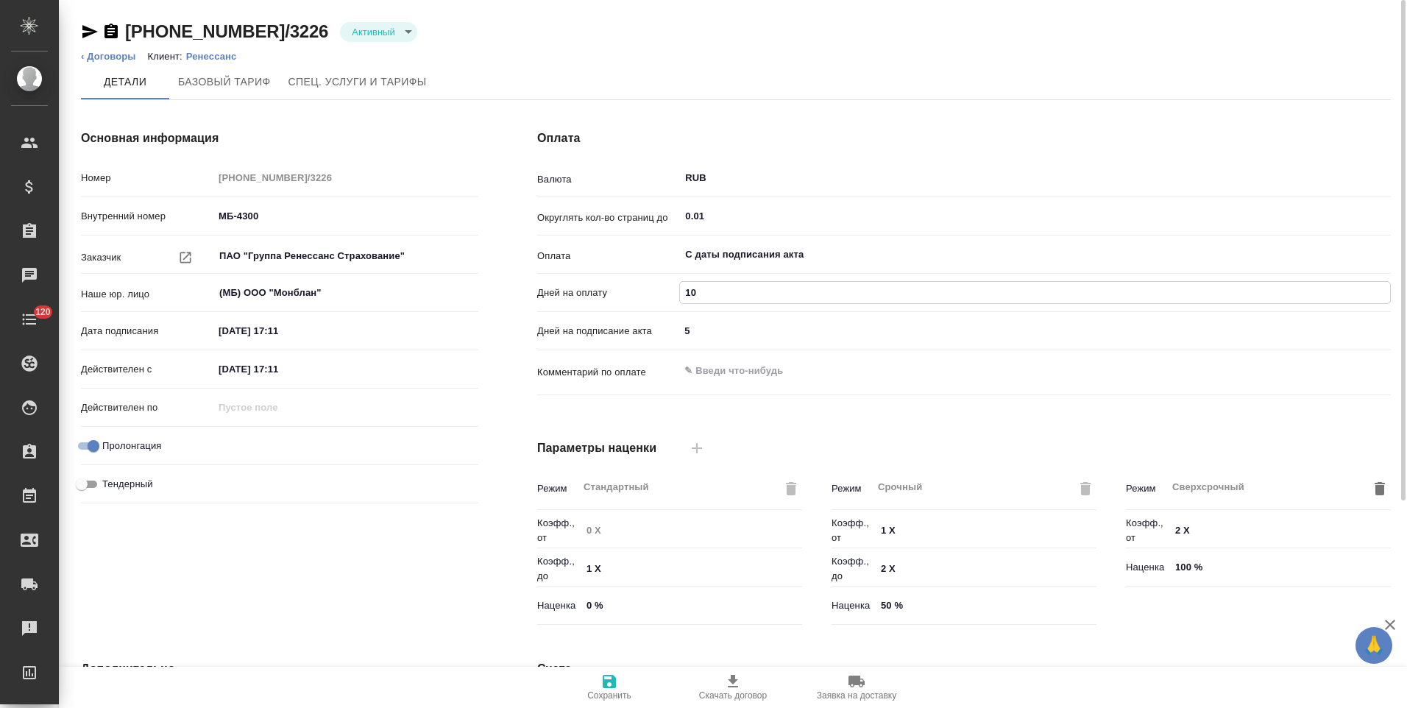
drag, startPoint x: 702, startPoint y: 294, endPoint x: 671, endPoint y: 296, distance: 30.9
click at [671, 296] on div "Дней на оплату 10" at bounding box center [964, 293] width 854 height 26
type input "5"
click at [604, 695] on span "Сохранить" at bounding box center [609, 695] width 44 height 10
click at [505, 429] on div "Основная информация Номер 0012-001-2025/3226 Внутренний номер МБ-4300 Заказчик …" at bounding box center [280, 380] width 456 height 560
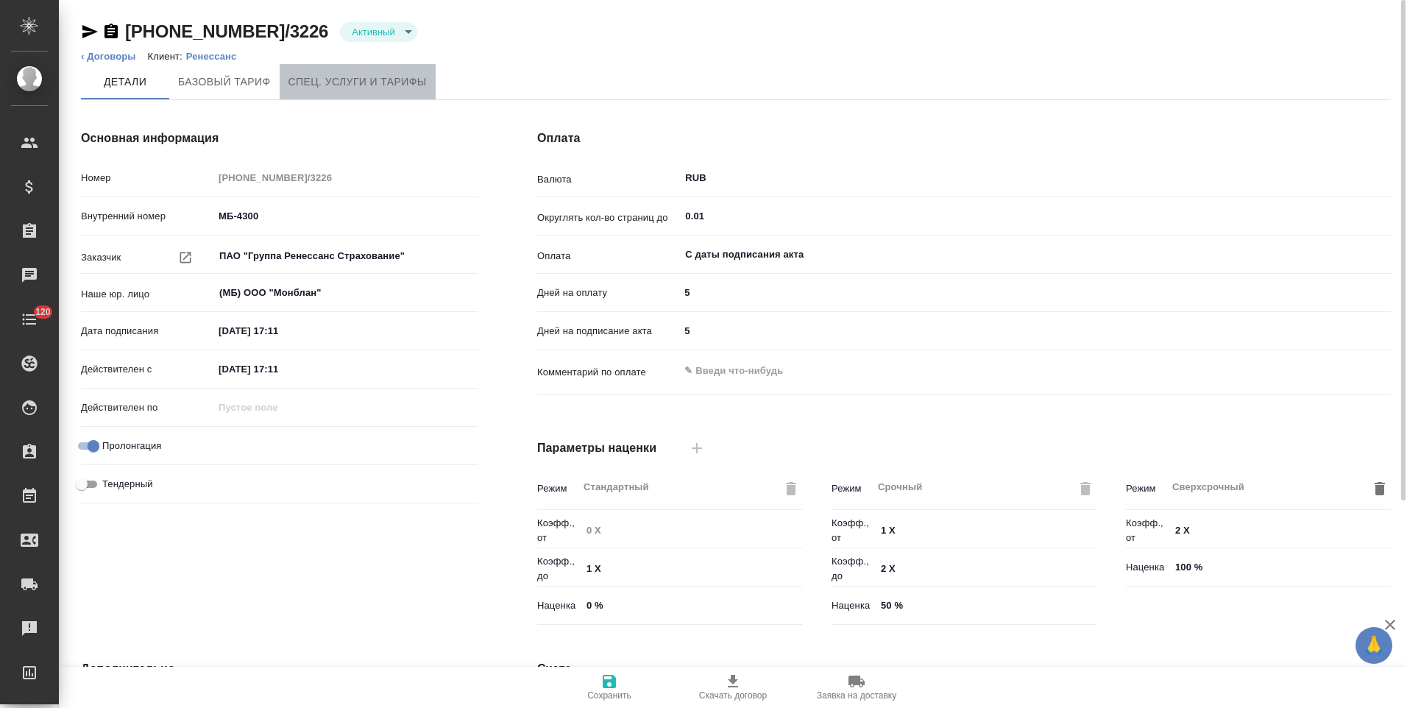
click at [392, 81] on span "Спец. услуги и тарифы" at bounding box center [358, 82] width 138 height 18
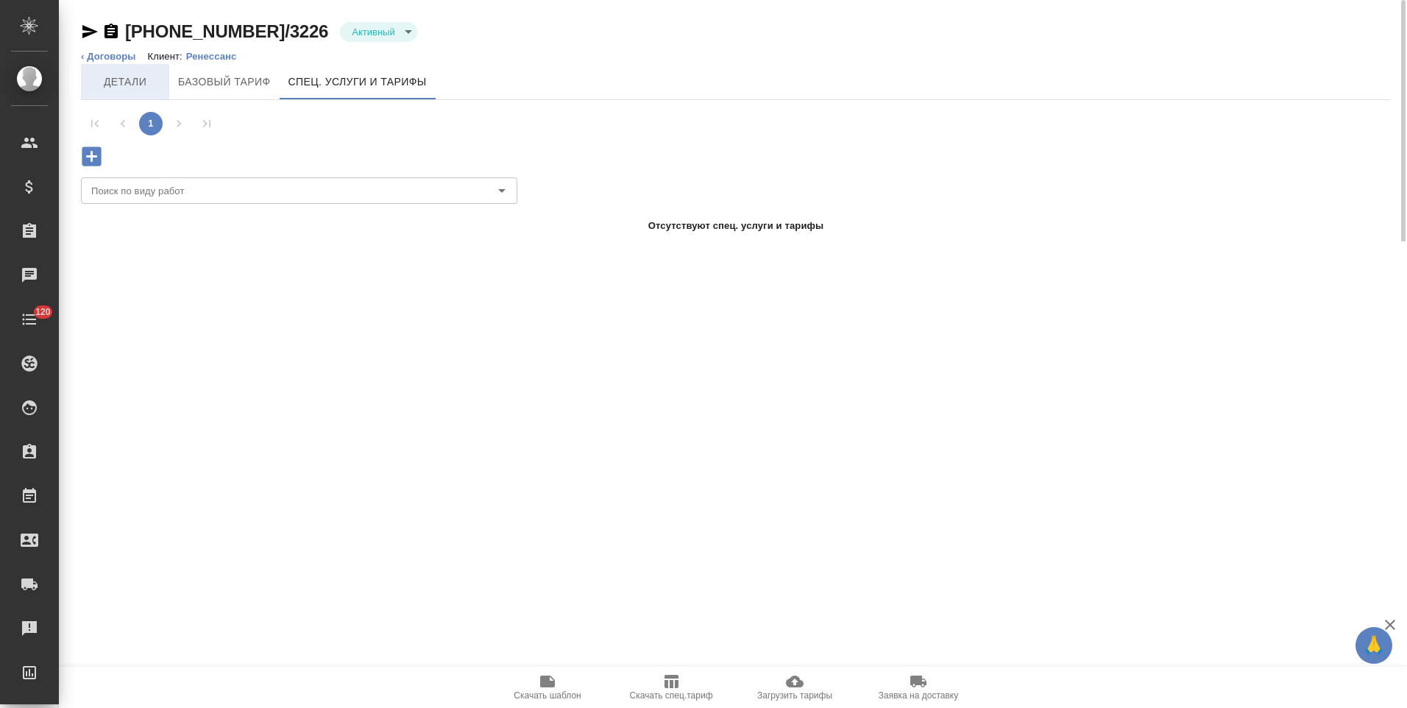
click at [144, 92] on button "Детали" at bounding box center [125, 81] width 88 height 35
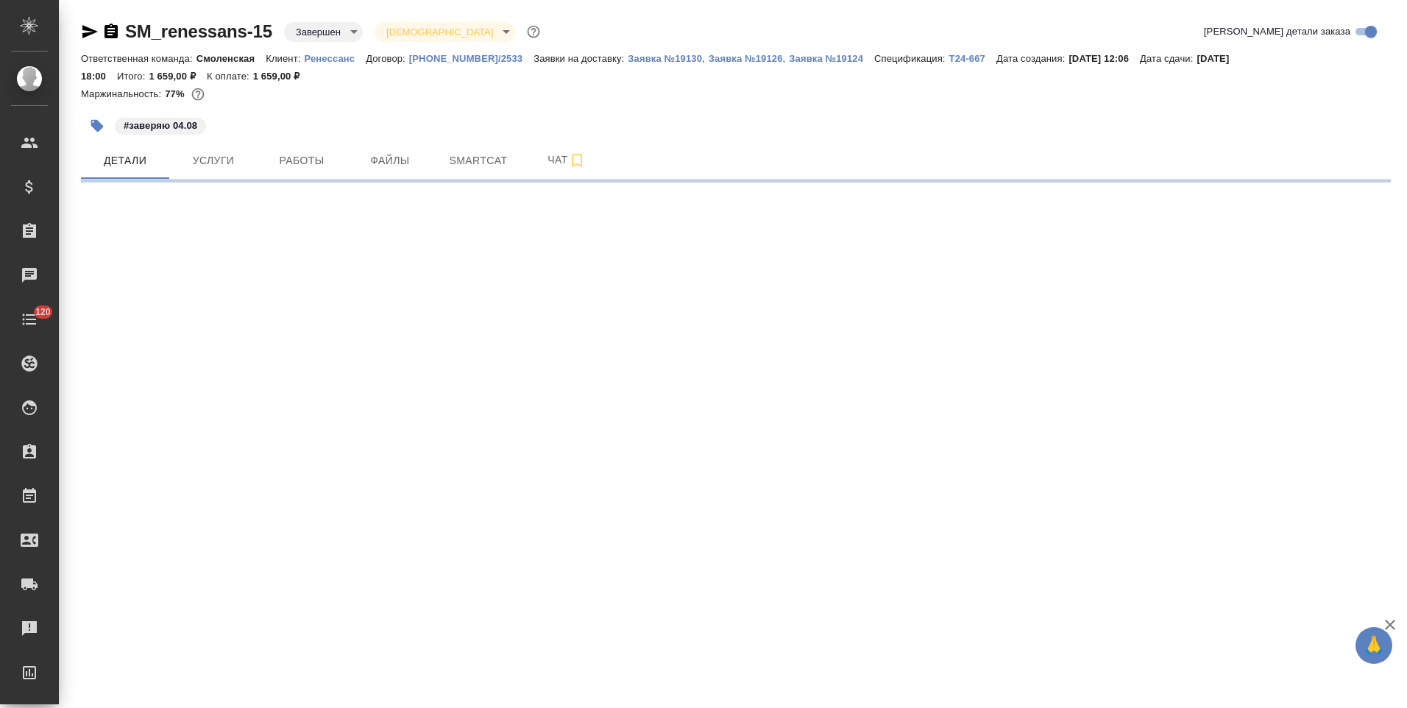
select select "RU"
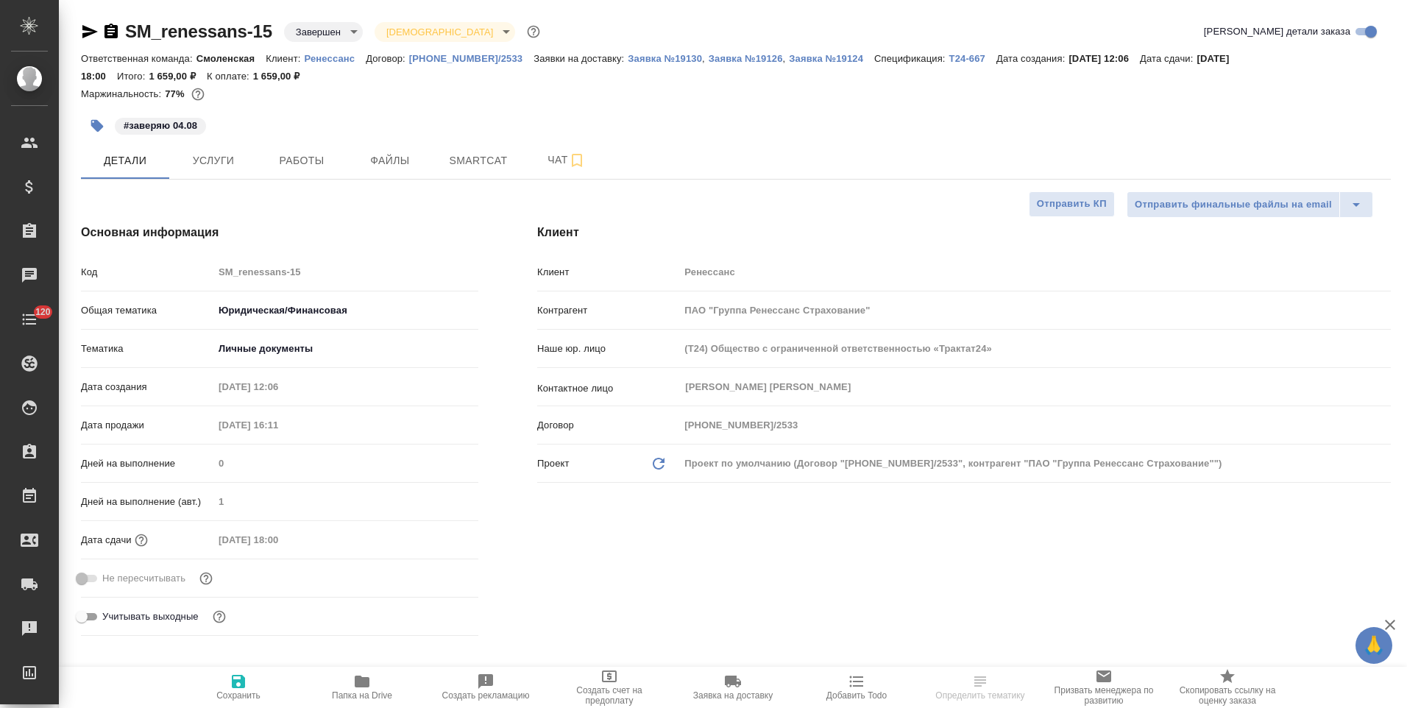
type textarea "x"
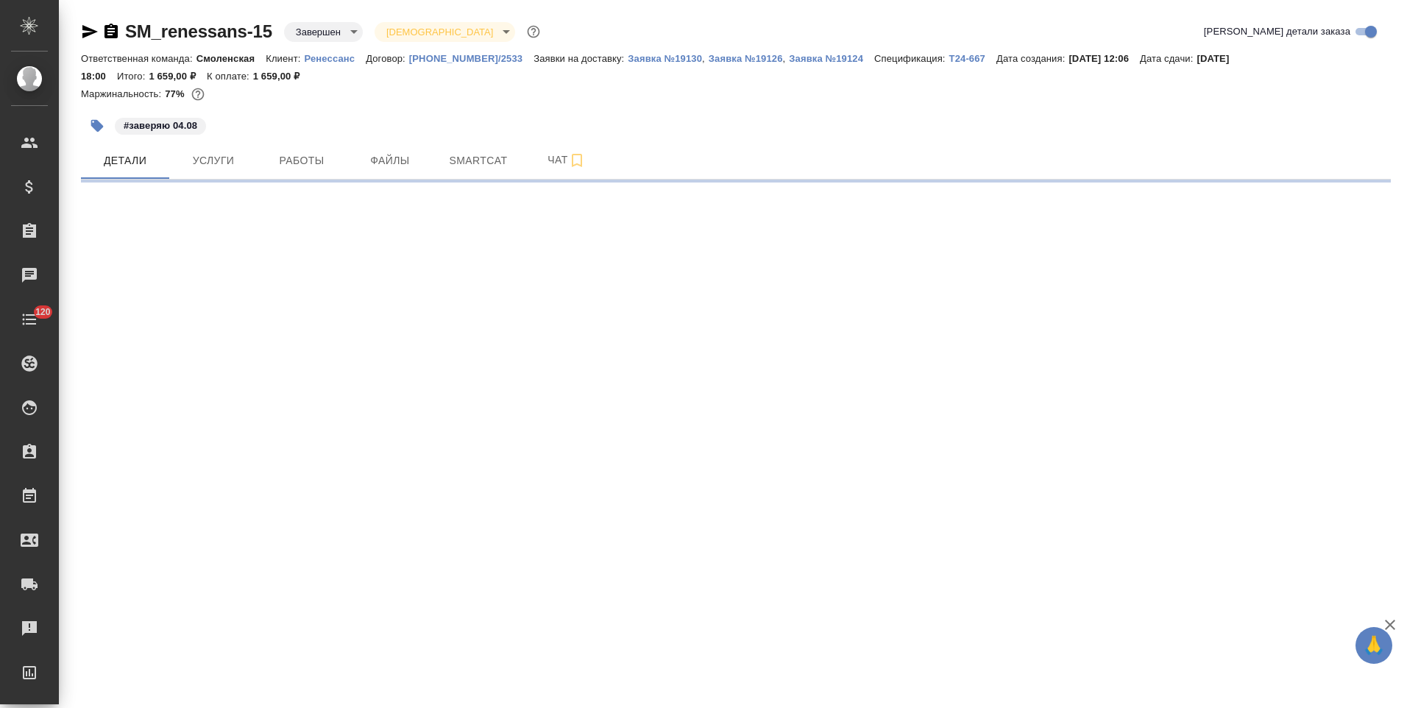
select select "RU"
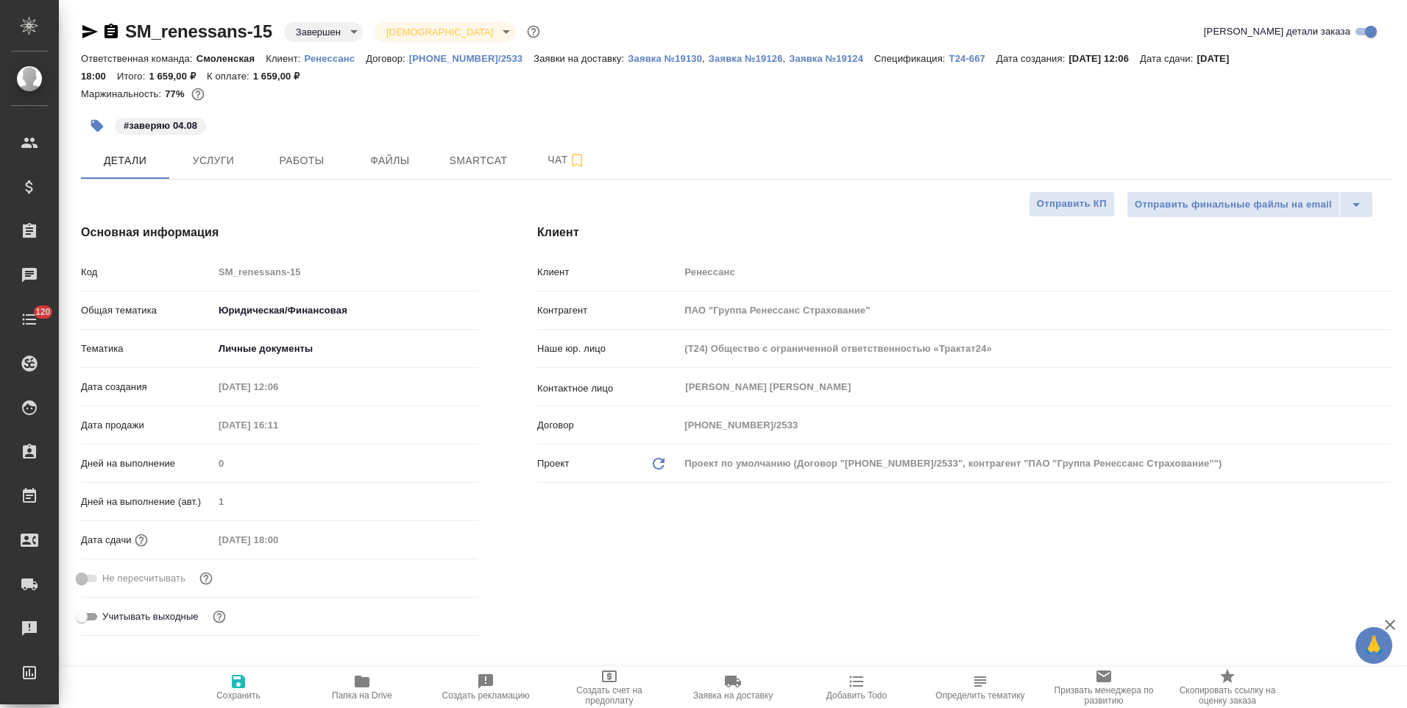
type textarea "x"
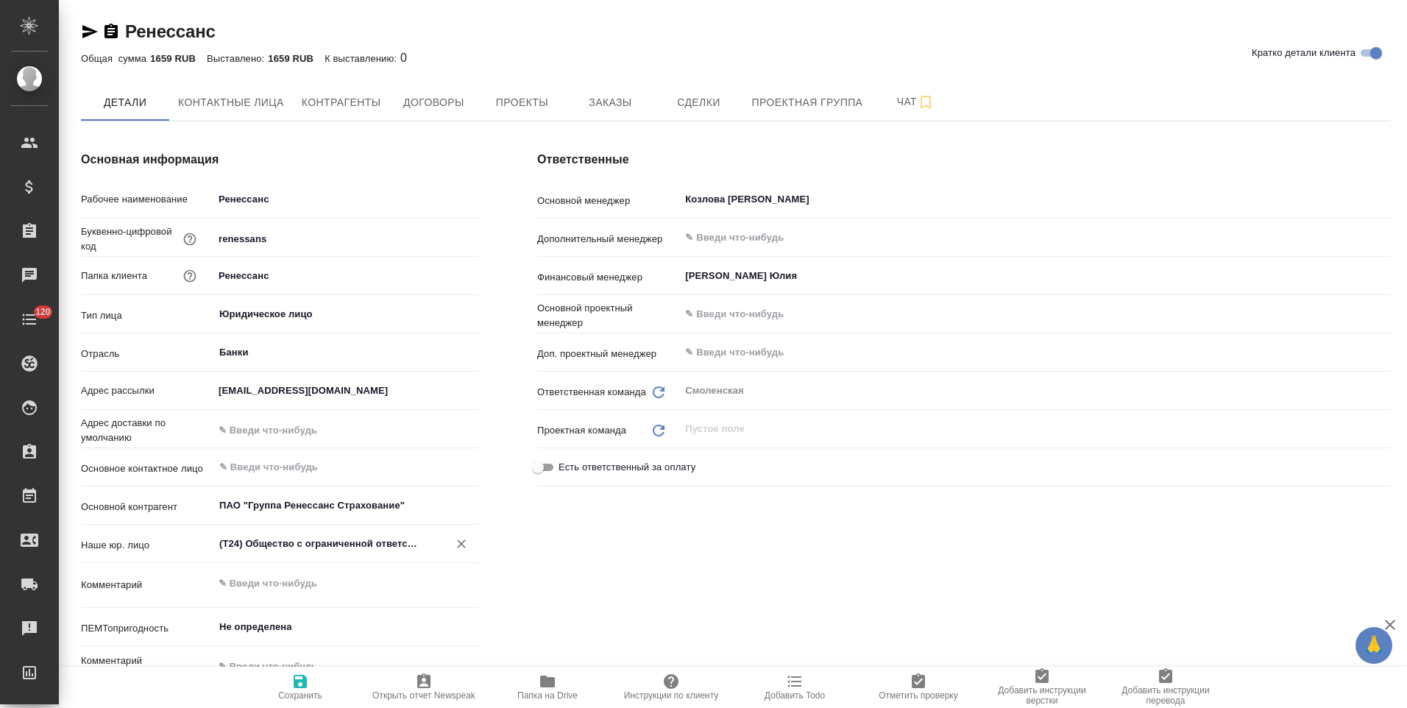
click at [459, 546] on icon "Очистить" at bounding box center [461, 544] width 9 height 9
click at [309, 690] on span "Сохранить" at bounding box center [300, 687] width 106 height 28
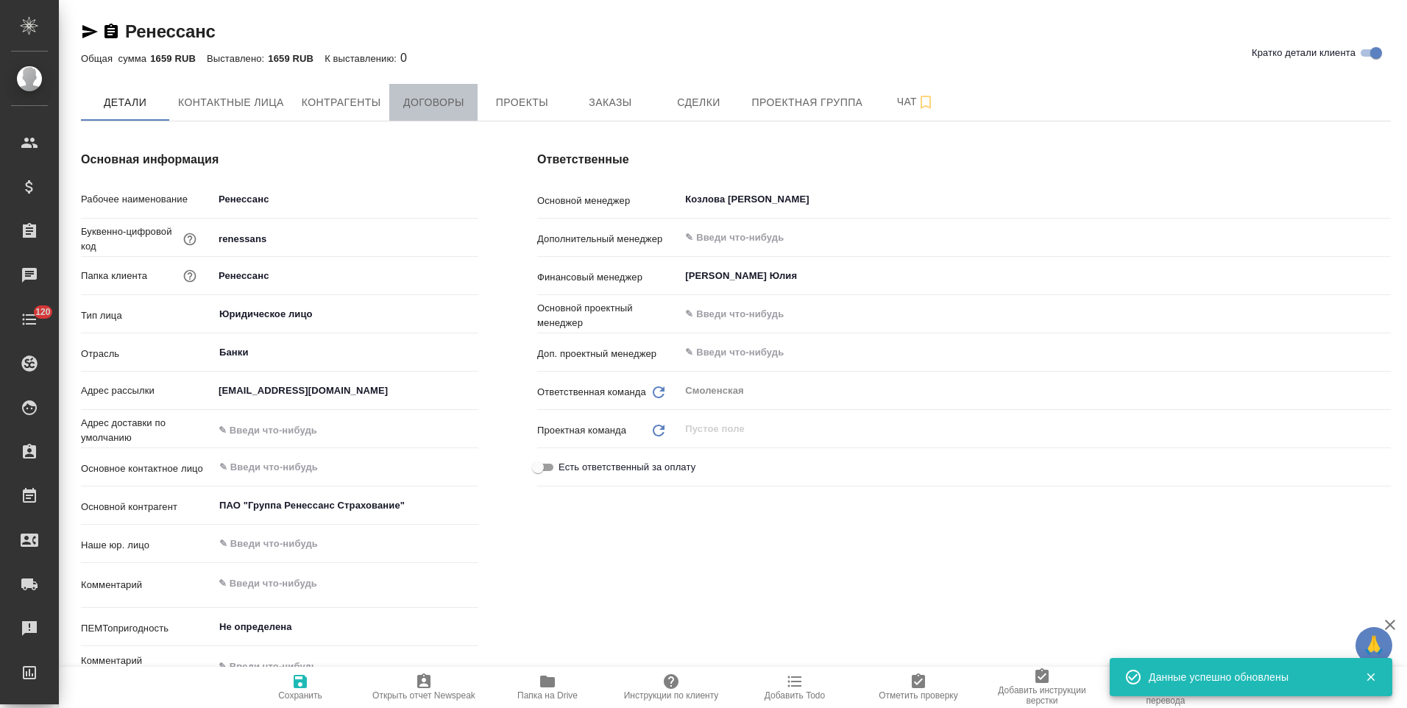
click at [450, 98] on span "Договоры" at bounding box center [433, 102] width 71 height 18
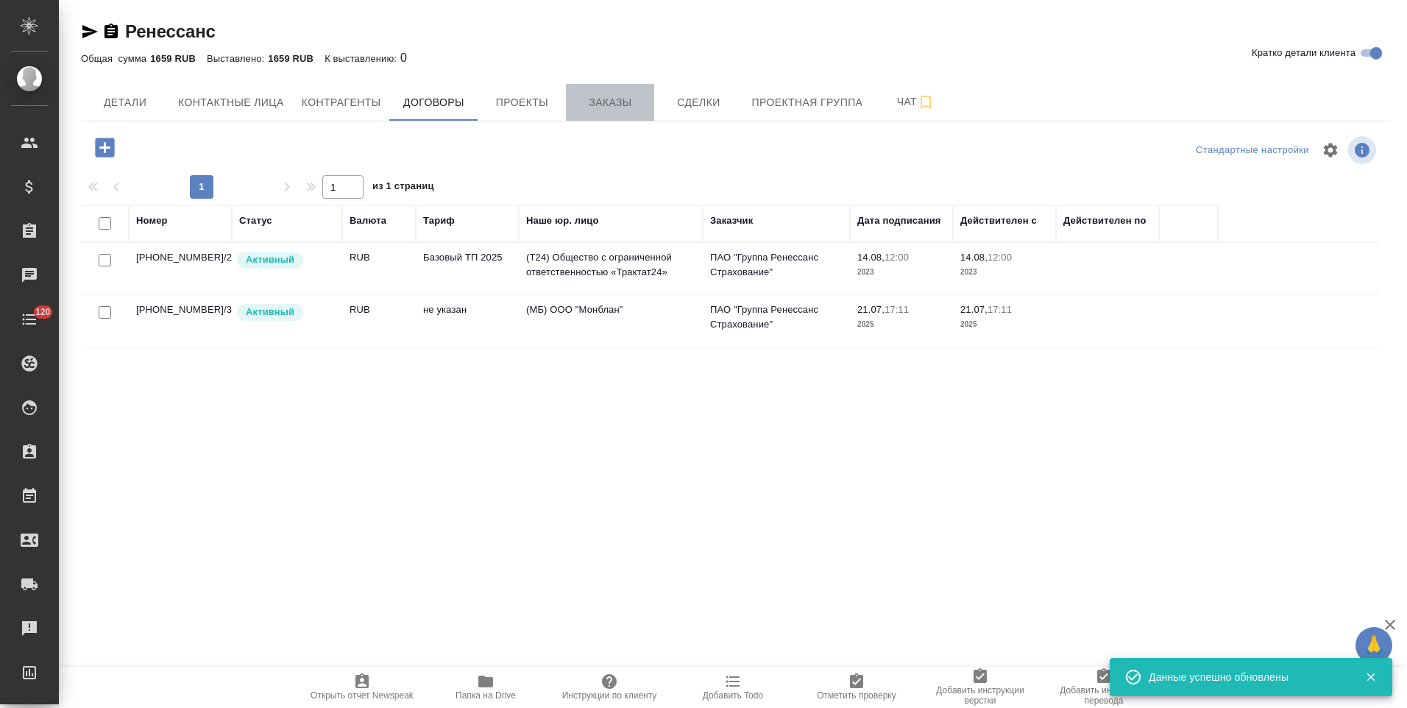
click at [584, 105] on span "Заказы" at bounding box center [610, 102] width 71 height 18
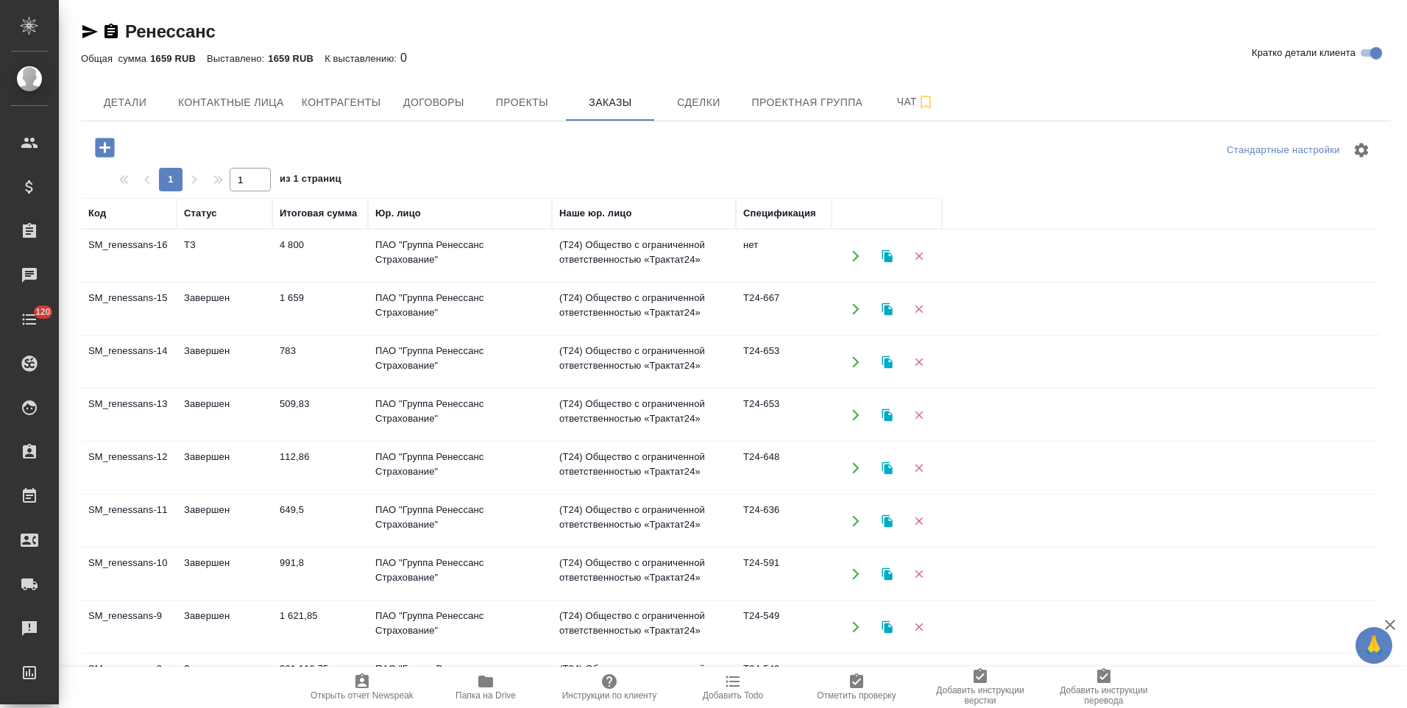
click at [704, 262] on td "(T24) Общество с ограниченной ответственностью «Трактат24»" at bounding box center [644, 256] width 184 height 52
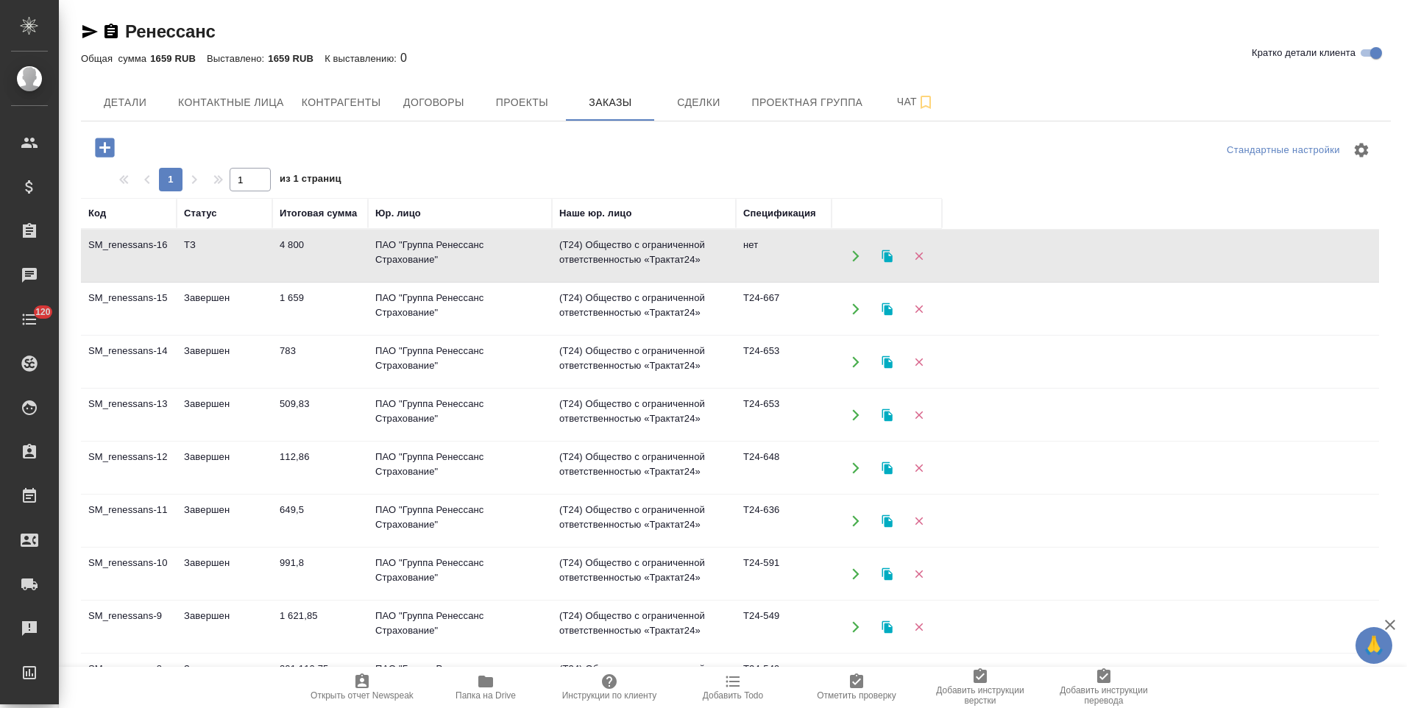
click at [704, 262] on td "(T24) Общество с ограниченной ответственностью «Трактат24»" at bounding box center [644, 256] width 184 height 52
click at [523, 112] on button "Проекты" at bounding box center [522, 102] width 88 height 37
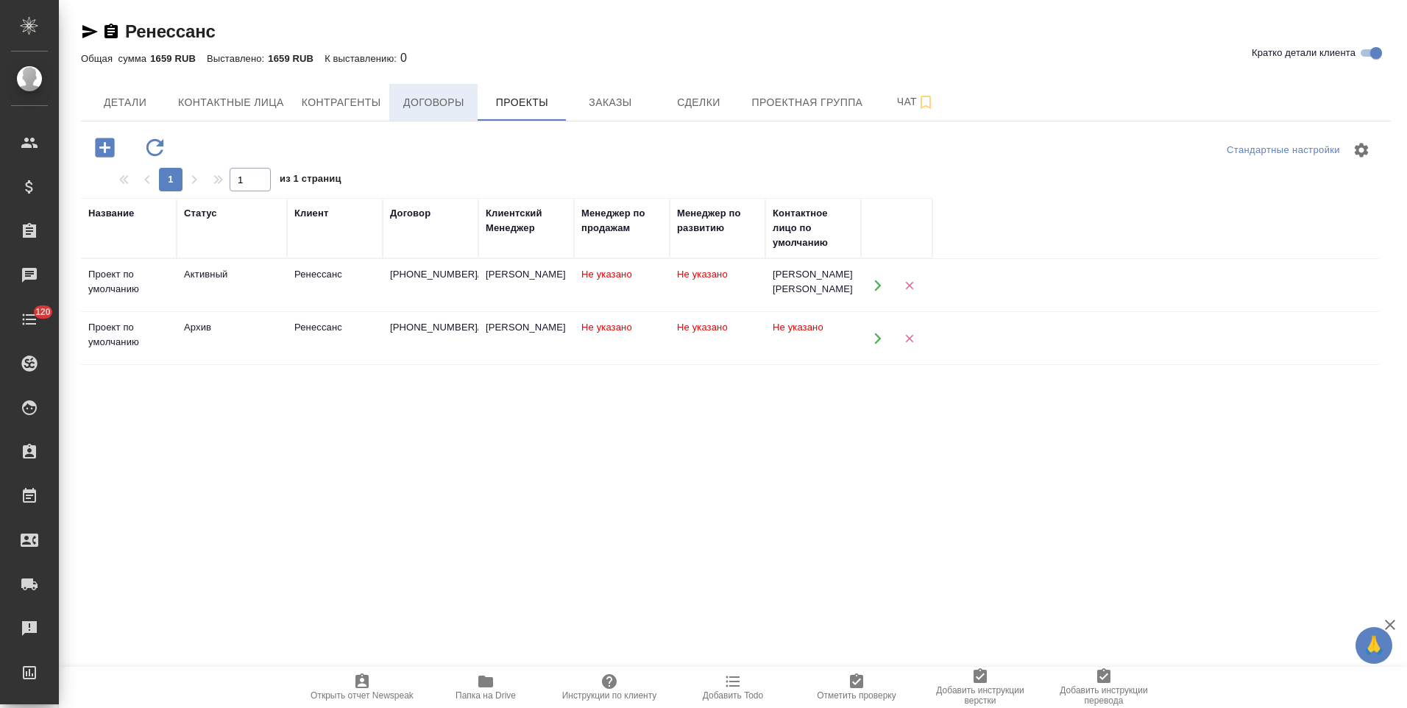
click at [428, 98] on span "Договоры" at bounding box center [433, 102] width 71 height 18
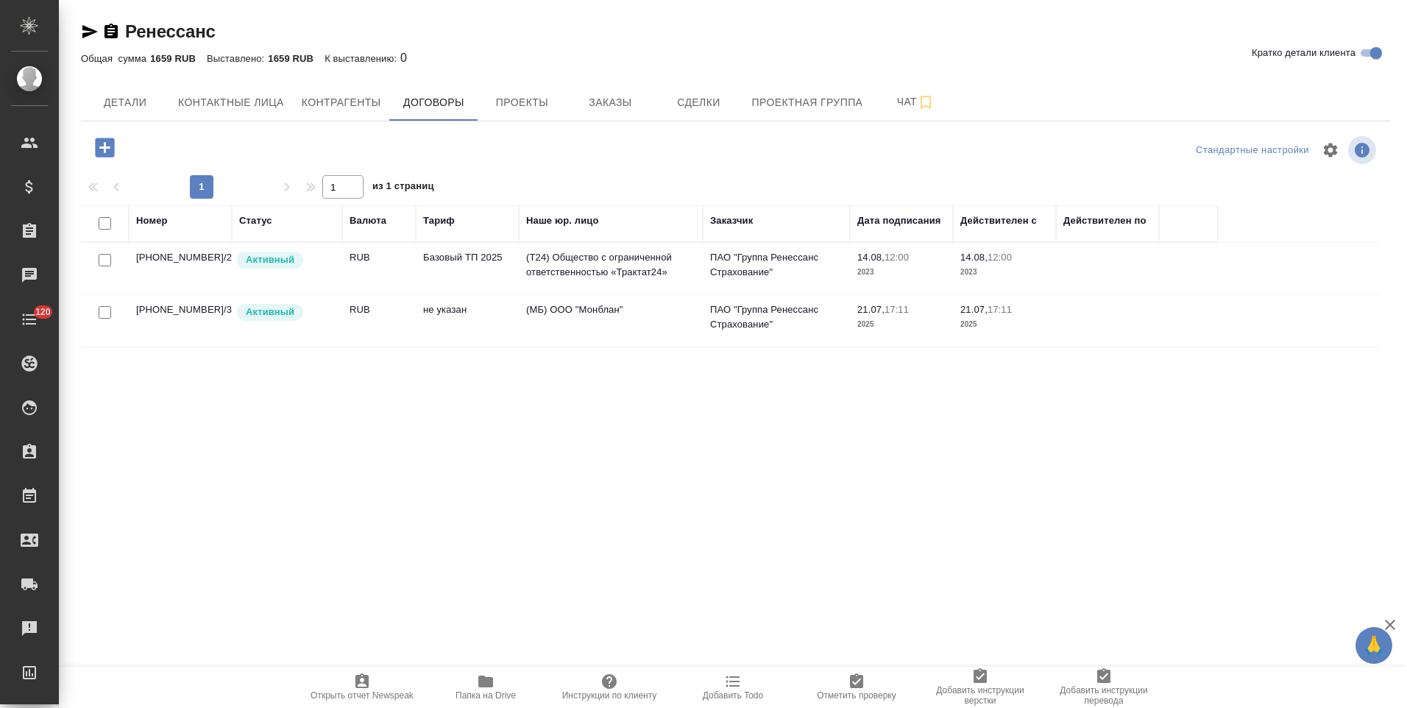
click at [523, 270] on td "(T24) Общество с ограниченной ответственностью «Трактат24»" at bounding box center [611, 269] width 184 height 52
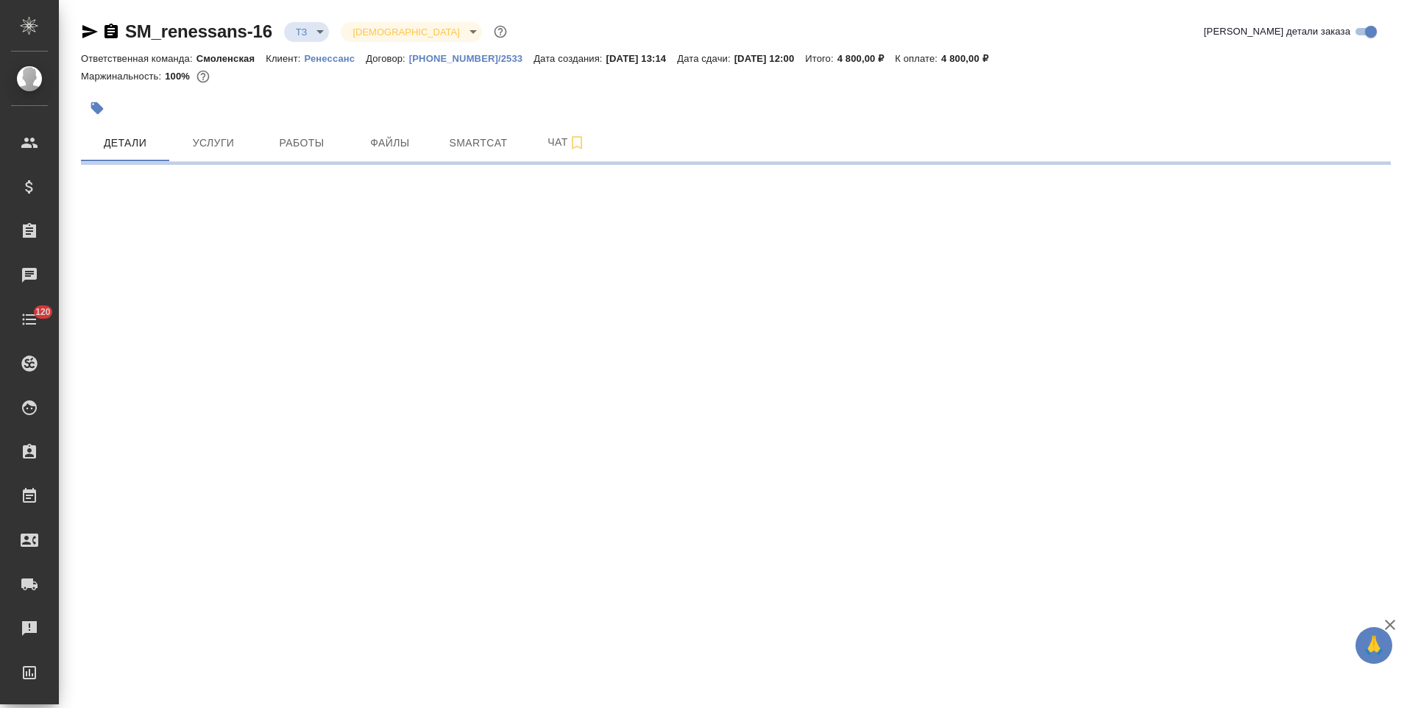
select select "RU"
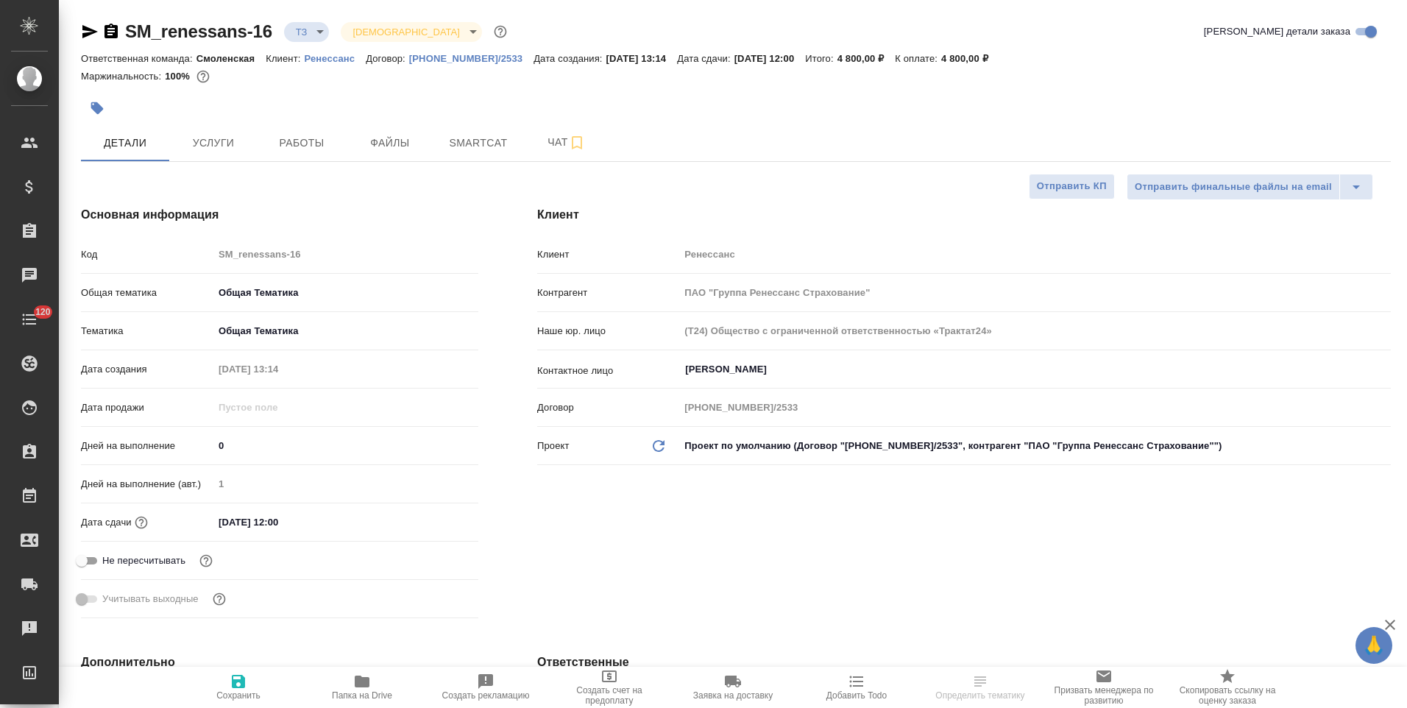
type textarea "x"
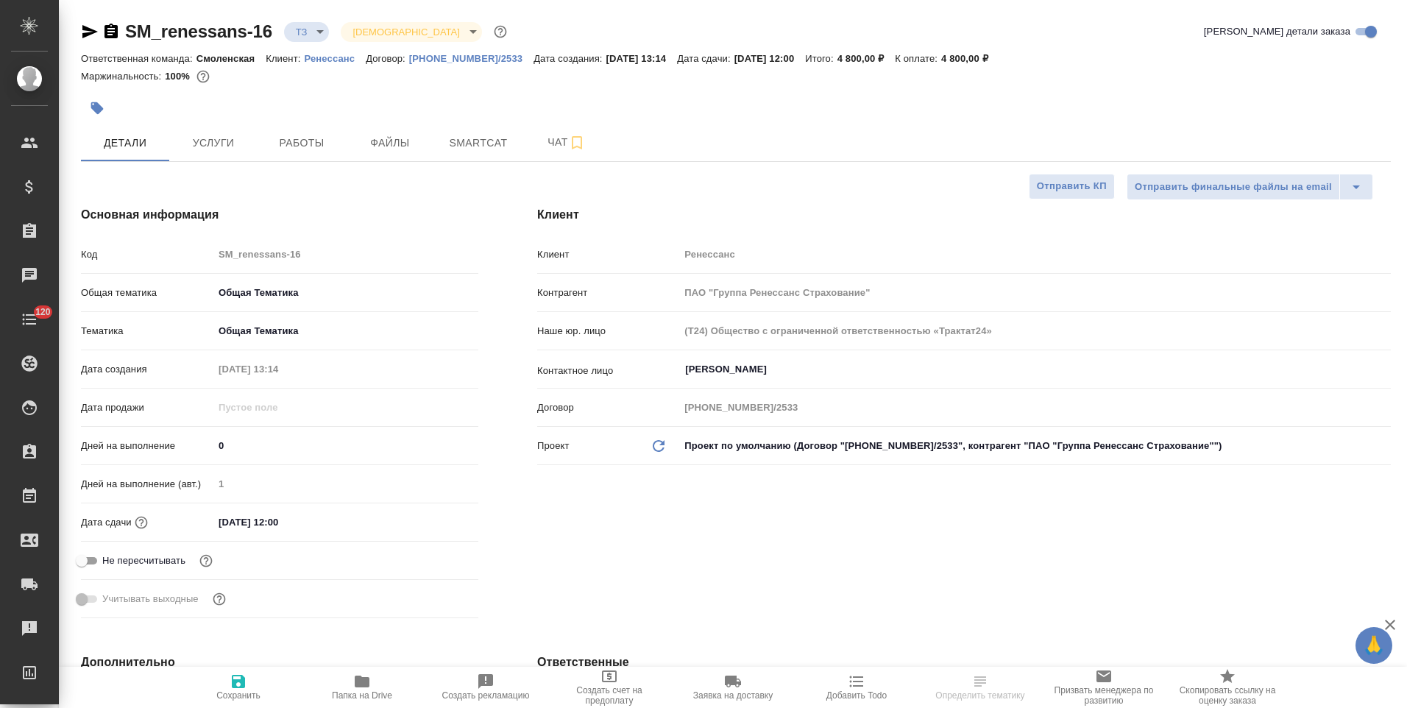
type textarea "x"
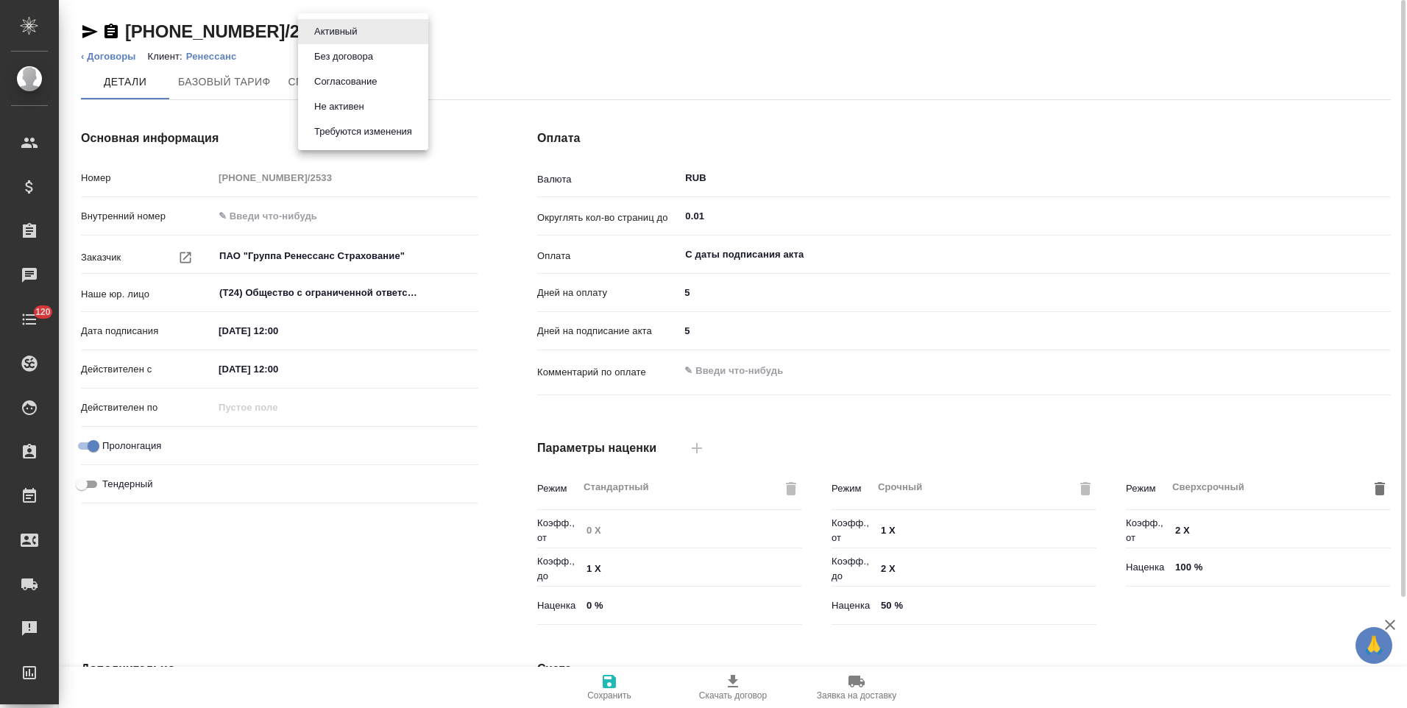
click at [367, 31] on body "🙏 .cls-1 fill:#fff; AWATERA Левченко Юлия Клиенты Спецификации Заказы Чаты 120 …" at bounding box center [703, 354] width 1407 height 708
click at [346, 40] on button "Не активен" at bounding box center [336, 32] width 52 height 16
type input "Базовый ТП 2025"
click at [113, 58] on link "‹ Договоры" at bounding box center [108, 56] width 55 height 11
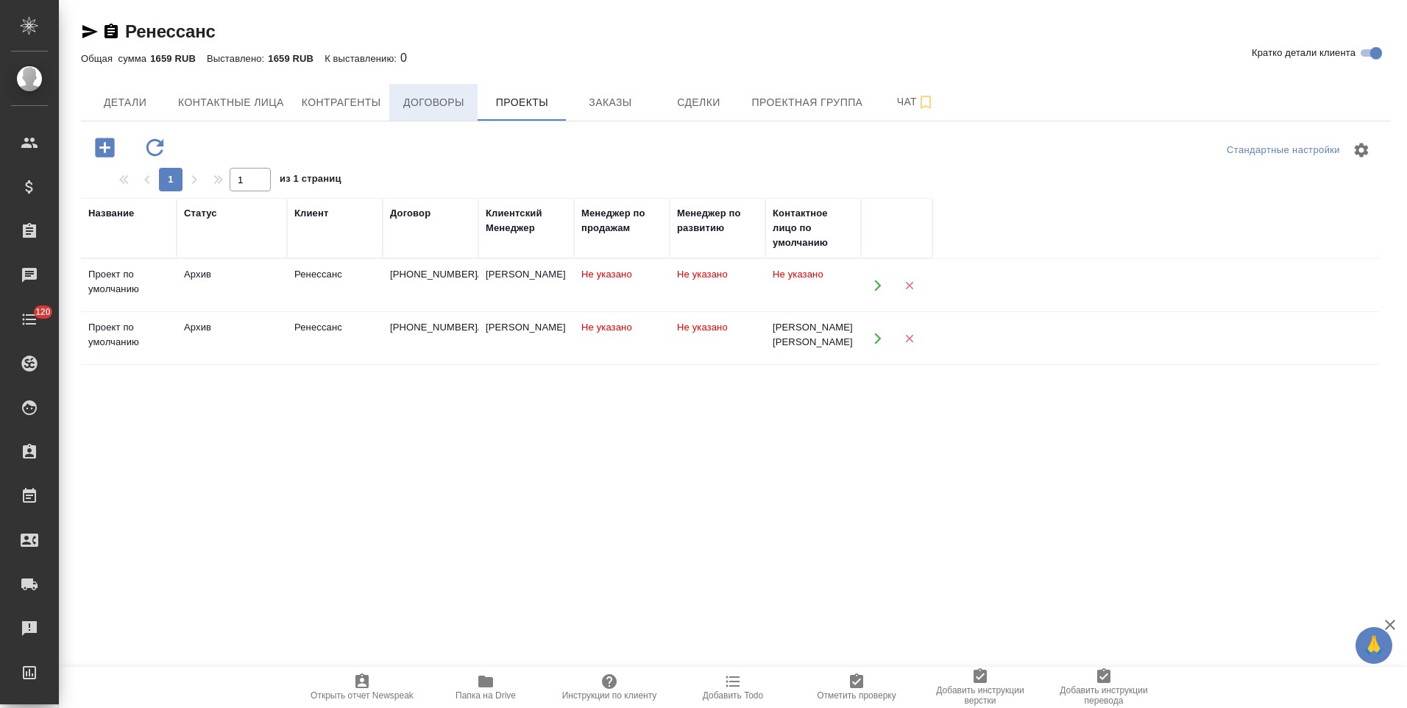
click at [445, 107] on span "Договоры" at bounding box center [433, 102] width 71 height 18
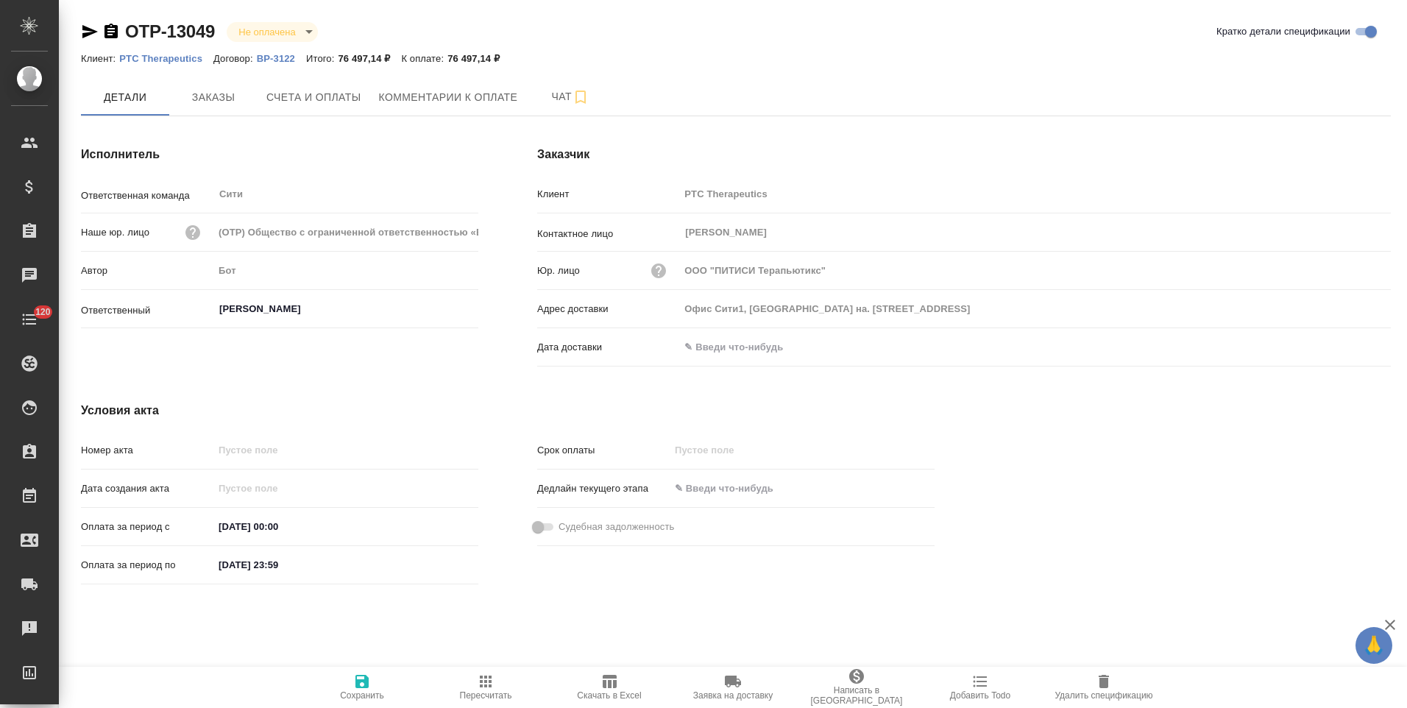
click at [277, 59] on p "ВР-3122" at bounding box center [281, 58] width 49 height 11
click at [219, 91] on span "Заказы" at bounding box center [213, 97] width 71 height 18
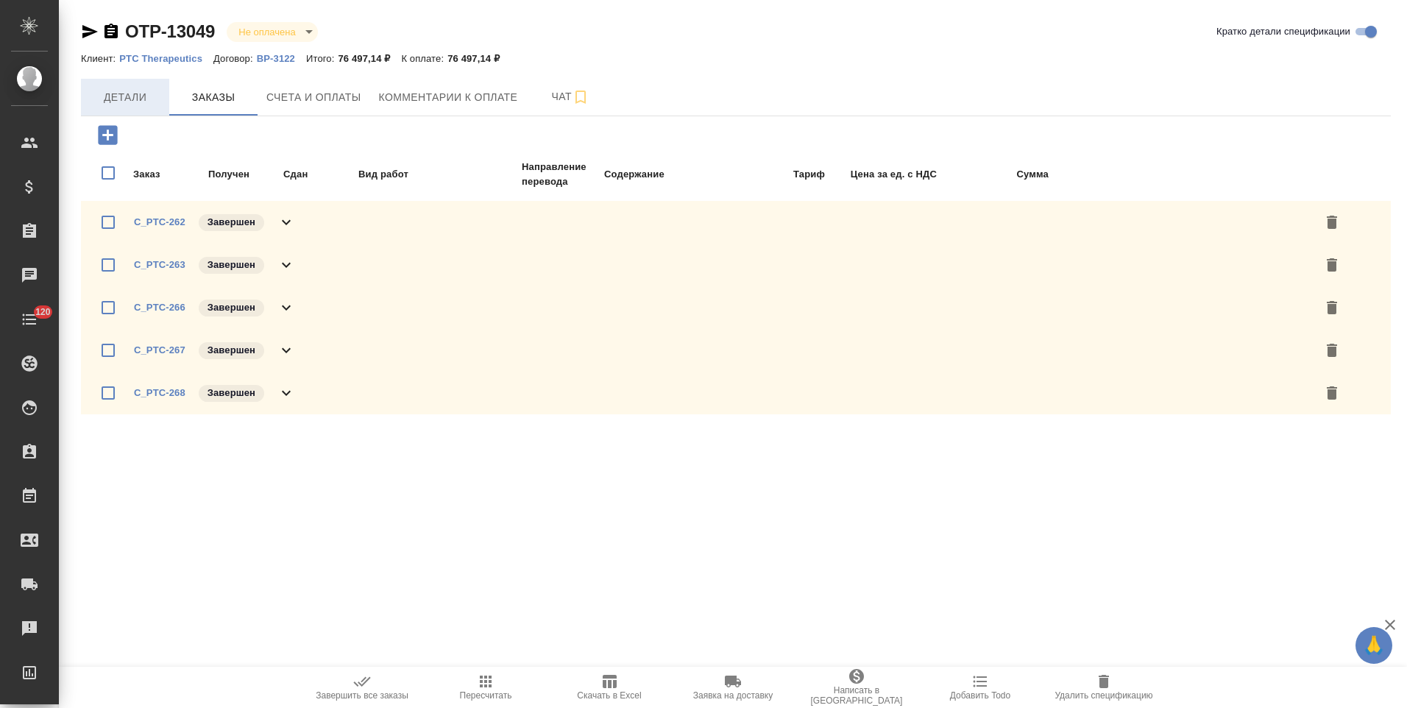
click at [132, 100] on span "Детали" at bounding box center [125, 97] width 71 height 18
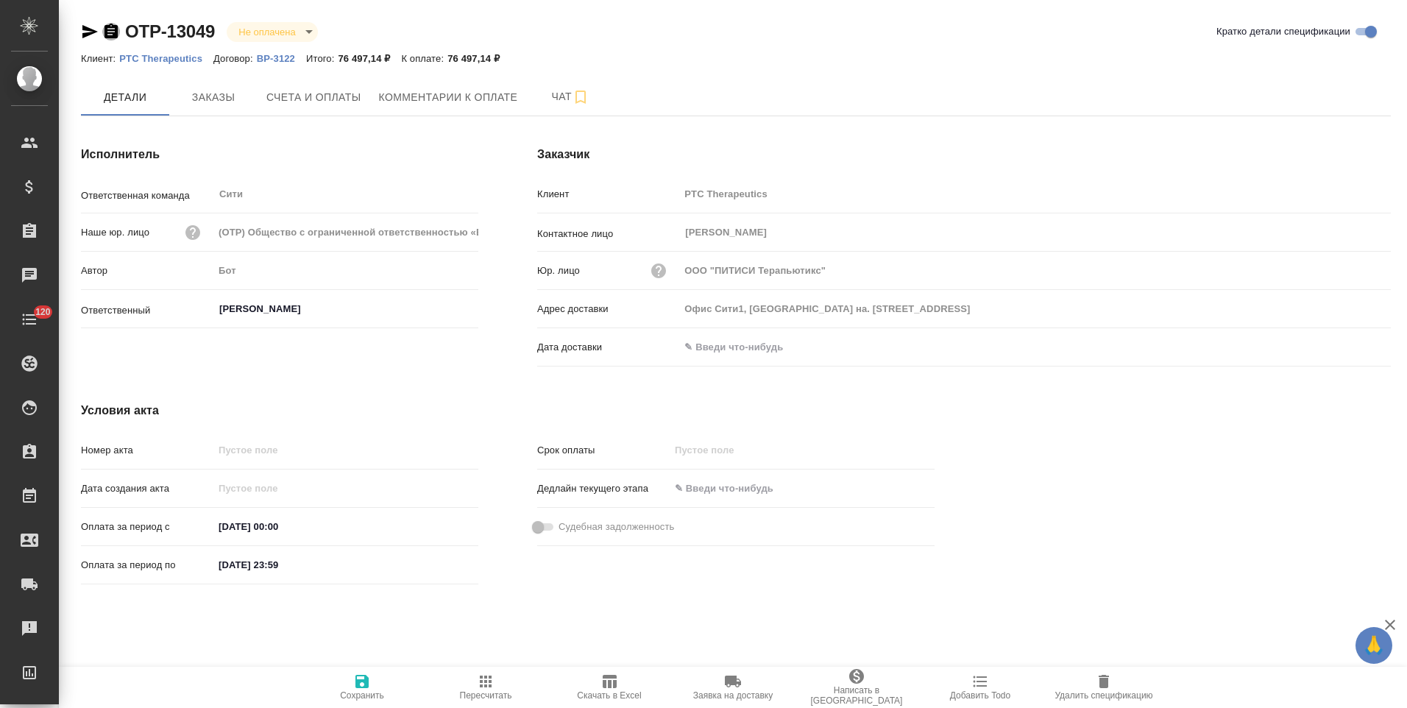
click at [111, 34] on icon "button" at bounding box center [111, 31] width 13 height 15
click at [342, 99] on span "Счета и оплаты" at bounding box center [313, 97] width 95 height 18
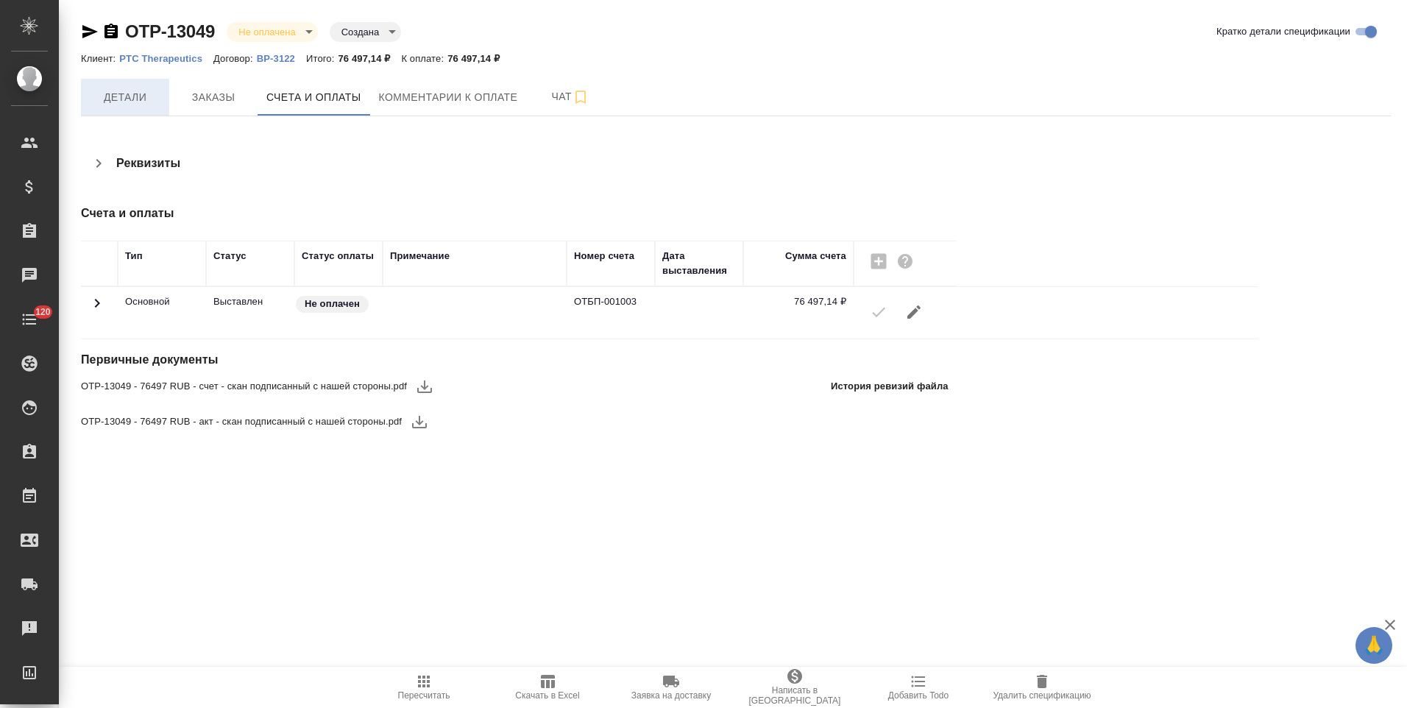
click at [141, 110] on button "Детали" at bounding box center [125, 97] width 88 height 37
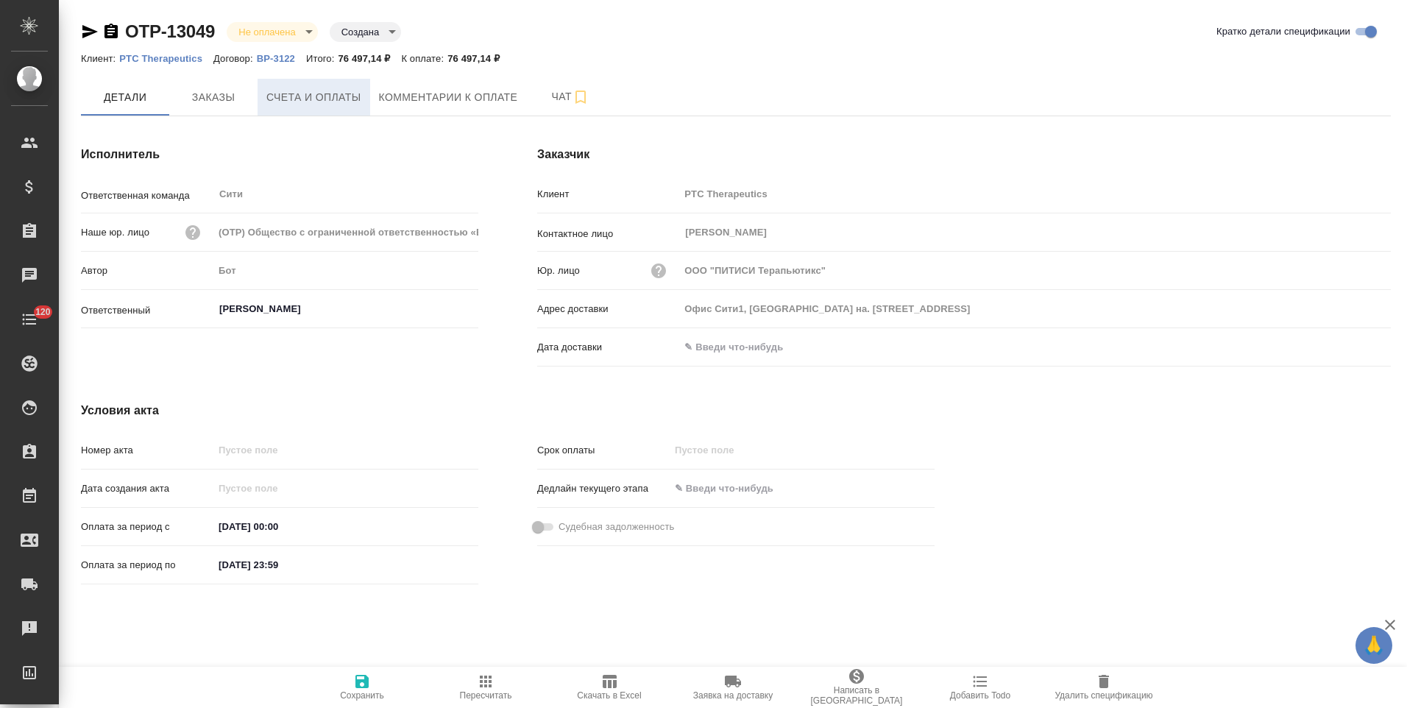
click at [313, 105] on span "Счета и оплаты" at bounding box center [313, 97] width 95 height 18
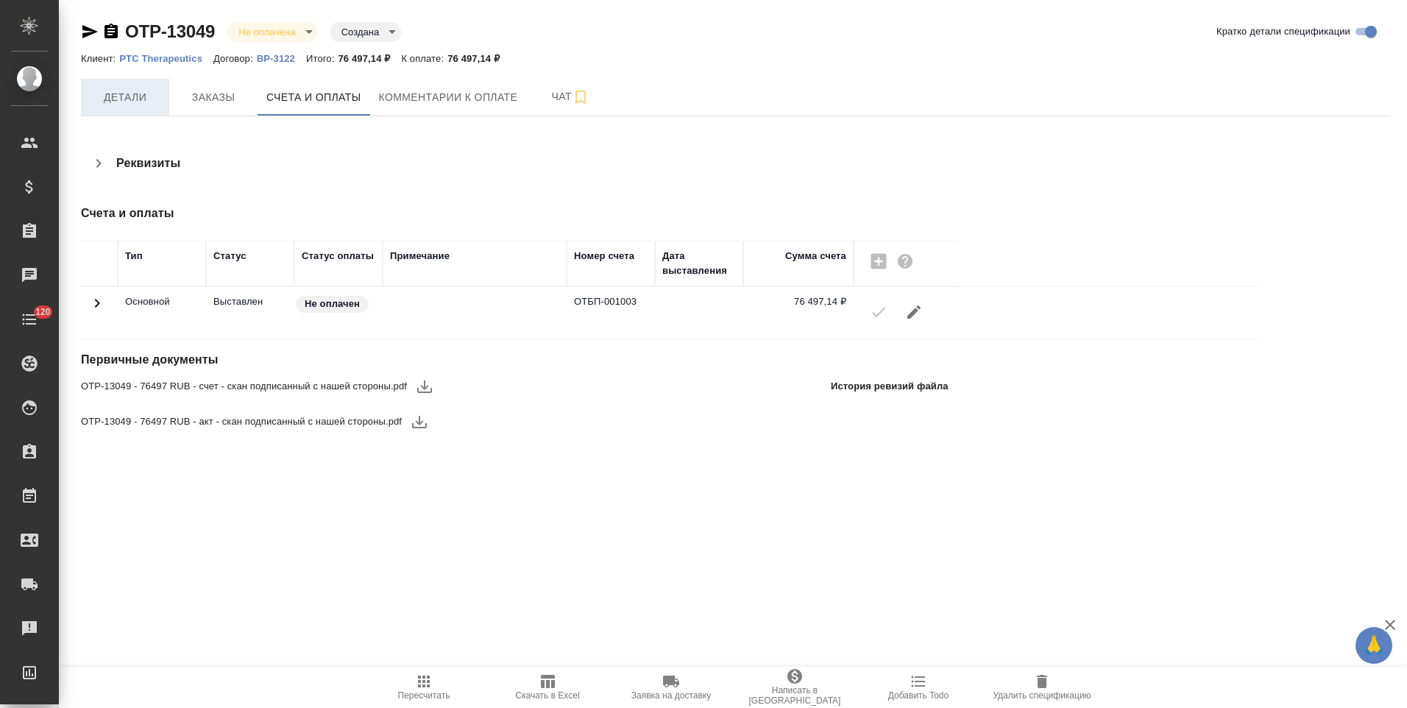
click at [149, 105] on span "Детали" at bounding box center [125, 97] width 71 height 18
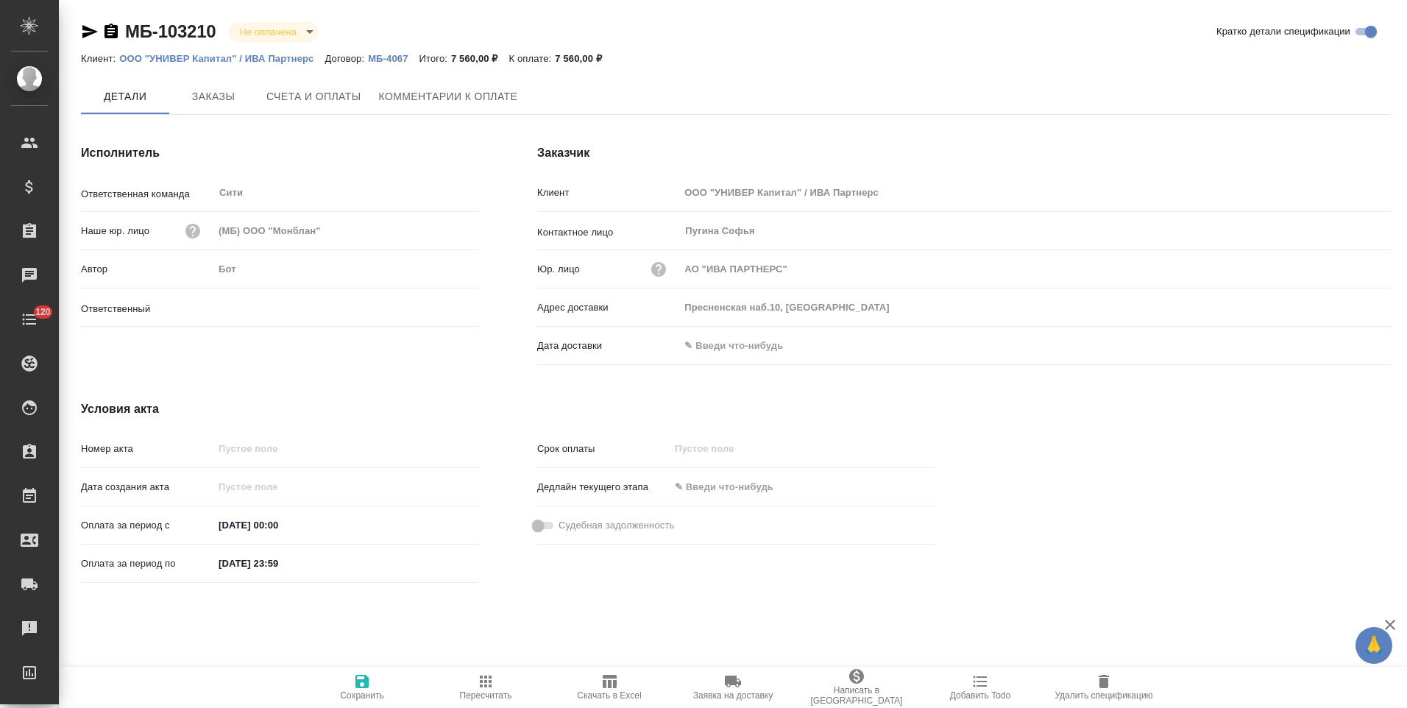
type input "[PERSON_NAME]"
click at [212, 102] on span "Заказы" at bounding box center [213, 97] width 71 height 18
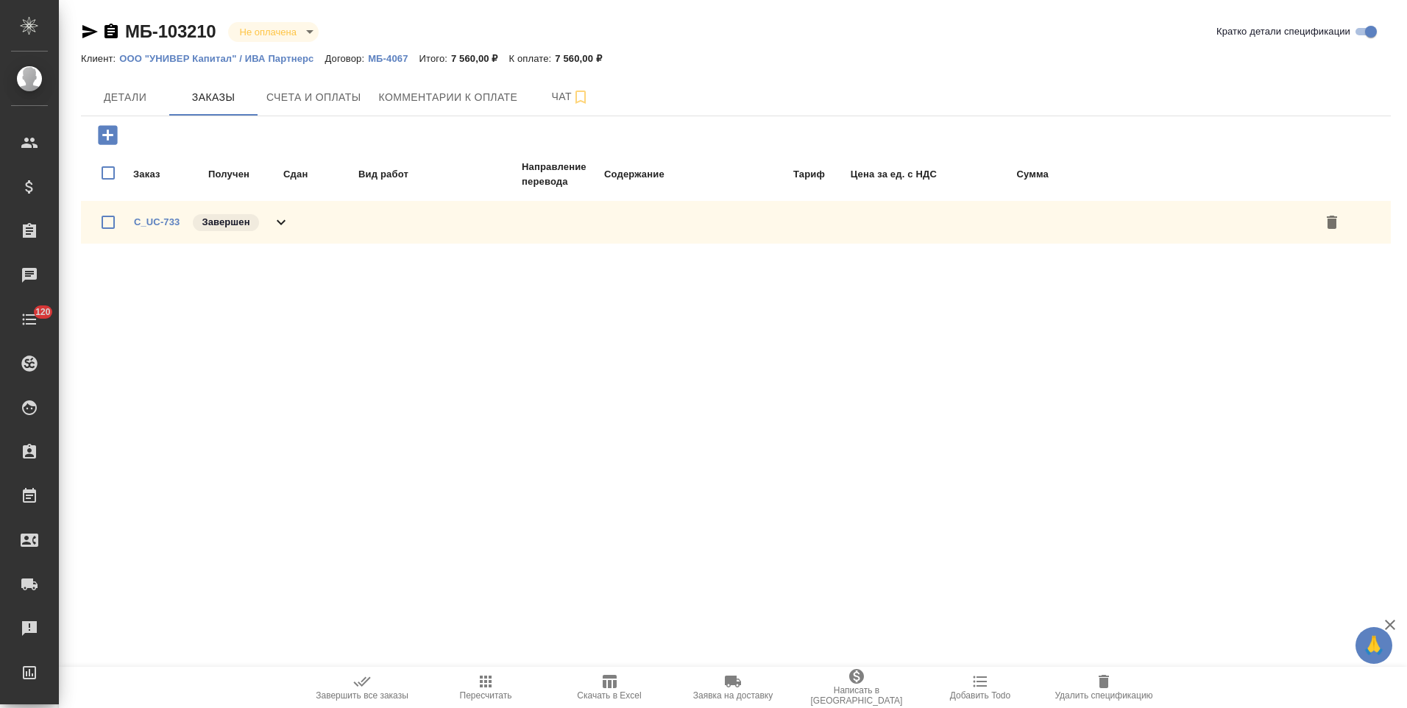
click at [386, 54] on p "МБ-4067" at bounding box center [393, 58] width 51 height 11
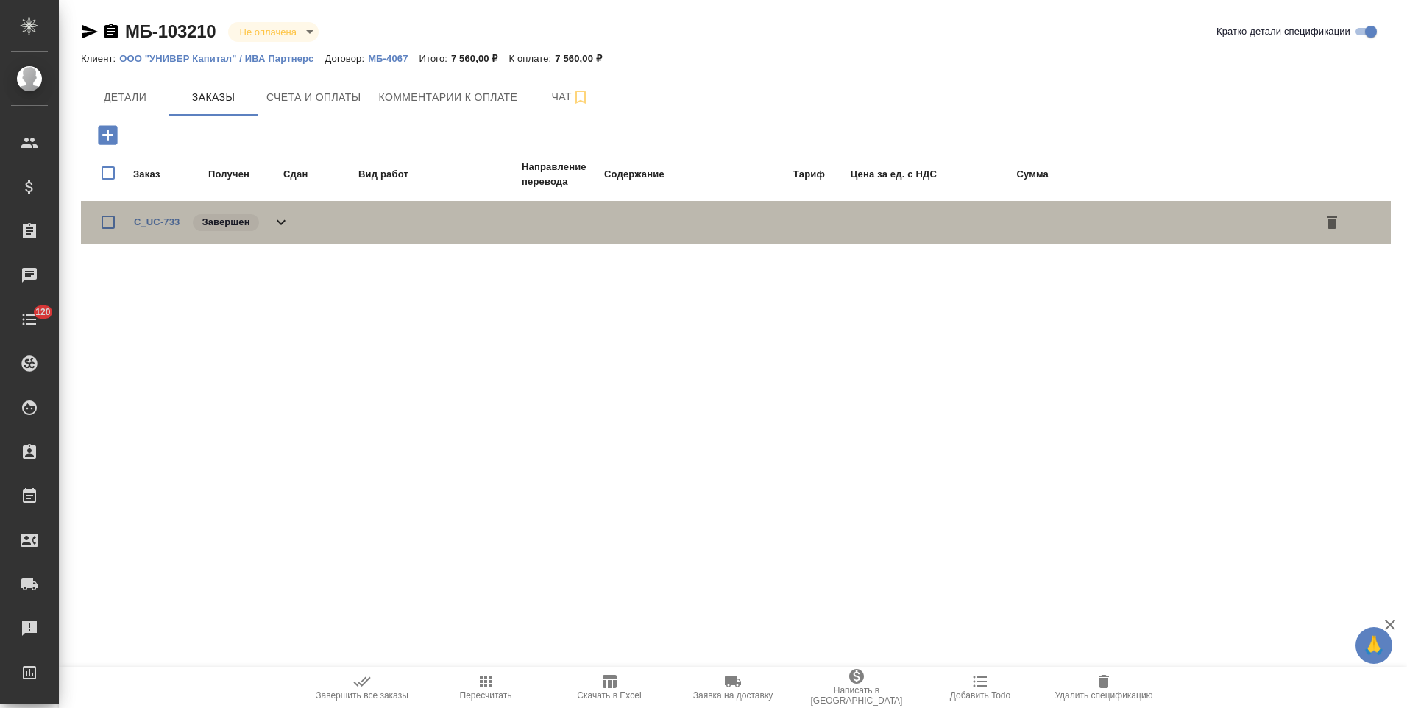
click at [266, 224] on div "C_UC-733 Завершен" at bounding box center [212, 222] width 156 height 21
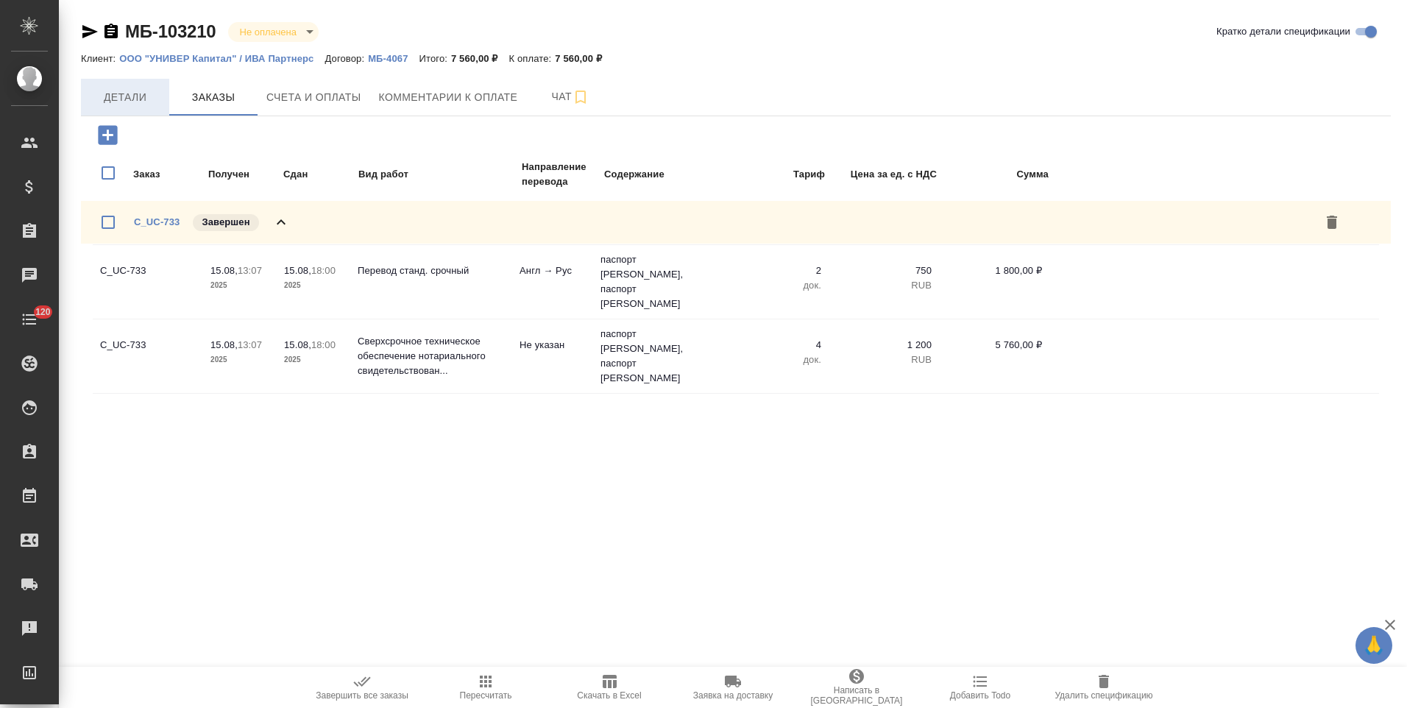
click at [122, 105] on span "Детали" at bounding box center [125, 97] width 71 height 18
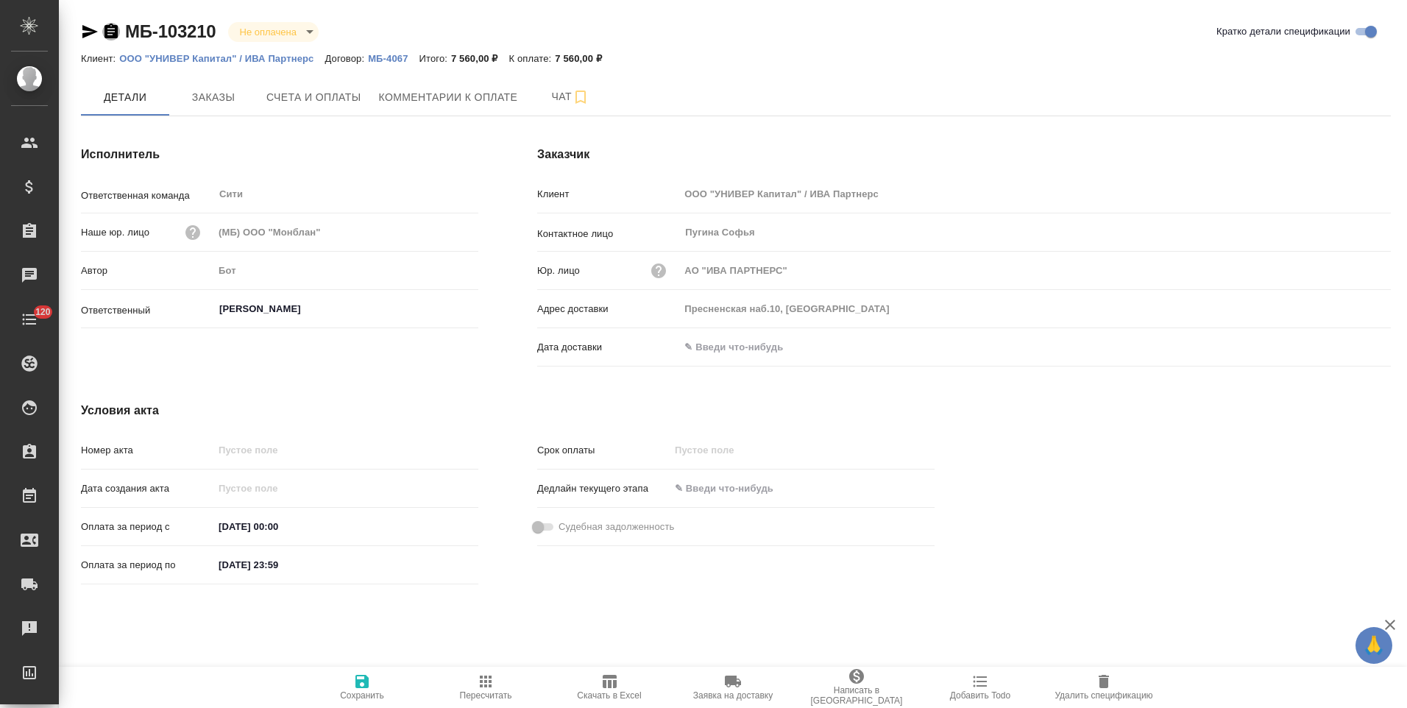
click at [110, 29] on icon "button" at bounding box center [111, 32] width 18 height 18
click at [222, 60] on p "ООО "УНИВЕР Капитал" / ИВА Партнерс" at bounding box center [221, 58] width 205 height 11
click at [380, 60] on p "МБ-4067" at bounding box center [393, 58] width 51 height 11
click at [388, 59] on p "МБ-4067" at bounding box center [393, 58] width 51 height 11
click at [330, 97] on span "Счета и оплаты" at bounding box center [313, 97] width 95 height 18
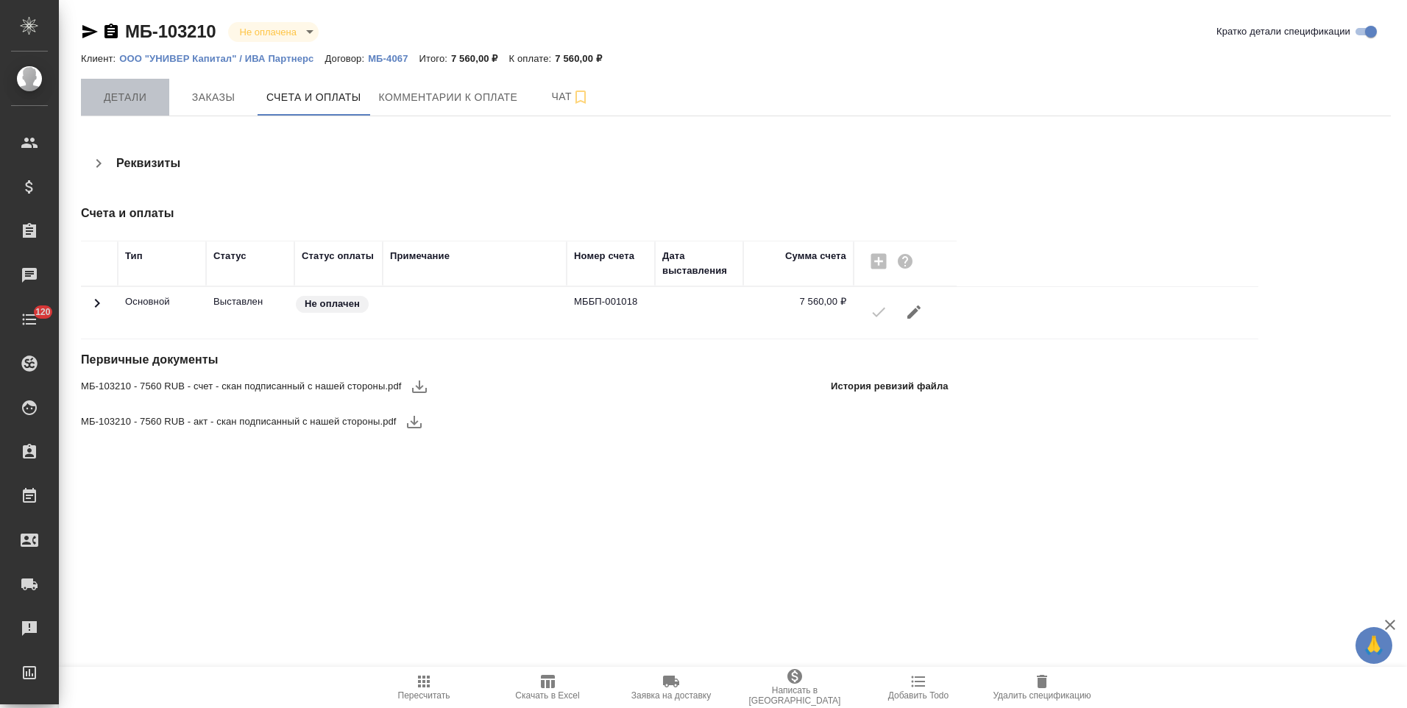
click at [135, 107] on button "Детали" at bounding box center [125, 97] width 88 height 37
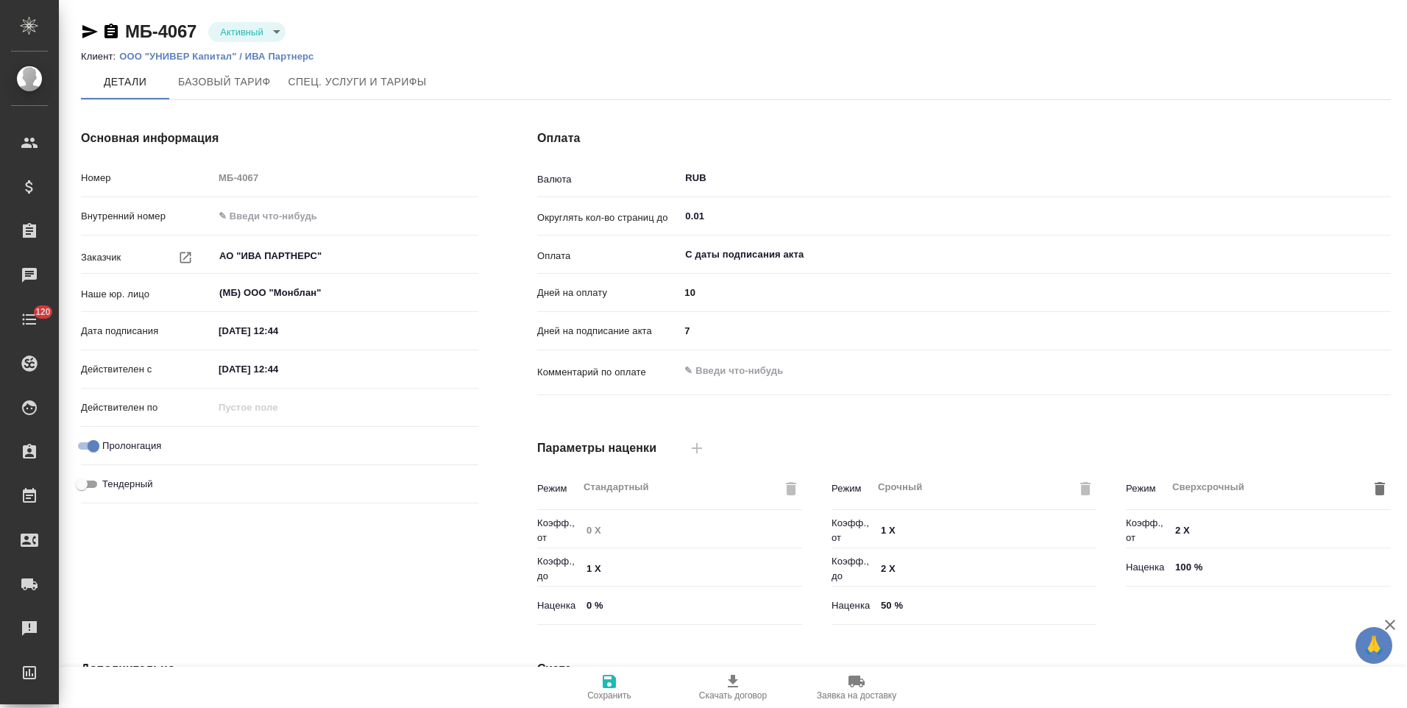
scroll to position [293, 0]
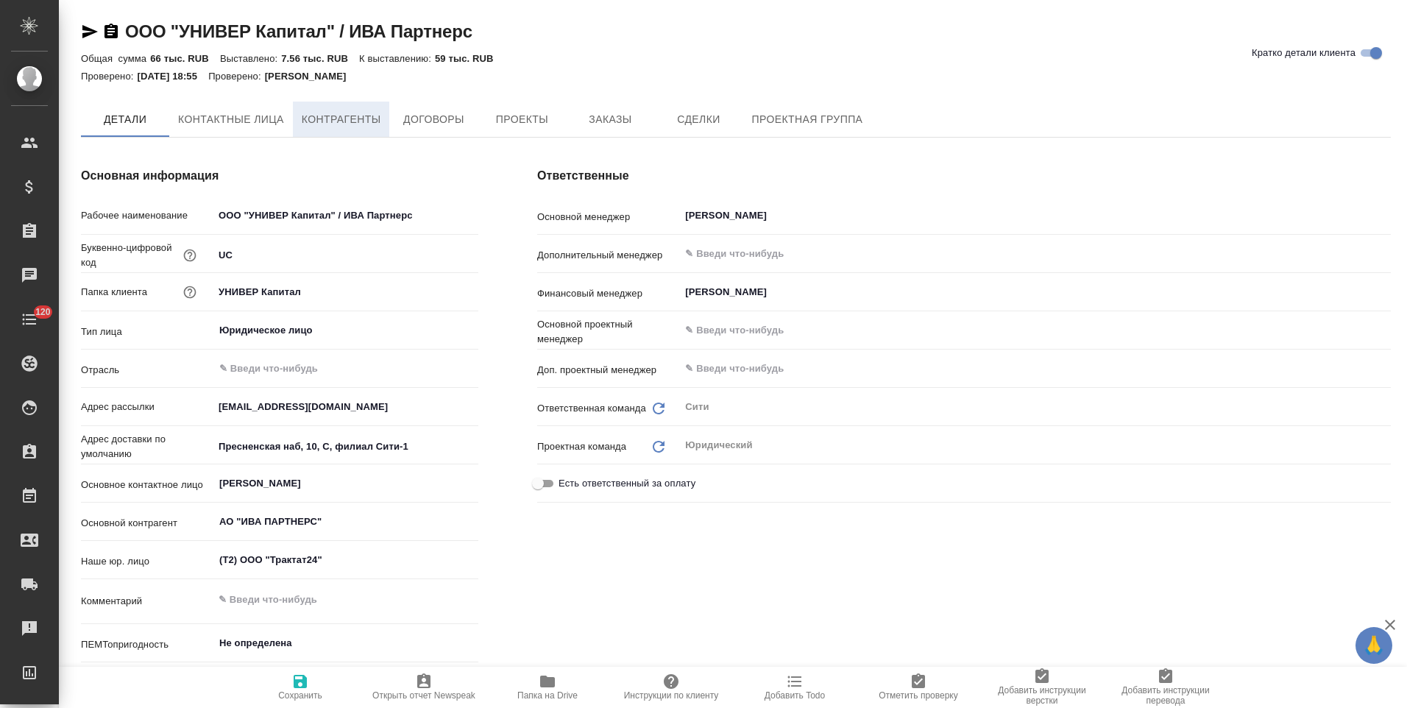
type textarea "x"
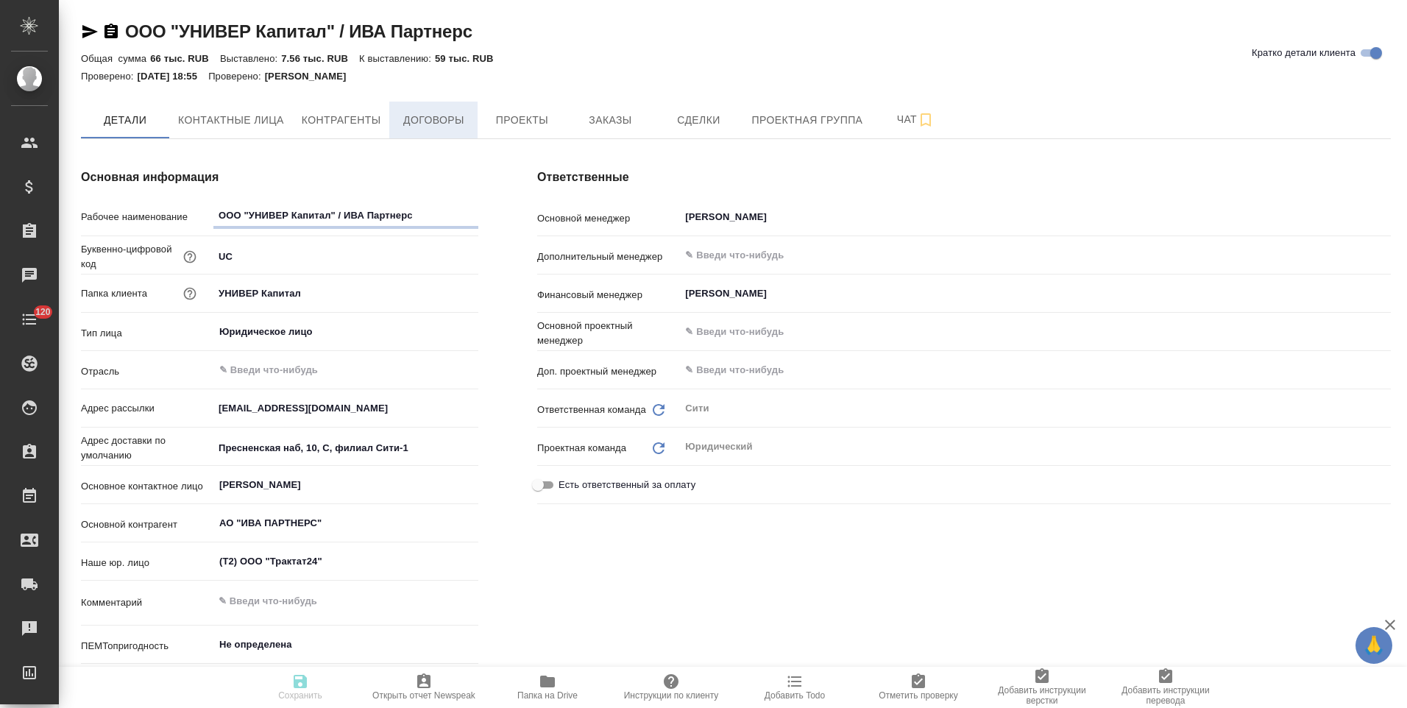
type textarea "x"
click at [397, 132] on button "Договоры" at bounding box center [433, 120] width 88 height 37
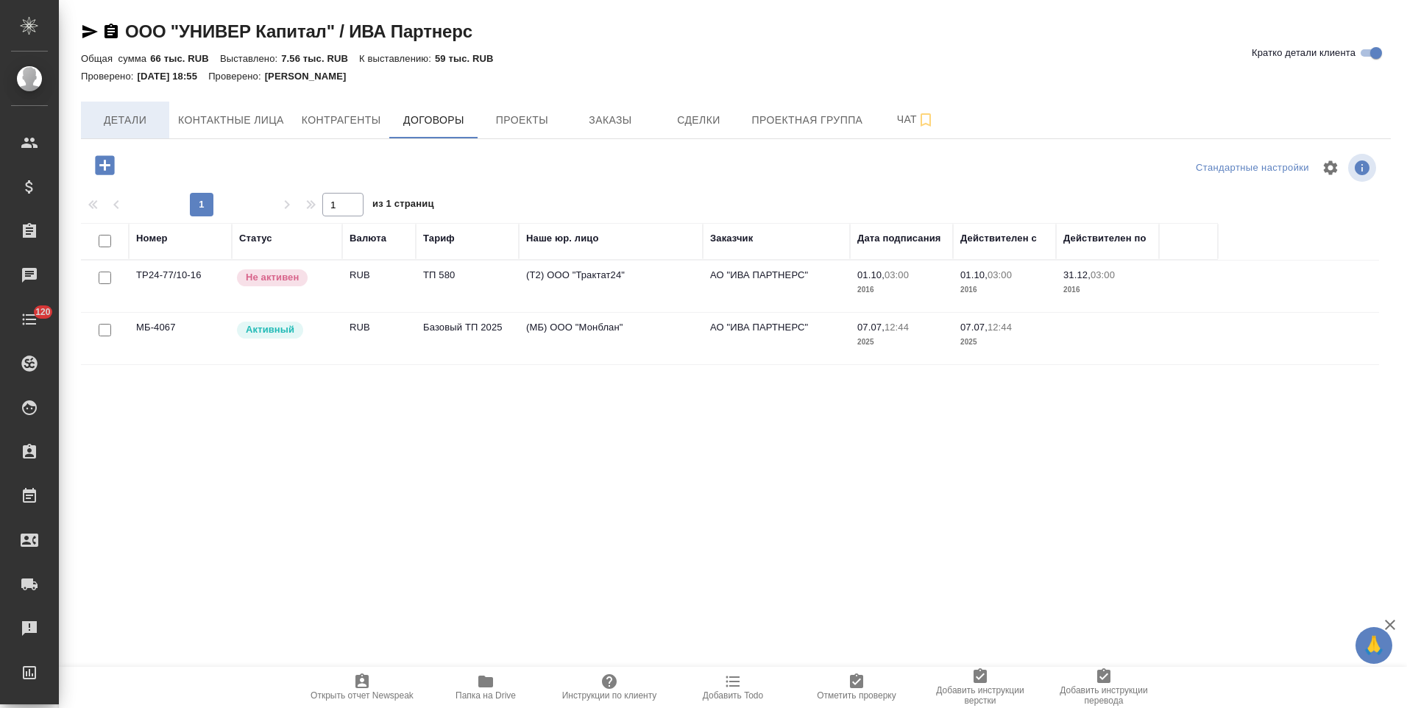
click at [143, 121] on span "Детали" at bounding box center [125, 120] width 71 height 18
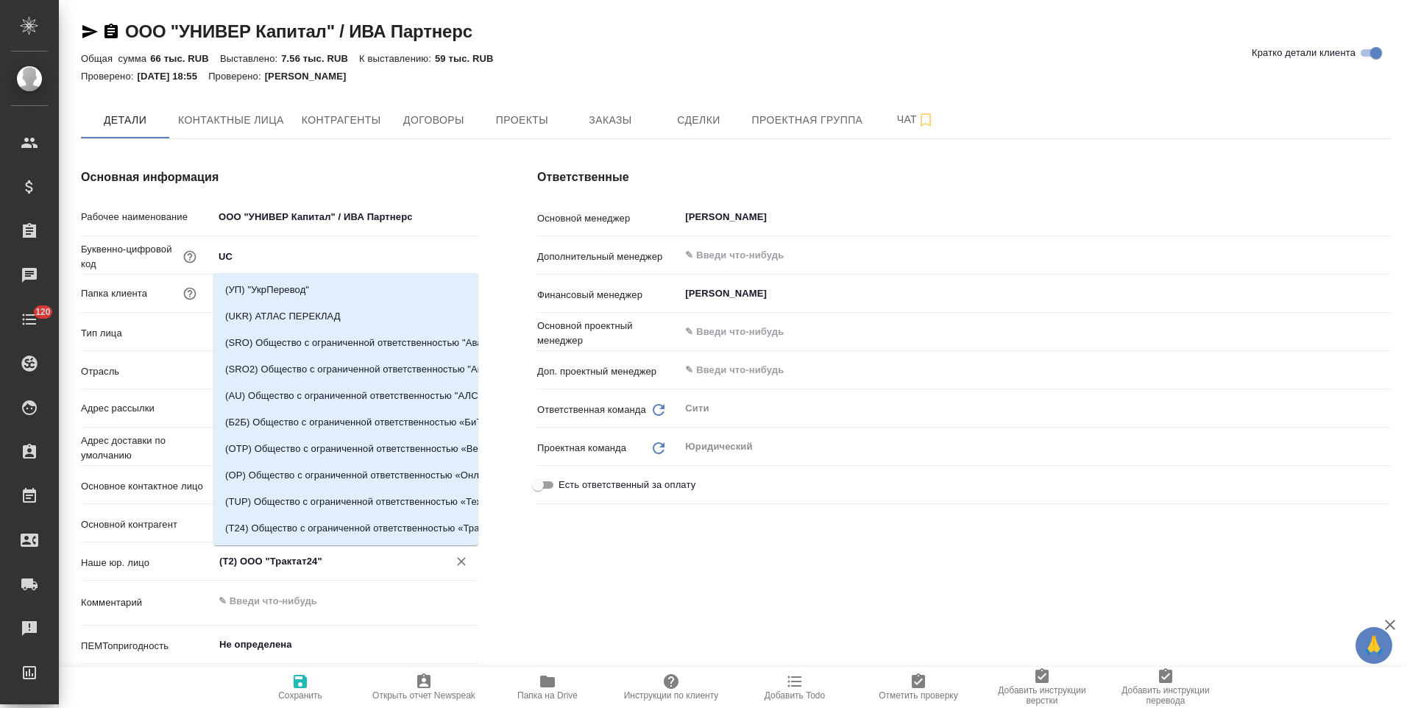
click at [350, 559] on input "(Т2) ООО "Трактат24"" at bounding box center [321, 562] width 207 height 18
type textarea "x"
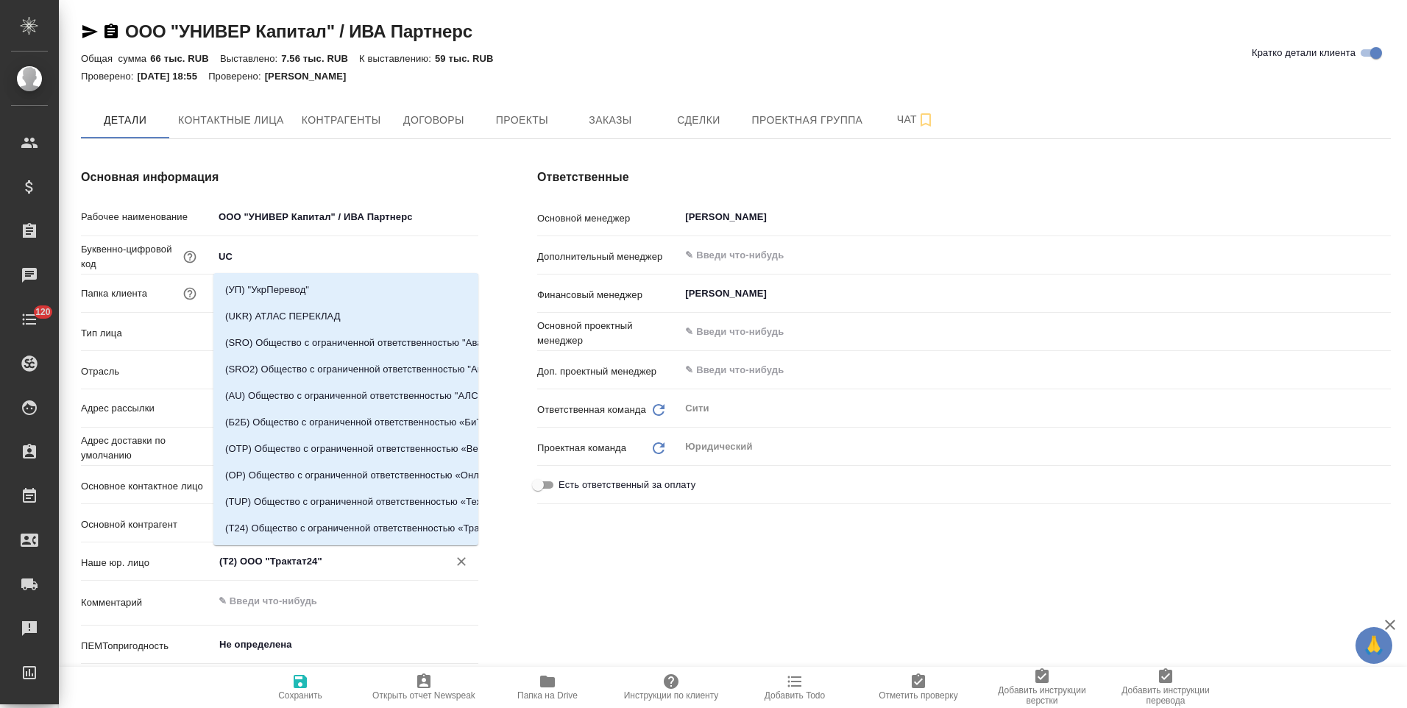
click at [460, 558] on icon "Очистить" at bounding box center [461, 561] width 15 height 15
type textarea "x"
click at [311, 691] on span "Сохранить" at bounding box center [300, 695] width 44 height 10
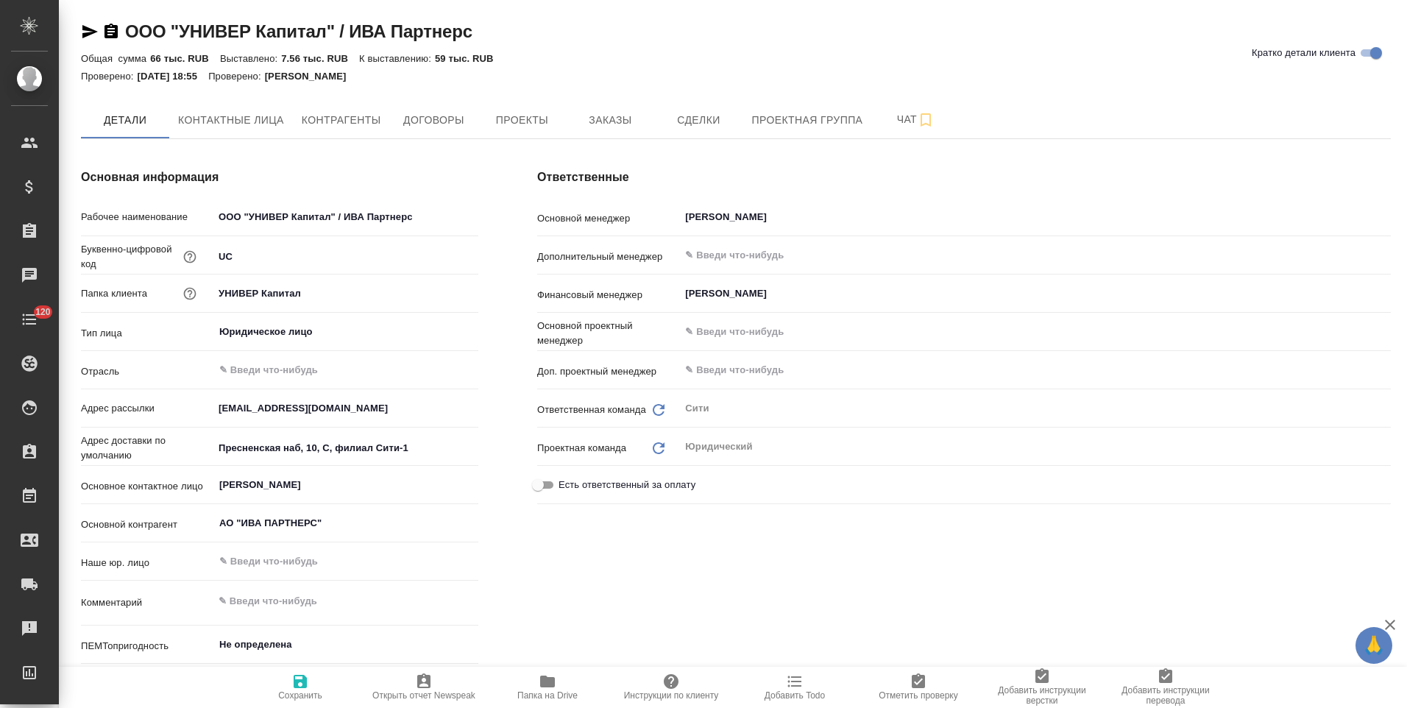
type textarea "x"
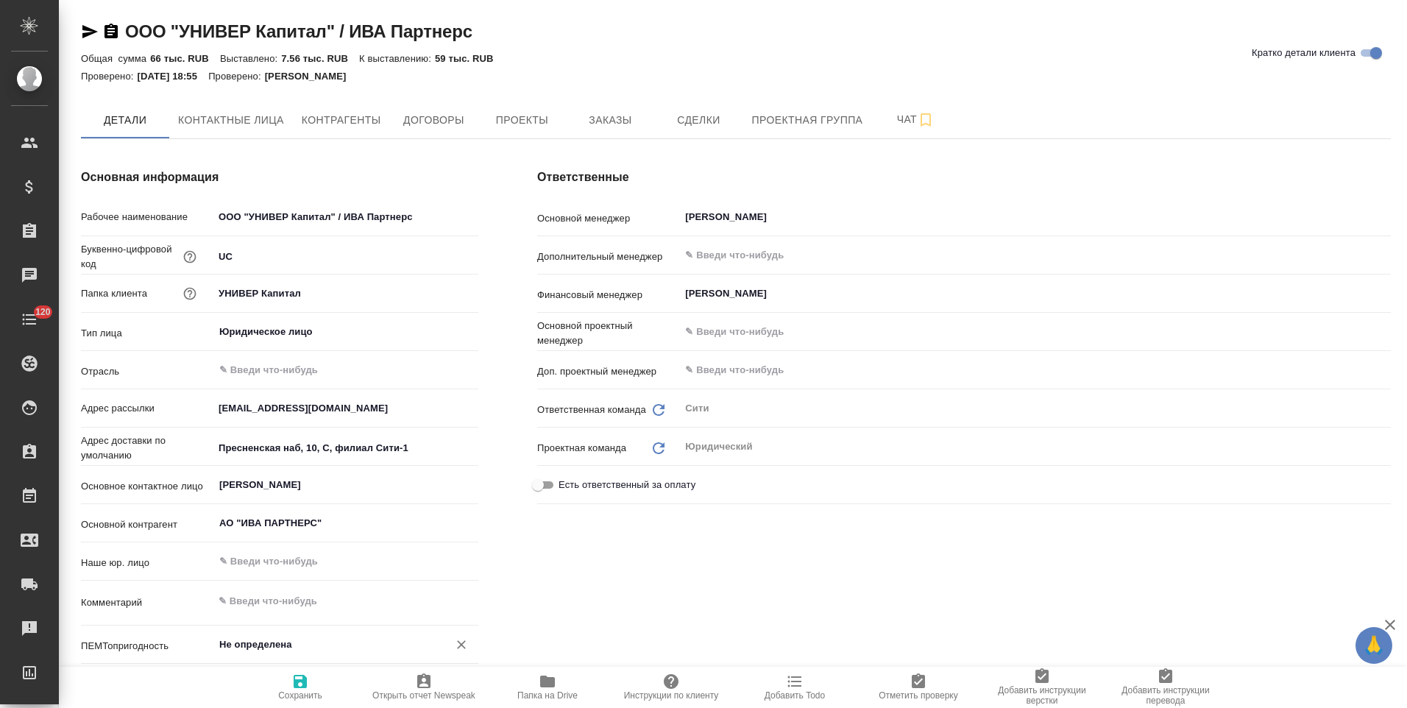
type textarea "x"
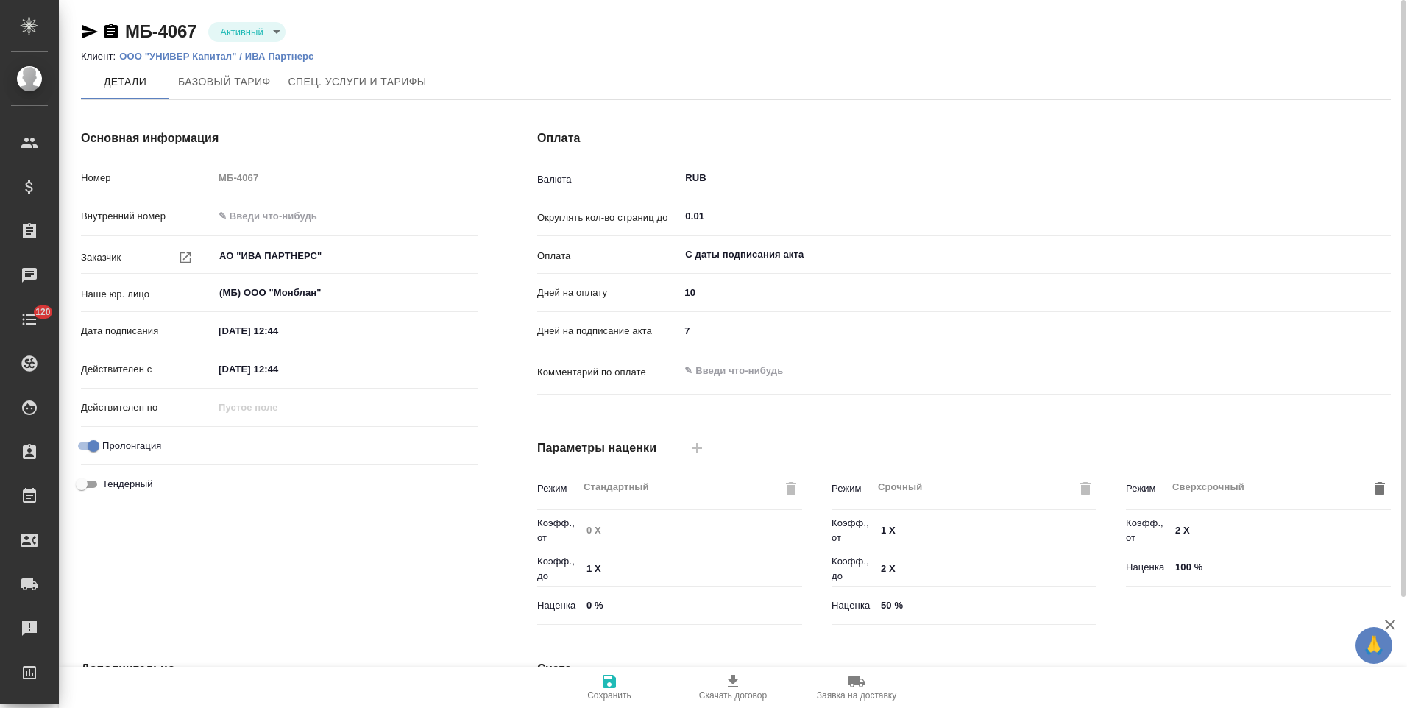
scroll to position [293, 0]
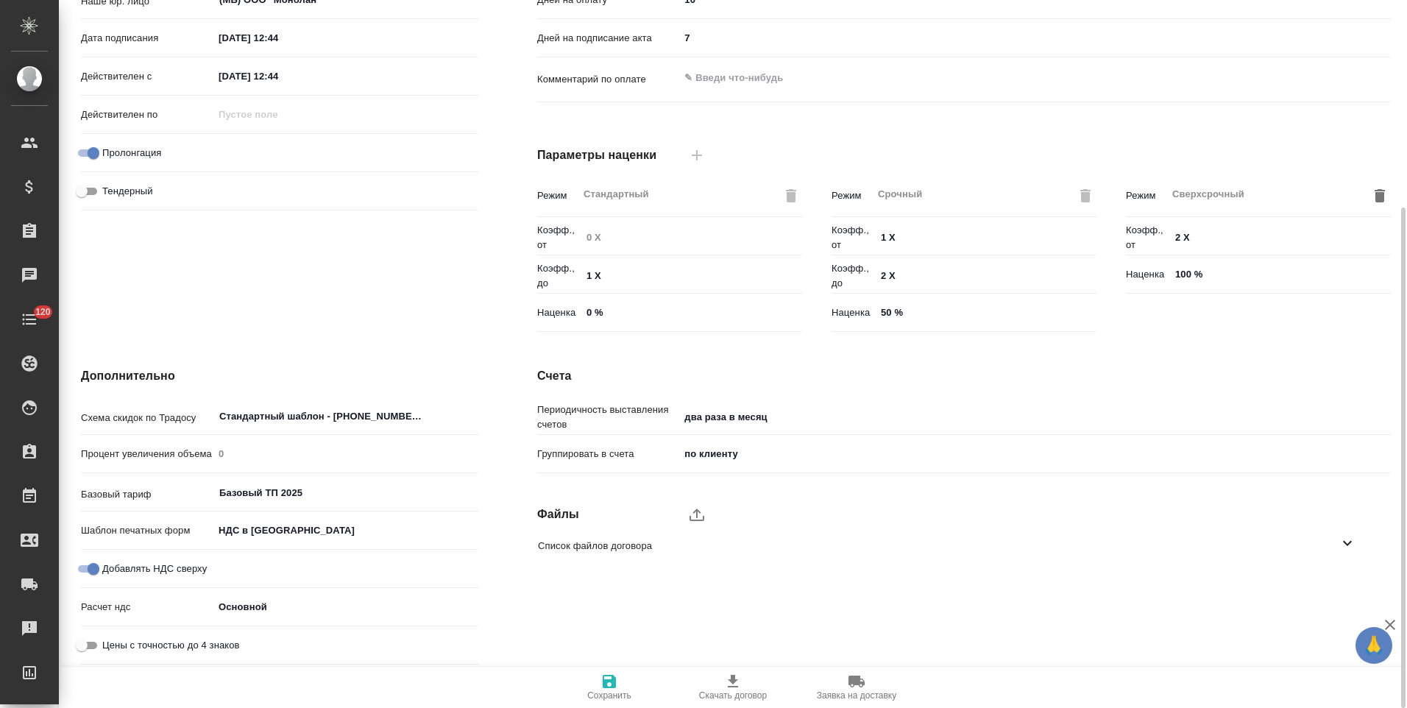
click at [1346, 547] on icon at bounding box center [1348, 543] width 18 height 18
click at [1330, 589] on icon "button" at bounding box center [1329, 585] width 18 height 18
